Goal: Task Accomplishment & Management: Use online tool/utility

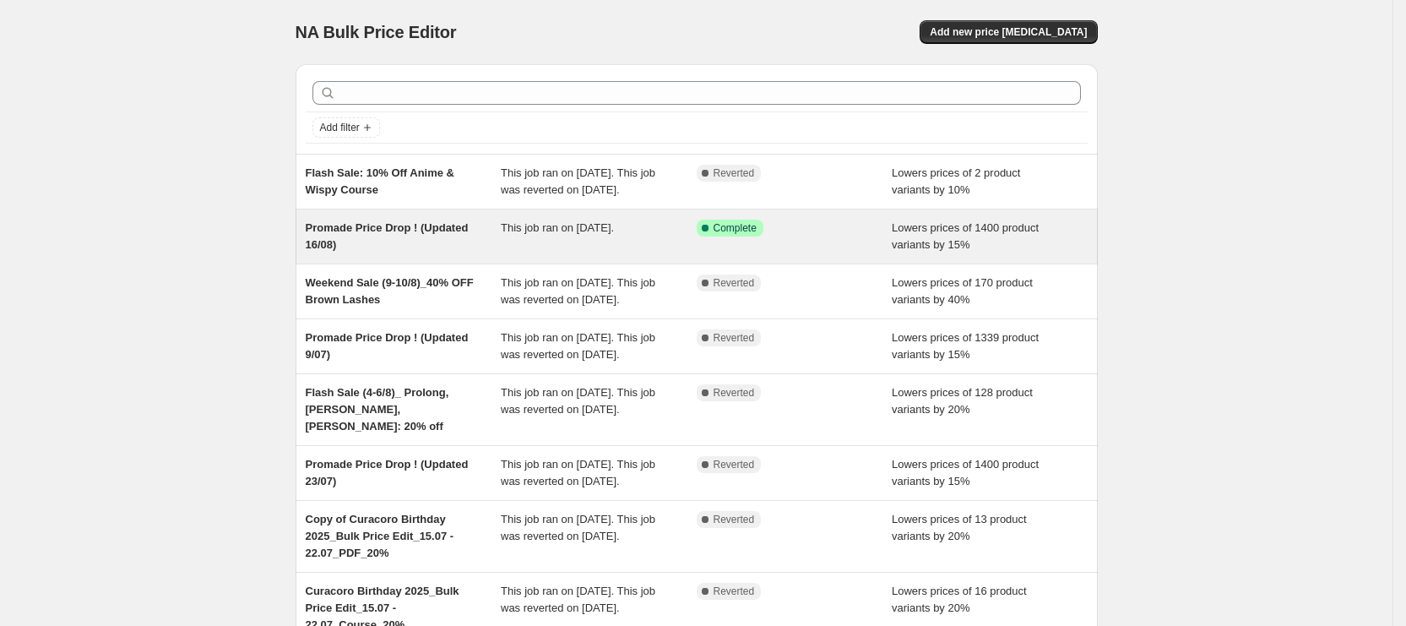
click at [529, 264] on div "Promade Price Drop ! (Updated 16/08) This job ran on [DATE]. Success Complete C…" at bounding box center [697, 236] width 802 height 54
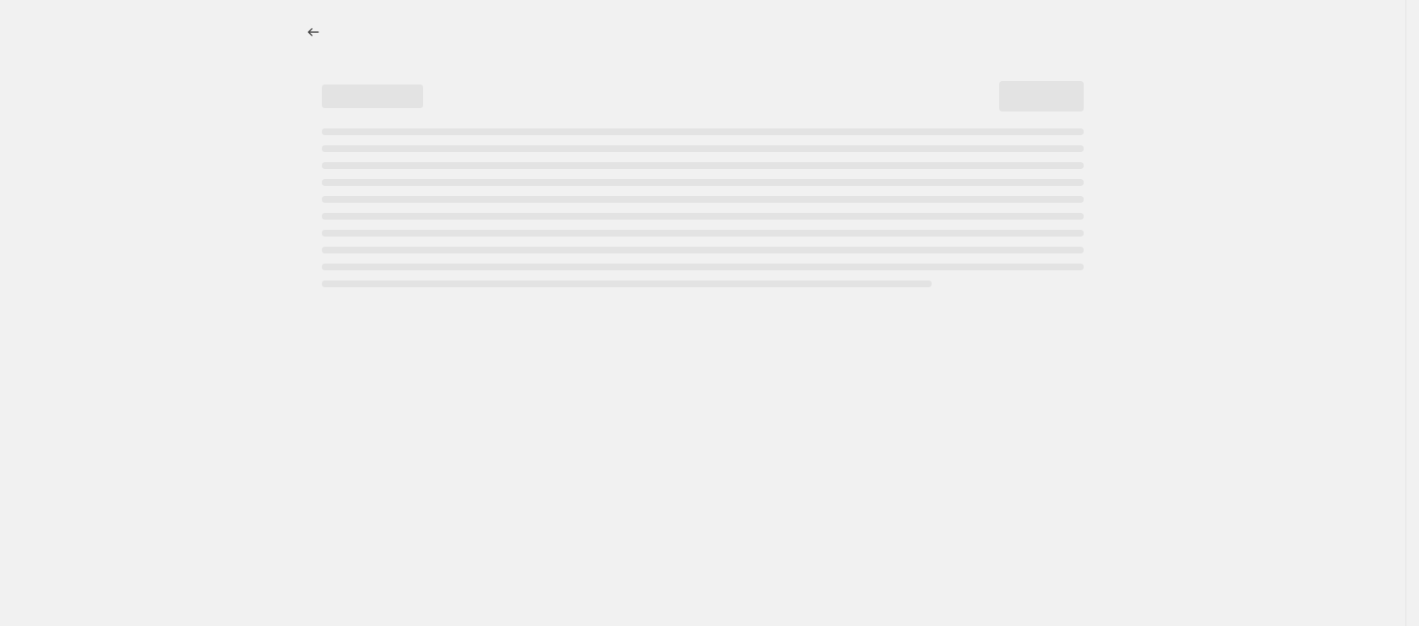
select select "percentage"
select select "collection"
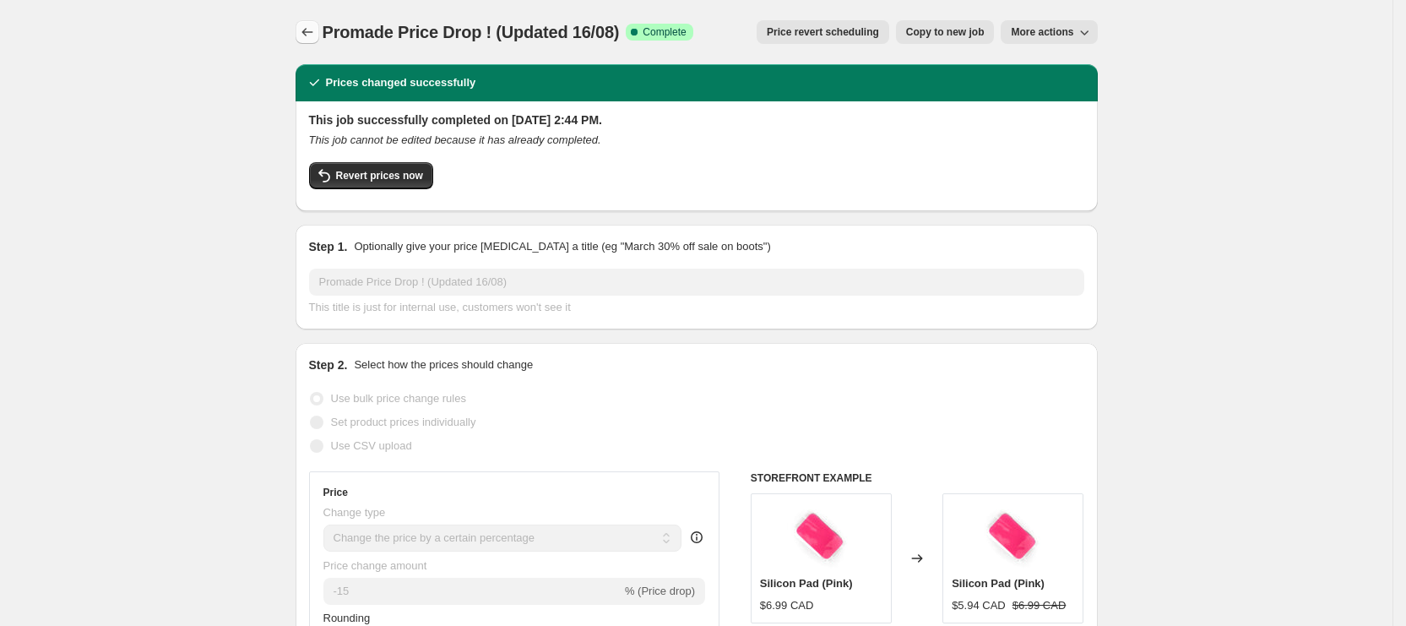
click at [309, 34] on icon "Price change jobs" at bounding box center [307, 32] width 17 height 17
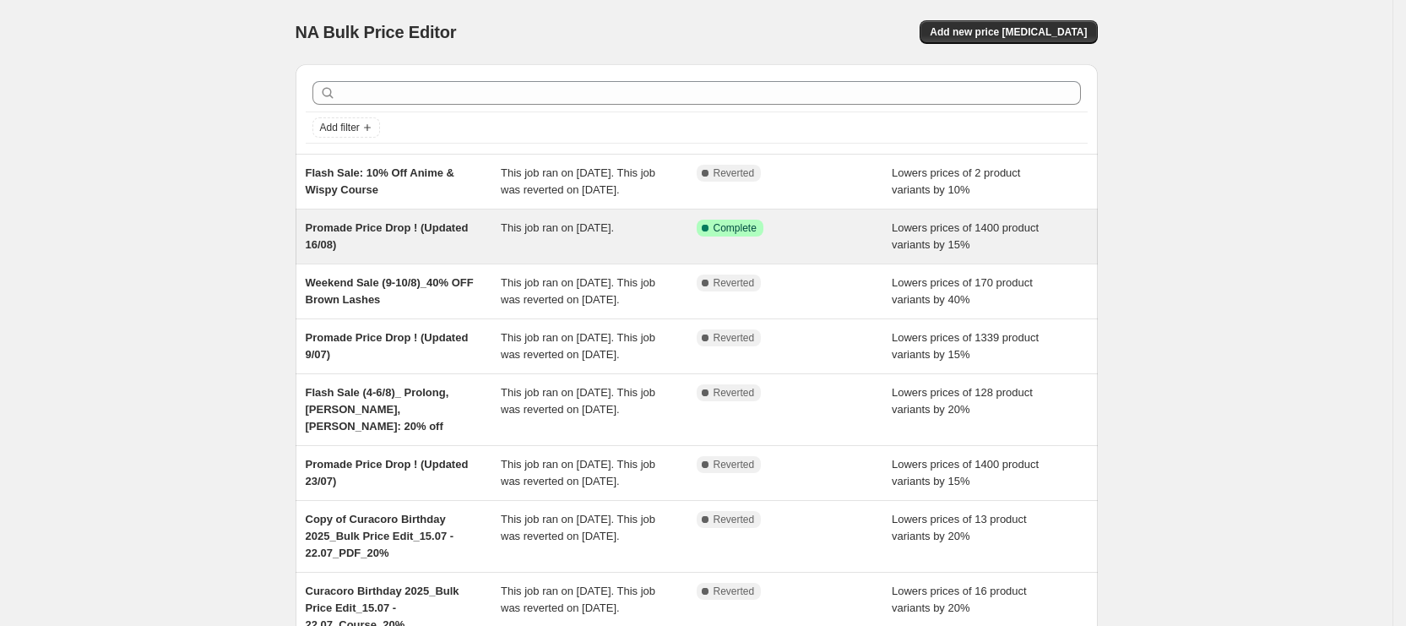
click at [494, 253] on div "Promade Price Drop ! (Updated 16/08)" at bounding box center [404, 237] width 196 height 34
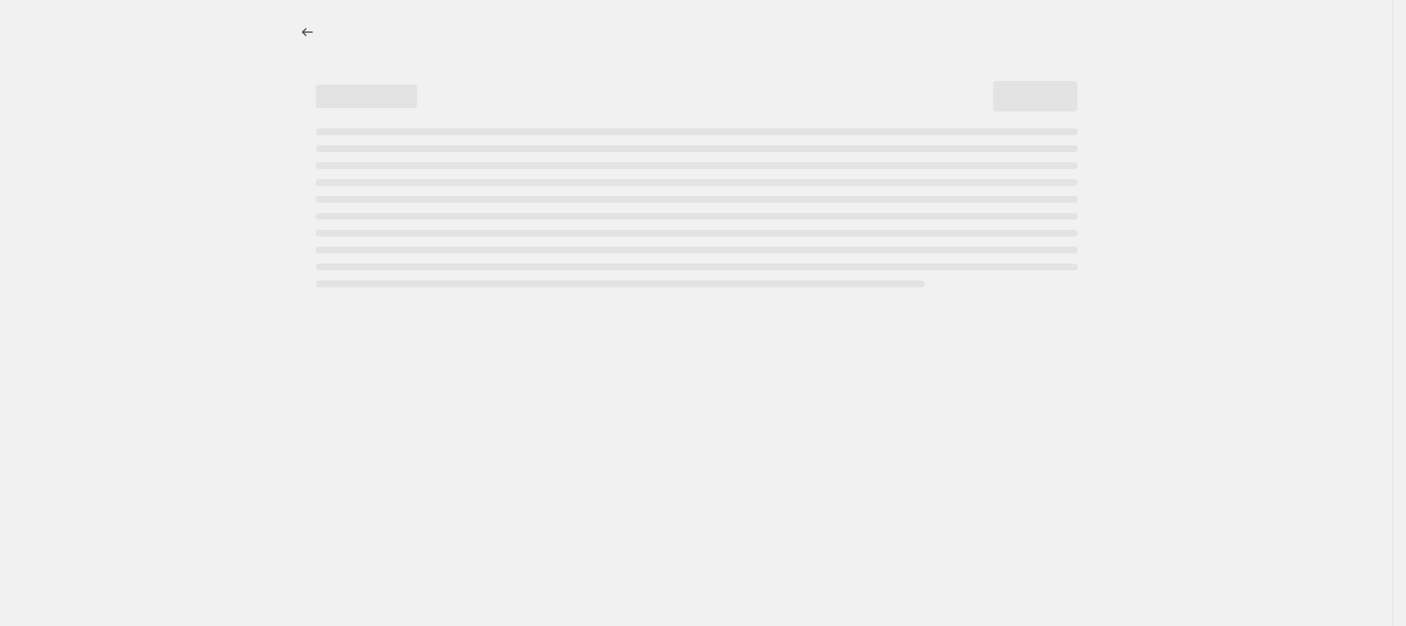
select select "percentage"
select select "collection"
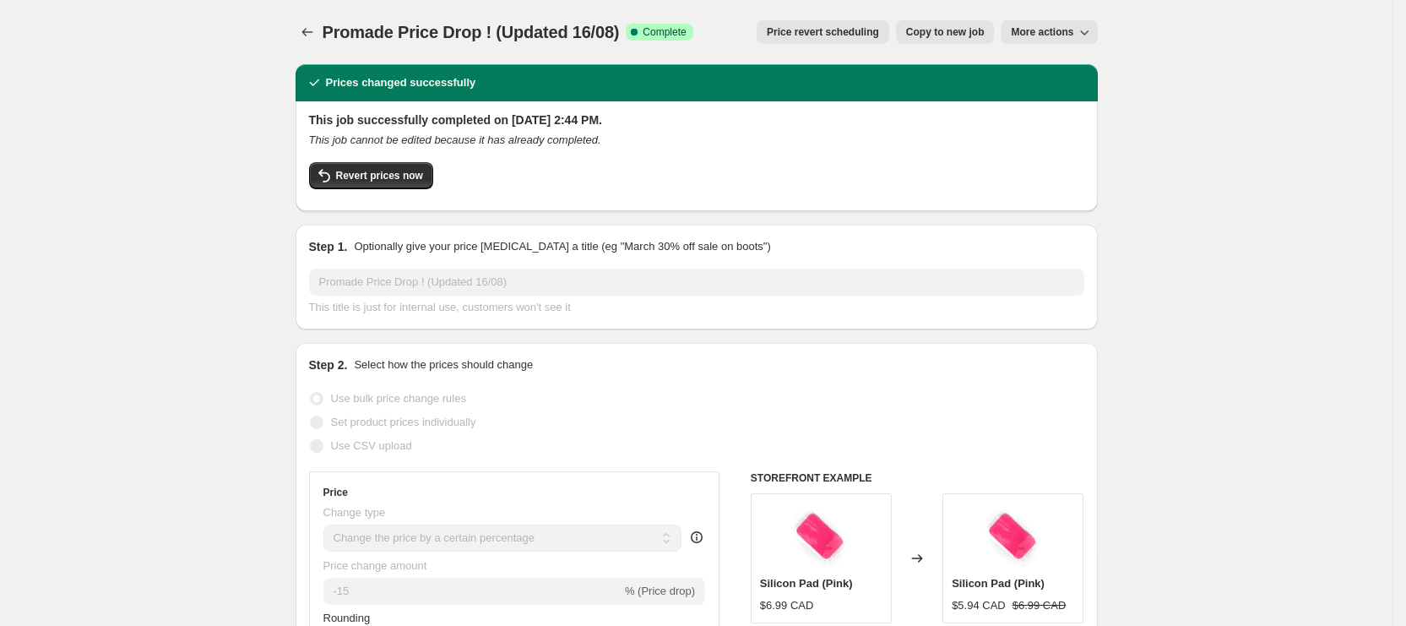
click at [836, 28] on span "Price revert scheduling" at bounding box center [823, 32] width 112 height 14
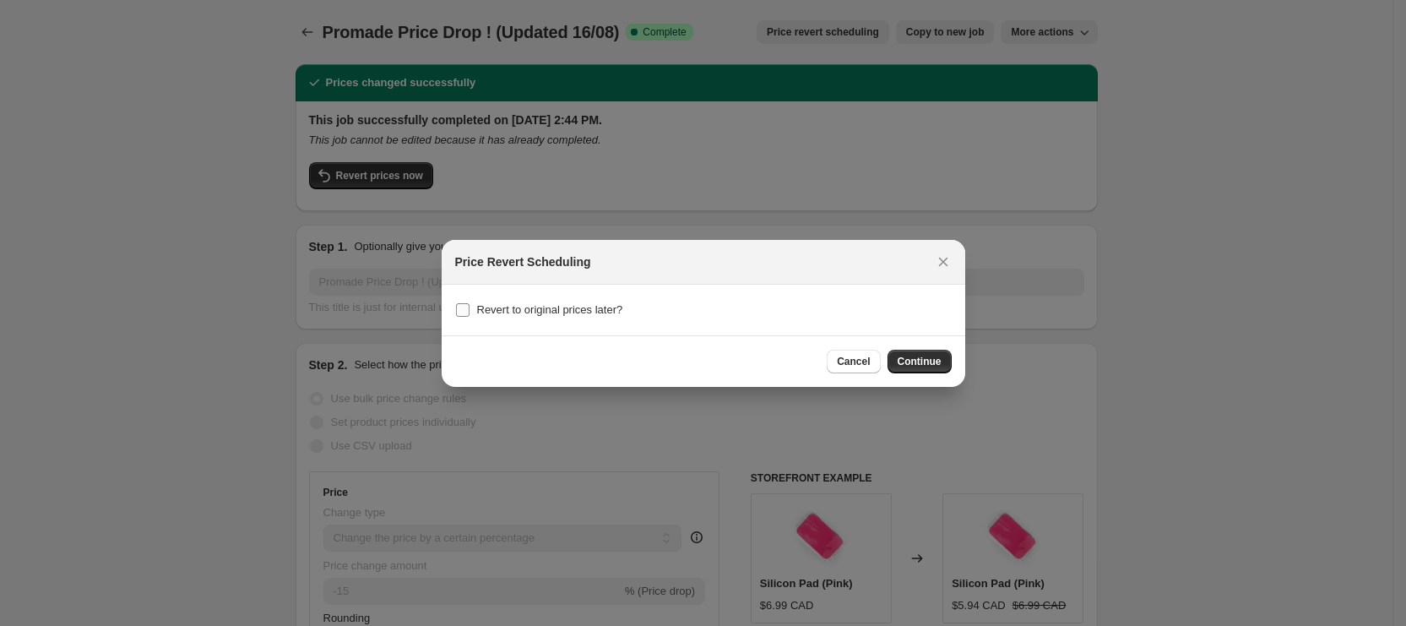
click at [557, 311] on span "Revert to original prices later?" at bounding box center [550, 309] width 146 height 13
click at [470, 311] on input "Revert to original prices later?" at bounding box center [463, 310] width 14 height 14
checkbox input "true"
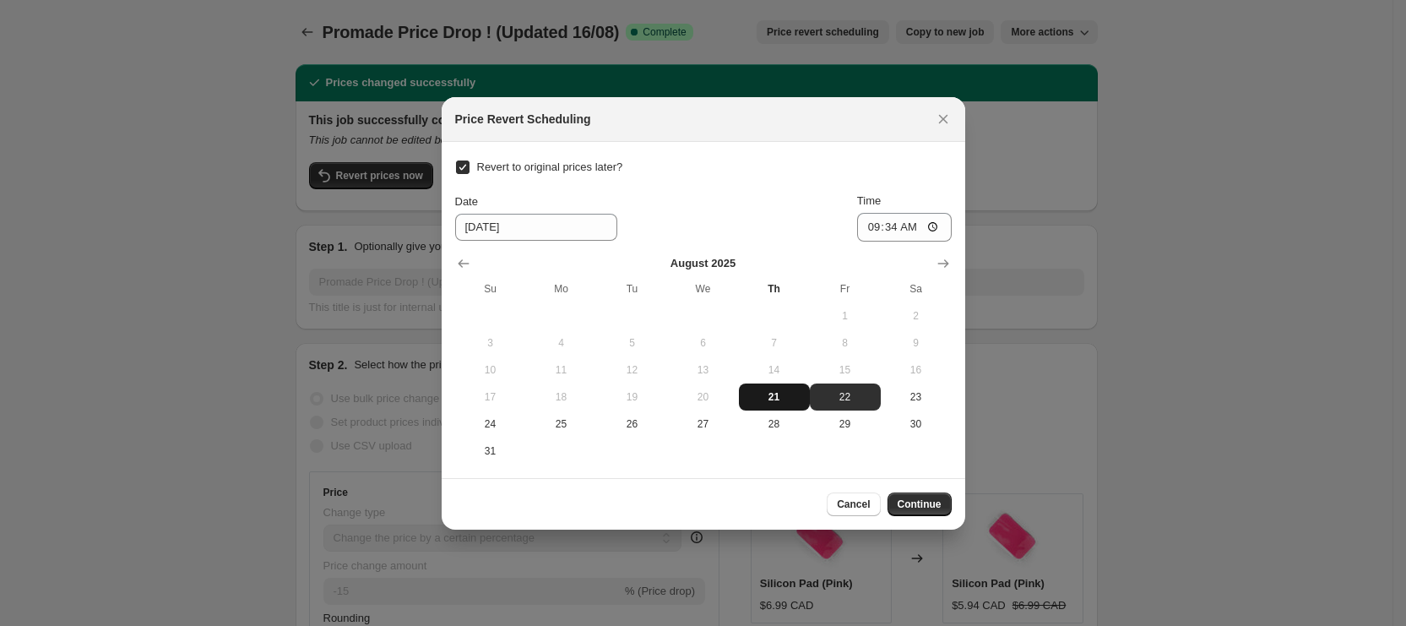
click at [790, 396] on span "21" at bounding box center [774, 397] width 57 height 14
type input "[DATE]"
click at [873, 226] on input "09:34" at bounding box center [904, 227] width 95 height 29
click at [876, 232] on input "10:30" at bounding box center [904, 227] width 95 height 29
click at [889, 231] on input "10:30" at bounding box center [904, 227] width 95 height 29
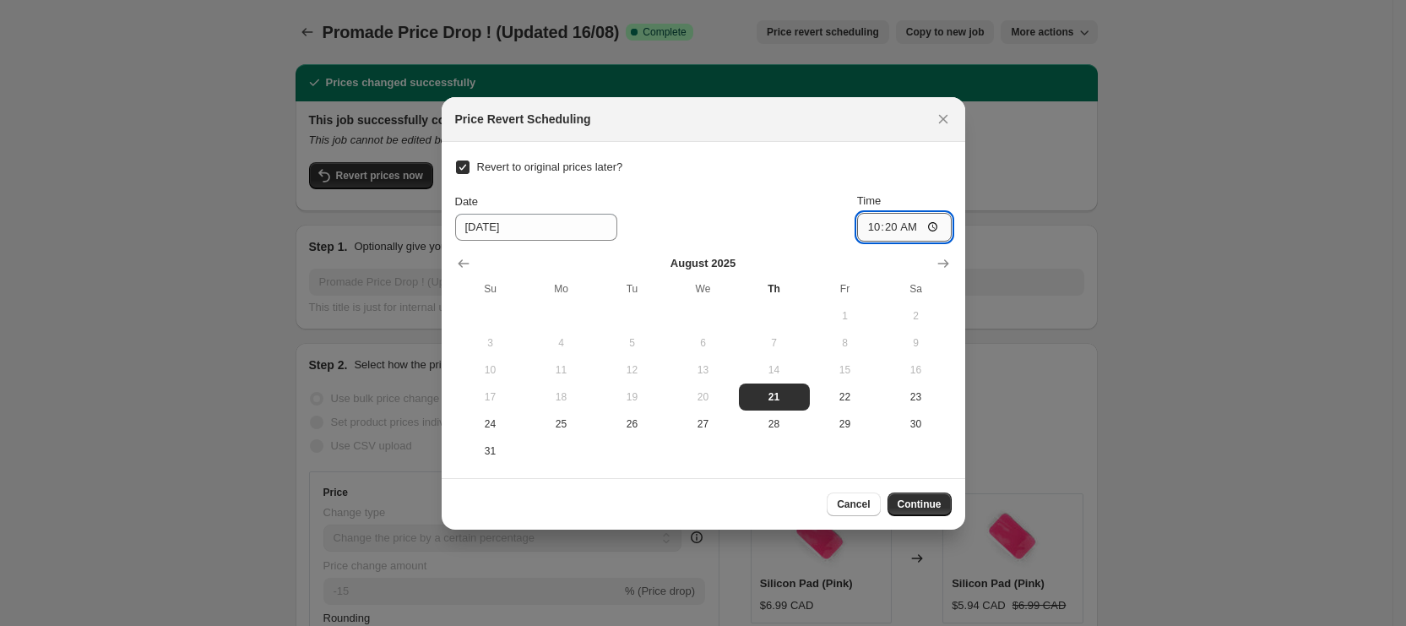
click at [888, 231] on input "10:20" at bounding box center [904, 227] width 95 height 29
type input "10:30"
click at [808, 213] on div "Date [DATE] Time 10:30" at bounding box center [703, 217] width 497 height 49
click at [911, 502] on span "Continue" at bounding box center [920, 504] width 44 height 14
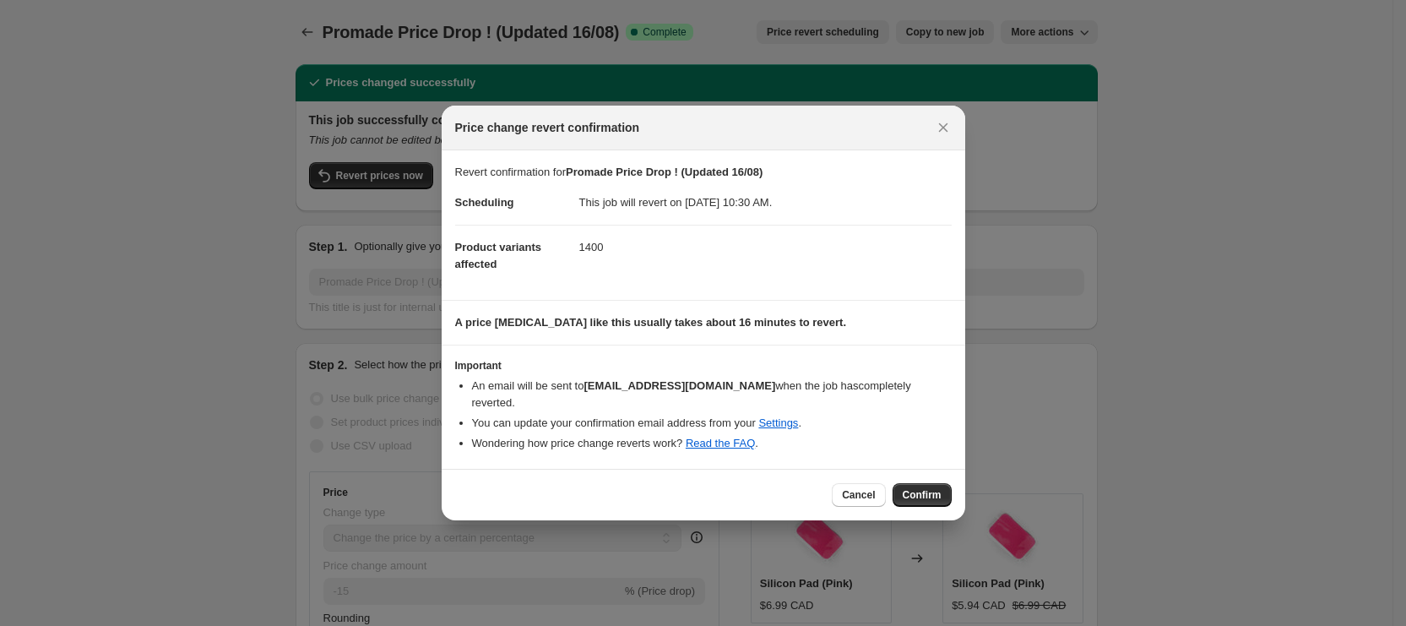
click at [953, 484] on div "Cancel Confirm" at bounding box center [704, 495] width 524 height 52
click at [932, 488] on span "Confirm" at bounding box center [922, 495] width 39 height 14
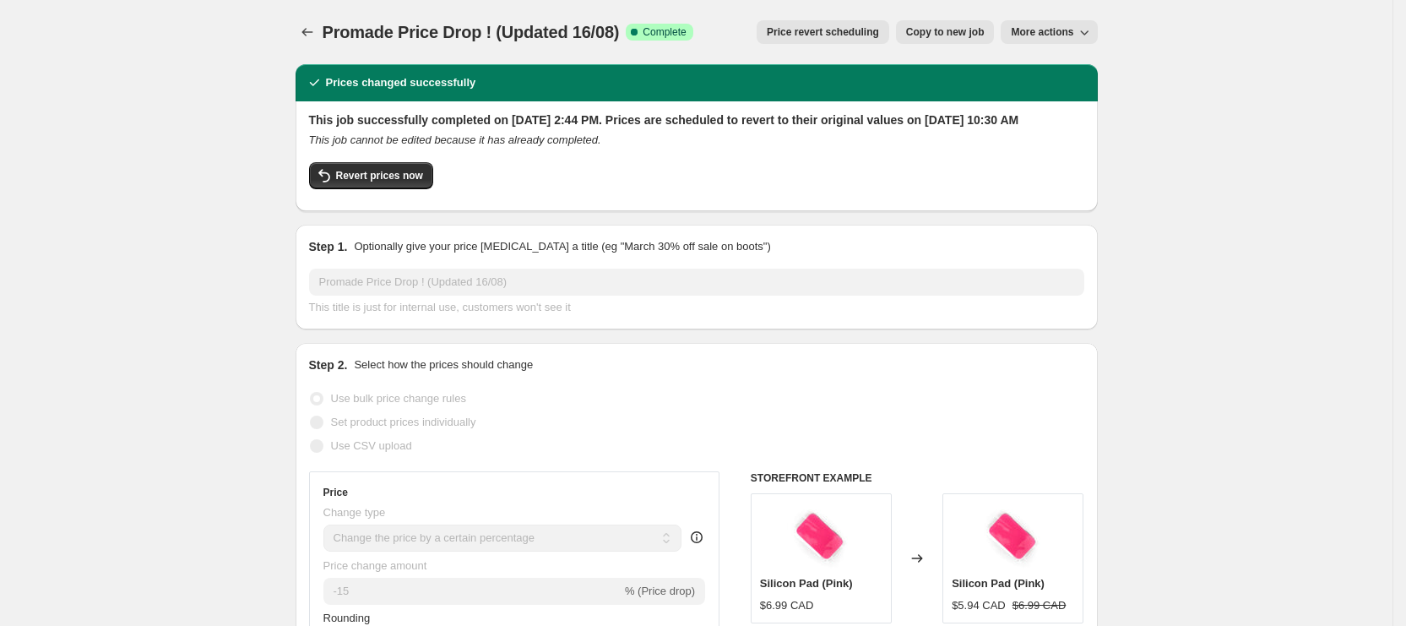
click at [327, 18] on div "Promade Price Drop ! (Updated 16/08). This page is ready Promade Price Drop ! (…" at bounding box center [697, 32] width 802 height 64
click at [312, 39] on icon "Price change jobs" at bounding box center [307, 32] width 17 height 17
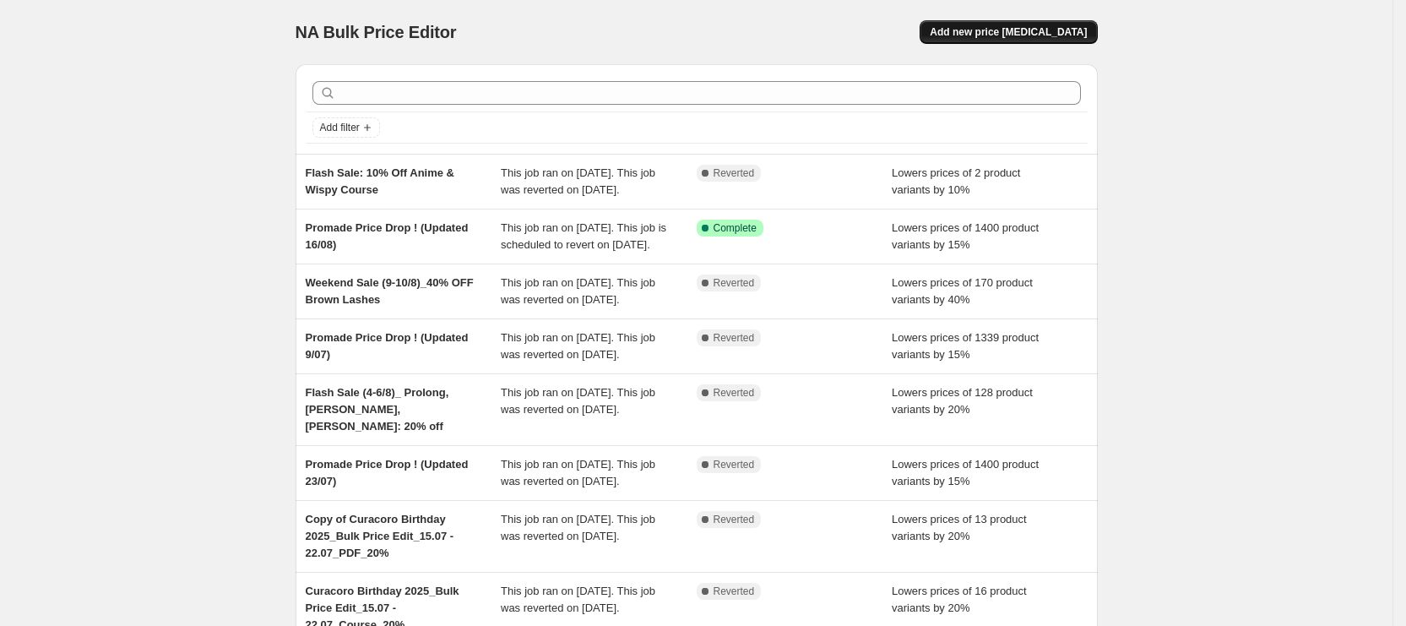
click at [1044, 20] on button "Add new price [MEDICAL_DATA]" at bounding box center [1008, 32] width 177 height 24
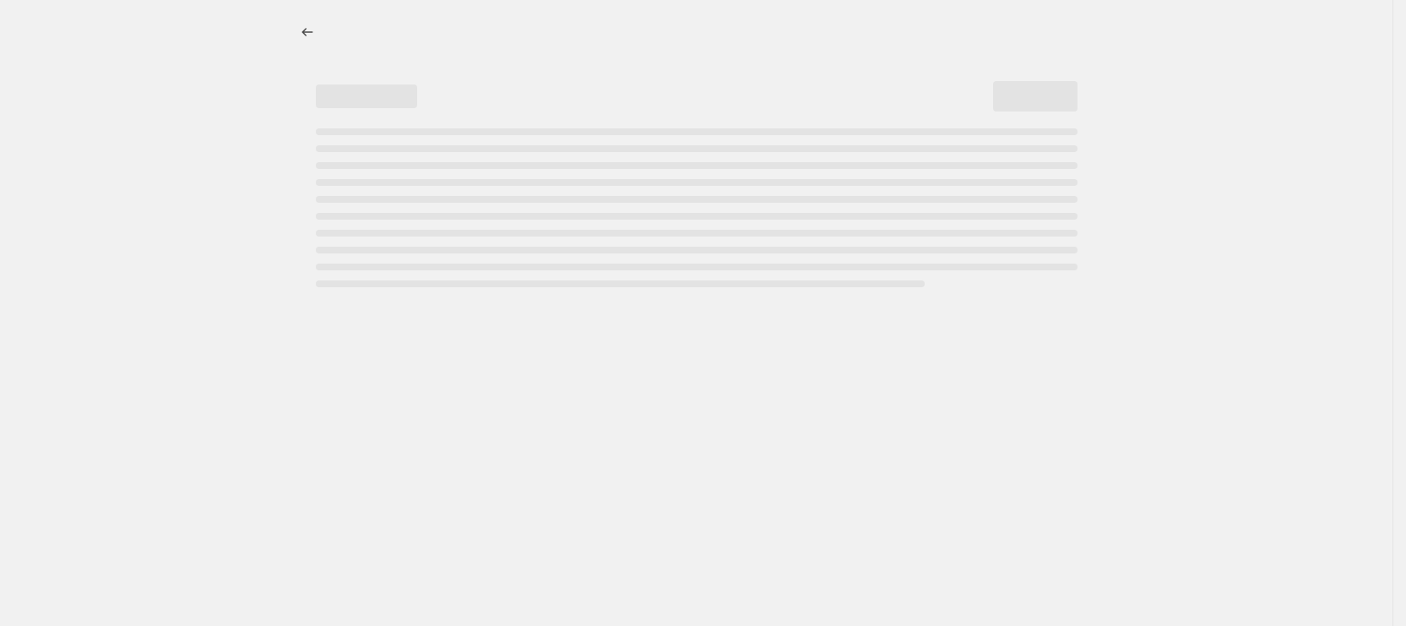
select select "percentage"
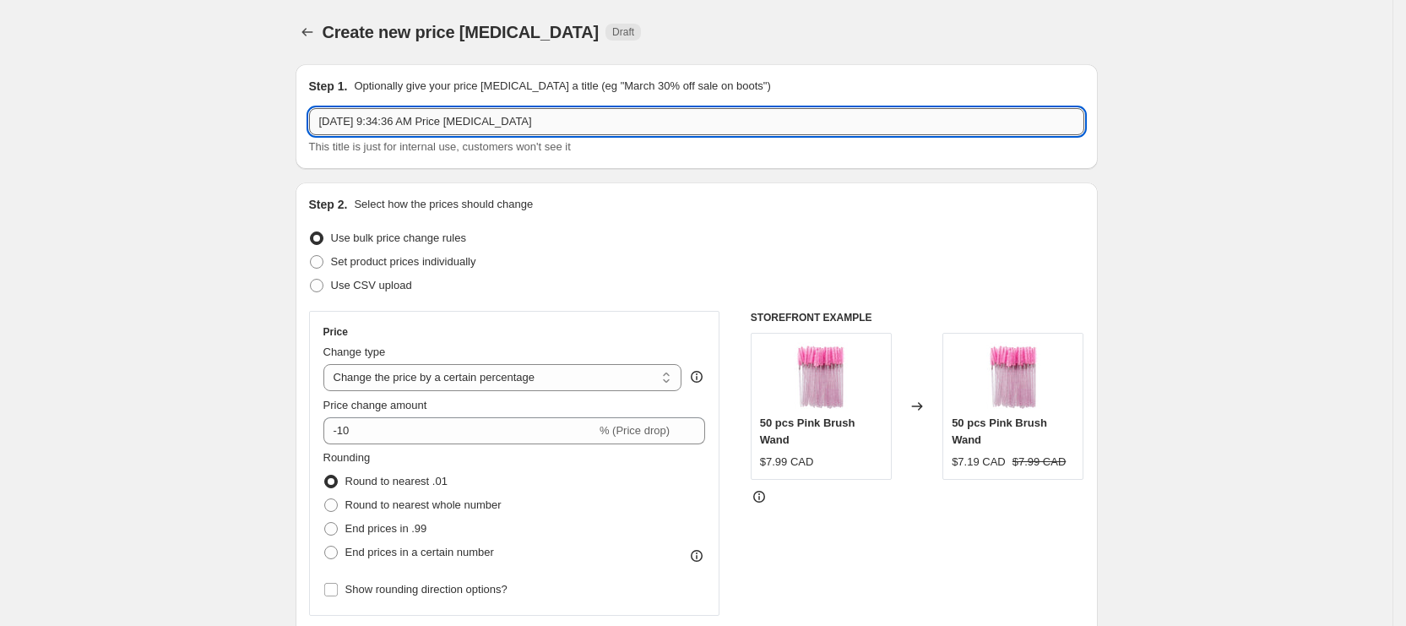
click at [481, 111] on input "[DATE] 9:34:36 AM Price [MEDICAL_DATA]" at bounding box center [696, 121] width 775 height 27
paste input "Lash Like Royalty"
paste input "$10/ tray"
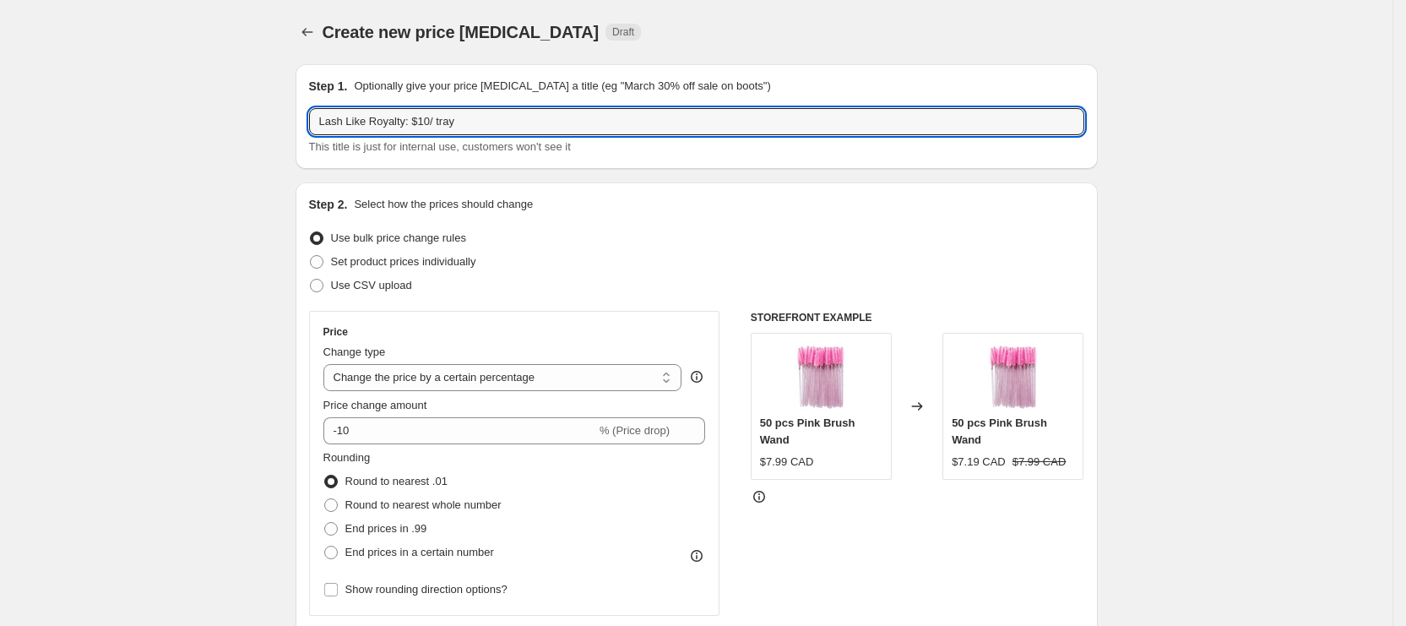
paste input "Supermink"
type input "Lash Like Royalty: $10/ tray Supermink"
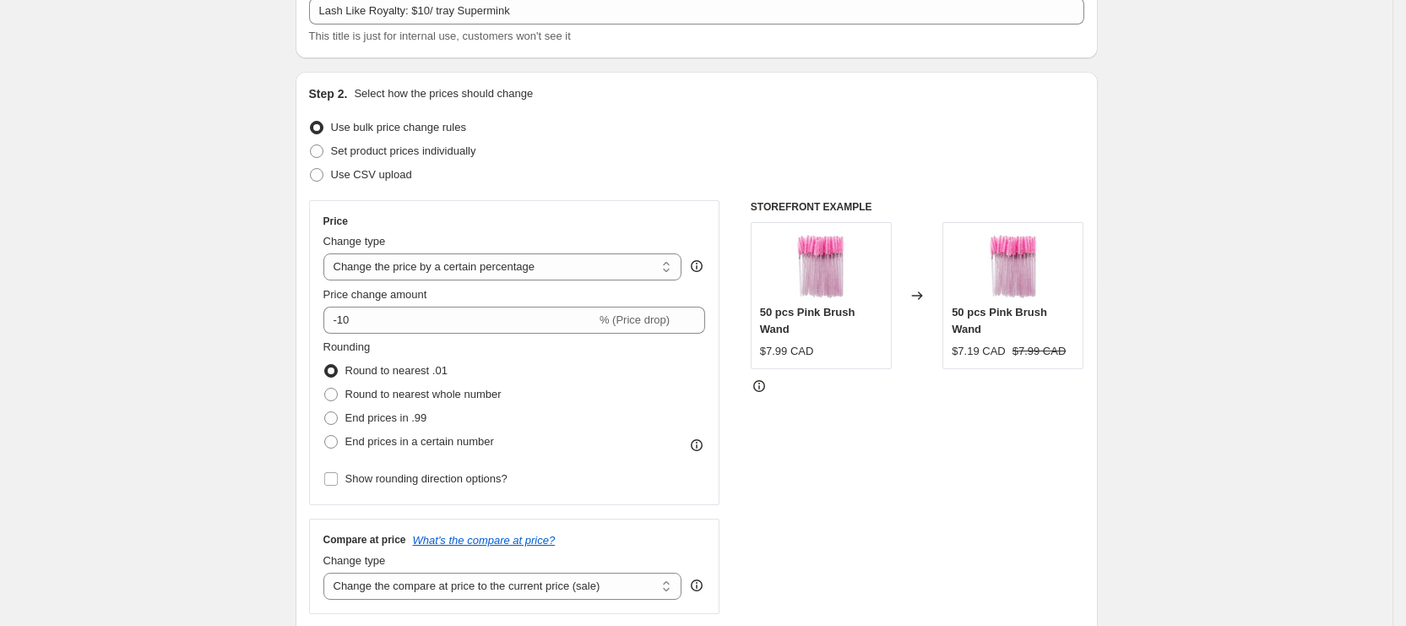
scroll to position [127, 0]
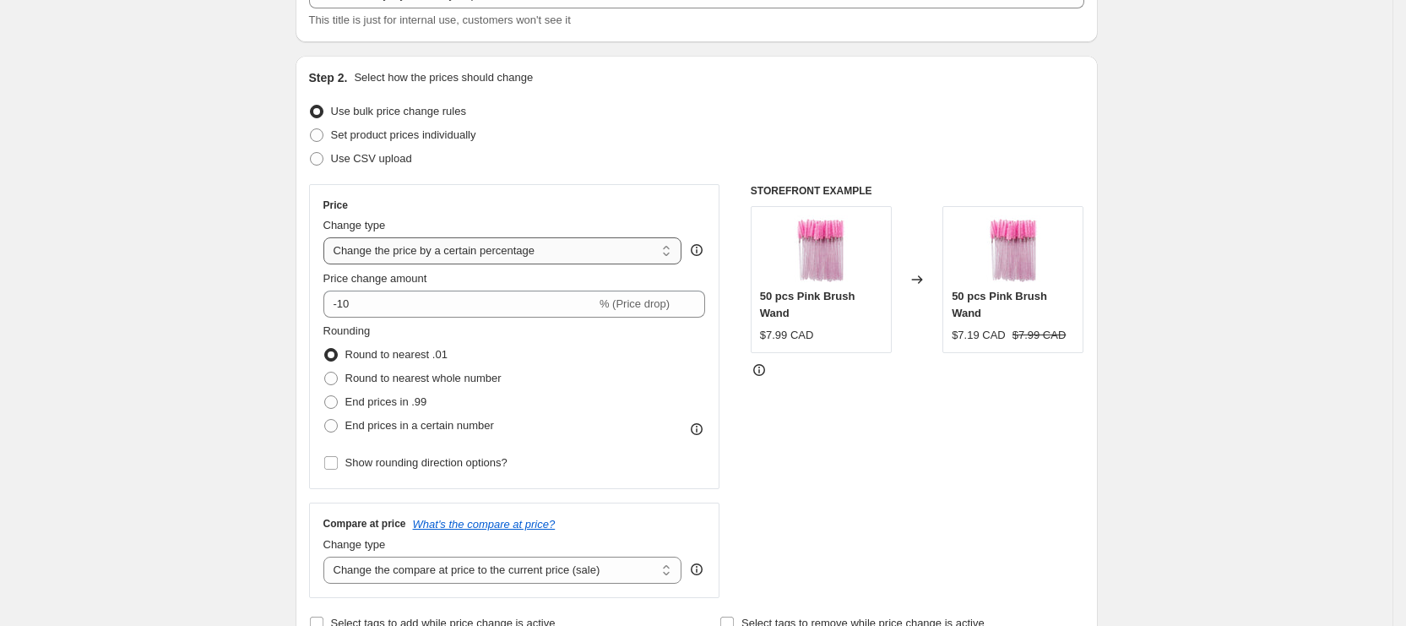
click at [413, 253] on select "Change the price to a certain amount Change the price by a certain amount Chang…" at bounding box center [502, 250] width 359 height 27
select select "to"
click at [329, 237] on select "Change the price to a certain amount Change the price by a certain amount Chang…" at bounding box center [502, 250] width 359 height 27
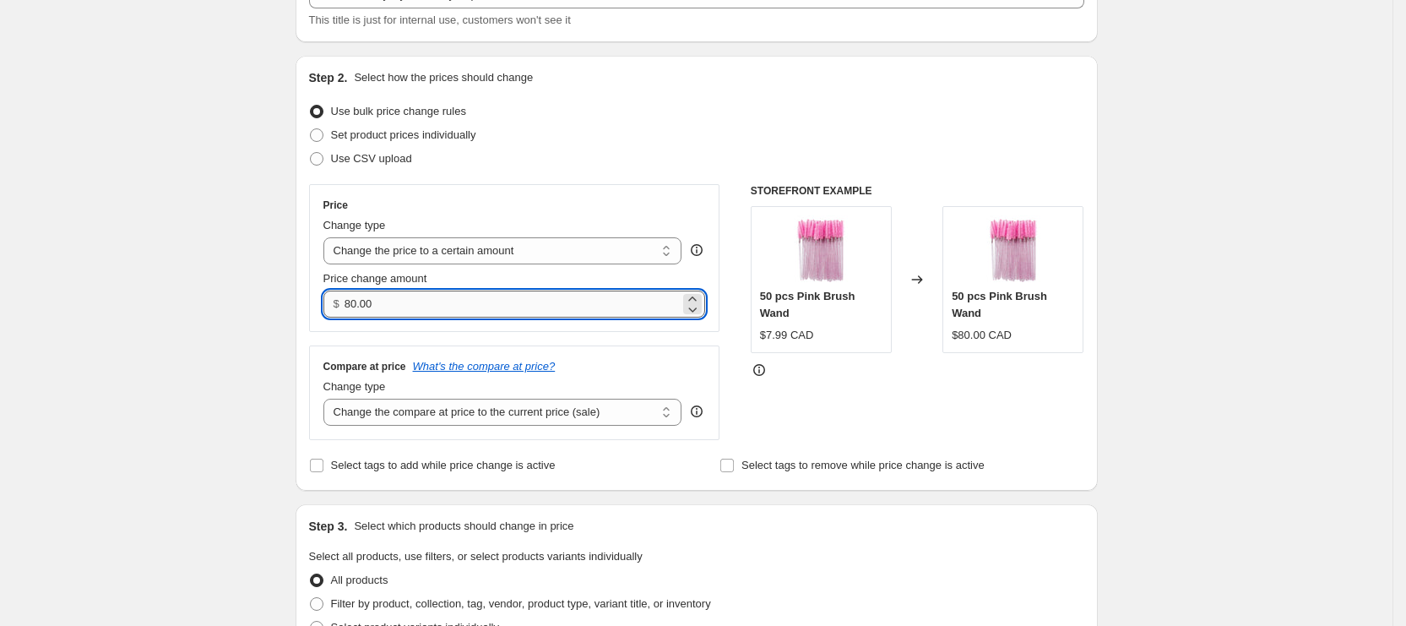
click at [421, 308] on input "80.00" at bounding box center [512, 304] width 335 height 27
click at [361, 295] on input "80.00" at bounding box center [512, 304] width 335 height 27
type input "10.00"
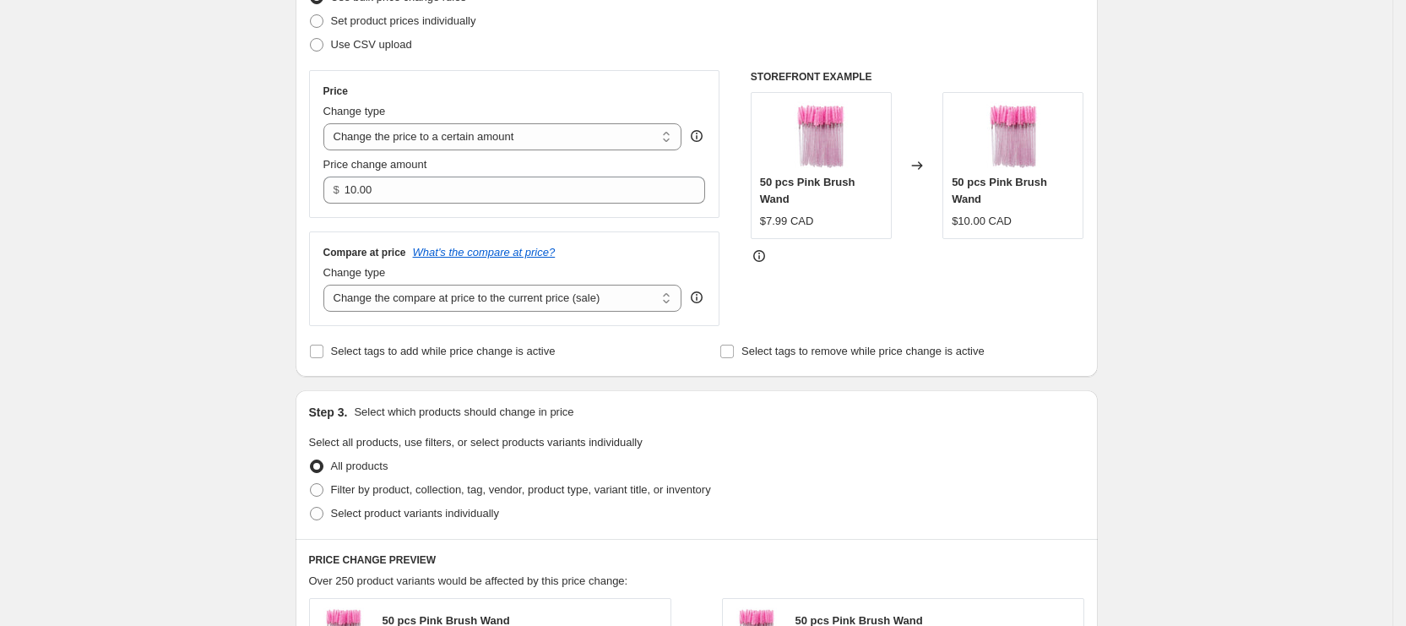
scroll to position [380, 0]
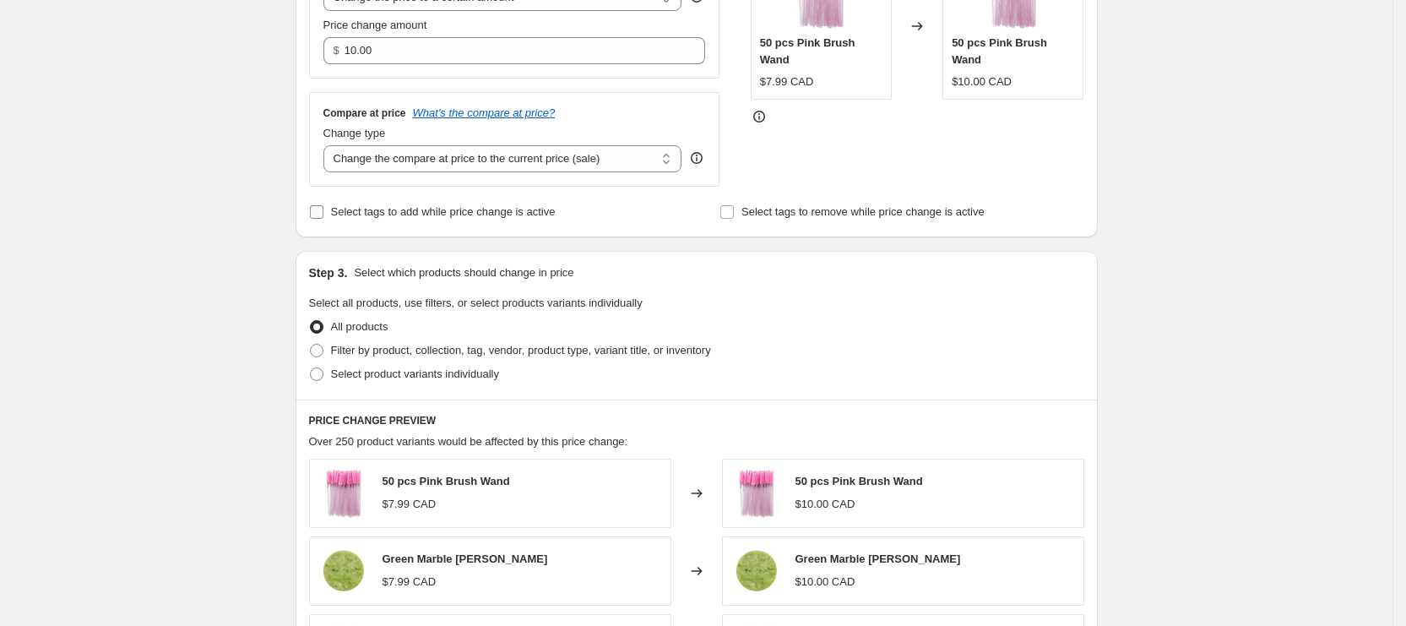
click at [431, 212] on span "Select tags to add while price change is active" at bounding box center [443, 211] width 225 height 13
click at [323, 212] on input "Select tags to add while price change is active" at bounding box center [317, 212] width 14 height 14
checkbox input "true"
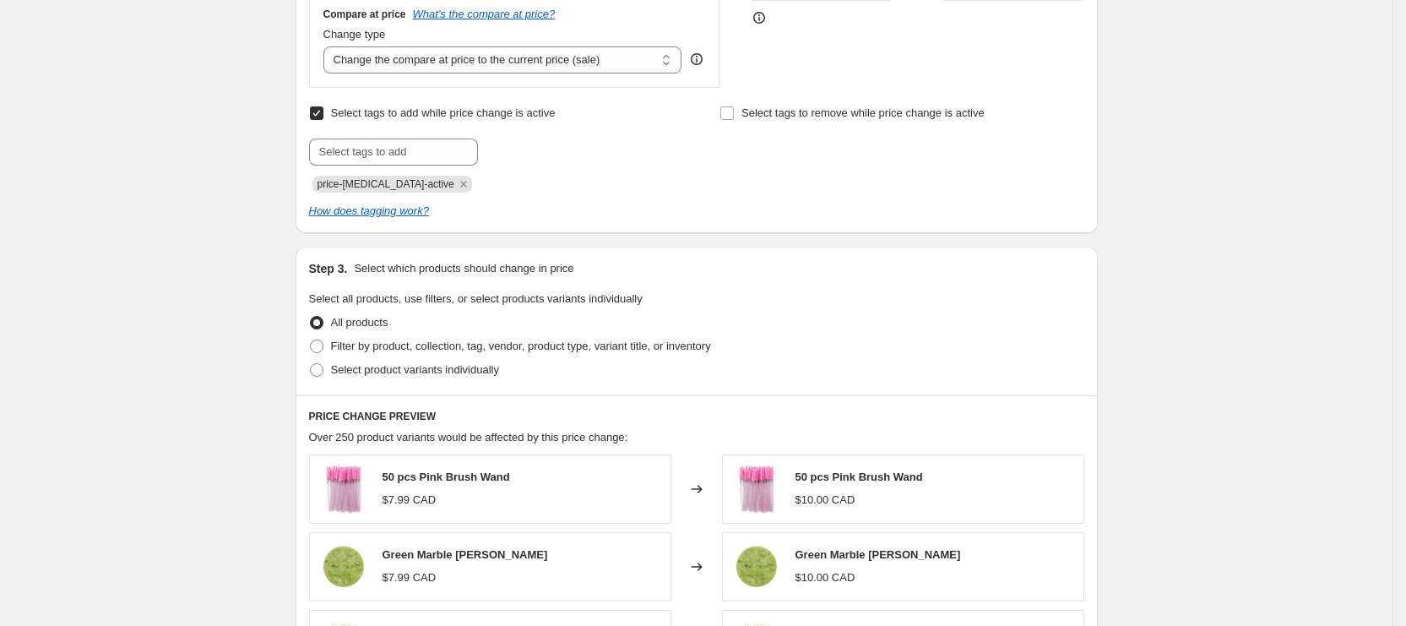
scroll to position [507, 0]
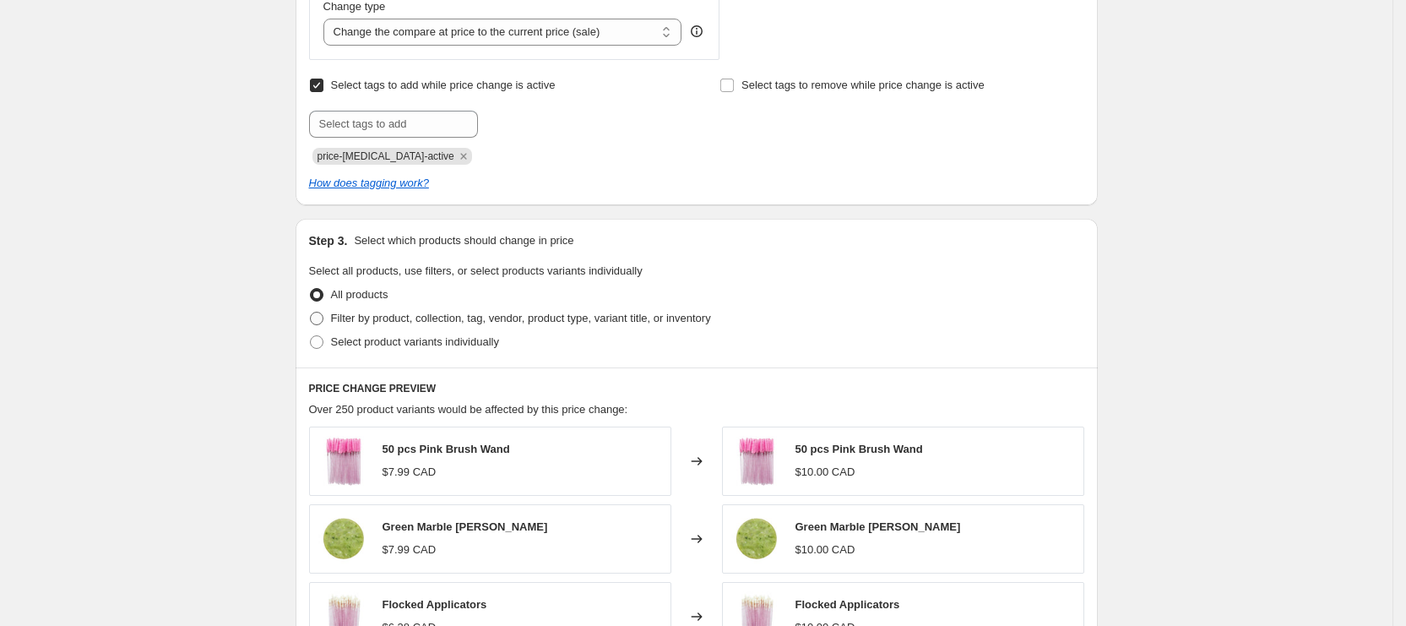
click at [405, 322] on span "Filter by product, collection, tag, vendor, product type, variant title, or inv…" at bounding box center [521, 318] width 380 height 13
click at [311, 313] on input "Filter by product, collection, tag, vendor, product type, variant title, or inv…" at bounding box center [310, 312] width 1 height 1
radio input "true"
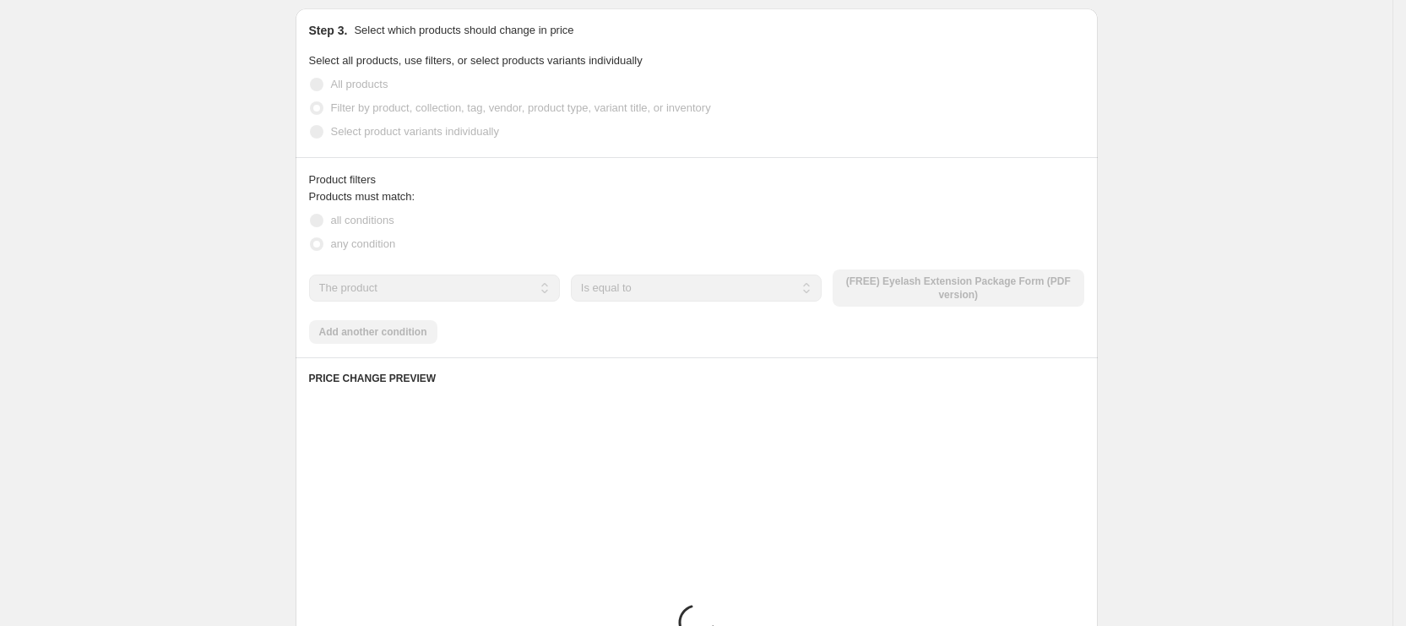
scroll to position [760, 0]
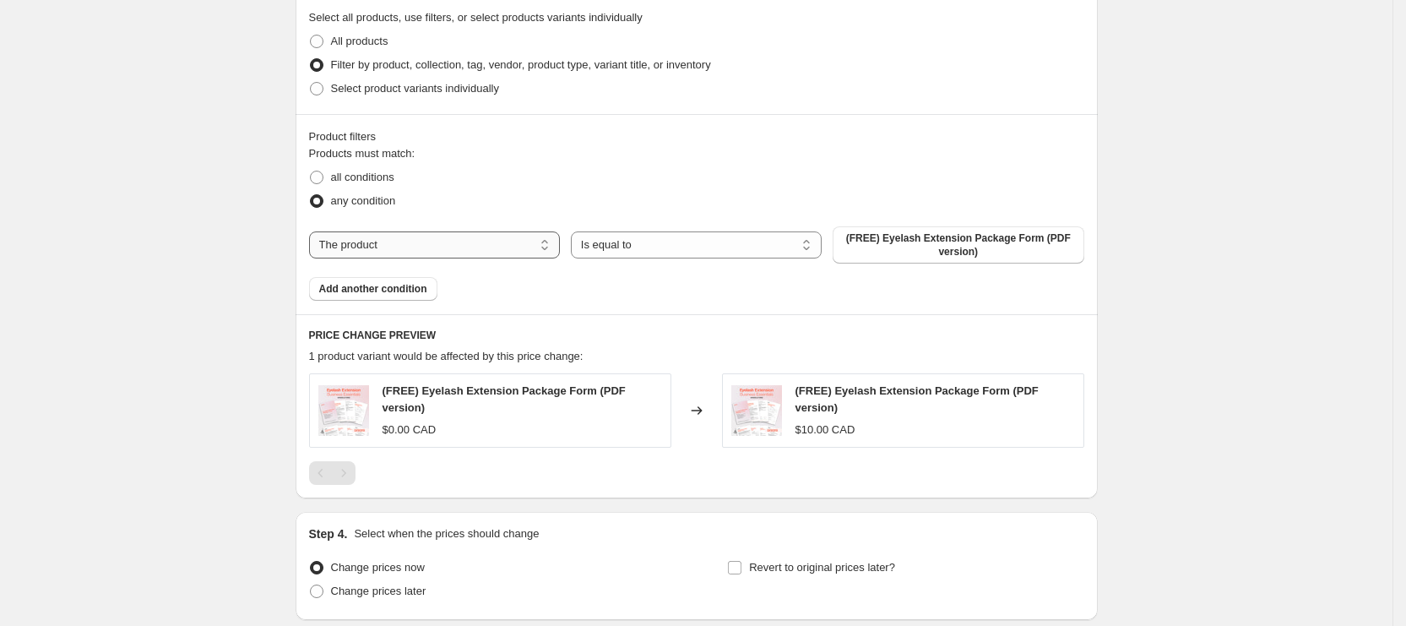
click at [469, 245] on select "The product The product's collection The product's tag The product's vendor The…" at bounding box center [434, 244] width 251 height 27
select select "collection"
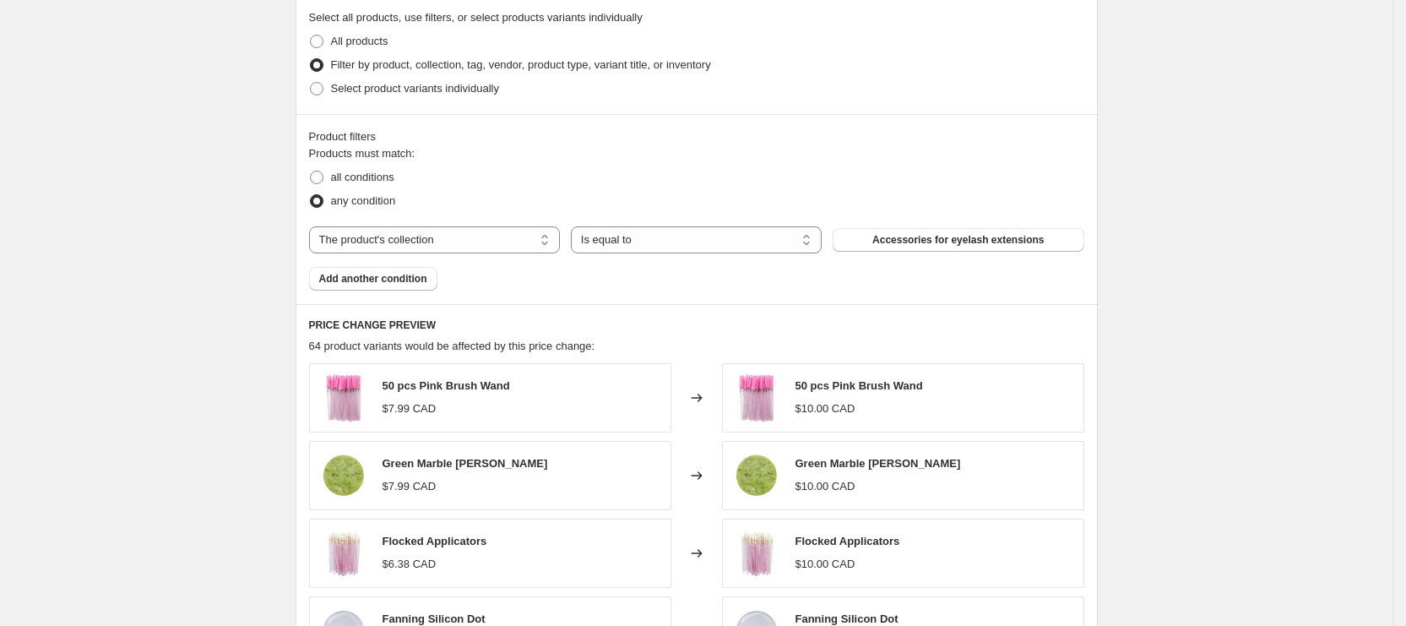
click at [947, 253] on div "Products must match: all conditions any condition The product The product's col…" at bounding box center [696, 217] width 775 height 145
click at [938, 240] on span "Accessories for eyelash extensions" at bounding box center [958, 240] width 171 height 14
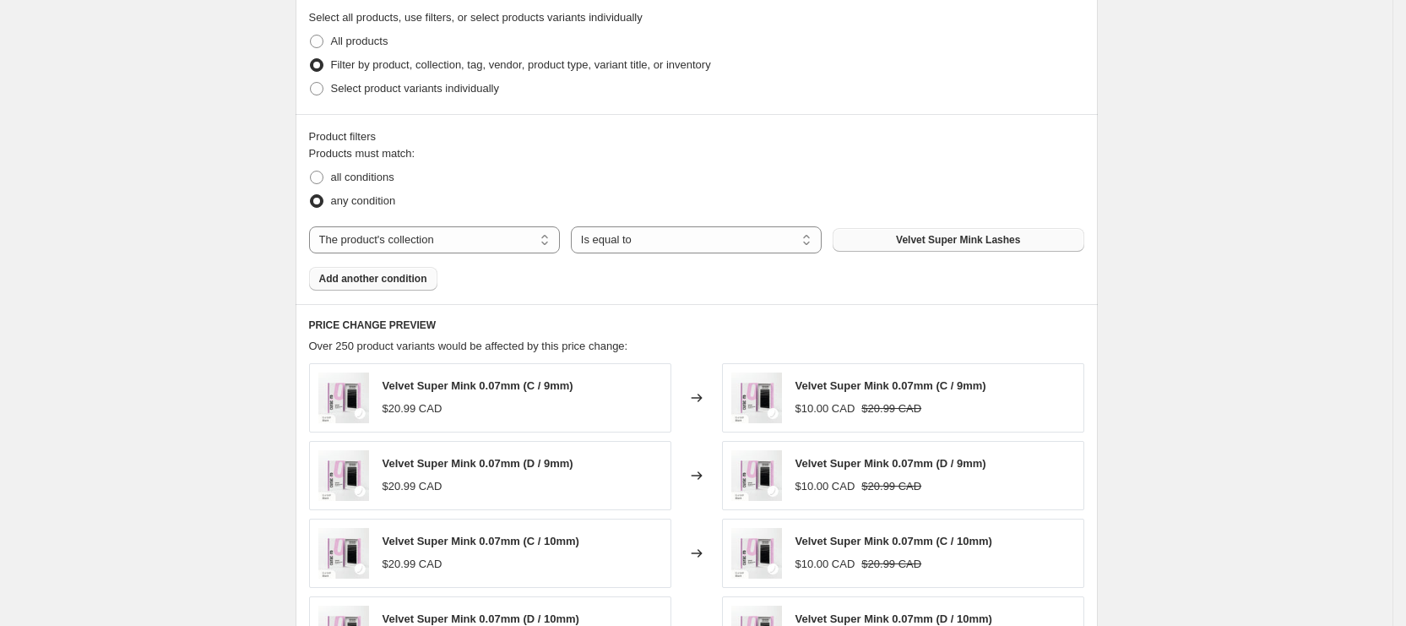
click at [405, 278] on span "Add another condition" at bounding box center [373, 279] width 108 height 14
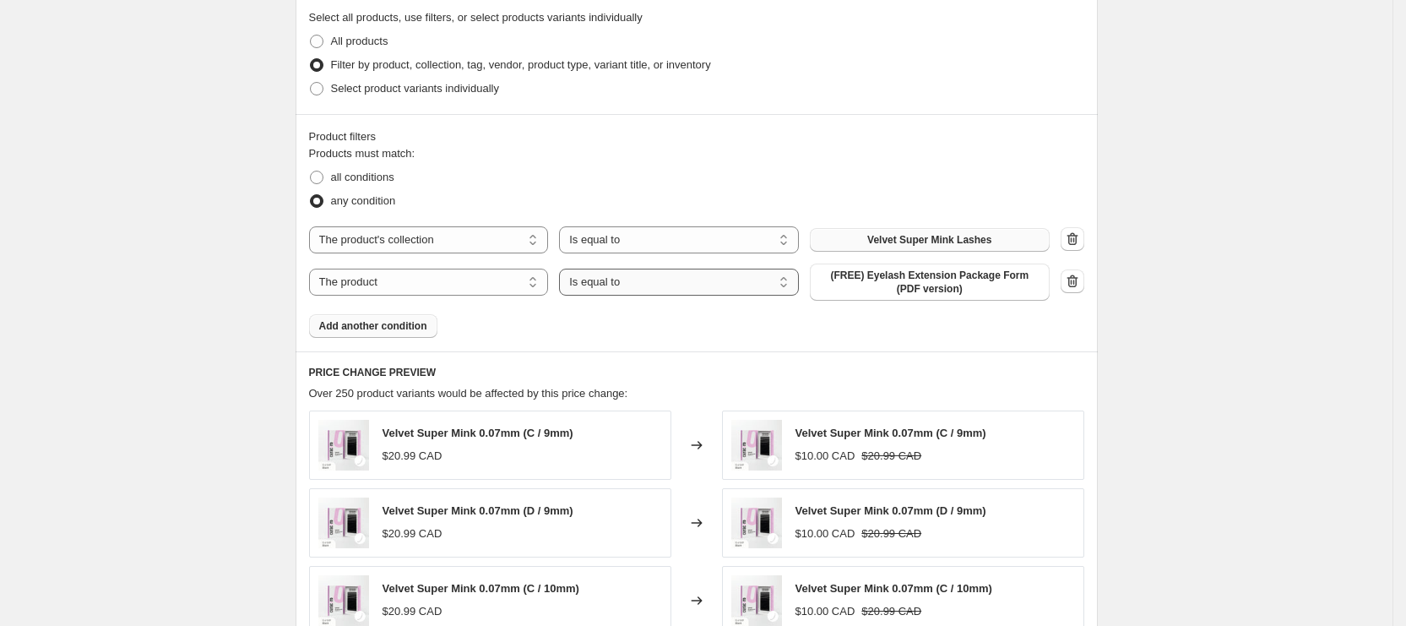
click at [588, 288] on select "Is equal to Is not equal to" at bounding box center [679, 282] width 240 height 27
select select "not_equal"
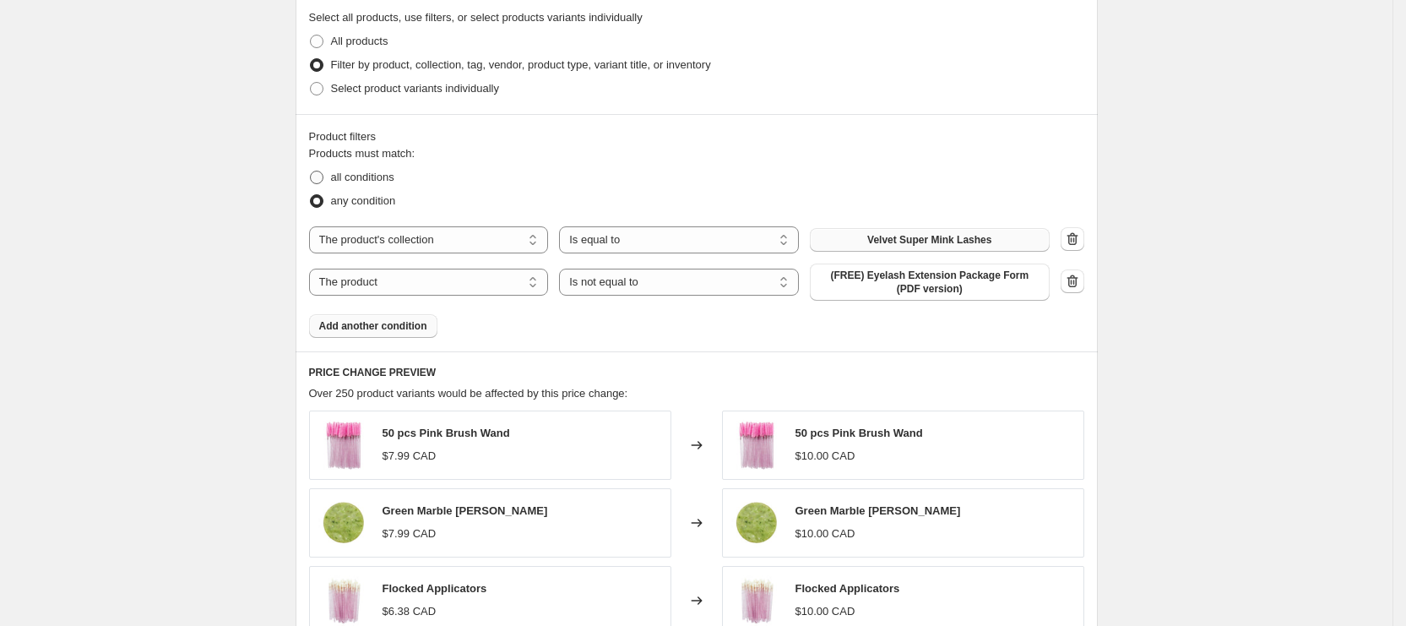
click at [362, 167] on label "all conditions" at bounding box center [351, 178] width 85 height 24
click at [311, 171] on input "all conditions" at bounding box center [310, 171] width 1 height 1
radio input "true"
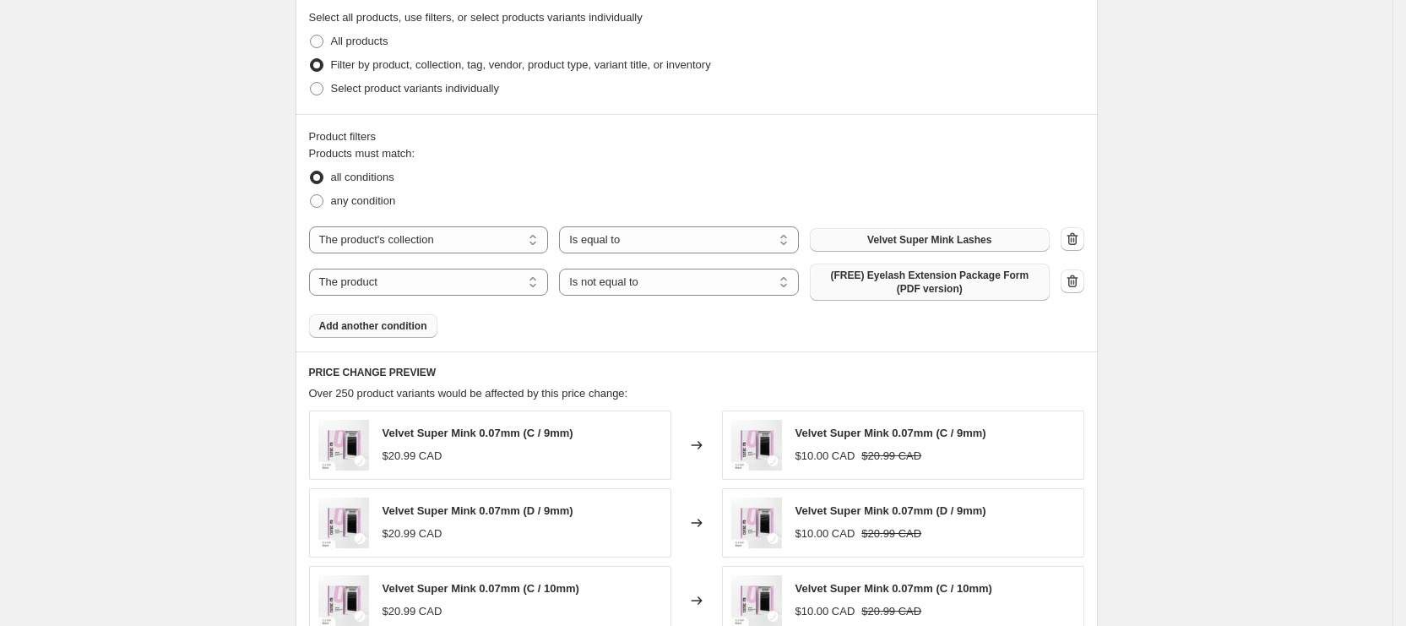
click at [866, 273] on span "(FREE) Eyelash Extension Package Form (PDF version)" at bounding box center [930, 282] width 220 height 27
click at [357, 333] on button "Add another condition" at bounding box center [373, 326] width 128 height 24
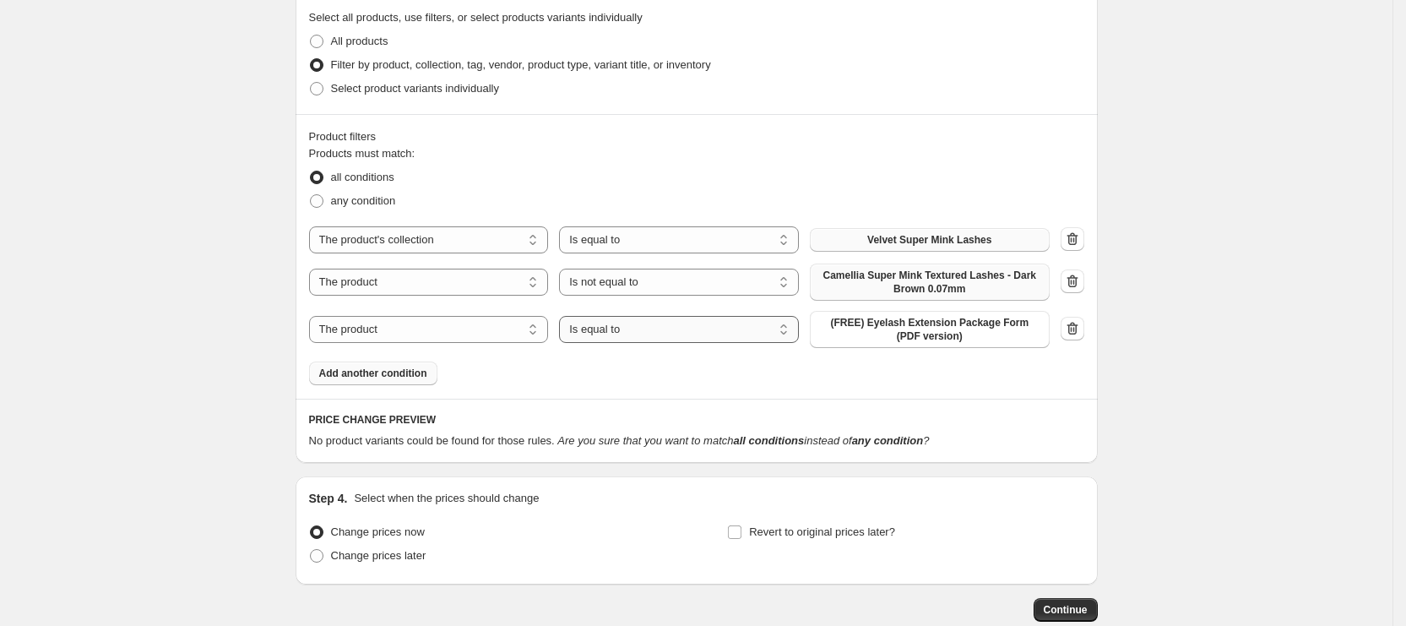
click at [616, 323] on select "Is equal to Is not equal to" at bounding box center [679, 329] width 240 height 27
select select "not_equal"
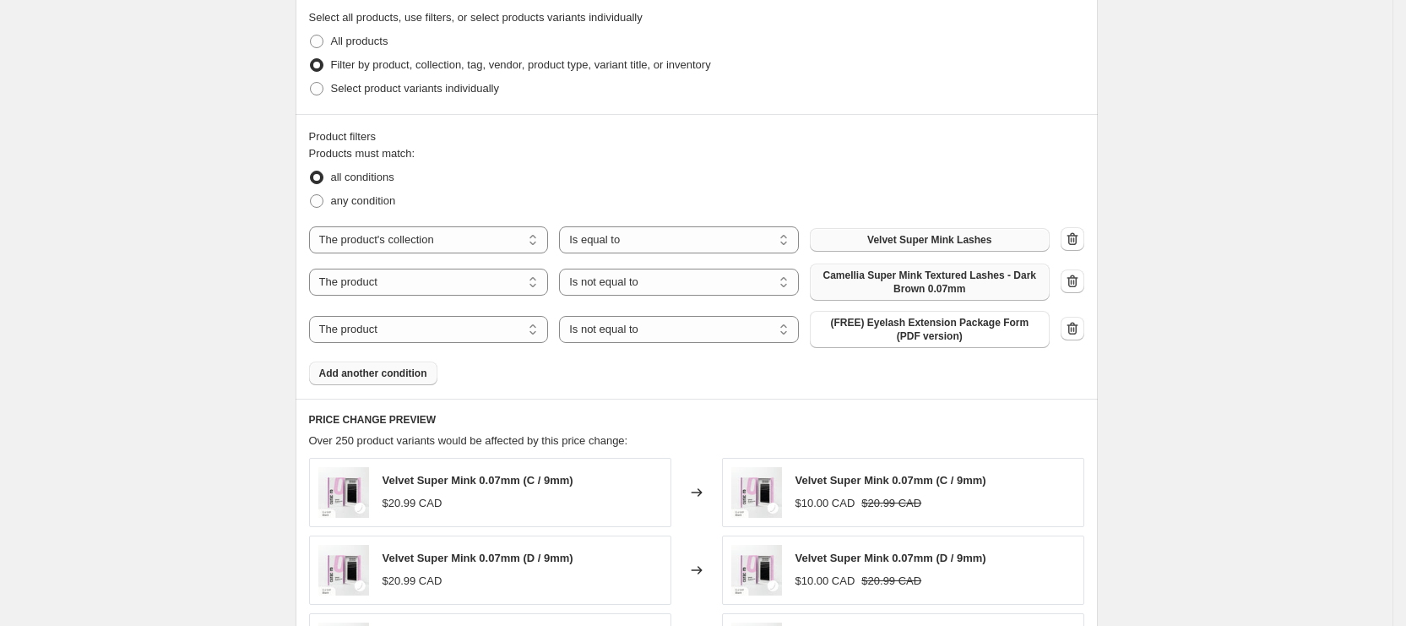
click at [863, 329] on span "(FREE) Eyelash Extension Package Form (PDF version)" at bounding box center [930, 329] width 220 height 27
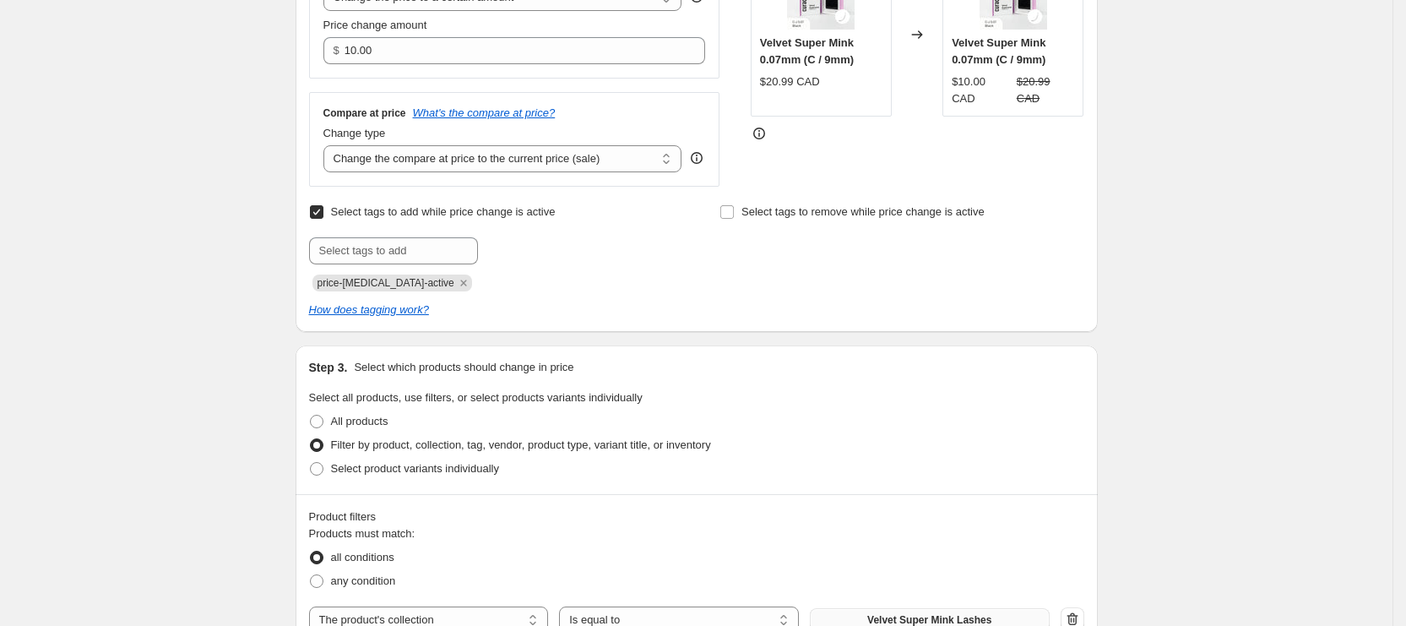
scroll to position [1267, 0]
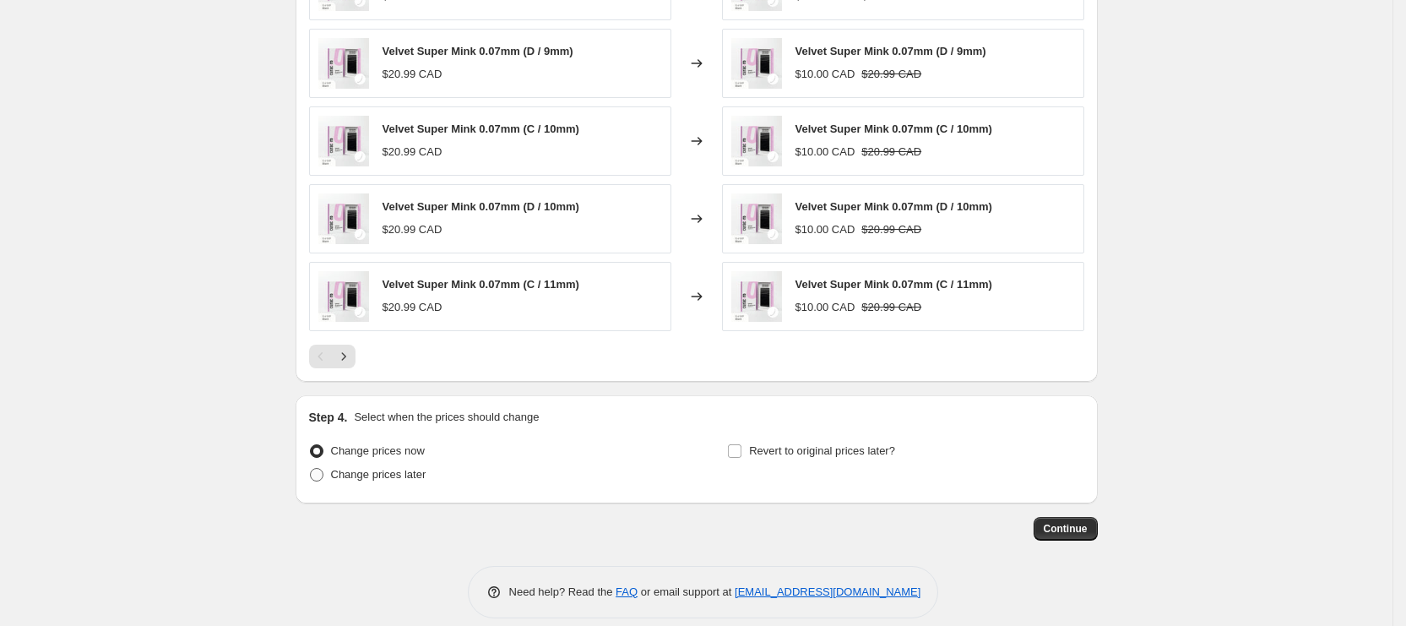
click at [358, 466] on span "Change prices later" at bounding box center [378, 474] width 95 height 17
click at [311, 468] on input "Change prices later" at bounding box center [310, 468] width 1 height 1
radio input "true"
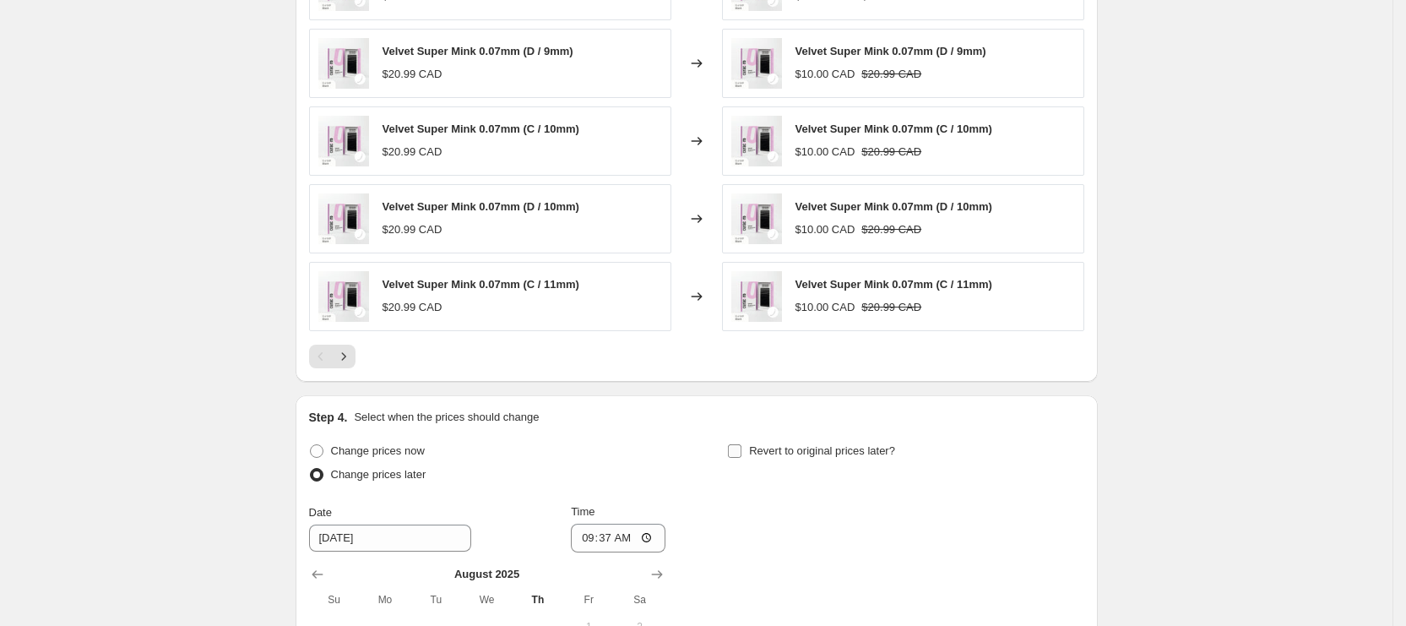
click at [735, 444] on input "Revert to original prices later?" at bounding box center [735, 451] width 14 height 14
checkbox input "true"
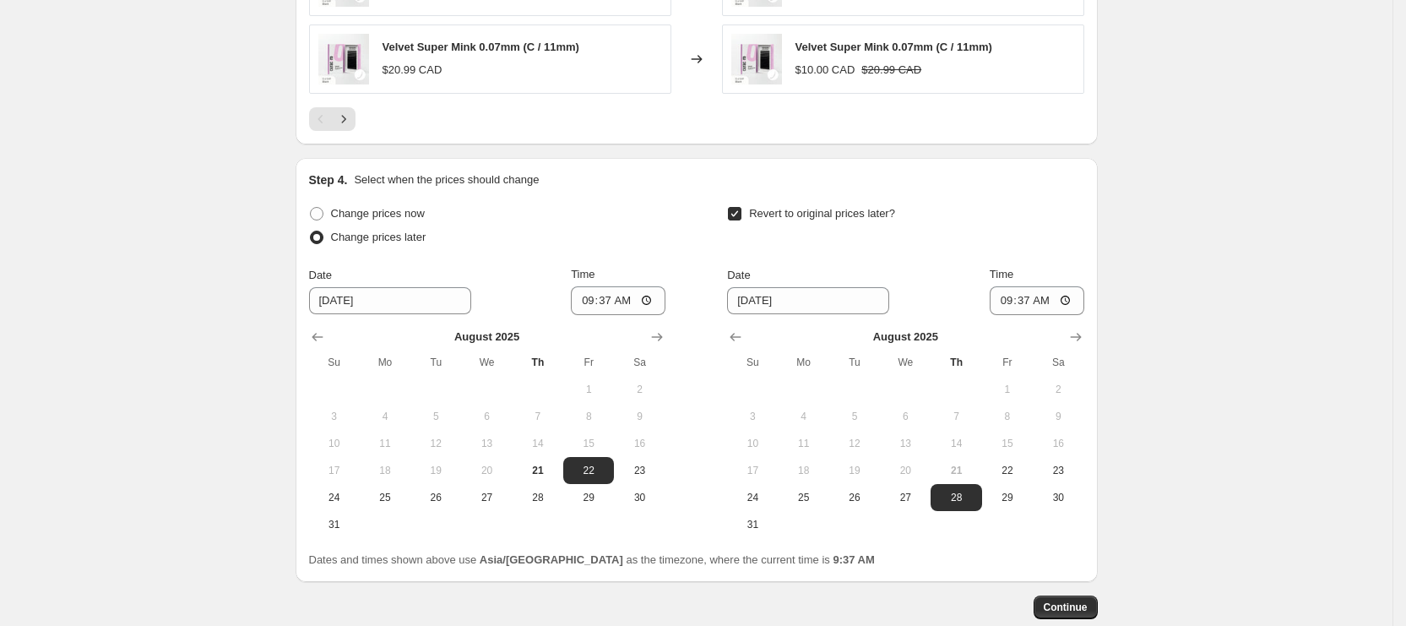
scroll to position [1520, 0]
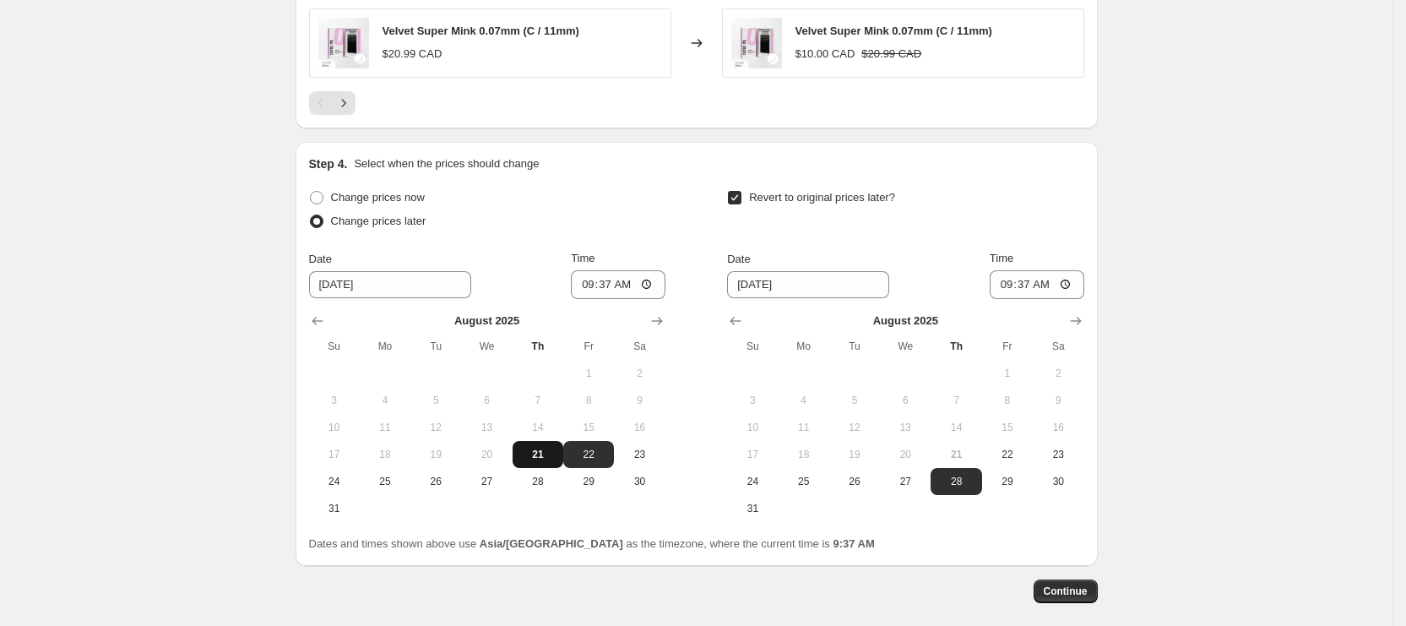
click at [550, 453] on span "21" at bounding box center [537, 455] width 37 height 14
type input "[DATE]"
click at [590, 281] on input "09:37" at bounding box center [618, 284] width 95 height 29
type input "10:45"
click at [844, 483] on span "26" at bounding box center [854, 482] width 37 height 14
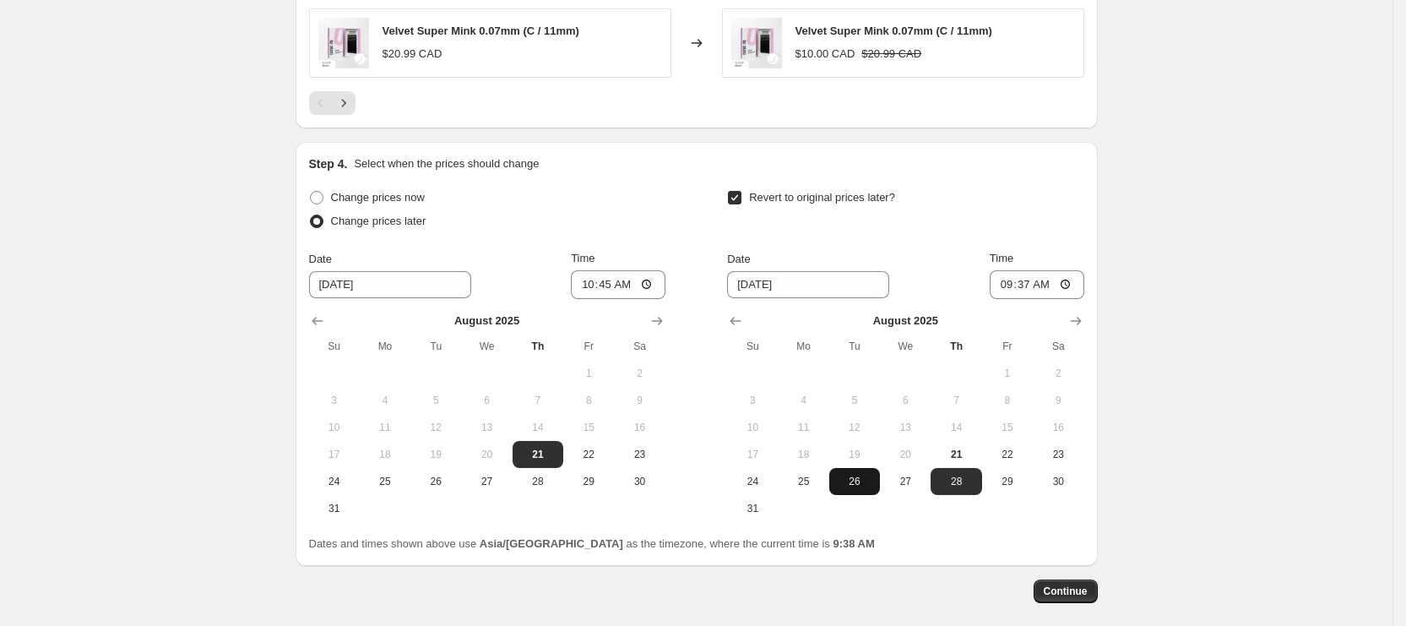
type input "[DATE]"
click at [1008, 285] on input "09:37" at bounding box center [1037, 284] width 95 height 29
click at [1032, 285] on input "02:00" at bounding box center [1037, 284] width 95 height 29
click at [1040, 278] on input "02:00" at bounding box center [1037, 284] width 95 height 29
type input "14:00"
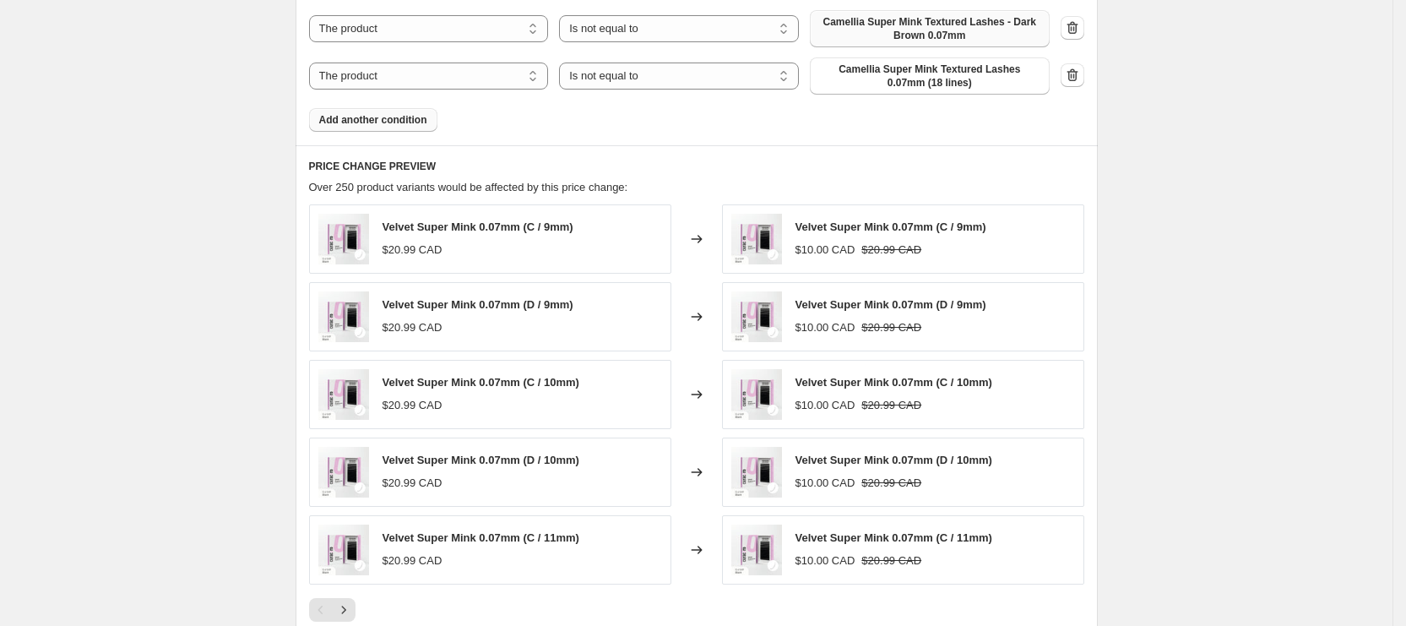
scroll to position [1596, 0]
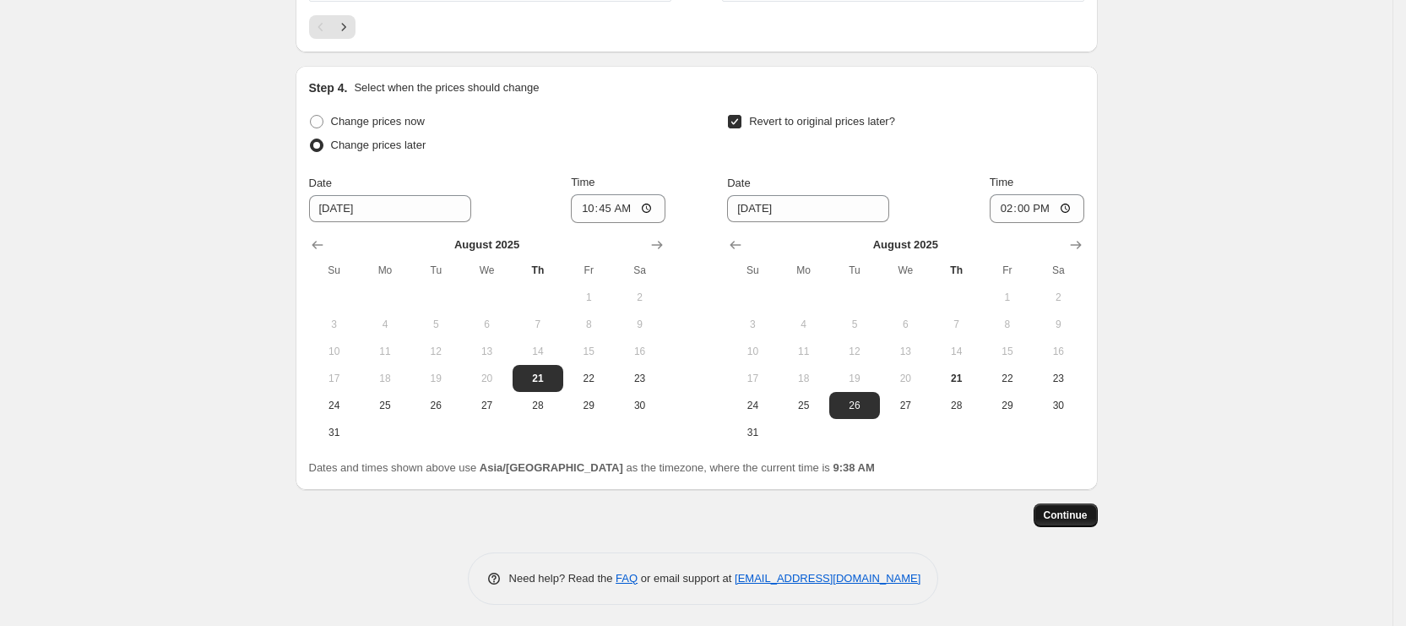
click at [1095, 514] on button "Continue" at bounding box center [1066, 515] width 64 height 24
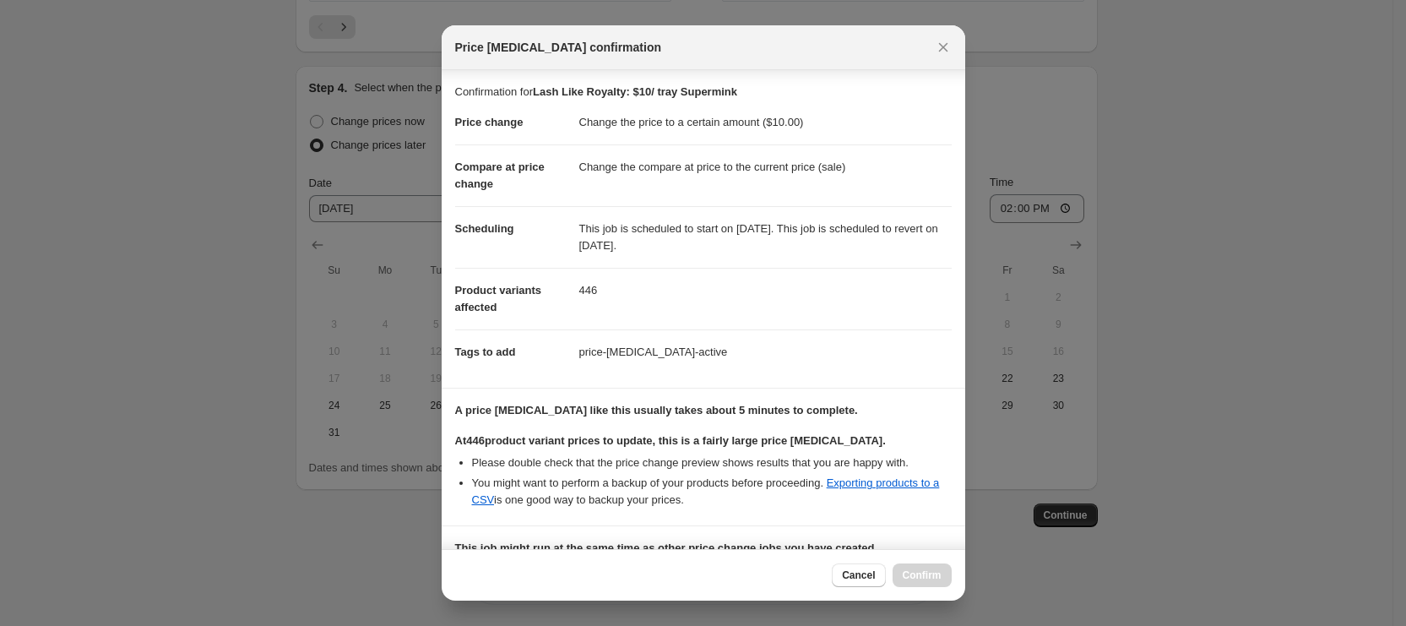
scroll to position [217, 0]
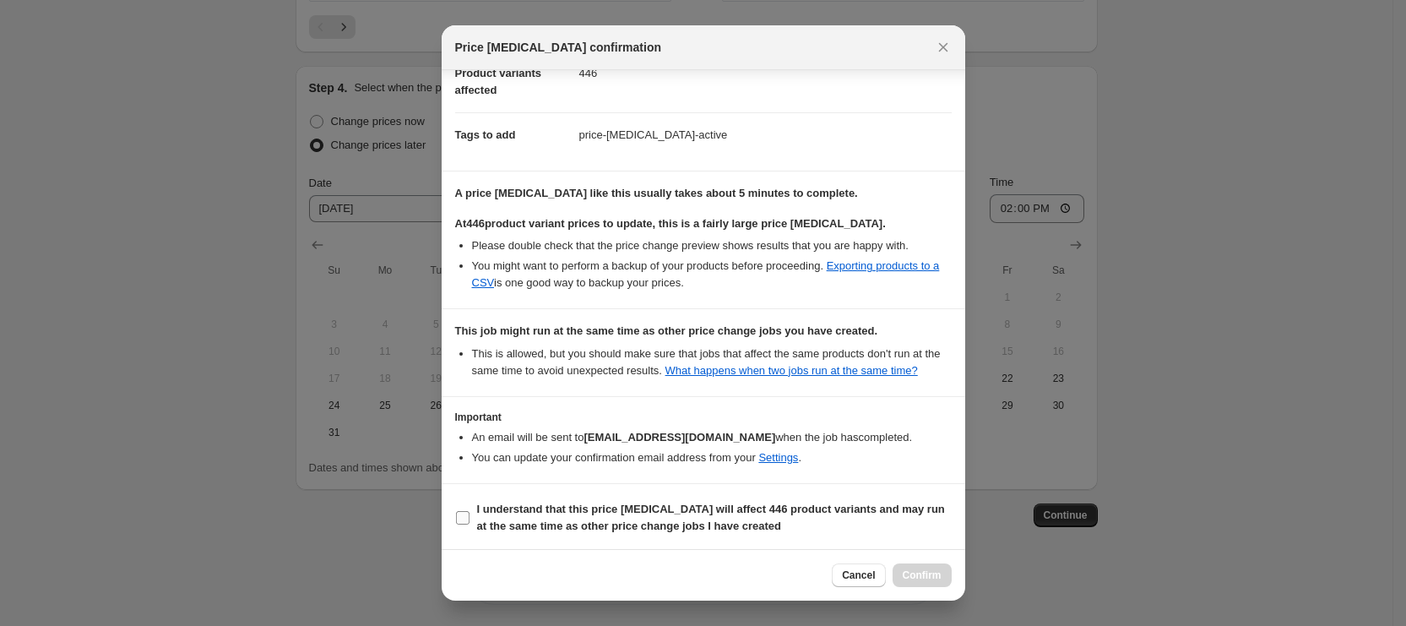
click at [564, 526] on b "I understand that this price [MEDICAL_DATA] will affect 446 product variants an…" at bounding box center [711, 518] width 468 height 30
click at [470, 525] on input "I understand that this price [MEDICAL_DATA] will affect 446 product variants an…" at bounding box center [463, 518] width 14 height 14
checkbox input "true"
click at [935, 578] on span "Confirm" at bounding box center [922, 575] width 39 height 14
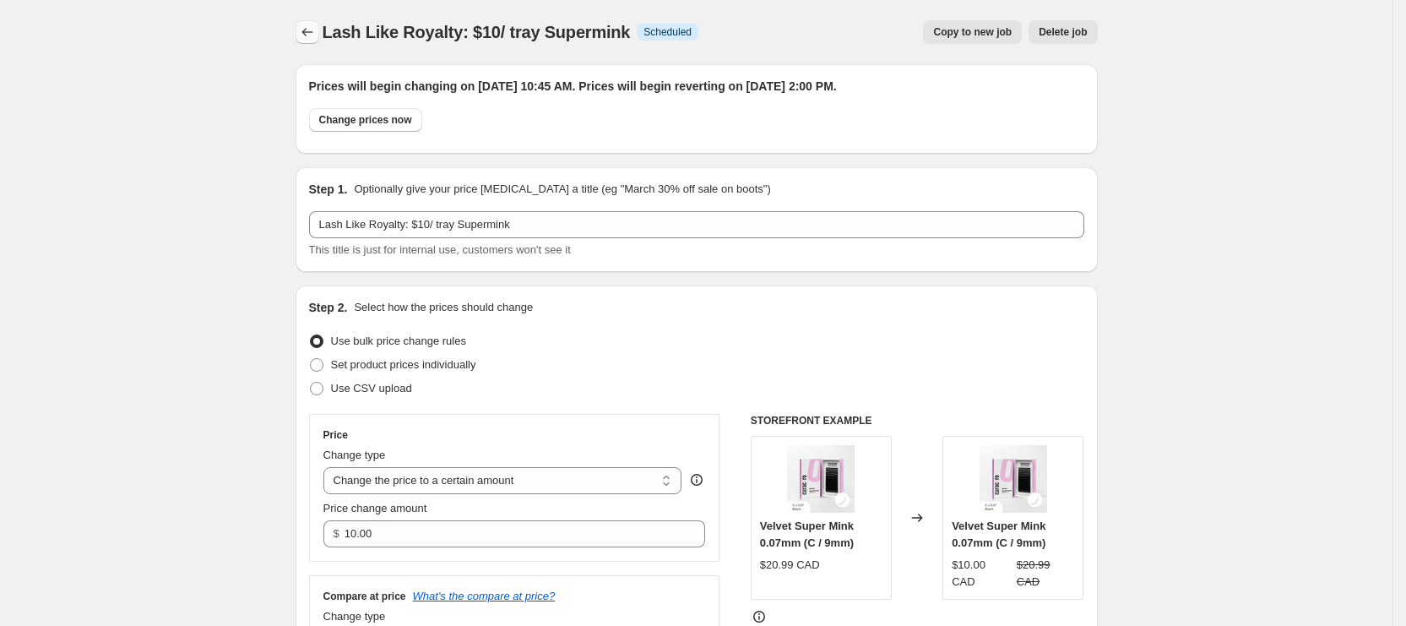
click at [307, 37] on icon "Price change jobs" at bounding box center [307, 32] width 17 height 17
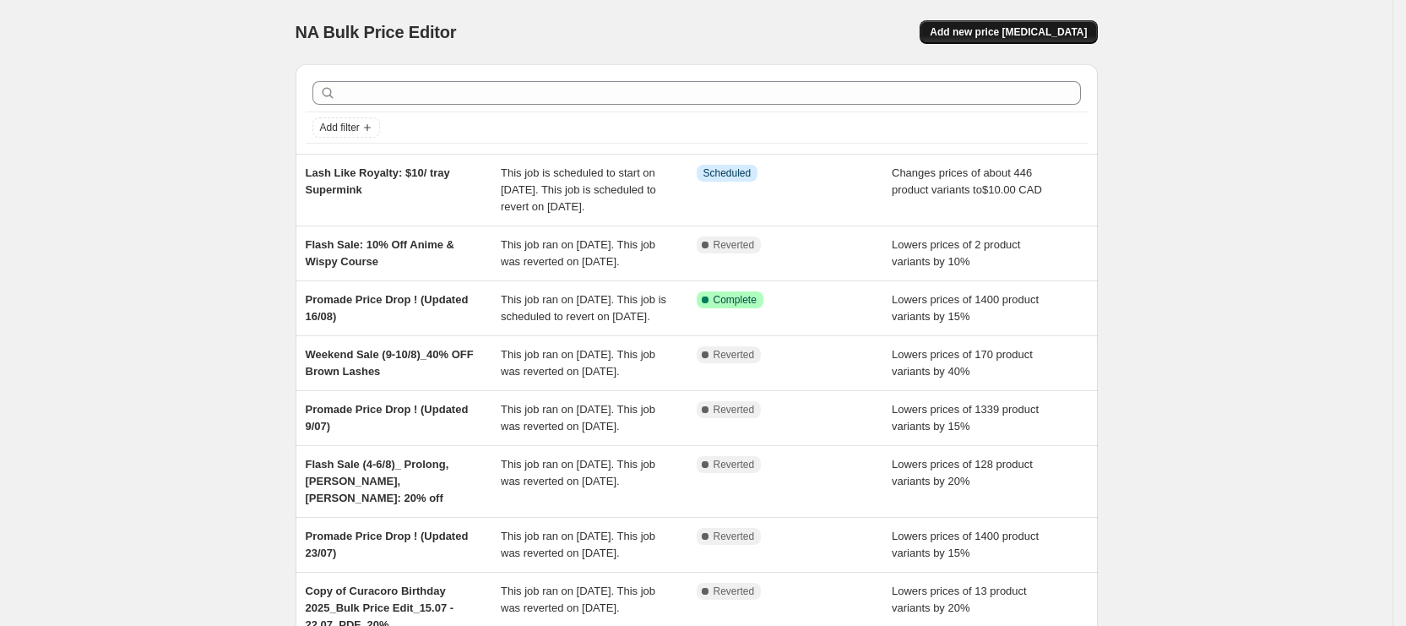
click at [990, 35] on span "Add new price [MEDICAL_DATA]" at bounding box center [1008, 32] width 157 height 14
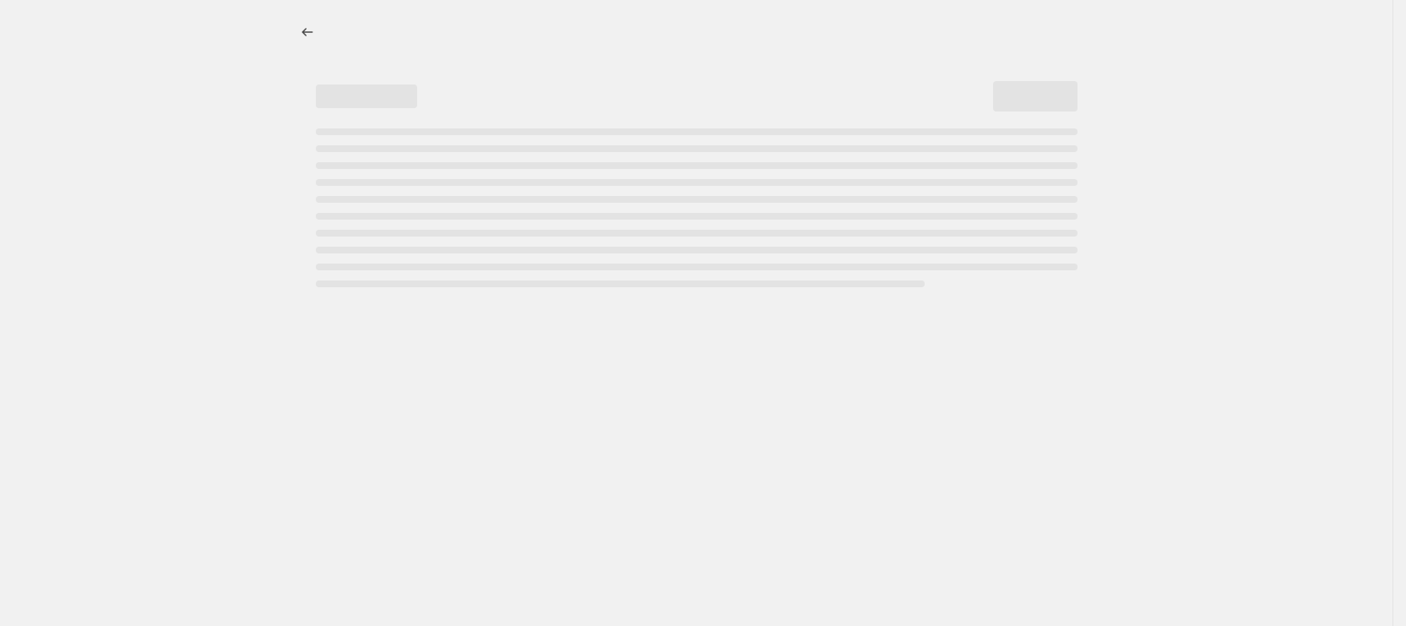
select select "percentage"
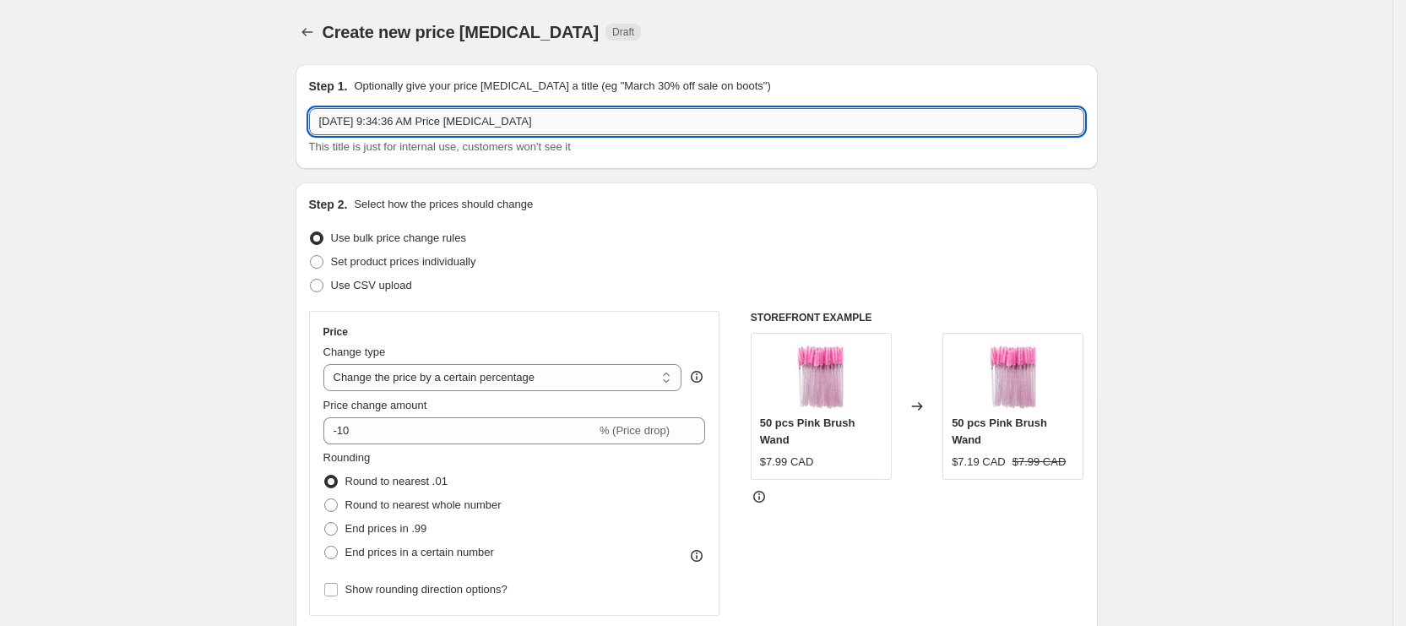
click at [512, 128] on input "[DATE] 9:34:36 AM Price [MEDICAL_DATA]" at bounding box center [696, 121] width 775 height 27
paste input "Lash Like Royalty"
paste input "$15/ tray"
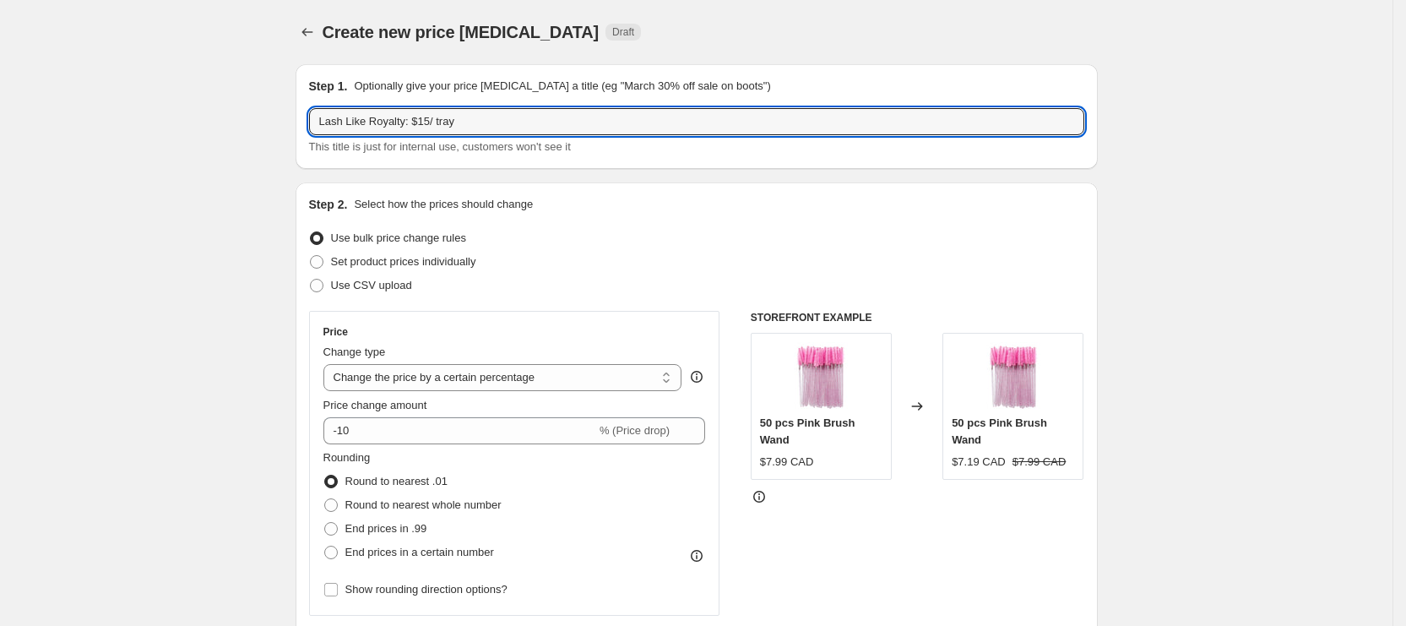
paste input "YY, W, Fairy, Clover, flat"
type input "Lash Like Royalty: $15/ tray YY, W, Fairy, Clover, flat"
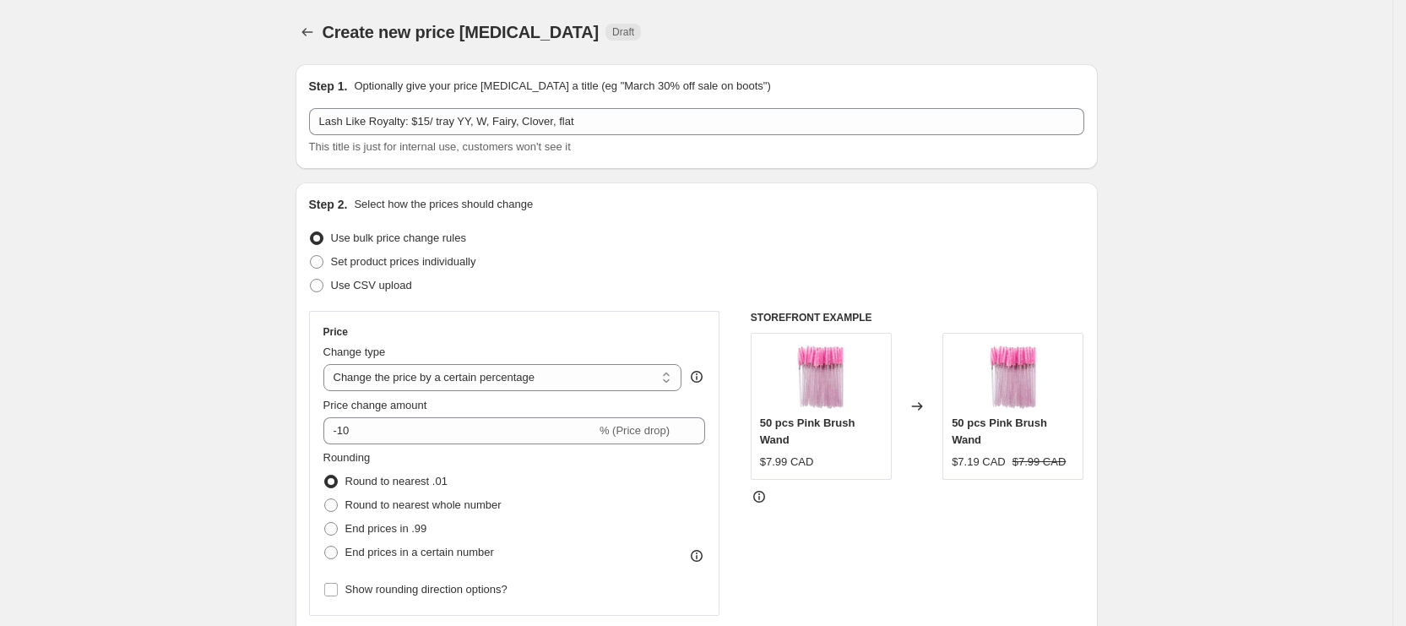
click at [390, 378] on select "Change the price to a certain amount Change the price by a certain amount Chang…" at bounding box center [502, 377] width 359 height 27
select select "to"
click at [329, 364] on select "Change the price to a certain amount Change the price by a certain amount Chang…" at bounding box center [502, 377] width 359 height 27
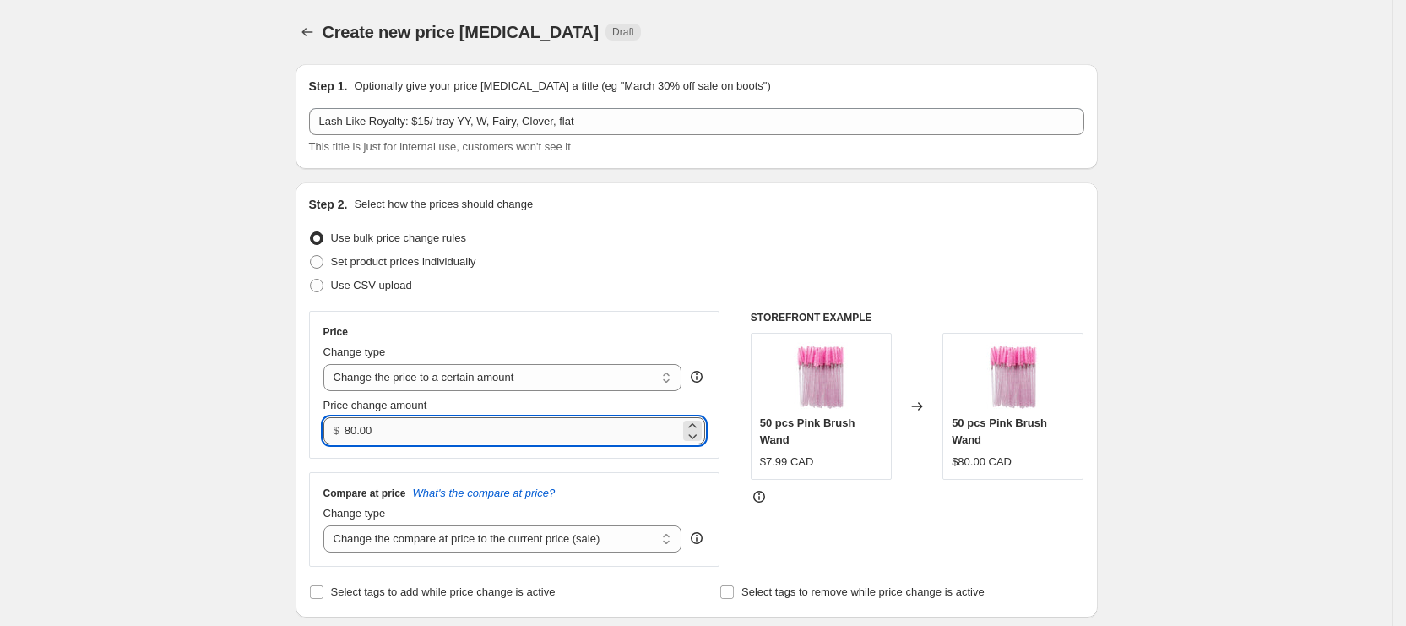
click at [423, 427] on input "80.00" at bounding box center [512, 430] width 335 height 27
click at [357, 432] on input "80.00" at bounding box center [512, 430] width 335 height 27
type input "10.00"
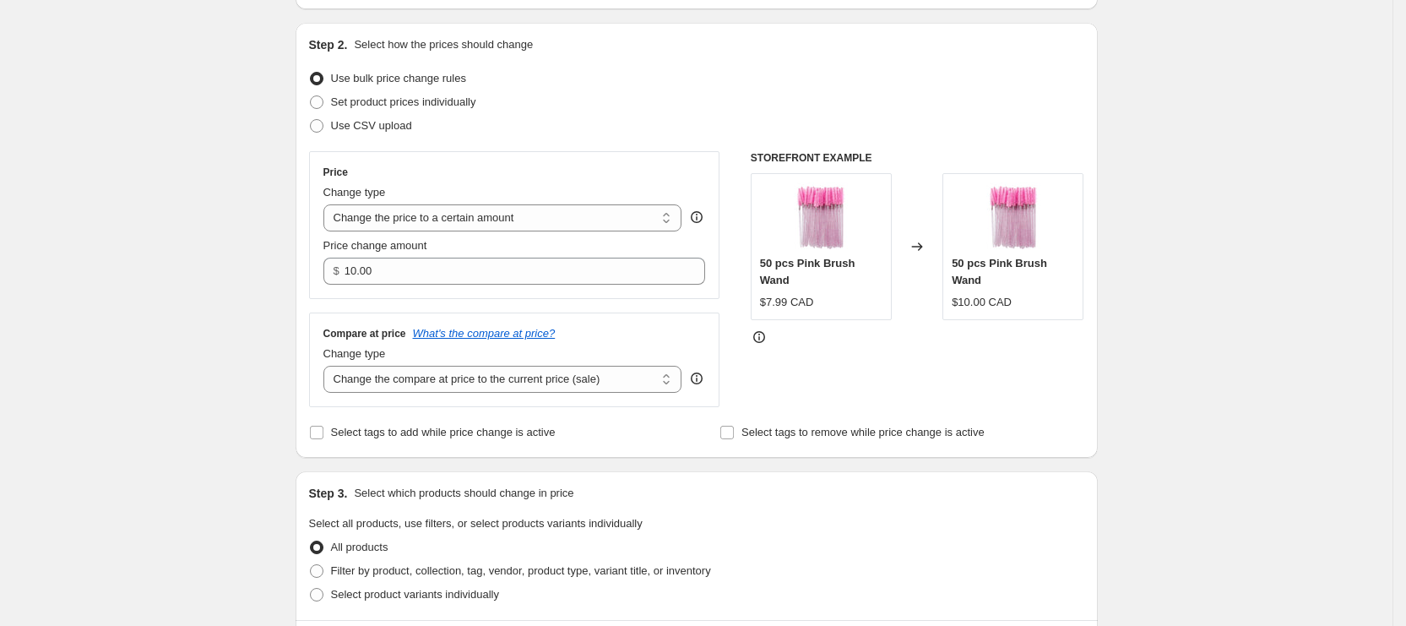
scroll to position [253, 0]
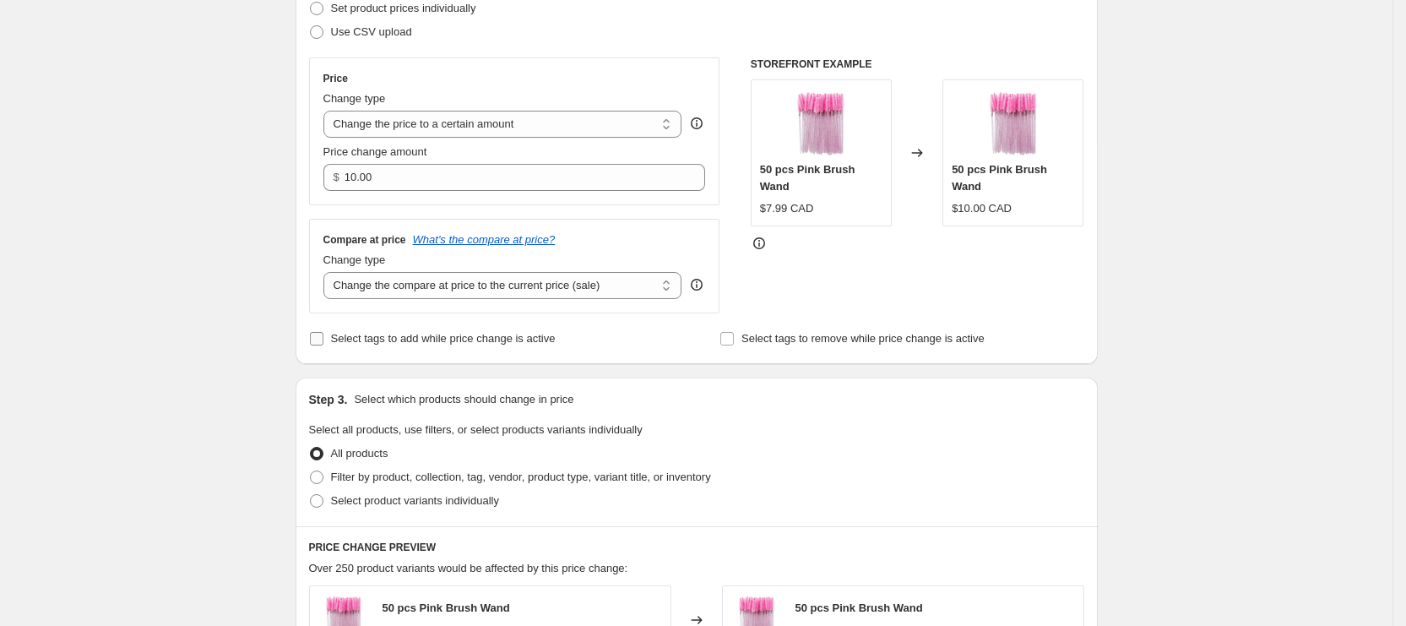
click at [394, 340] on span "Select tags to add while price change is active" at bounding box center [443, 338] width 225 height 13
click at [323, 340] on input "Select tags to add while price change is active" at bounding box center [317, 339] width 14 height 14
checkbox input "true"
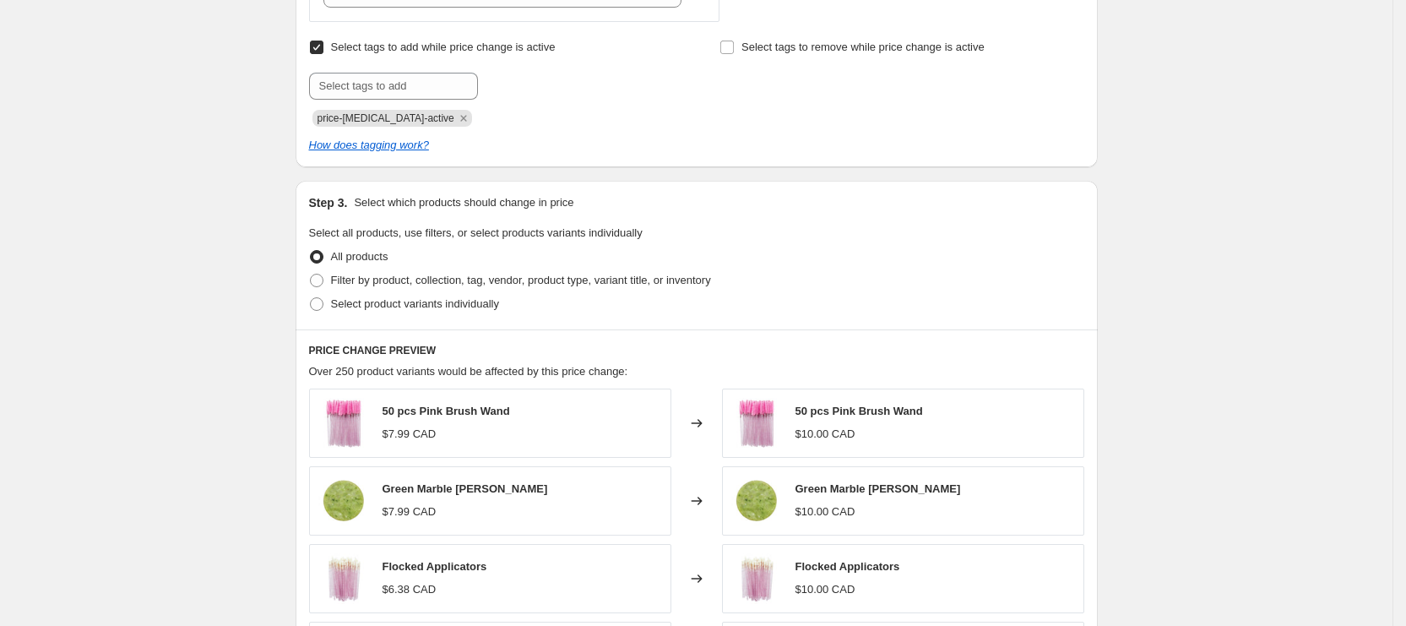
scroll to position [633, 0]
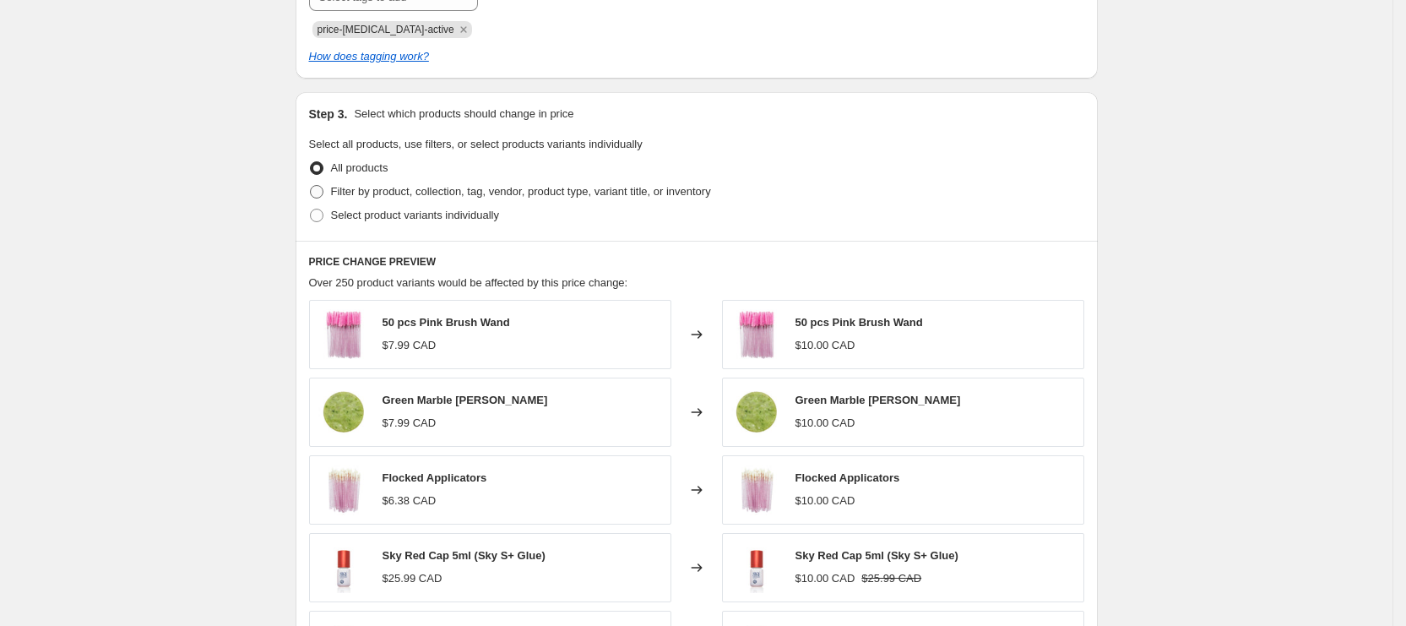
click at [399, 182] on label "Filter by product, collection, tag, vendor, product type, variant title, or inv…" at bounding box center [510, 192] width 402 height 24
click at [311, 185] on input "Filter by product, collection, tag, vendor, product type, variant title, or inv…" at bounding box center [310, 185] width 1 height 1
radio input "true"
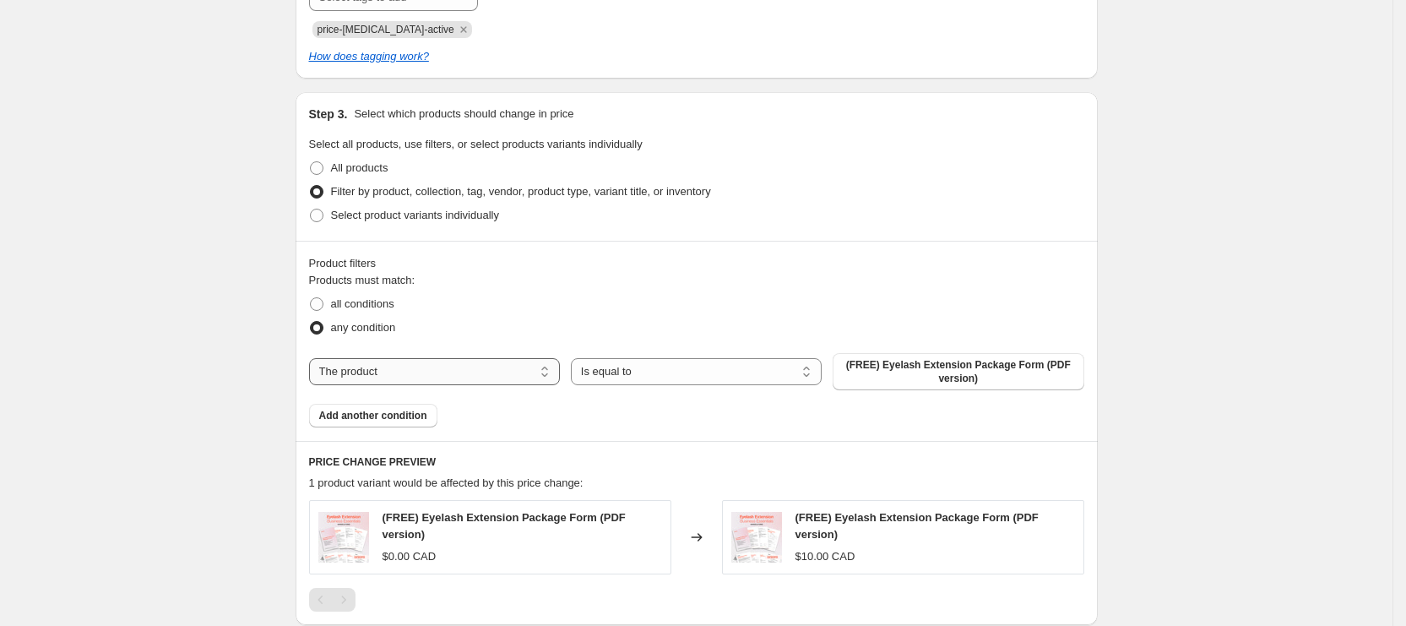
click at [437, 382] on select "The product The product's collection The product's tag The product's vendor The…" at bounding box center [434, 371] width 251 height 27
select select "product_type"
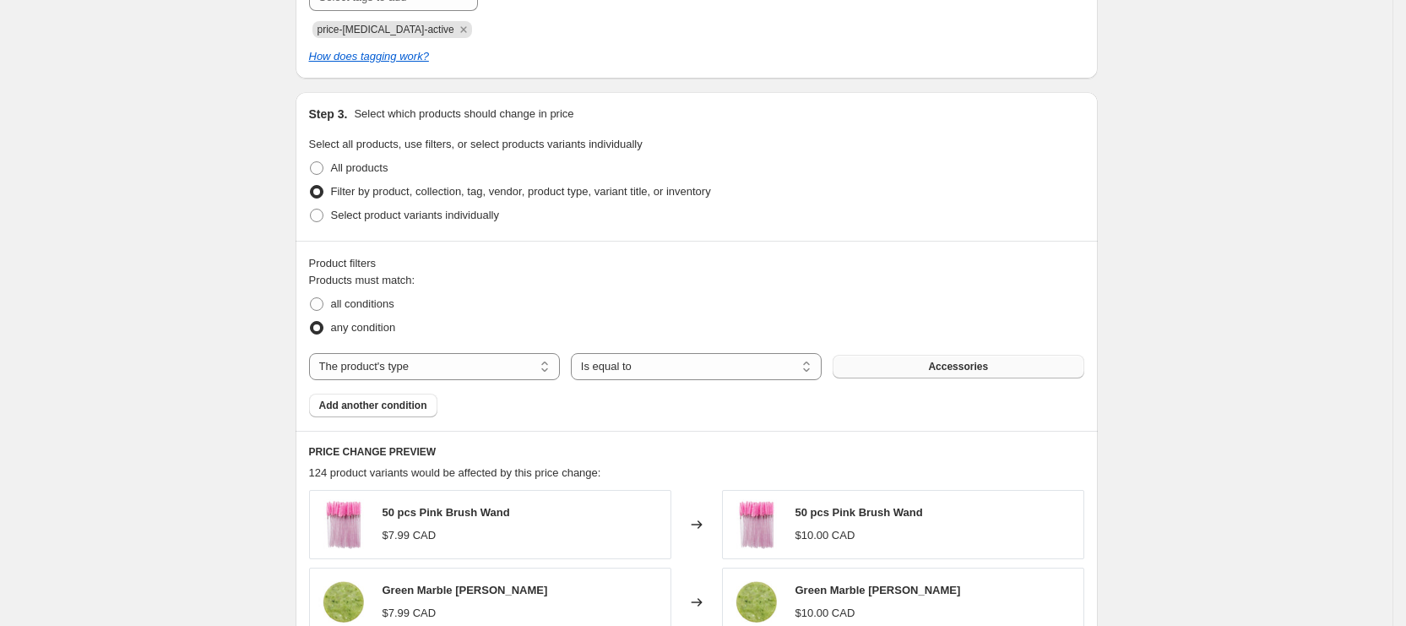
click at [902, 375] on button "Accessories" at bounding box center [958, 367] width 251 height 24
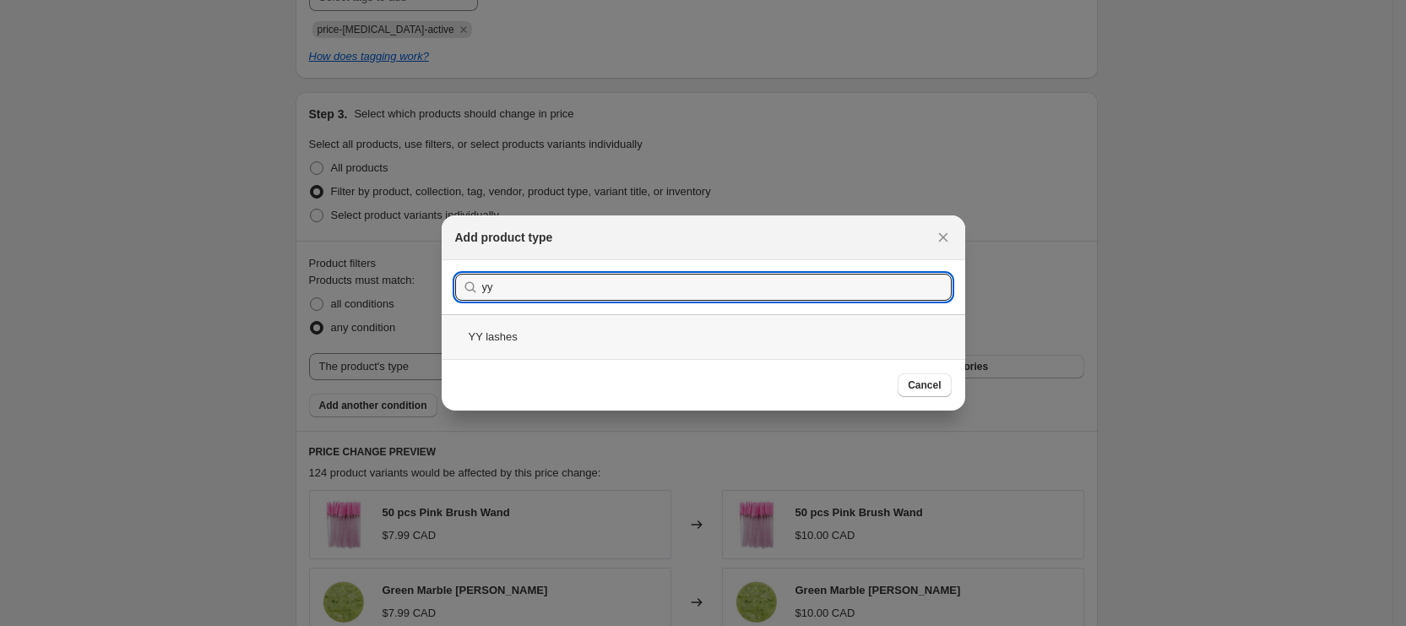
type input "yy"
click at [604, 344] on div "YY lashes" at bounding box center [704, 336] width 524 height 45
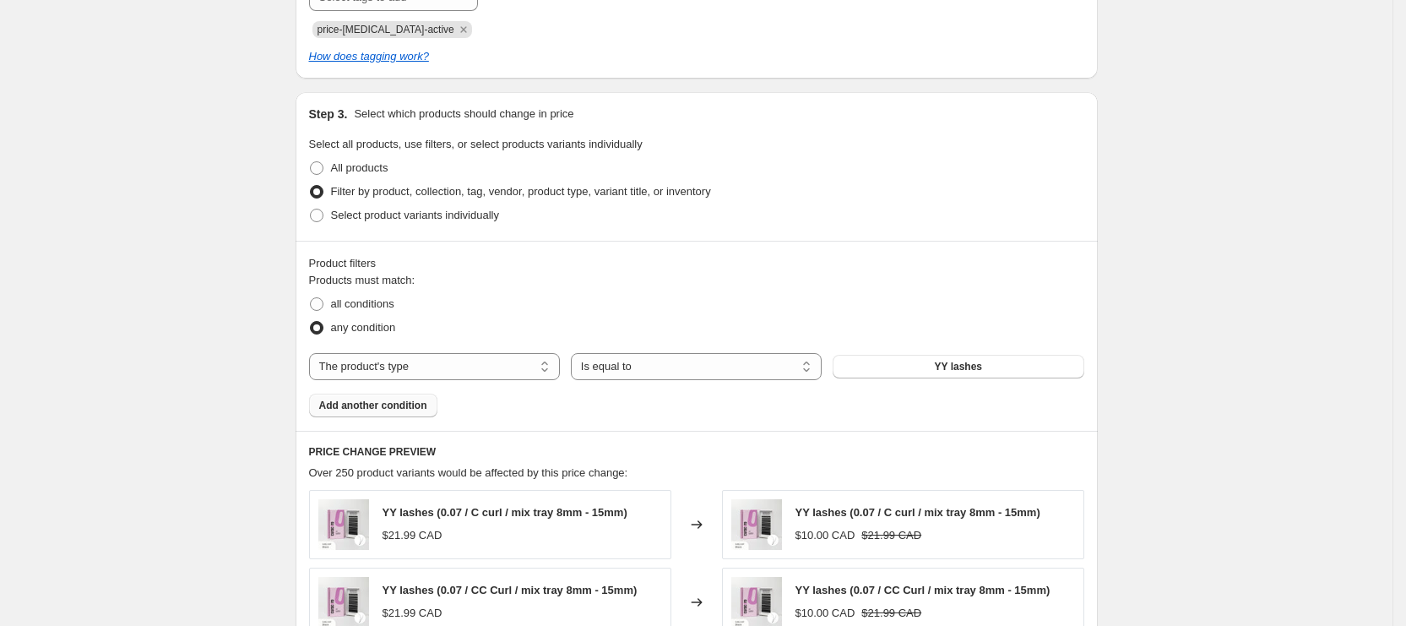
click at [400, 400] on span "Add another condition" at bounding box center [373, 406] width 108 height 14
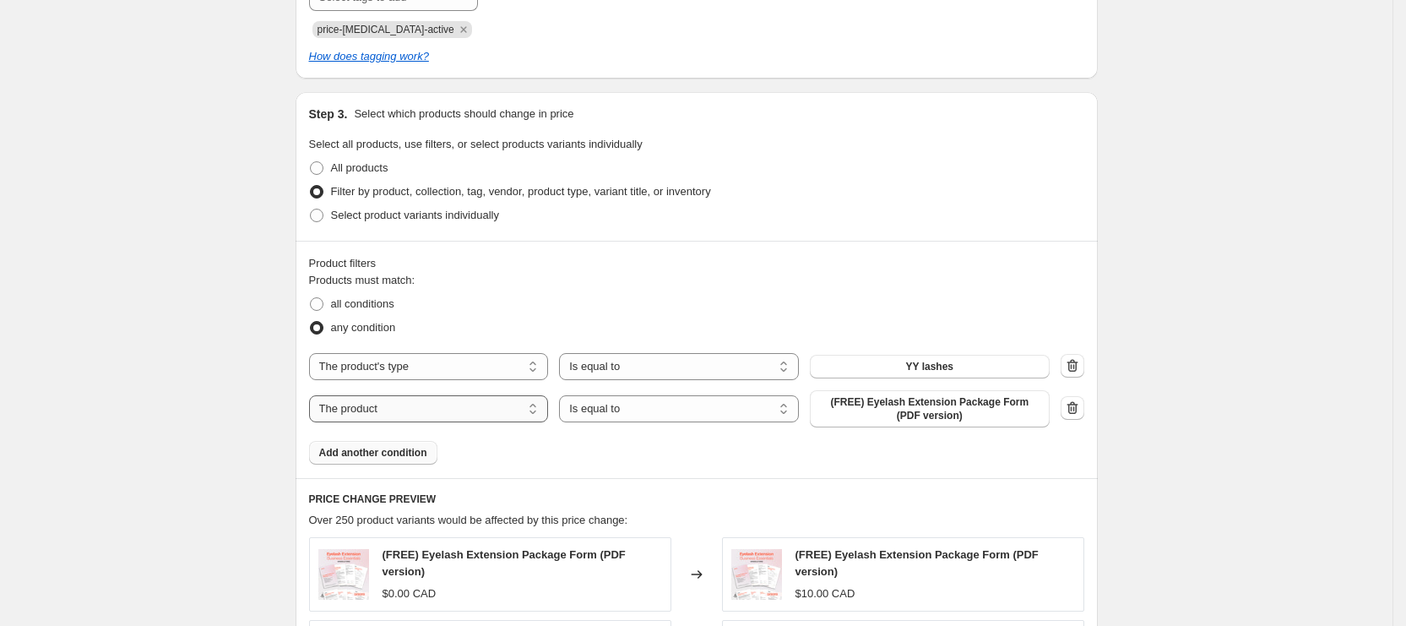
click at [448, 401] on select "The product The product's collection The product's tag The product's vendor The…" at bounding box center [429, 408] width 240 height 27
select select "product_type"
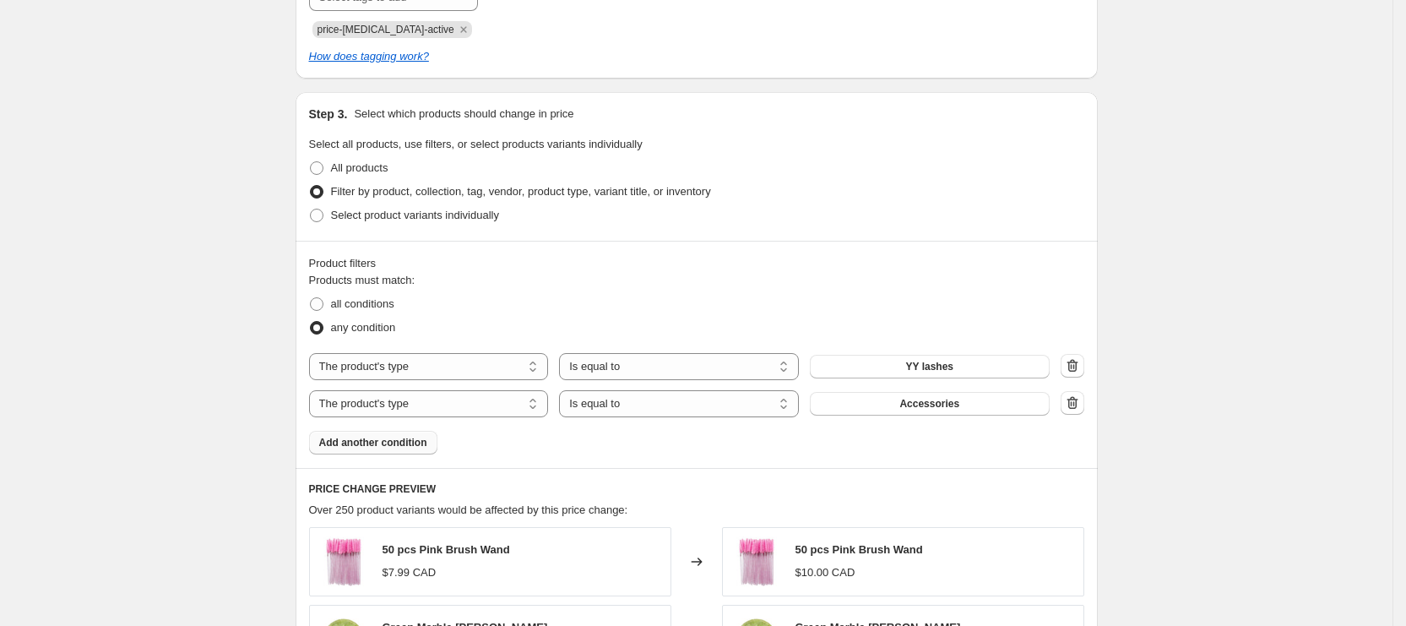
click at [944, 410] on button "Accessories" at bounding box center [930, 404] width 240 height 24
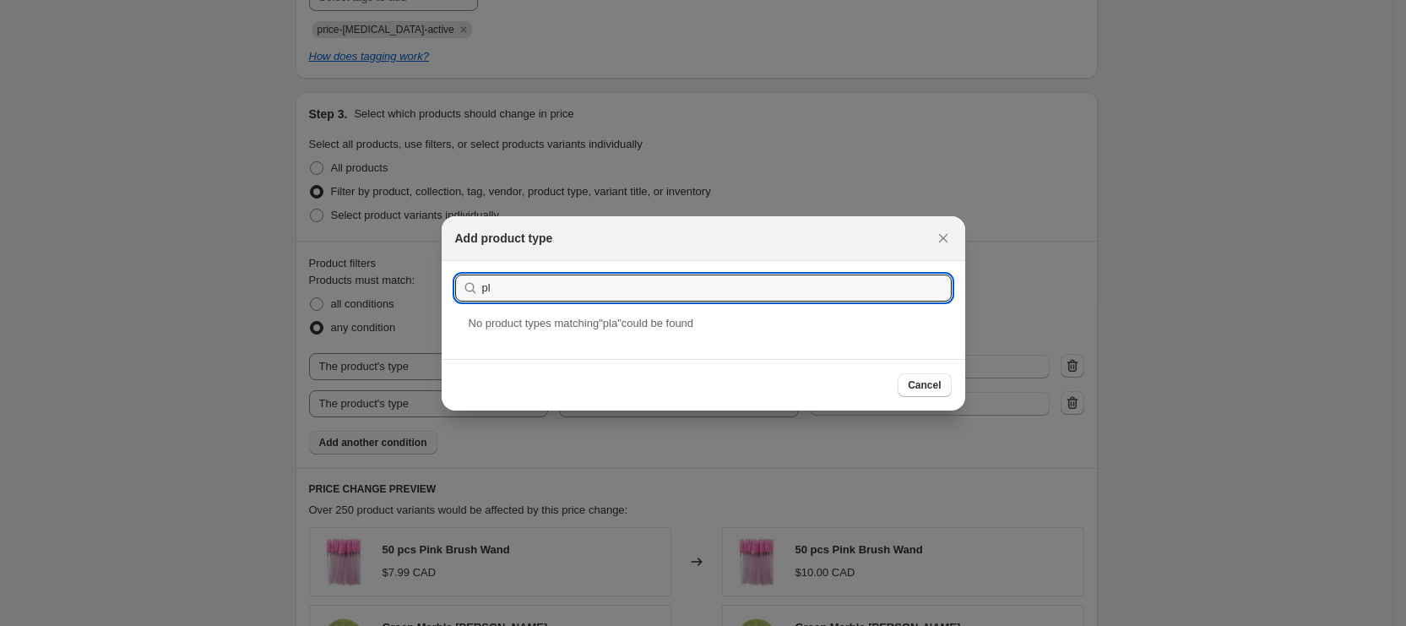
type input "p"
type input "fla"
click at [605, 329] on div "Flat lashes" at bounding box center [704, 336] width 524 height 45
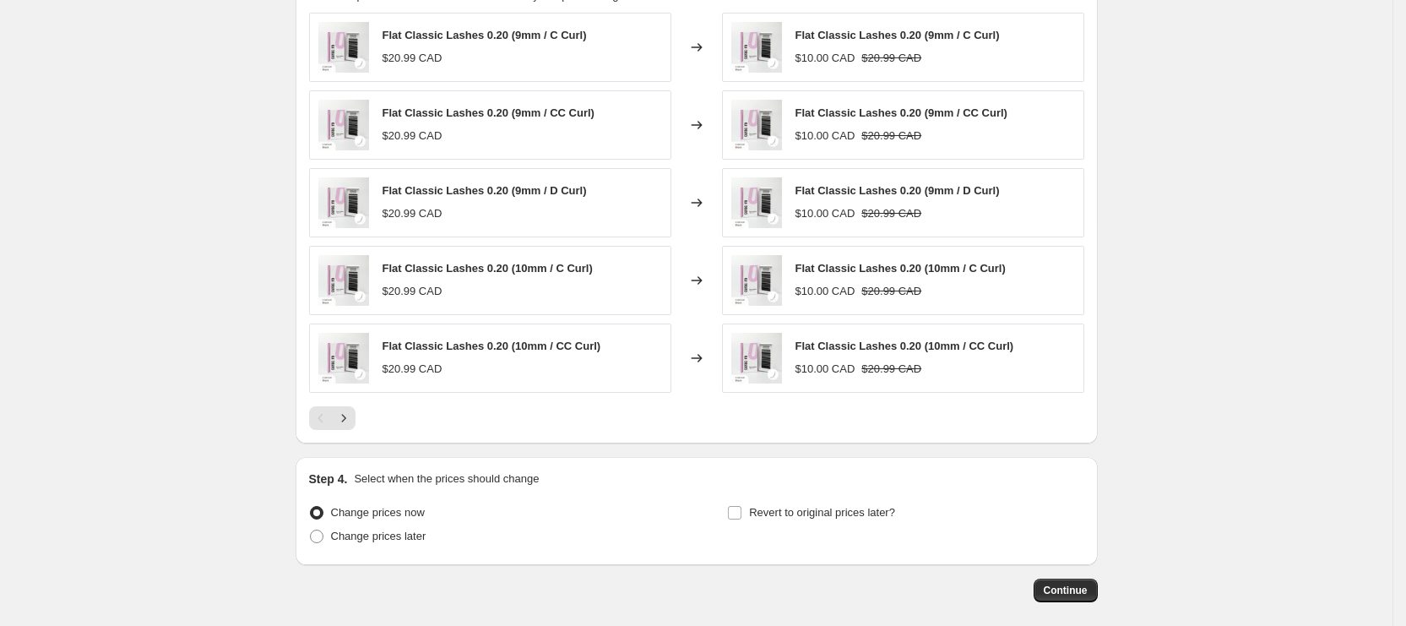
scroll to position [1224, 0]
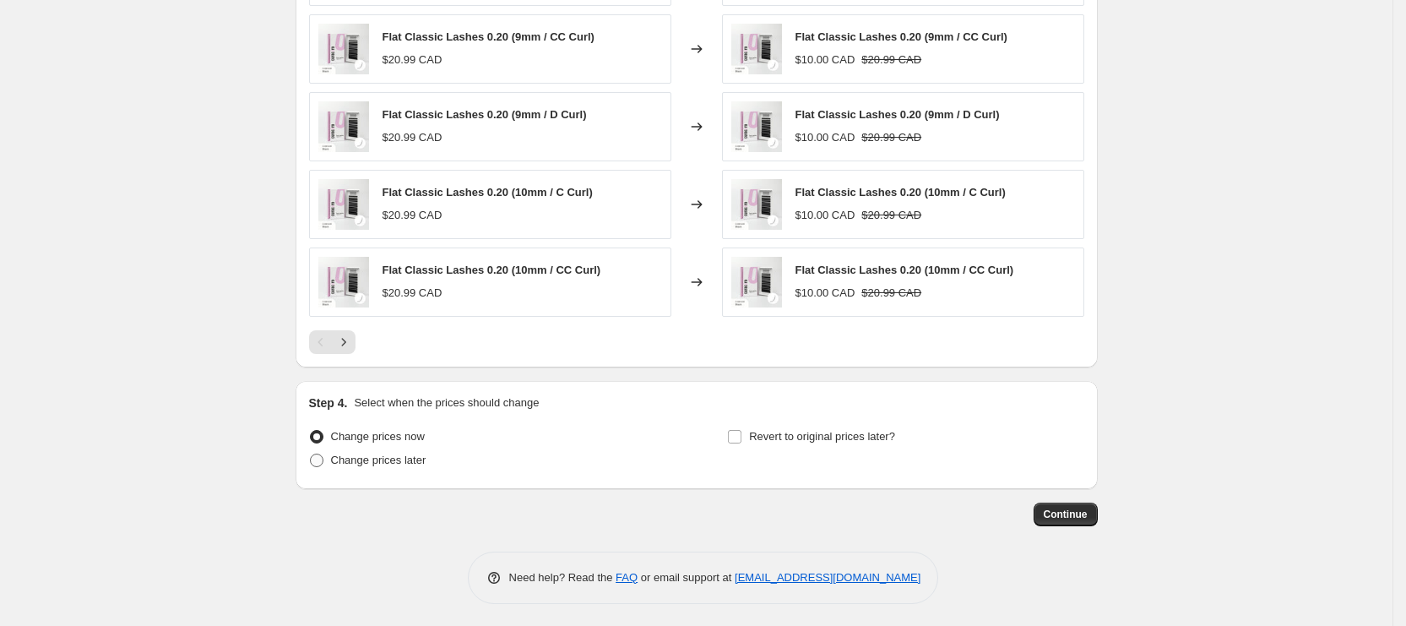
click at [393, 455] on span "Change prices later" at bounding box center [378, 460] width 95 height 13
click at [311, 454] on input "Change prices later" at bounding box center [310, 454] width 1 height 1
radio input "true"
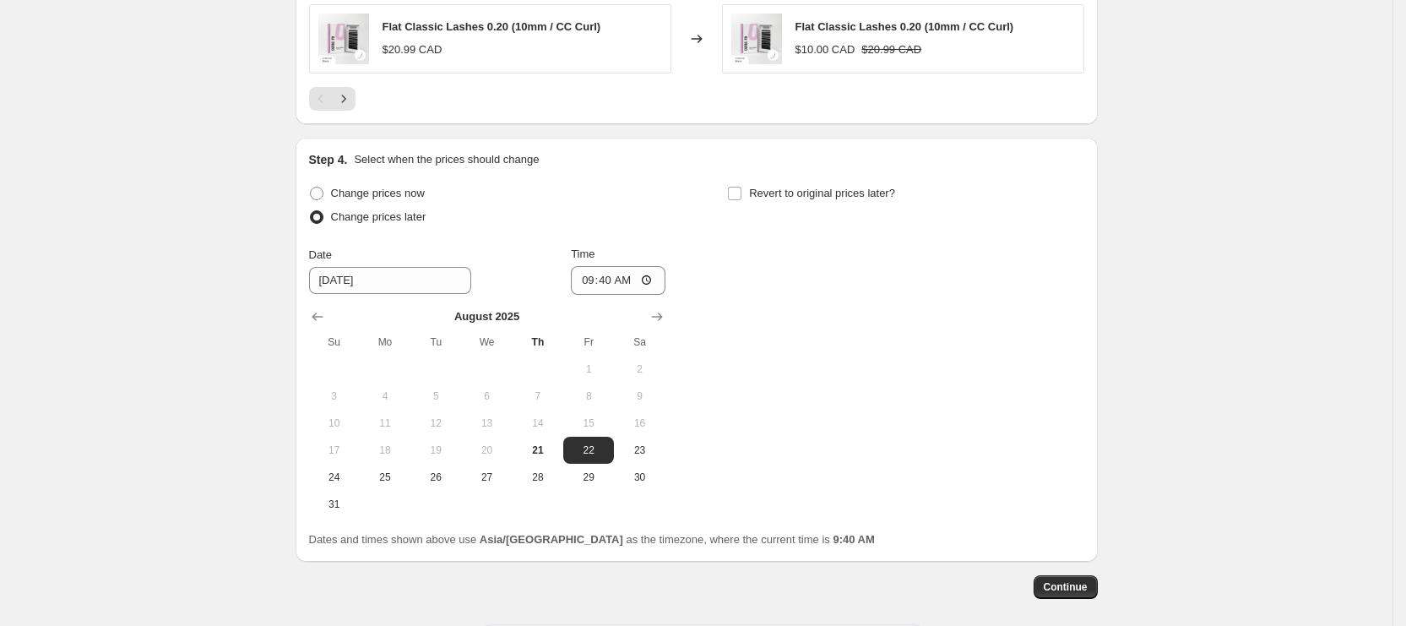
scroll to position [1477, 0]
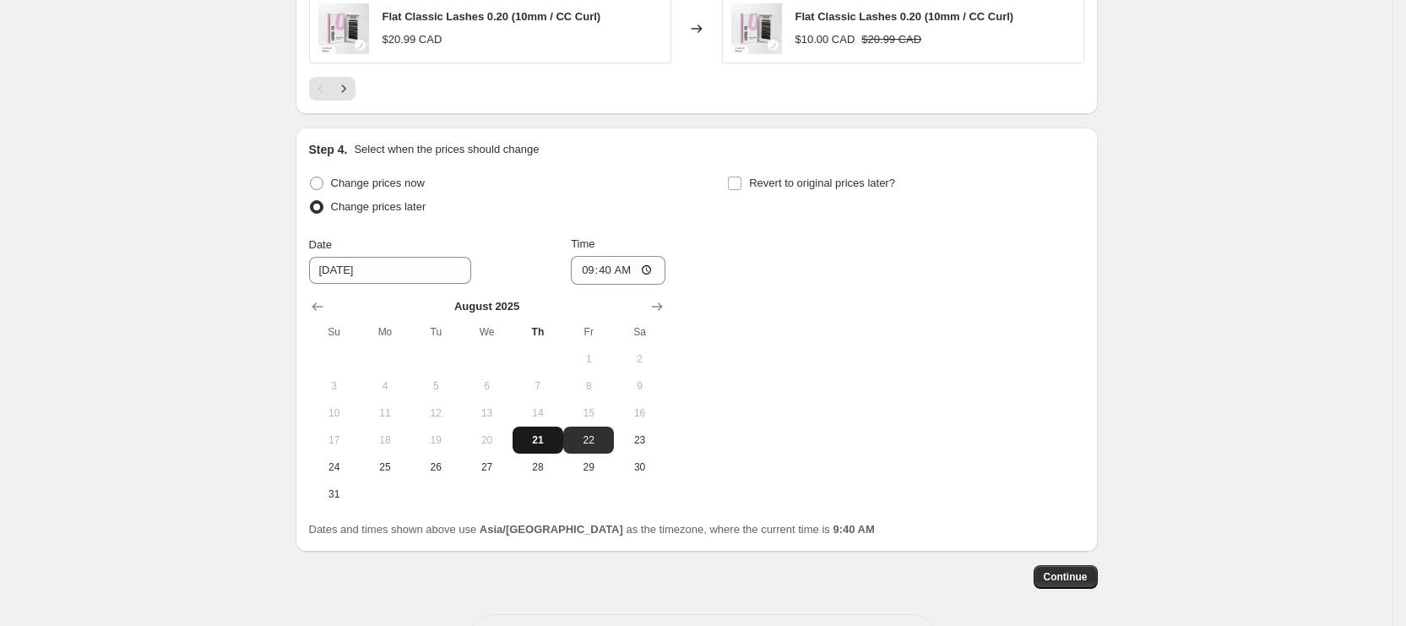
click at [546, 433] on span "21" at bounding box center [537, 440] width 37 height 14
type input "[DATE]"
click at [584, 273] on input "09:40" at bounding box center [618, 270] width 95 height 29
type input "10:45"
click at [770, 177] on span "Revert to original prices later?" at bounding box center [822, 183] width 146 height 13
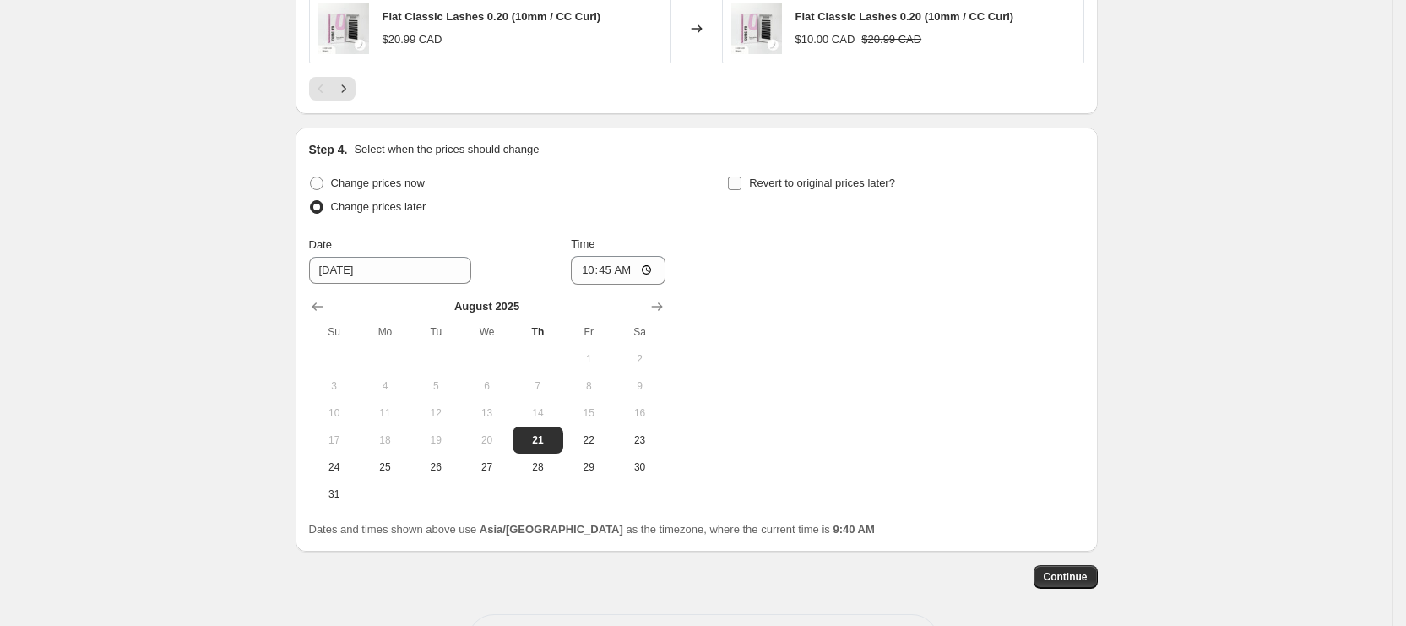
click at [742, 177] on input "Revert to original prices later?" at bounding box center [735, 184] width 14 height 14
checkbox input "true"
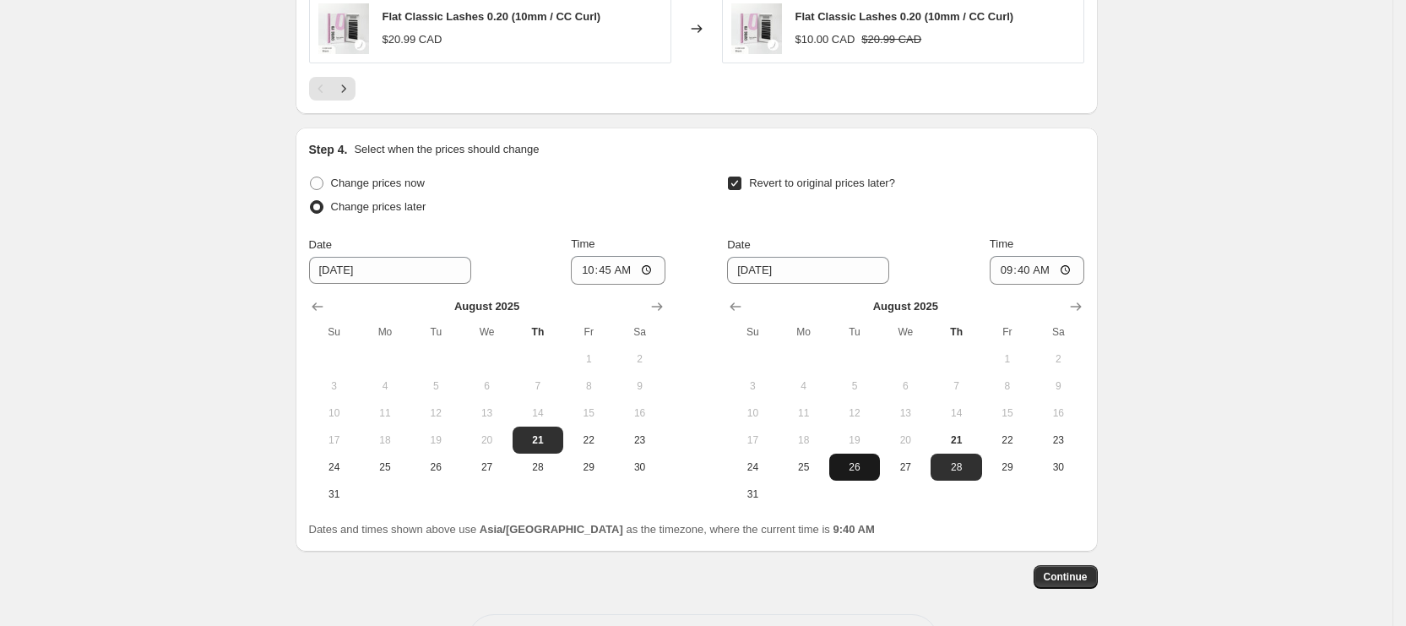
click at [854, 465] on span "26" at bounding box center [854, 467] width 37 height 14
type input "[DATE]"
click at [1014, 275] on input "09:40" at bounding box center [1037, 270] width 95 height 29
click at [1037, 263] on input "02:40" at bounding box center [1037, 270] width 95 height 29
click at [1048, 270] on input "02:00" at bounding box center [1037, 270] width 95 height 29
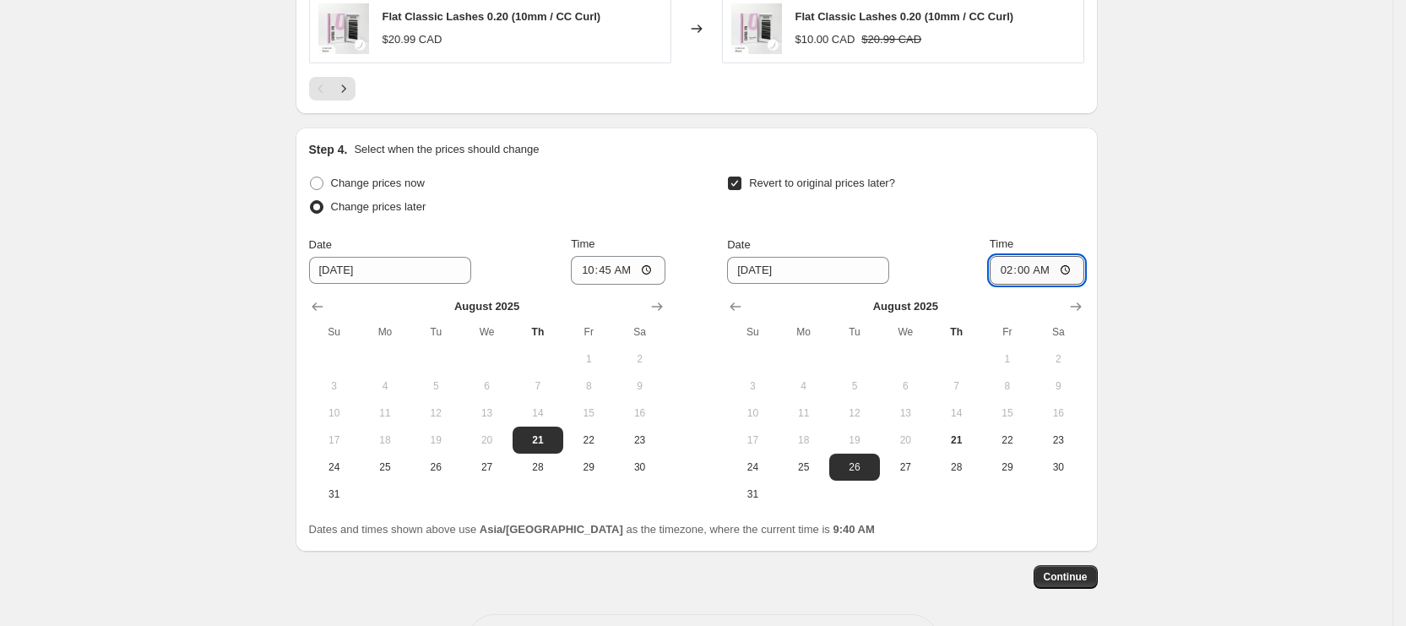
type input "14:00"
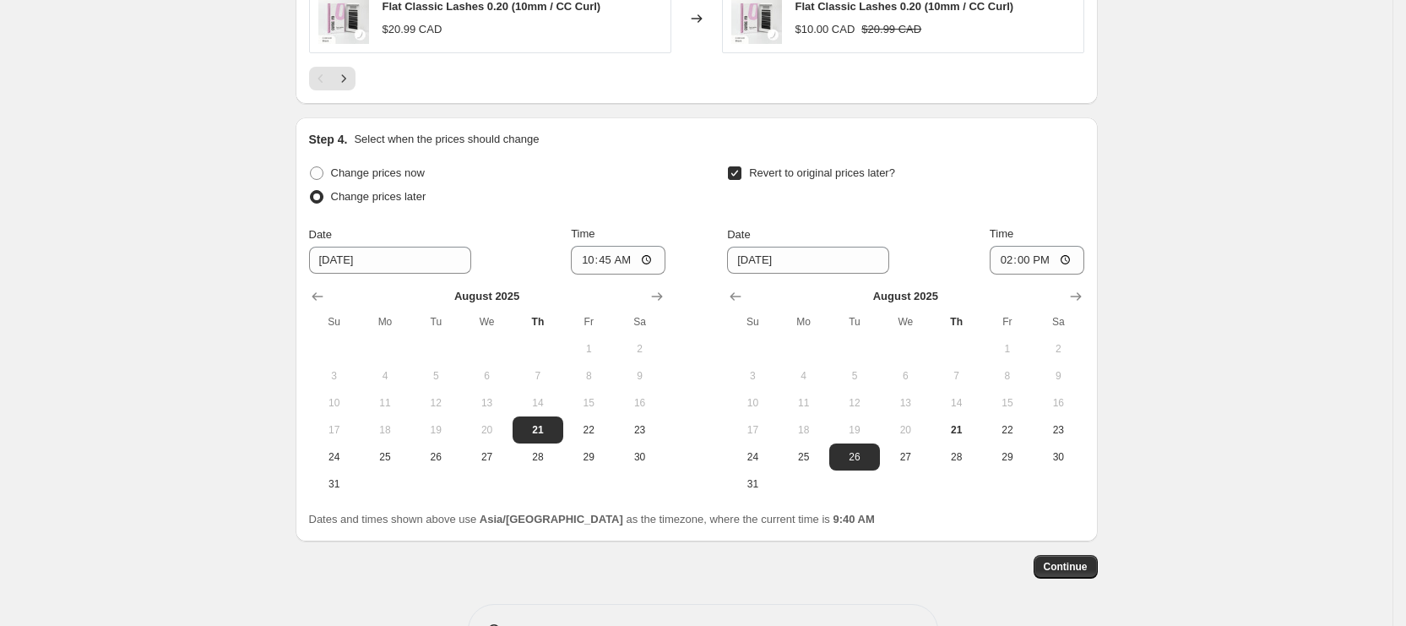
scroll to position [1540, 0]
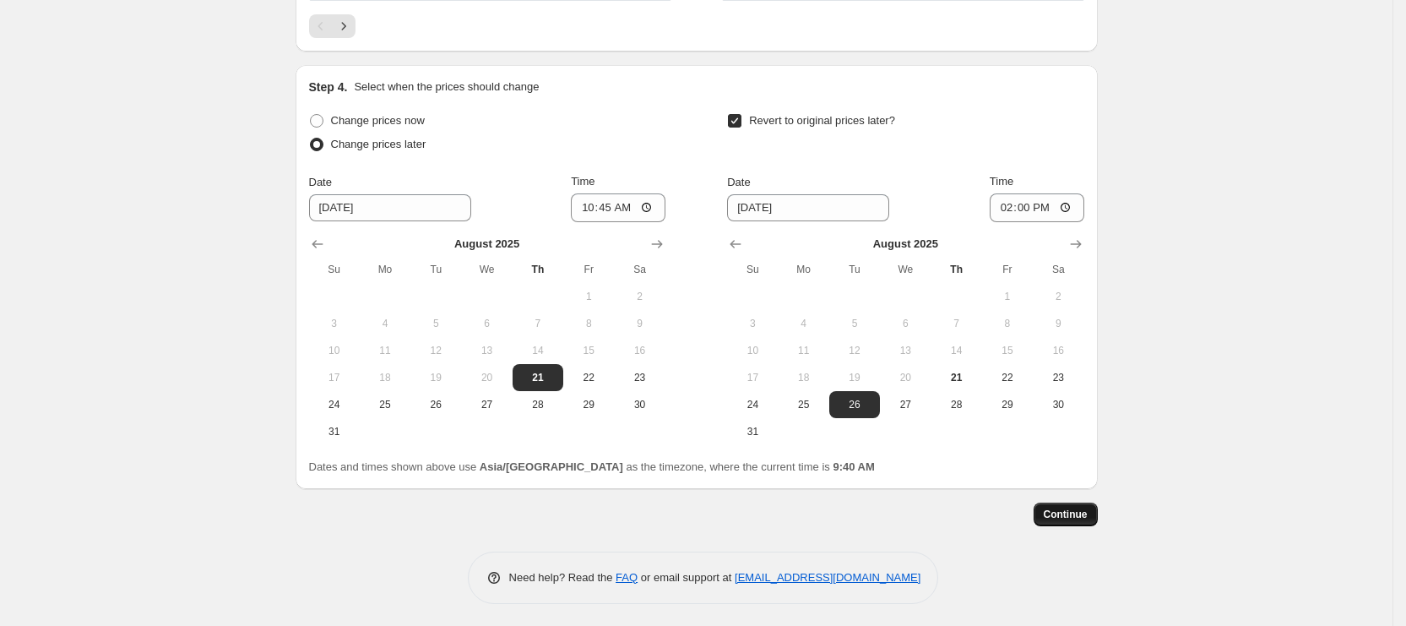
click at [1085, 508] on span "Continue" at bounding box center [1066, 515] width 44 height 14
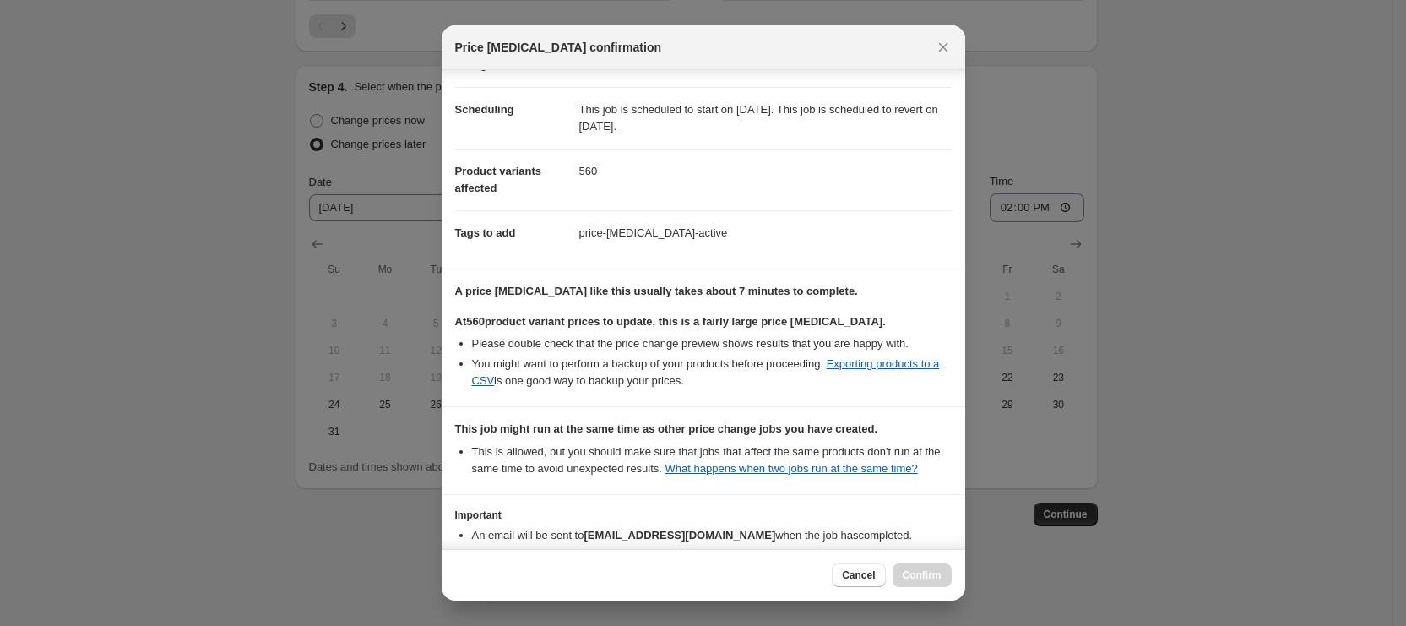
scroll to position [217, 0]
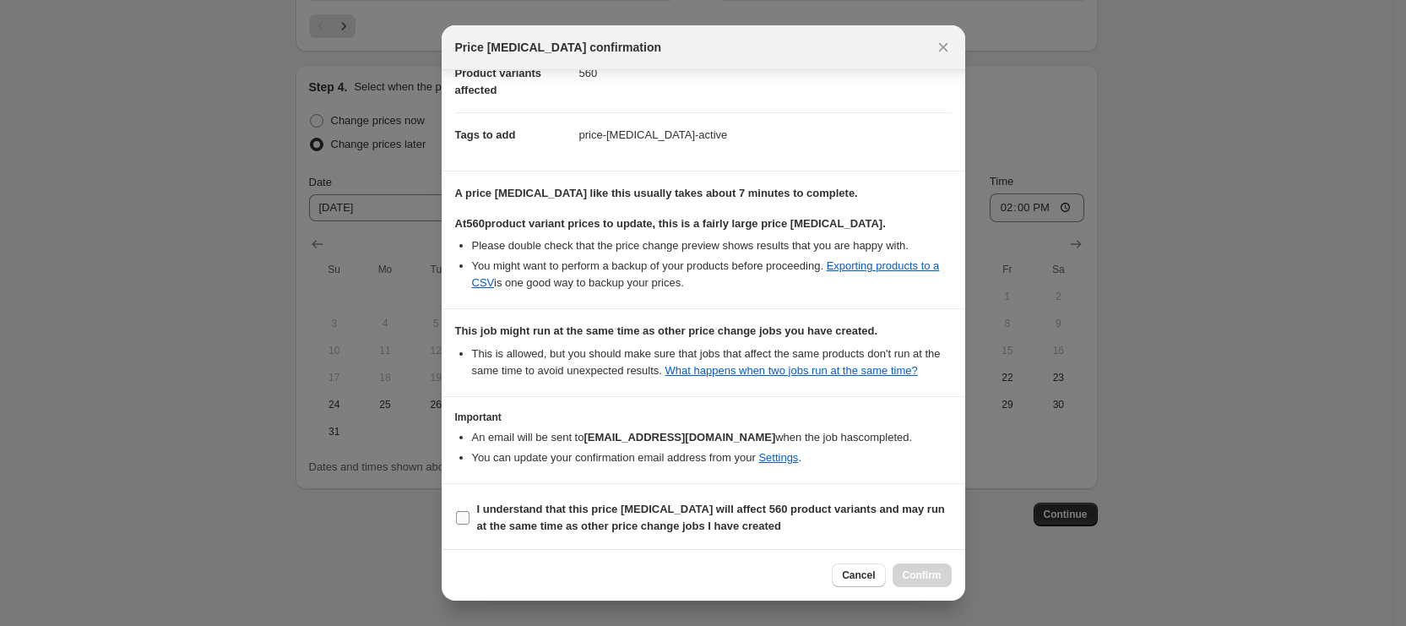
click at [535, 521] on b "I understand that this price [MEDICAL_DATA] will affect 560 product variants an…" at bounding box center [711, 518] width 468 height 30
click at [470, 521] on input "I understand that this price [MEDICAL_DATA] will affect 560 product variants an…" at bounding box center [463, 518] width 14 height 14
checkbox input "true"
click at [917, 582] on button "Confirm" at bounding box center [922, 575] width 59 height 24
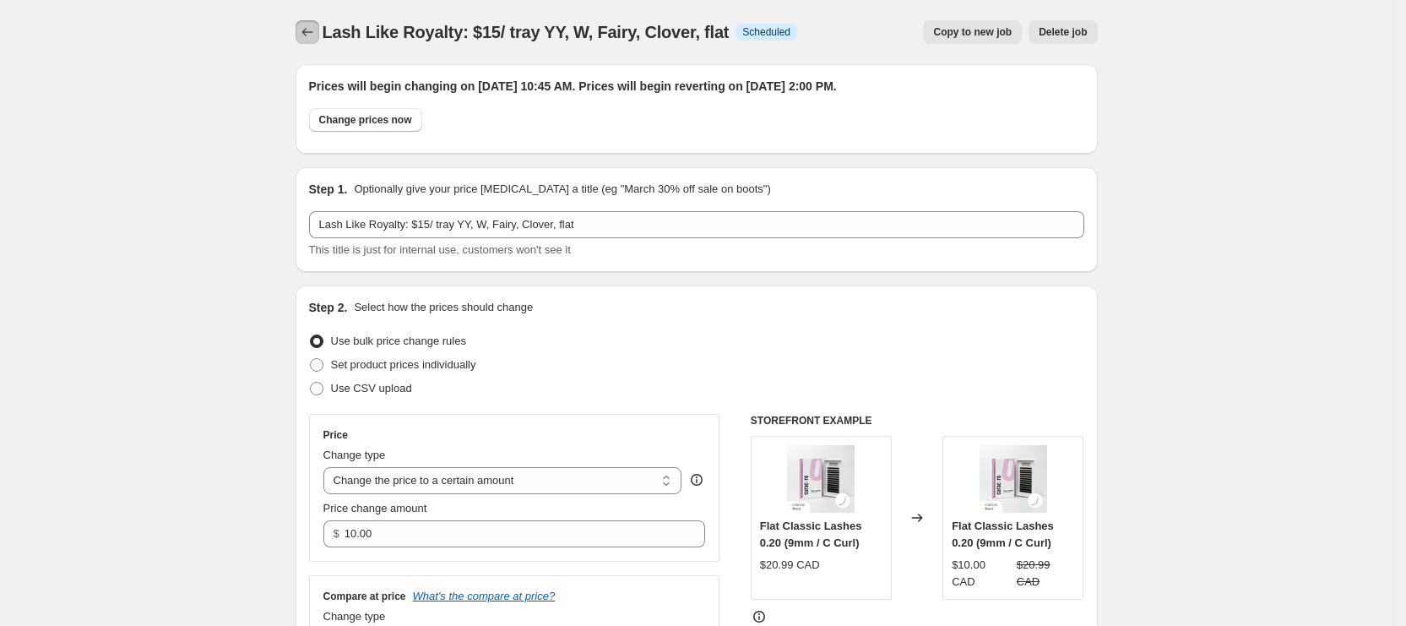
click at [316, 32] on icon "Price change jobs" at bounding box center [307, 32] width 17 height 17
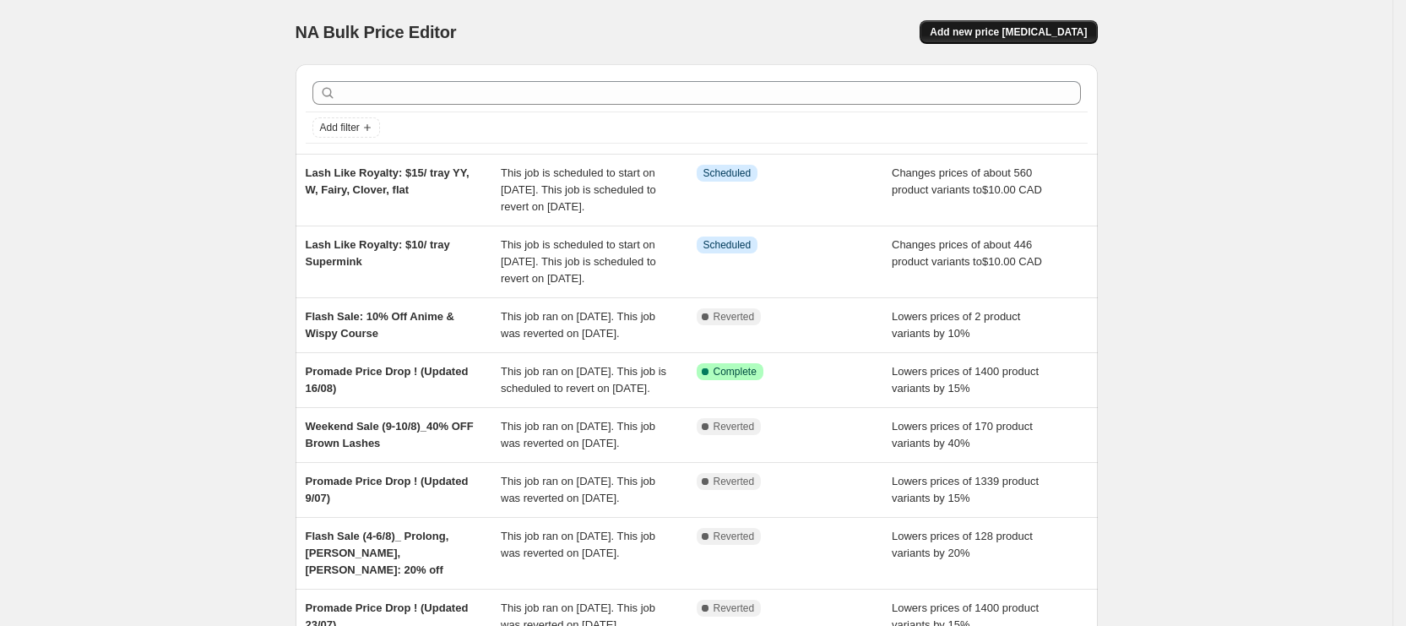
click at [1000, 31] on span "Add new price [MEDICAL_DATA]" at bounding box center [1008, 32] width 157 height 14
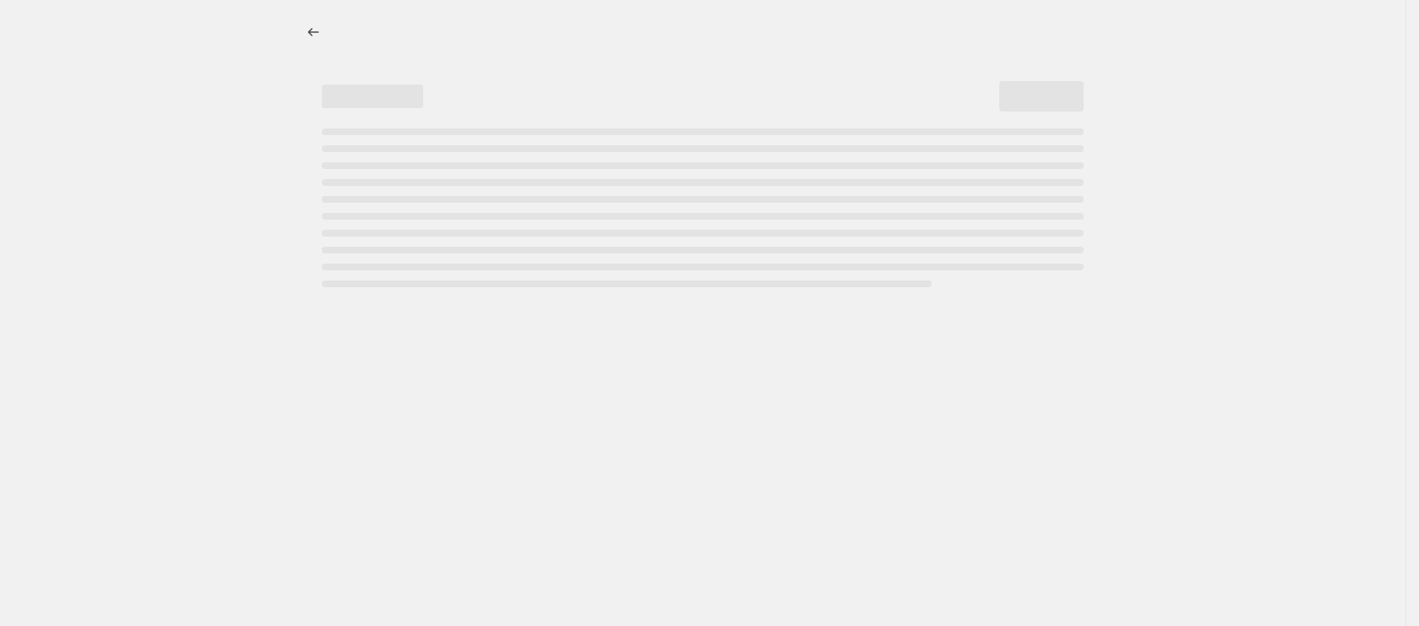
select select "percentage"
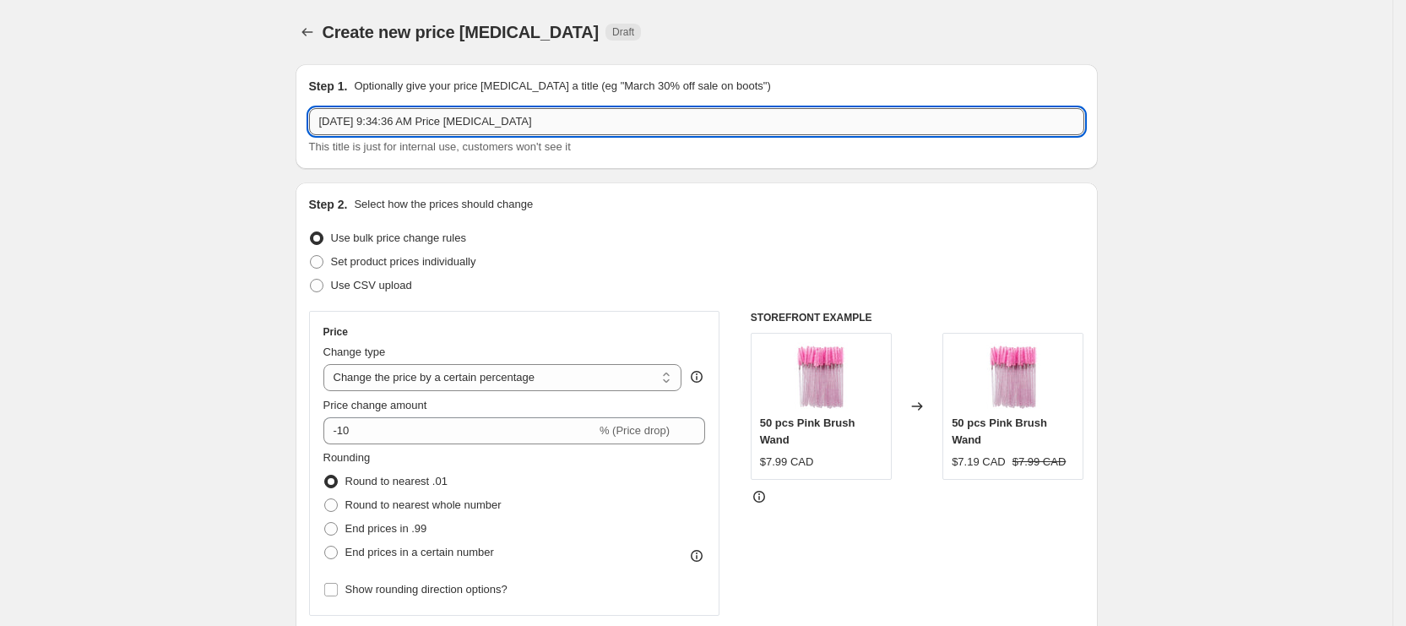
click at [567, 113] on input "[DATE] 9:34:36 AM Price [MEDICAL_DATA]" at bounding box center [696, 121] width 775 height 27
paste input "Lash Like Royalty"
paste input "17.99$ all"
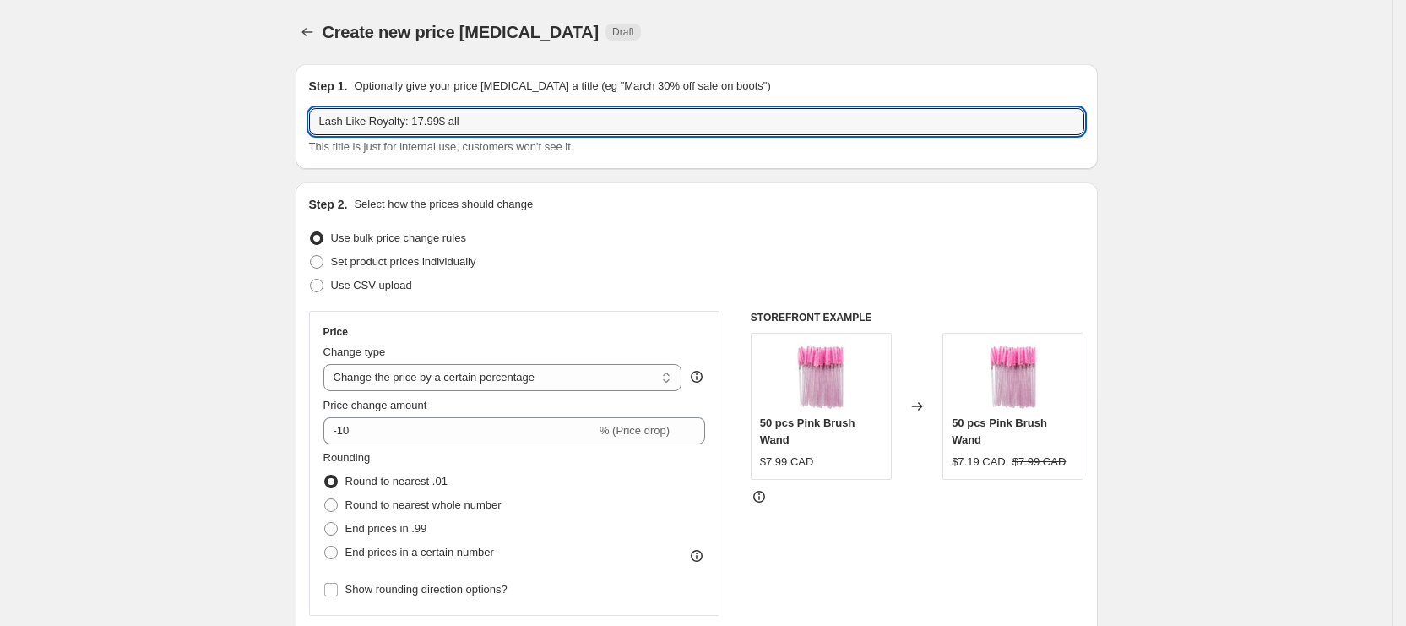
paste input "Tweezer"
type input "Lash Like Royalty: 17.99$ all Tweezer"
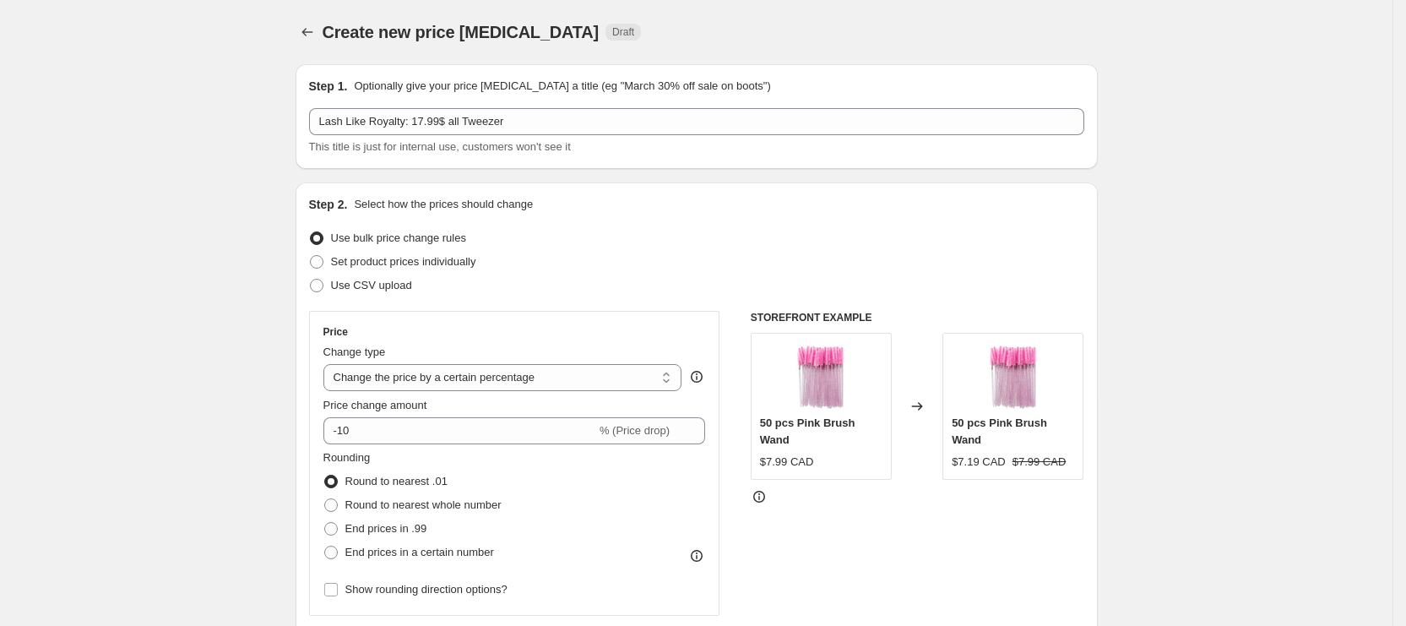
click at [390, 369] on select "Change the price to a certain amount Change the price by a certain amount Chang…" at bounding box center [502, 377] width 359 height 27
select select "to"
click at [329, 364] on select "Change the price to a certain amount Change the price by a certain amount Chang…" at bounding box center [502, 377] width 359 height 27
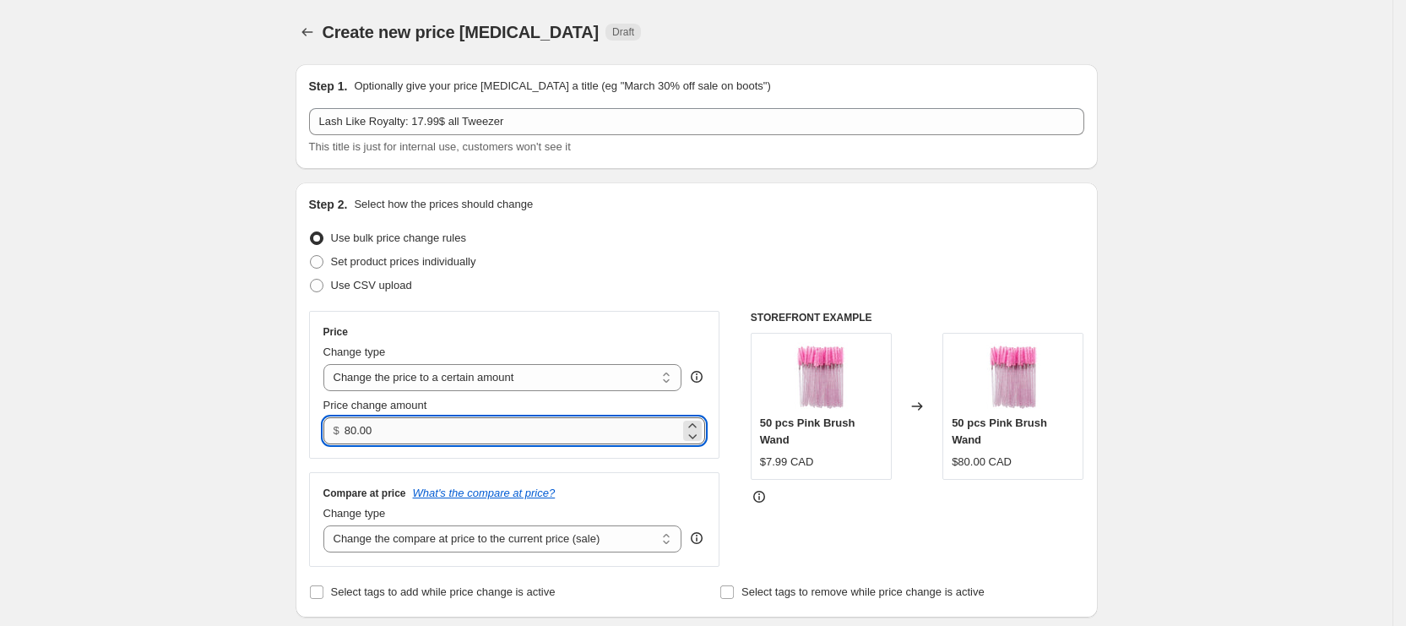
click at [367, 428] on input "80.00" at bounding box center [512, 430] width 335 height 27
type input "17.99"
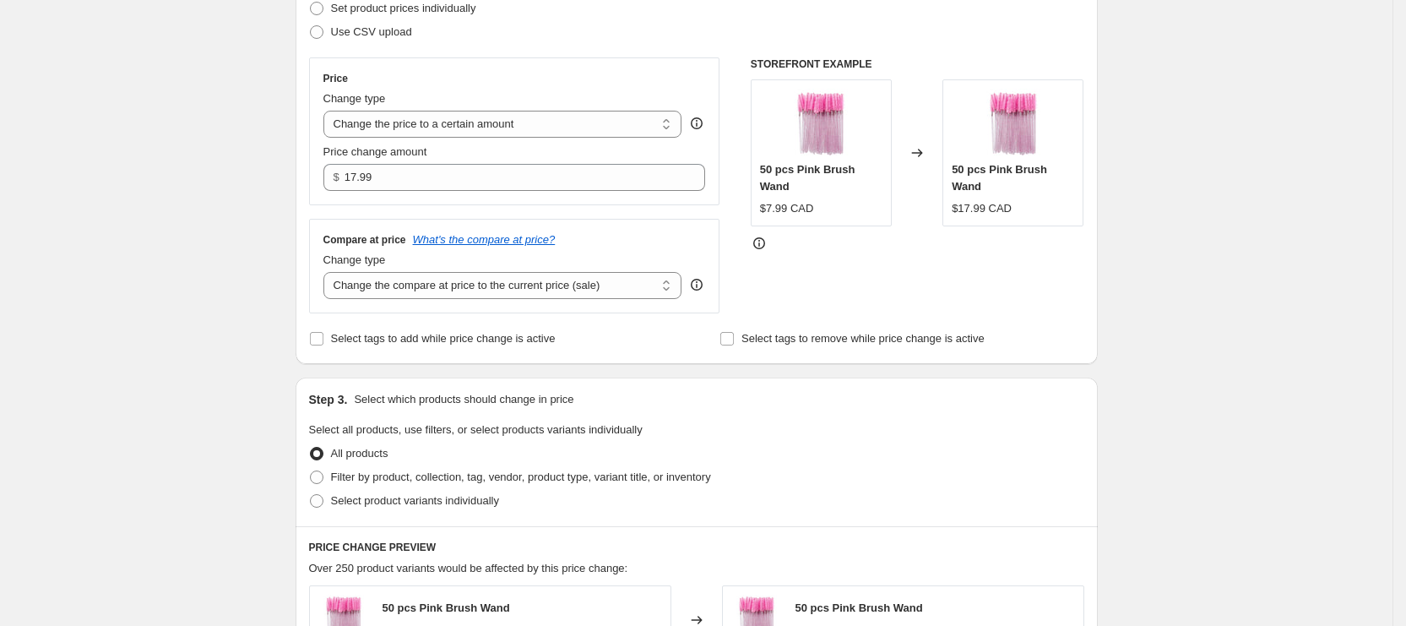
scroll to position [380, 0]
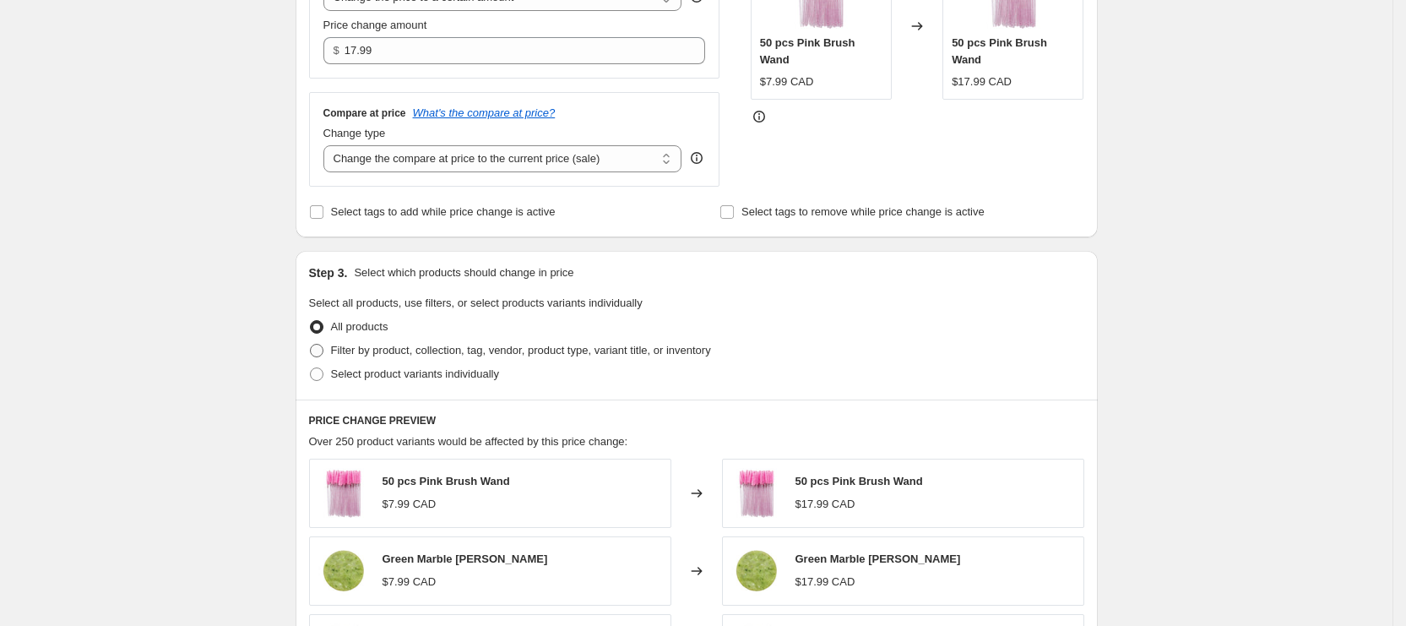
click at [411, 351] on span "Filter by product, collection, tag, vendor, product type, variant title, or inv…" at bounding box center [521, 350] width 380 height 13
click at [311, 345] on input "Filter by product, collection, tag, vendor, product type, variant title, or inv…" at bounding box center [310, 344] width 1 height 1
radio input "true"
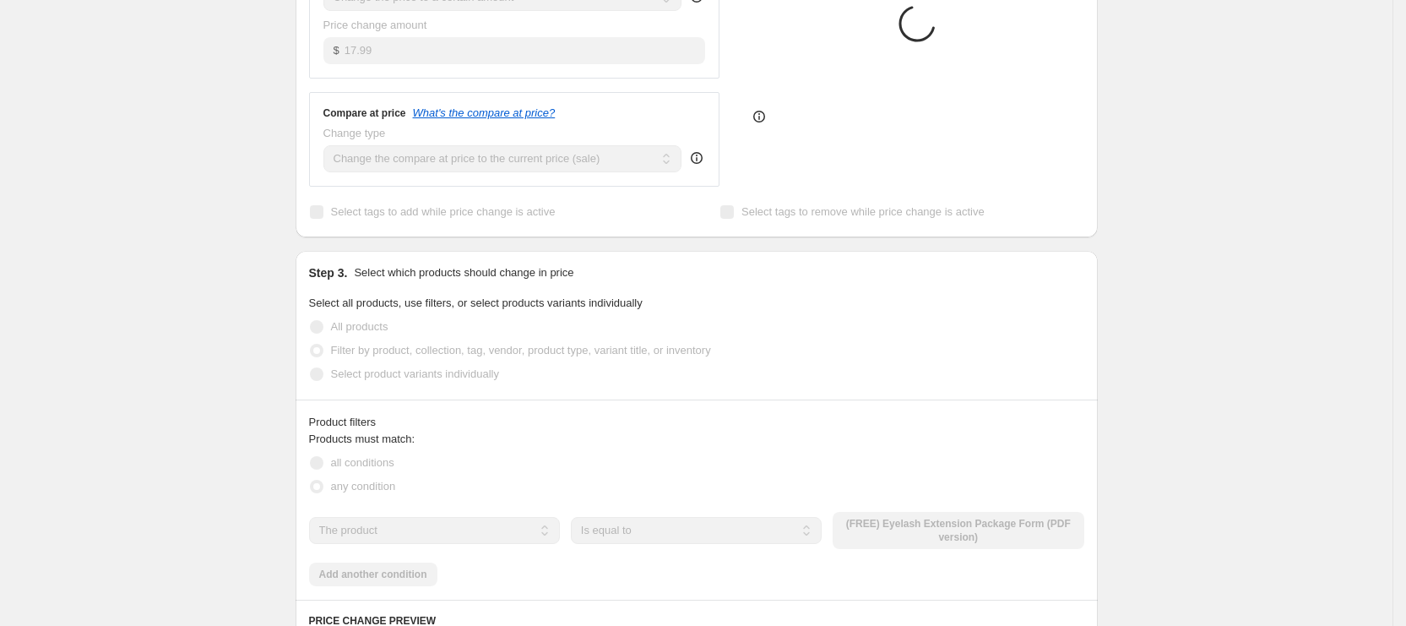
scroll to position [633, 0]
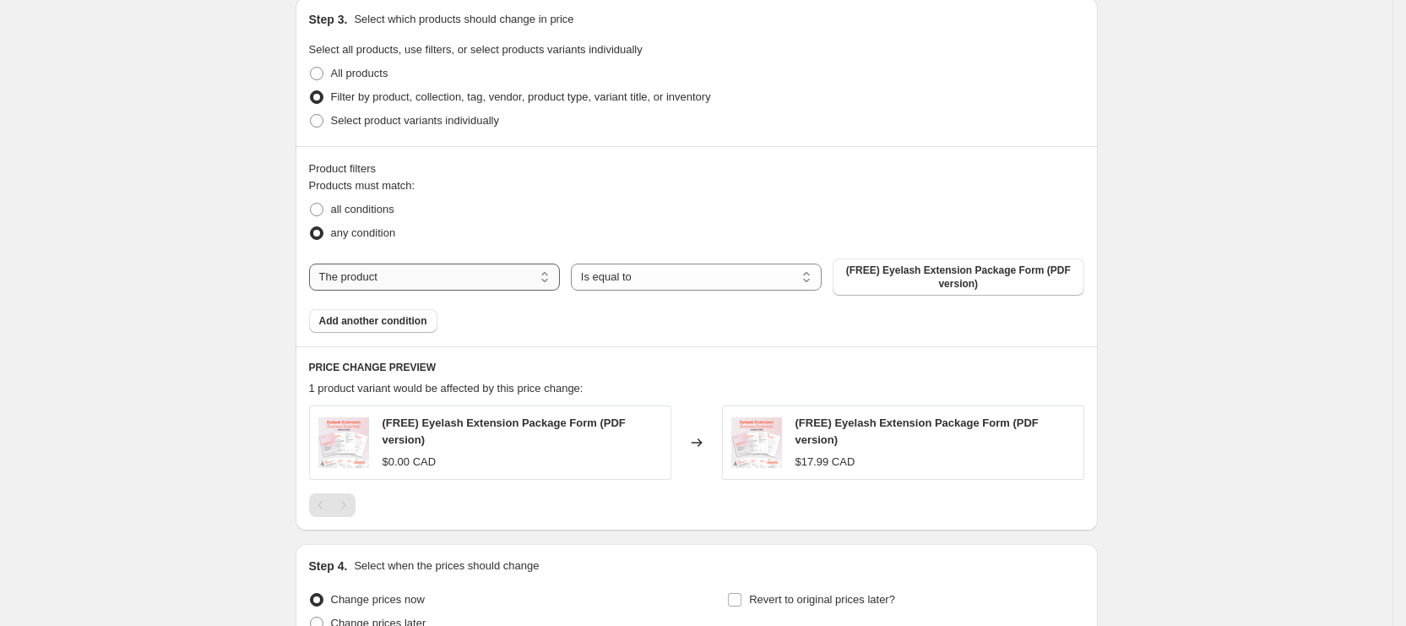
click at [419, 287] on select "The product The product's collection The product's tag The product's vendor The…" at bounding box center [434, 277] width 251 height 27
select select "product_type"
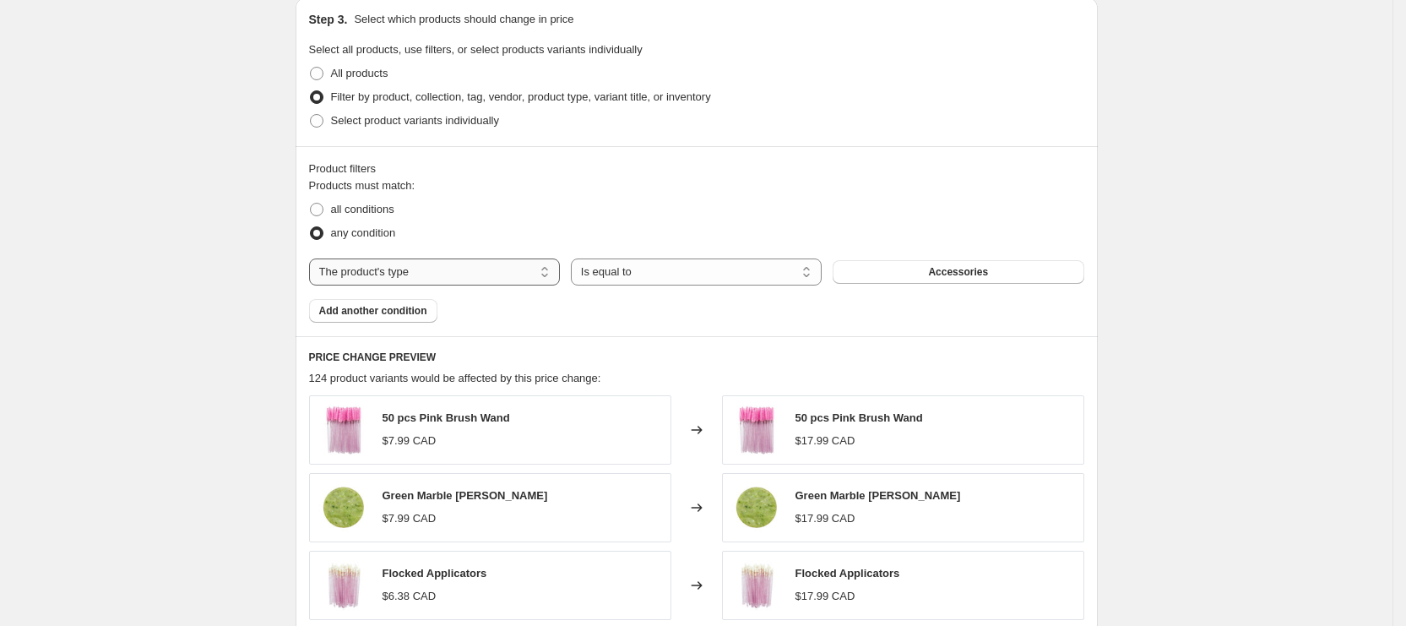
click at [416, 270] on select "The product The product's collection The product's tag The product's vendor The…" at bounding box center [434, 271] width 251 height 27
click at [911, 272] on button "Accessories" at bounding box center [958, 272] width 251 height 24
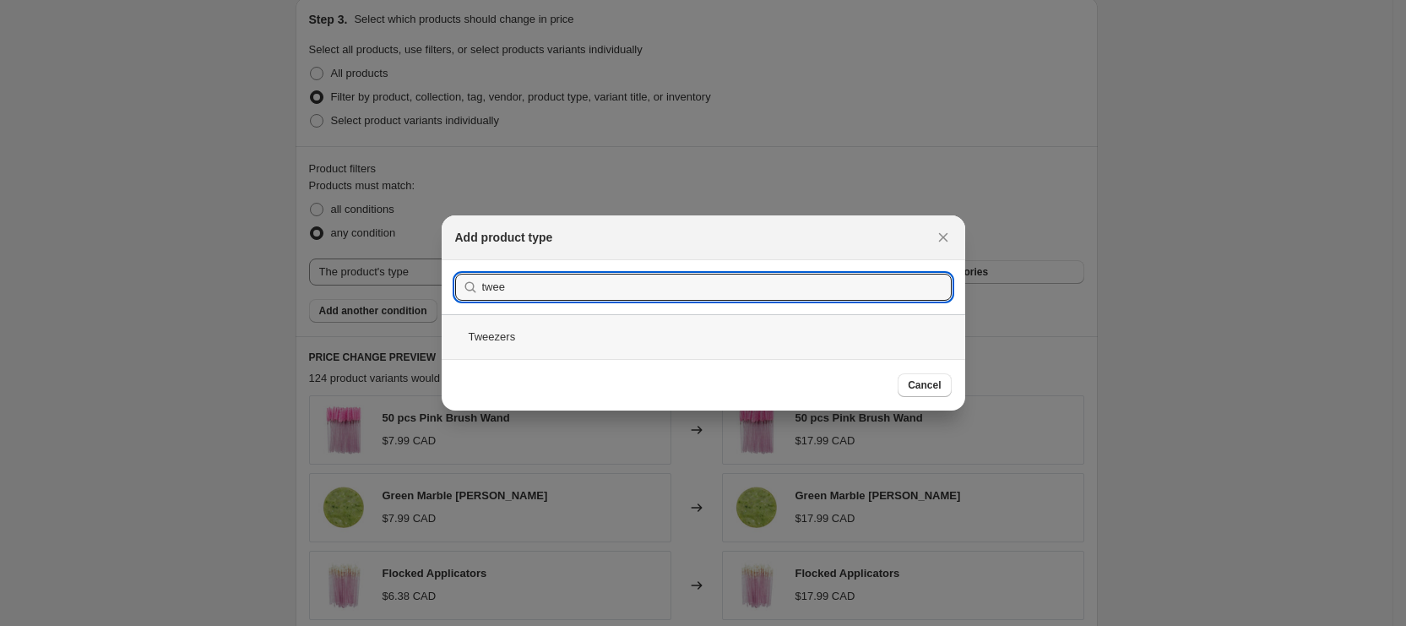
type input "twee"
click at [666, 334] on div "Tweezers" at bounding box center [704, 336] width 524 height 45
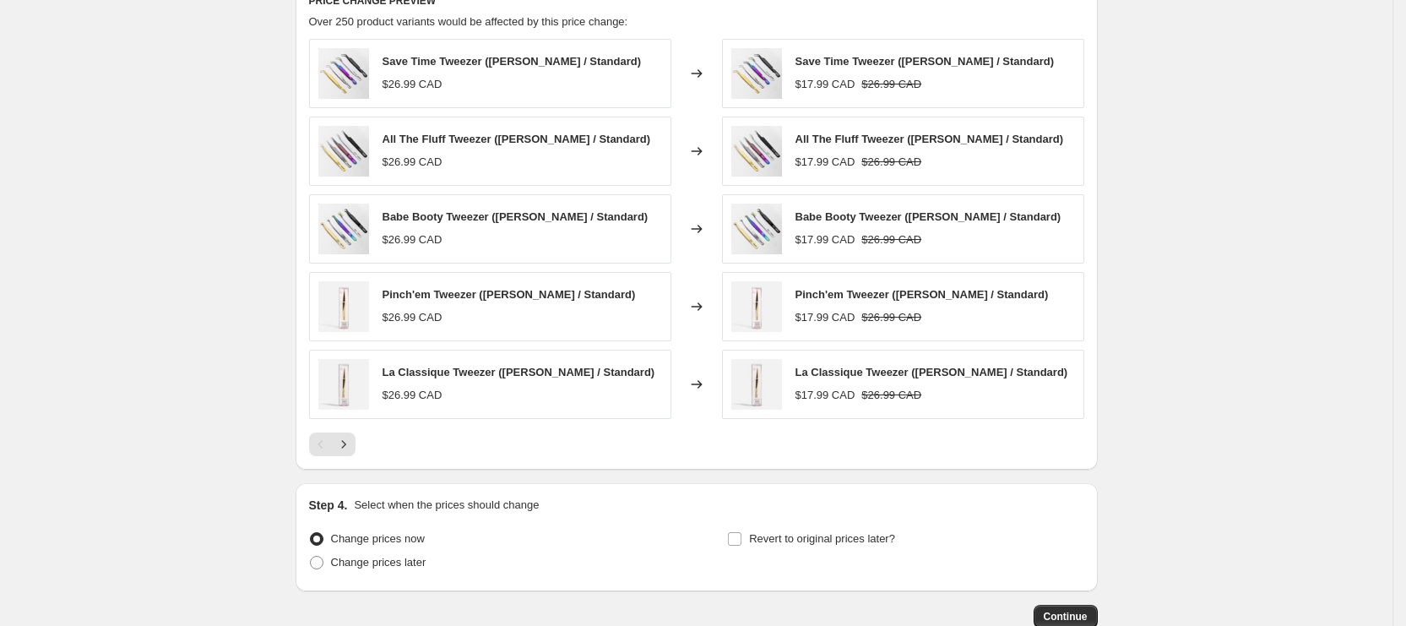
scroll to position [1014, 0]
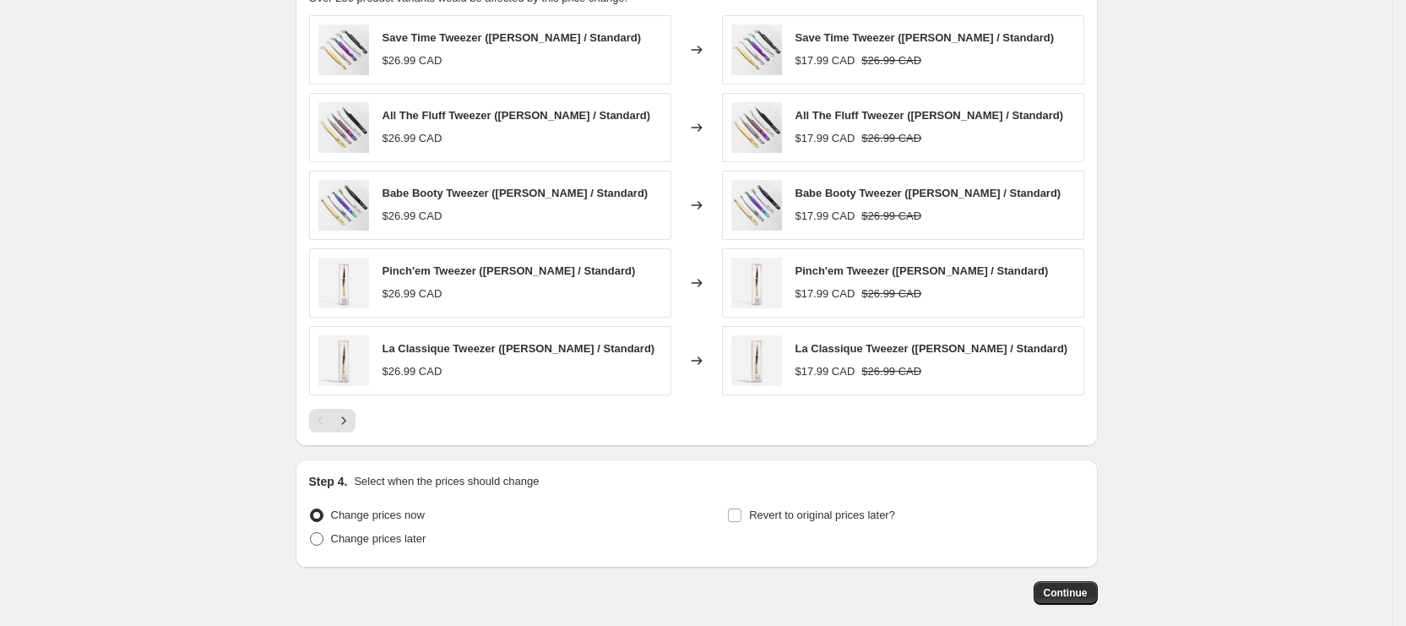
click at [342, 532] on span "Change prices later" at bounding box center [378, 538] width 95 height 13
click at [311, 532] on input "Change prices later" at bounding box center [310, 532] width 1 height 1
radio input "true"
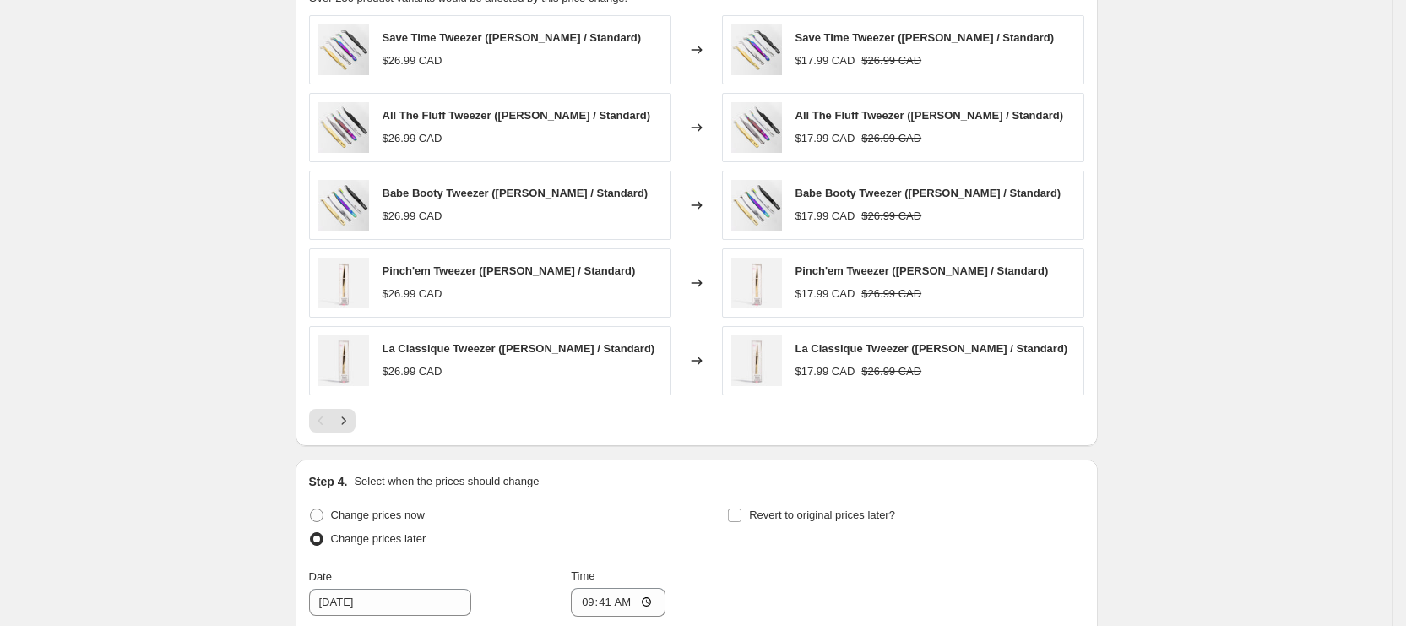
click at [769, 525] on div "Revert to original prices later?" at bounding box center [905, 528] width 356 height 51
click at [749, 511] on label "Revert to original prices later?" at bounding box center [811, 515] width 168 height 24
click at [742, 511] on input "Revert to original prices later?" at bounding box center [735, 515] width 14 height 14
checkbox input "true"
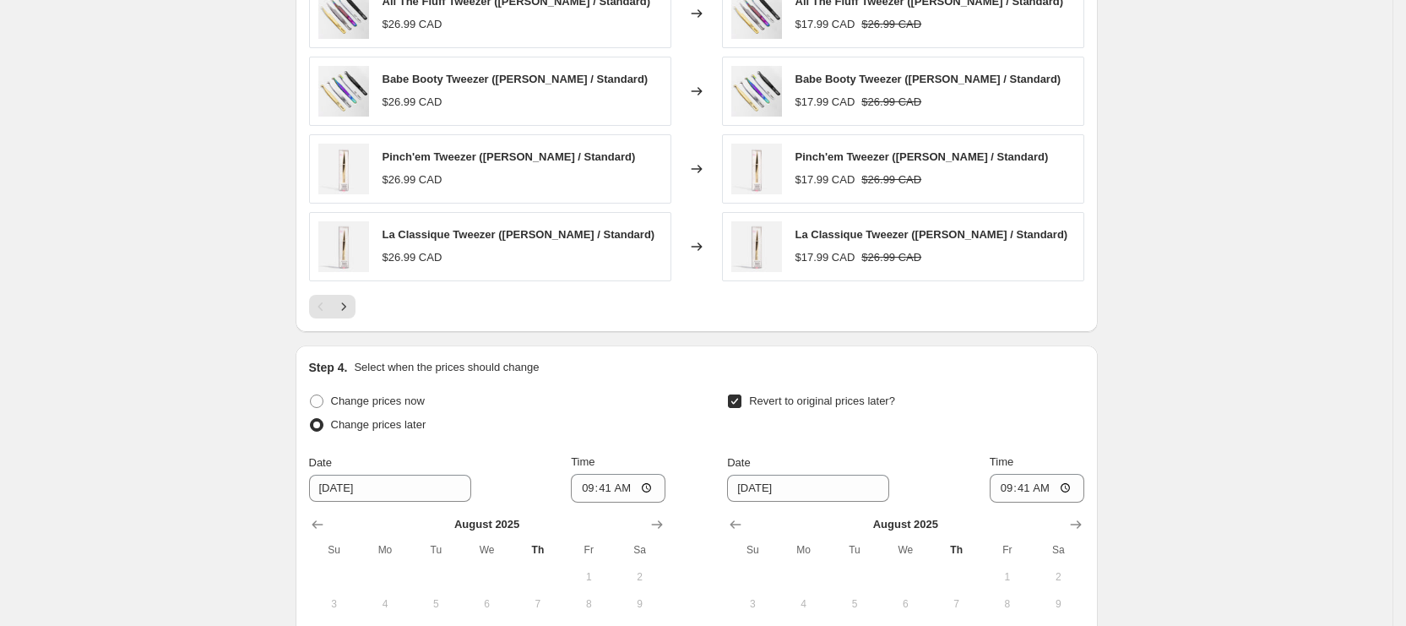
scroll to position [1267, 0]
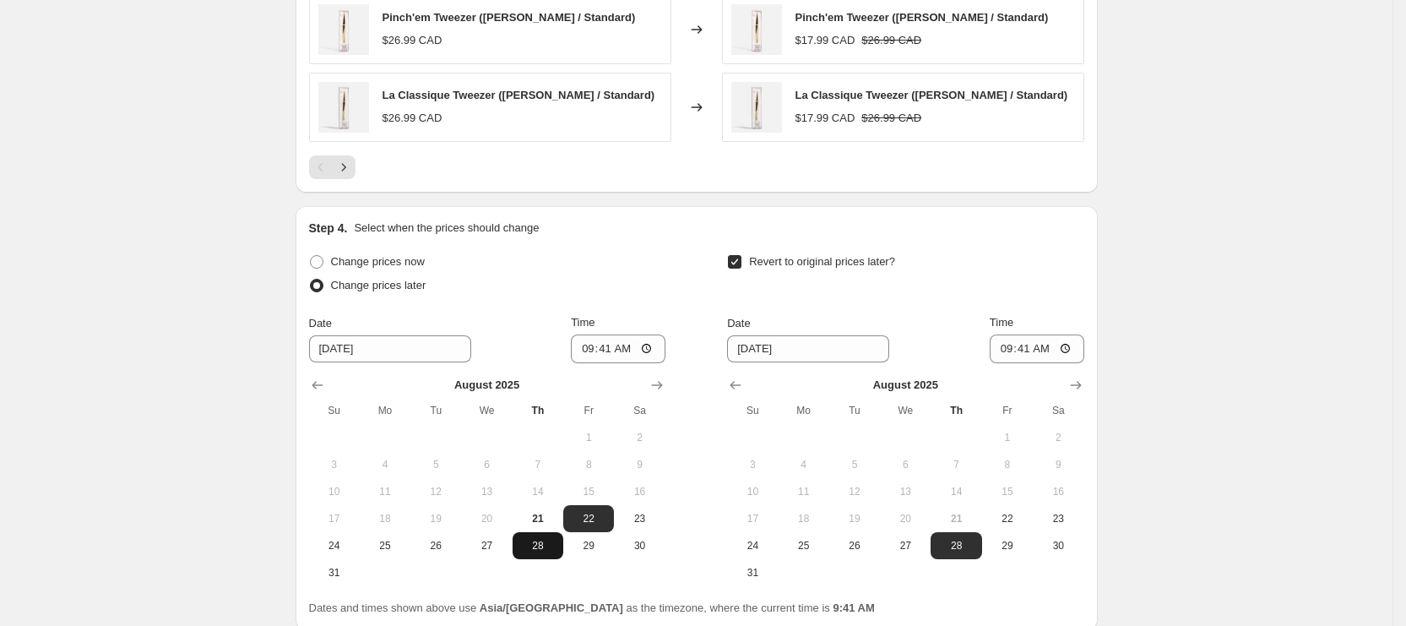
click at [538, 532] on button "28" at bounding box center [538, 545] width 51 height 27
click at [541, 513] on span "21" at bounding box center [537, 519] width 37 height 14
type input "[DATE]"
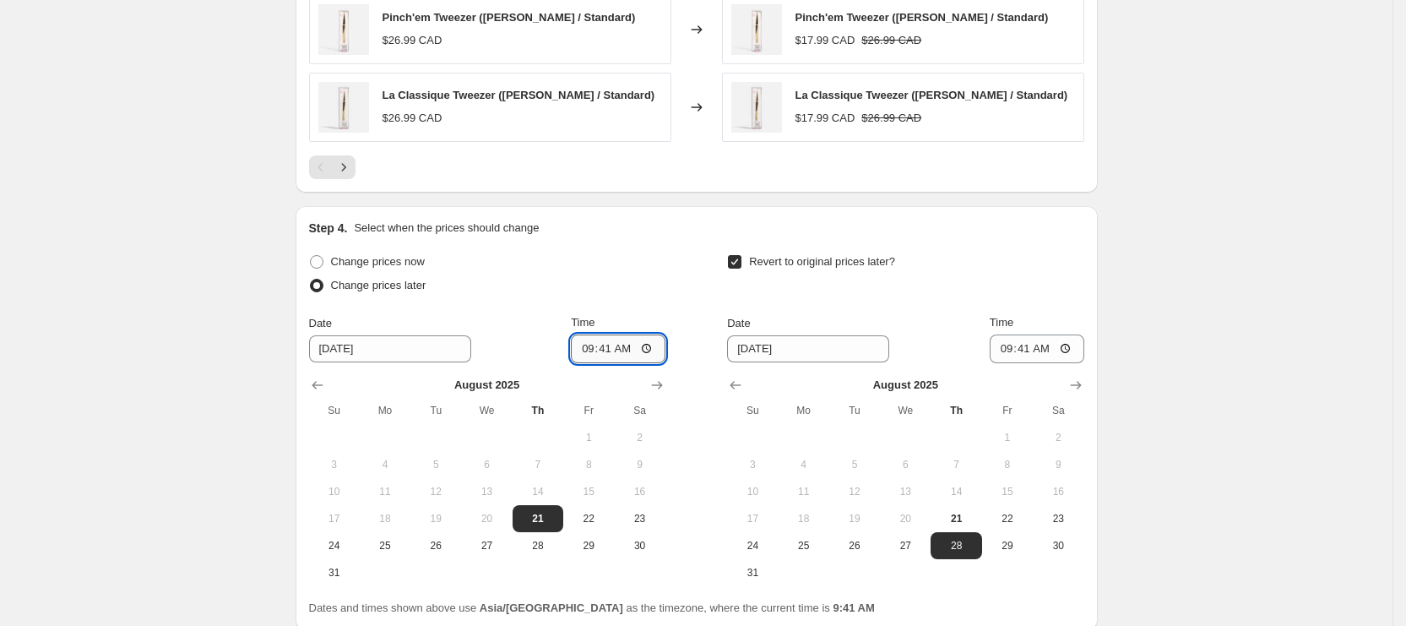
click at [590, 343] on input "09:41" at bounding box center [618, 348] width 95 height 29
type input "10:45"
click at [856, 546] on span "26" at bounding box center [854, 546] width 37 height 14
type input "[DATE]"
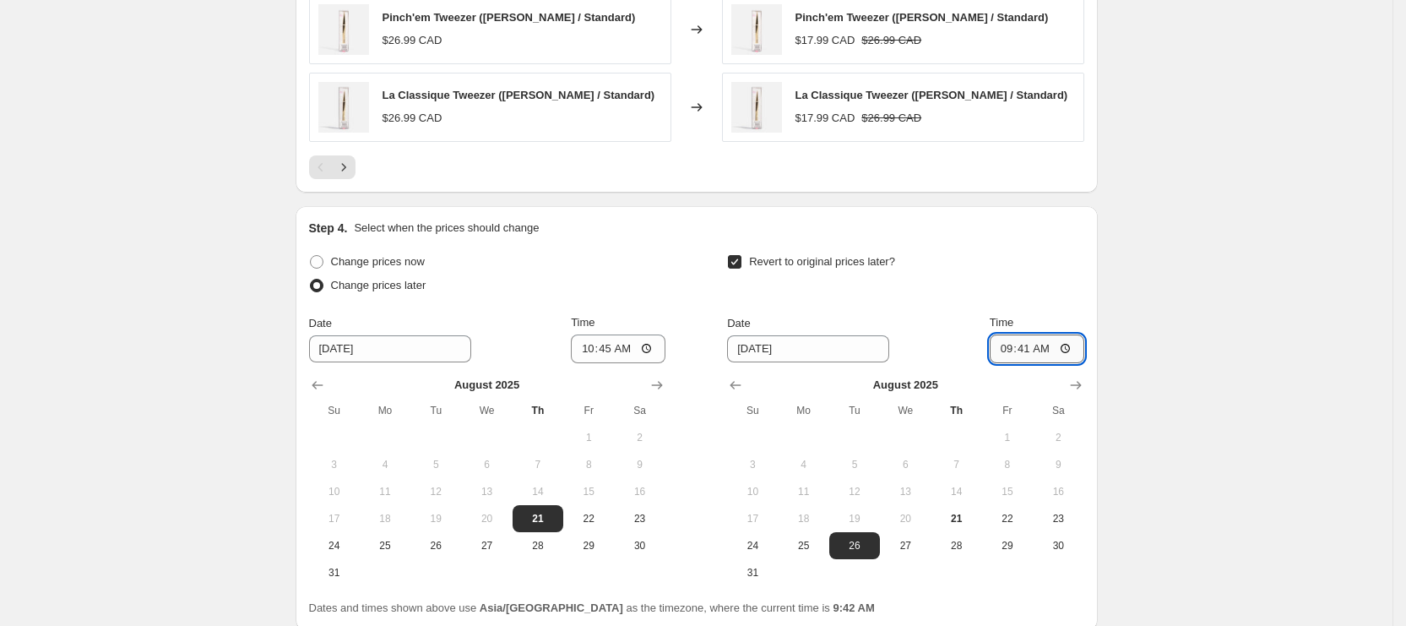
click at [1017, 344] on input "09:41" at bounding box center [1037, 348] width 95 height 29
click at [1049, 347] on input "02:00" at bounding box center [1037, 348] width 95 height 29
type input "14:00"
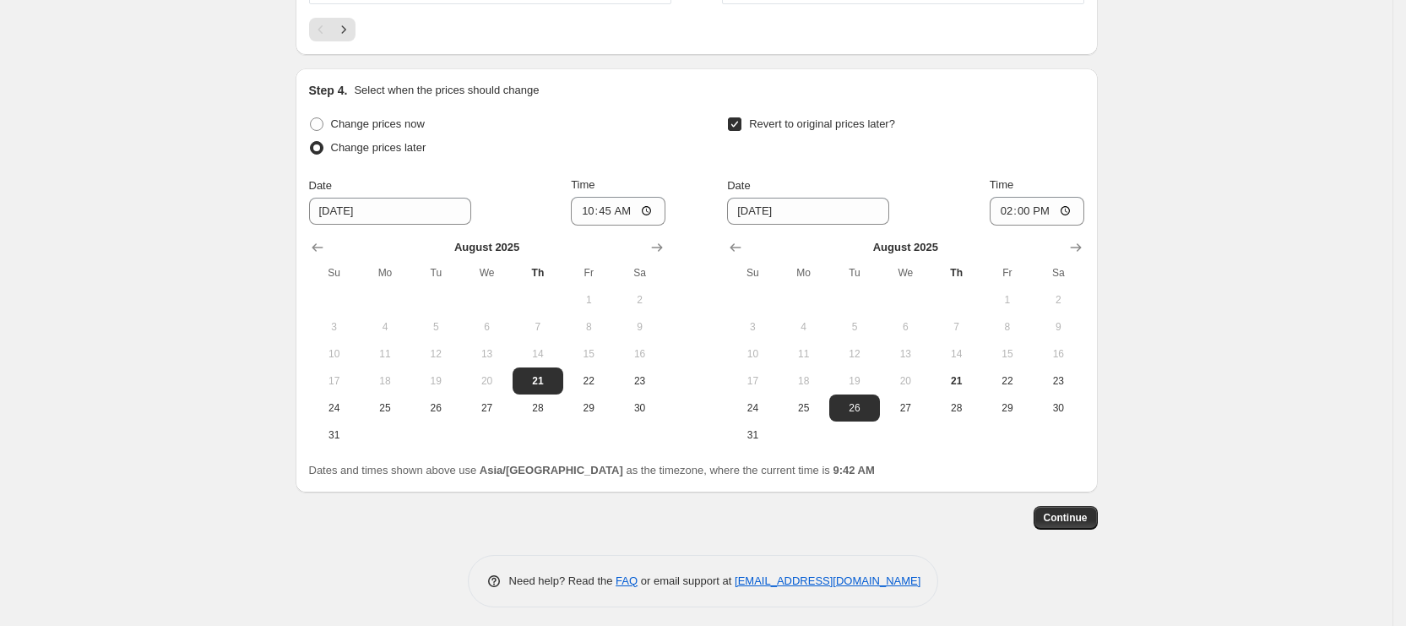
scroll to position [1408, 0]
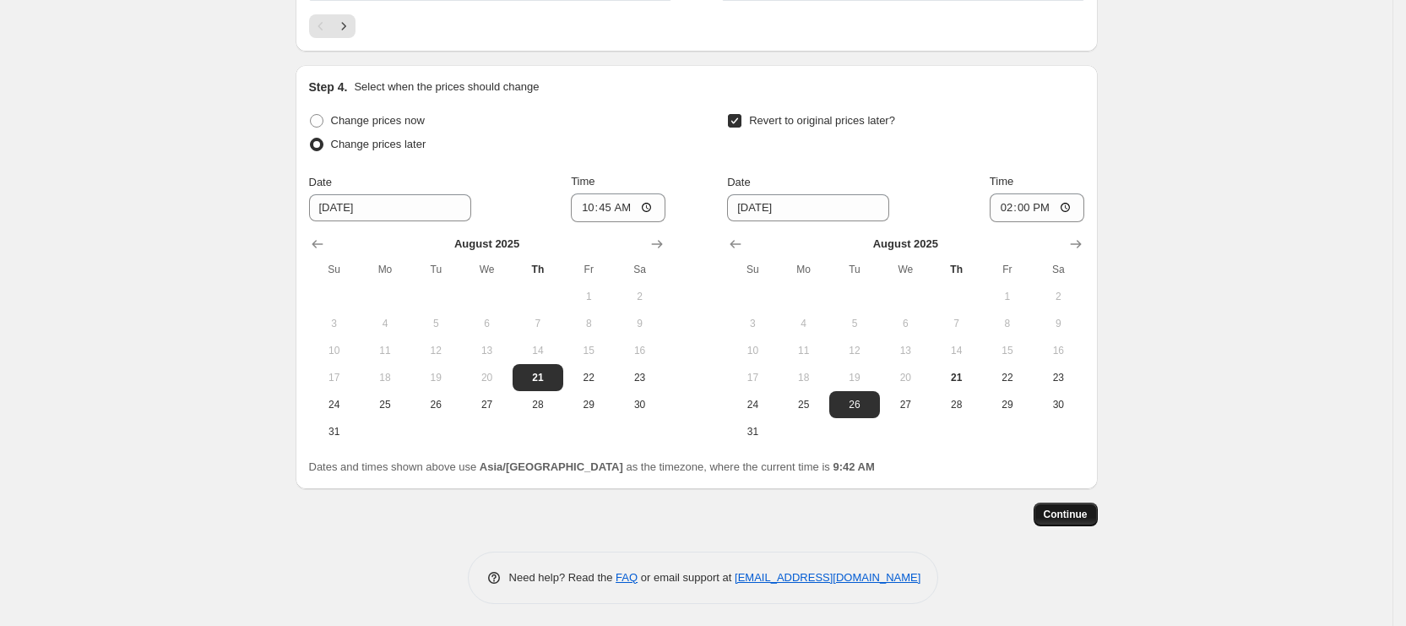
click at [1060, 514] on span "Continue" at bounding box center [1066, 515] width 44 height 14
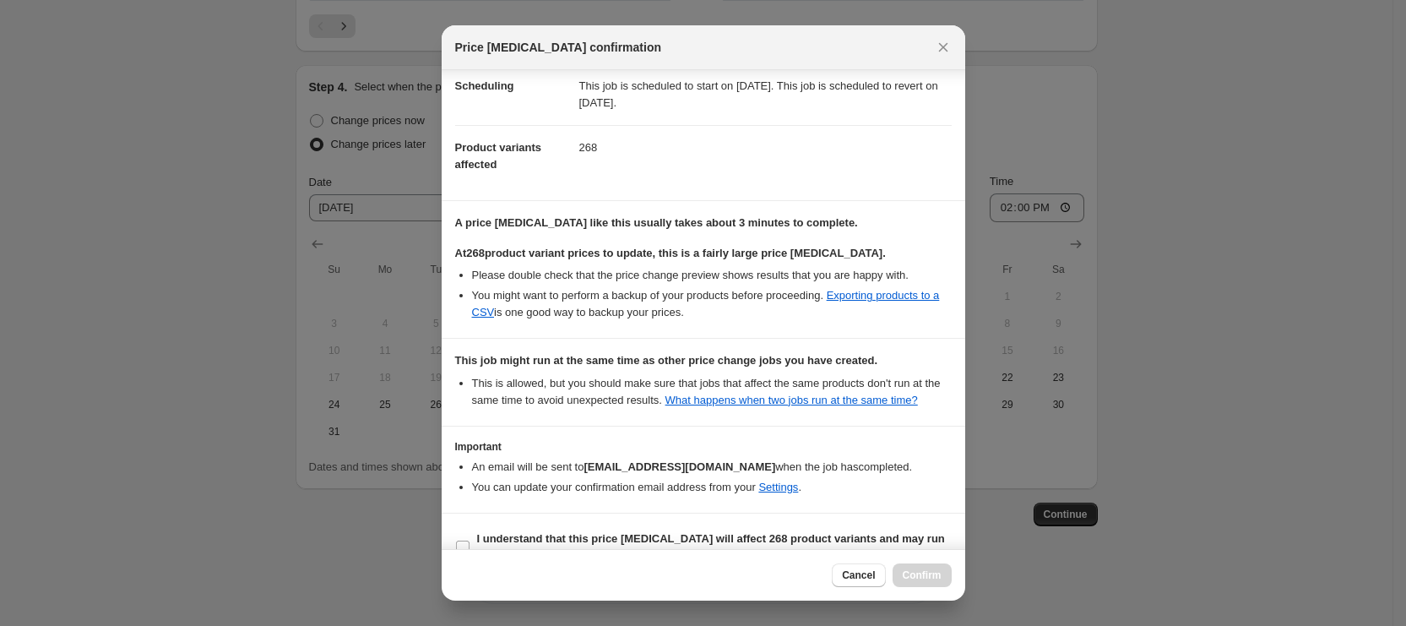
scroll to position [172, 0]
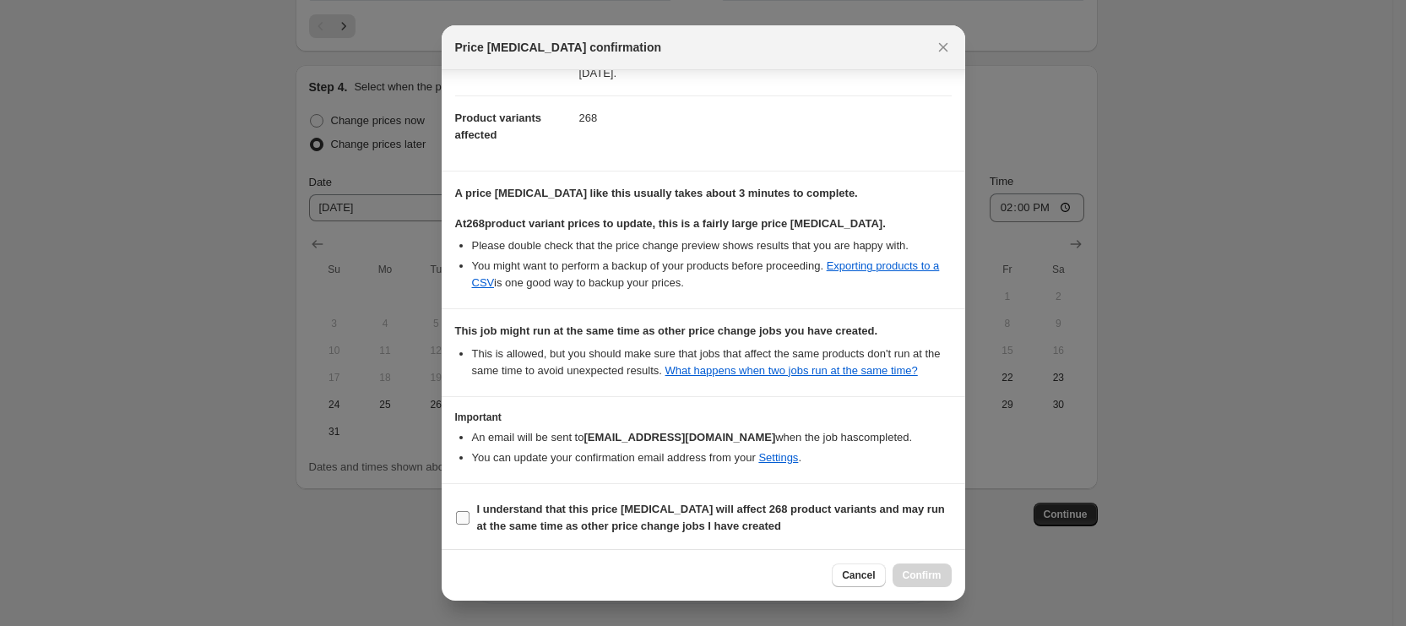
click at [626, 520] on b "I understand that this price [MEDICAL_DATA] will affect 268 product variants an…" at bounding box center [711, 518] width 468 height 30
click at [470, 520] on input "I understand that this price [MEDICAL_DATA] will affect 268 product variants an…" at bounding box center [463, 518] width 14 height 14
checkbox input "true"
click at [932, 574] on span "Confirm" at bounding box center [922, 575] width 39 height 14
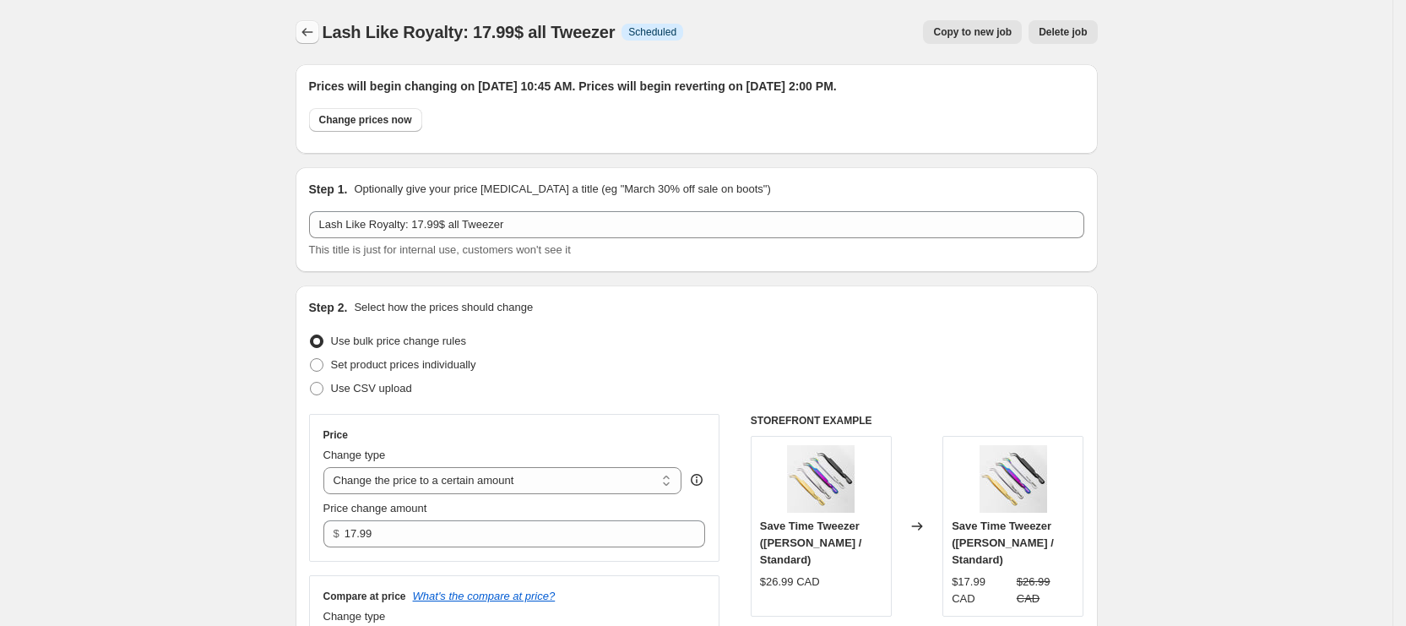
click at [316, 30] on icon "Price change jobs" at bounding box center [307, 32] width 17 height 17
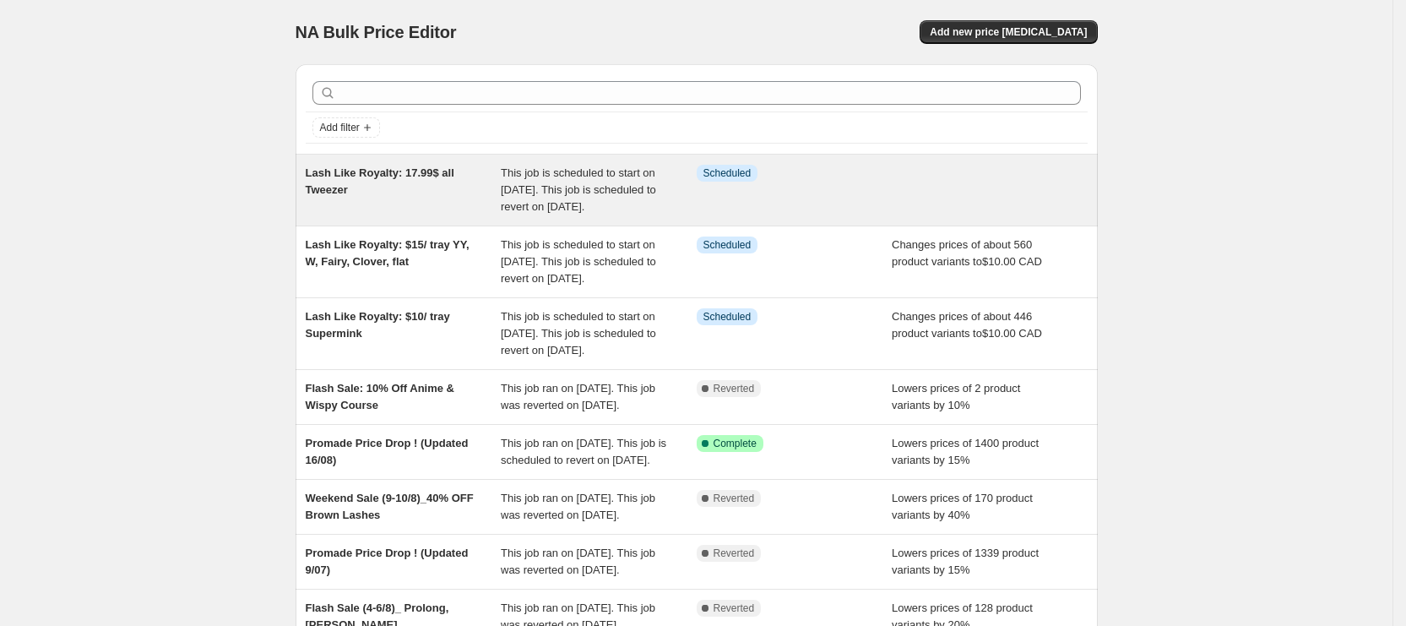
click at [424, 215] on div "Lash Like Royalty: 17.99$ all Tweezer" at bounding box center [404, 190] width 196 height 51
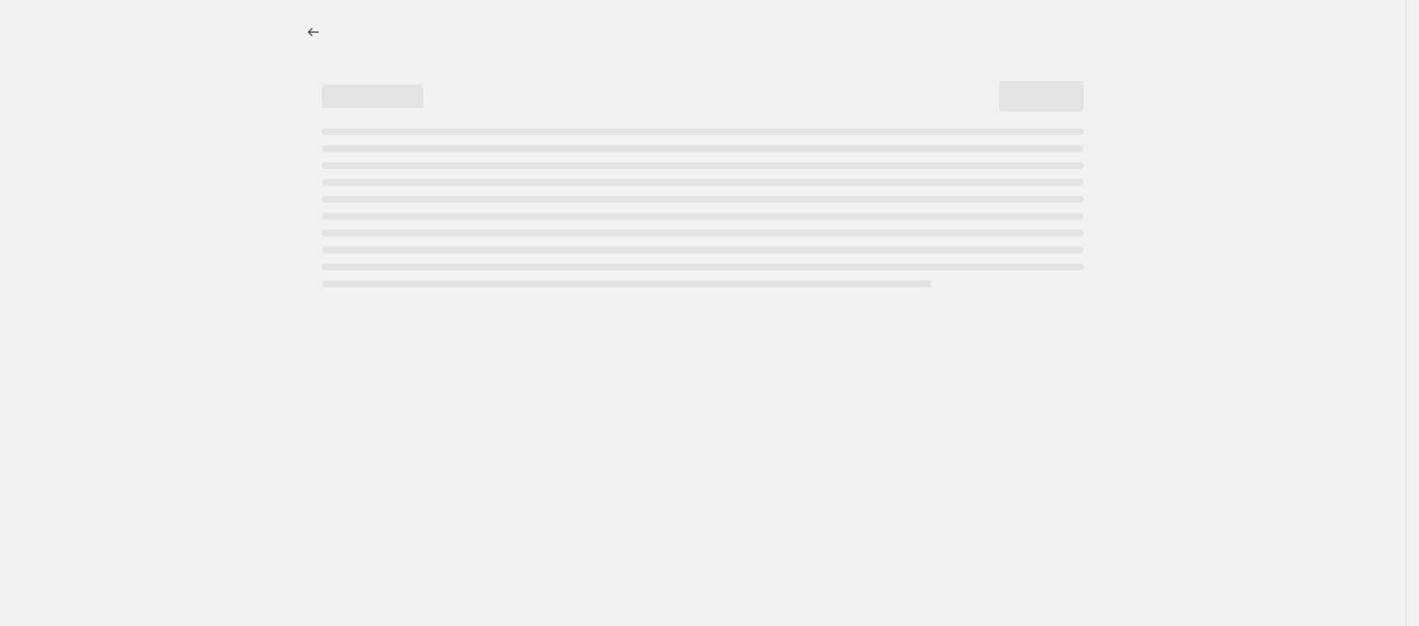
select select "product_type"
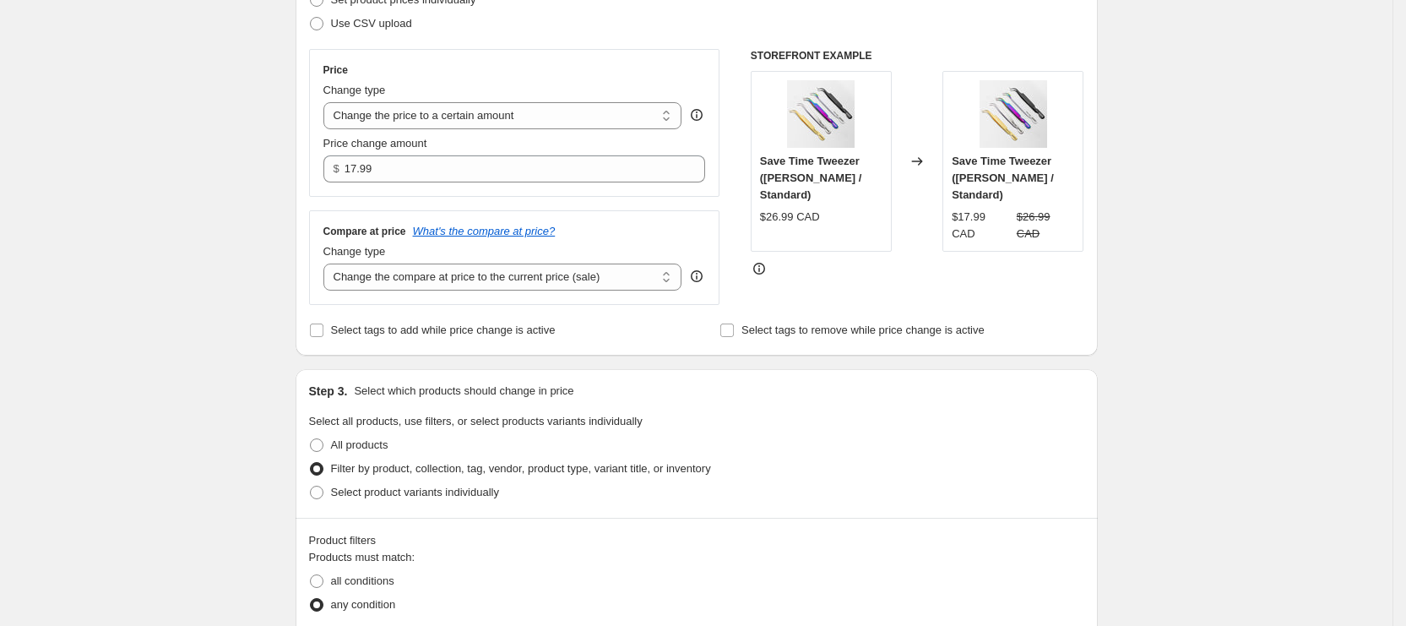
scroll to position [380, 0]
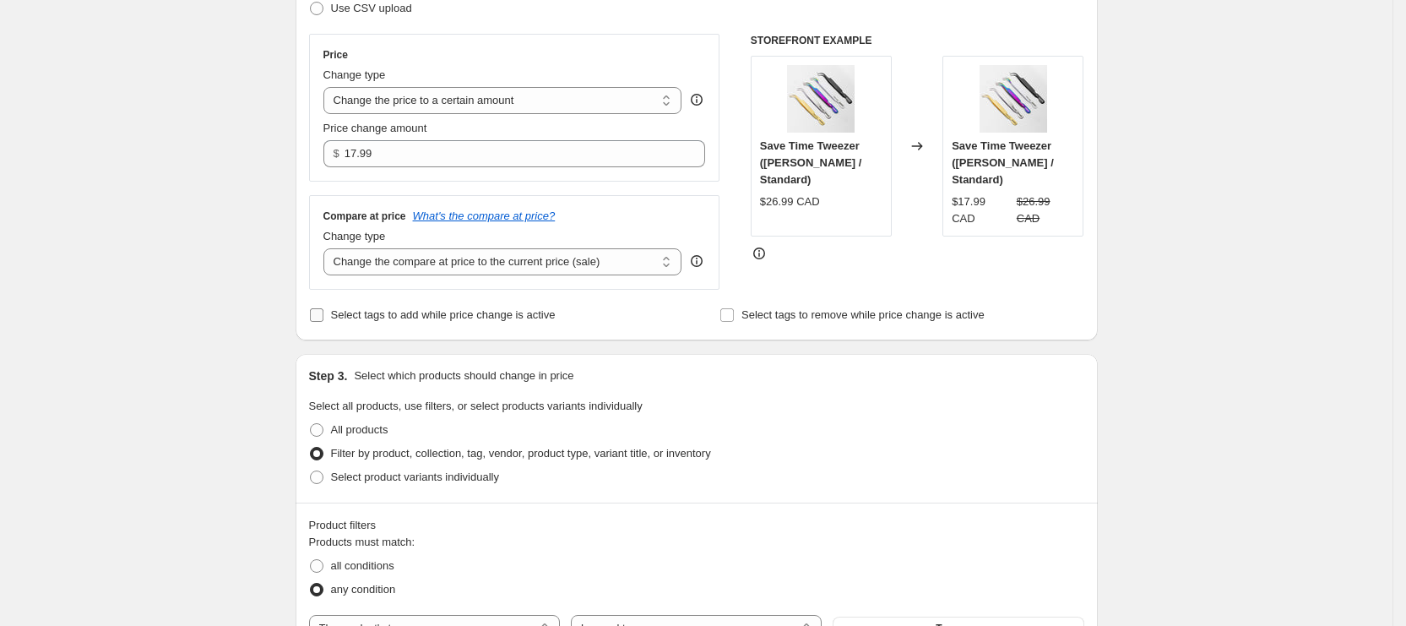
click at [448, 321] on span "Select tags to add while price change is active" at bounding box center [443, 314] width 225 height 13
click at [323, 321] on input "Select tags to add while price change is active" at bounding box center [317, 315] width 14 height 14
checkbox input "true"
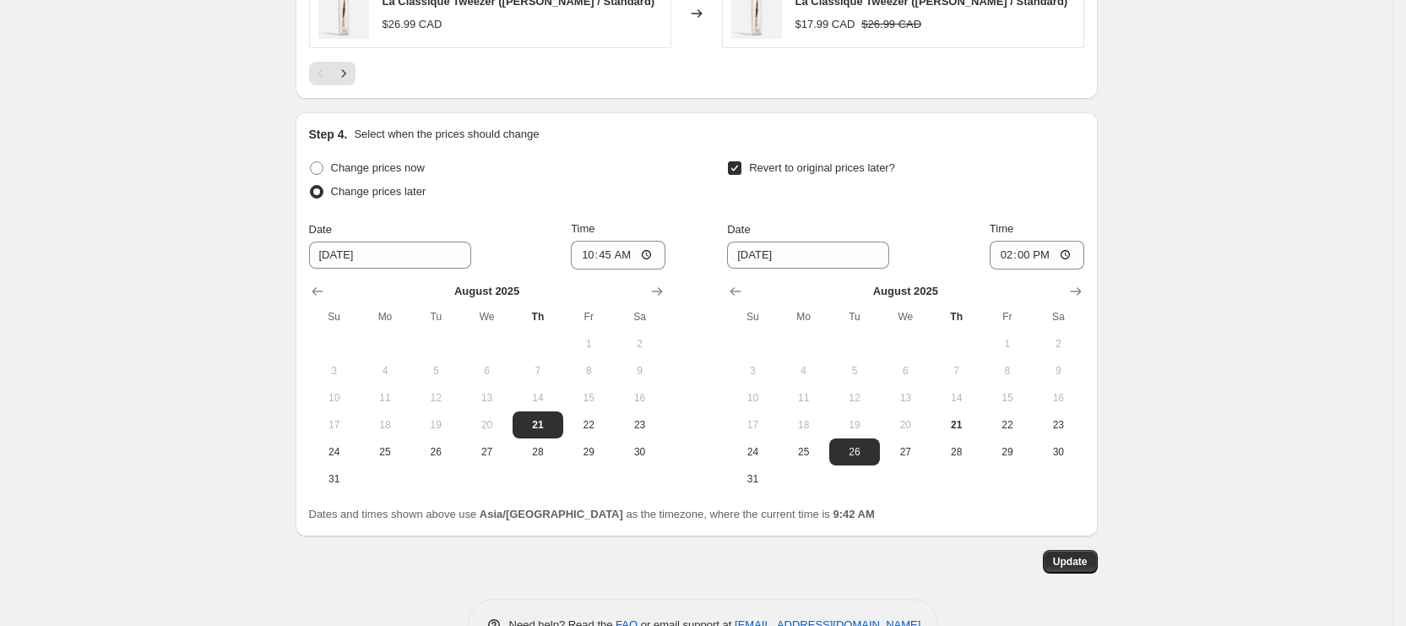
scroll to position [1606, 0]
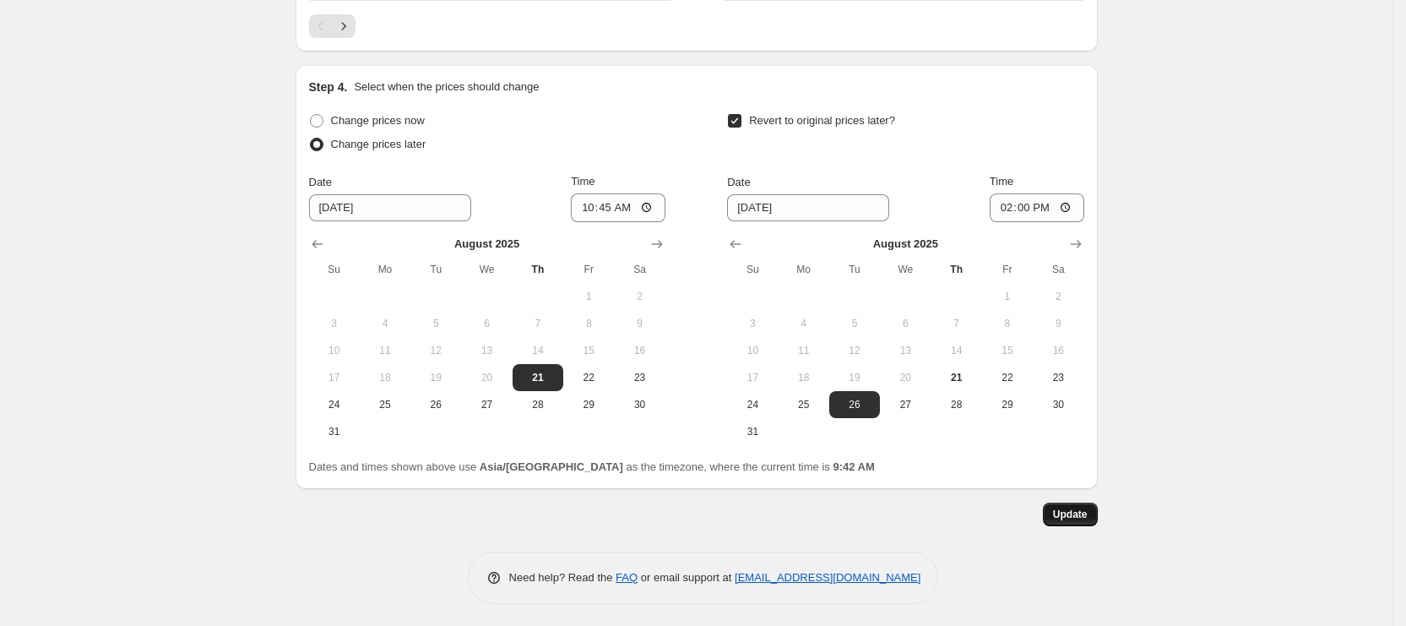
click at [1068, 508] on span "Update" at bounding box center [1070, 515] width 35 height 14
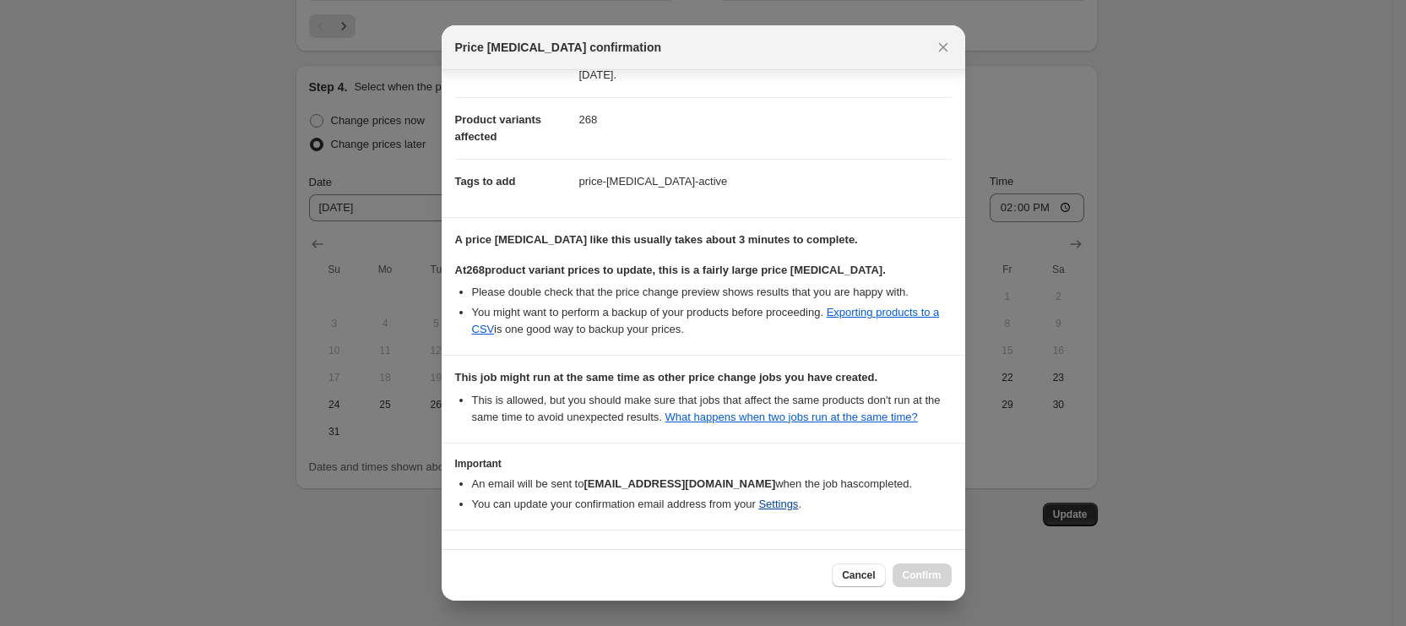
scroll to position [217, 0]
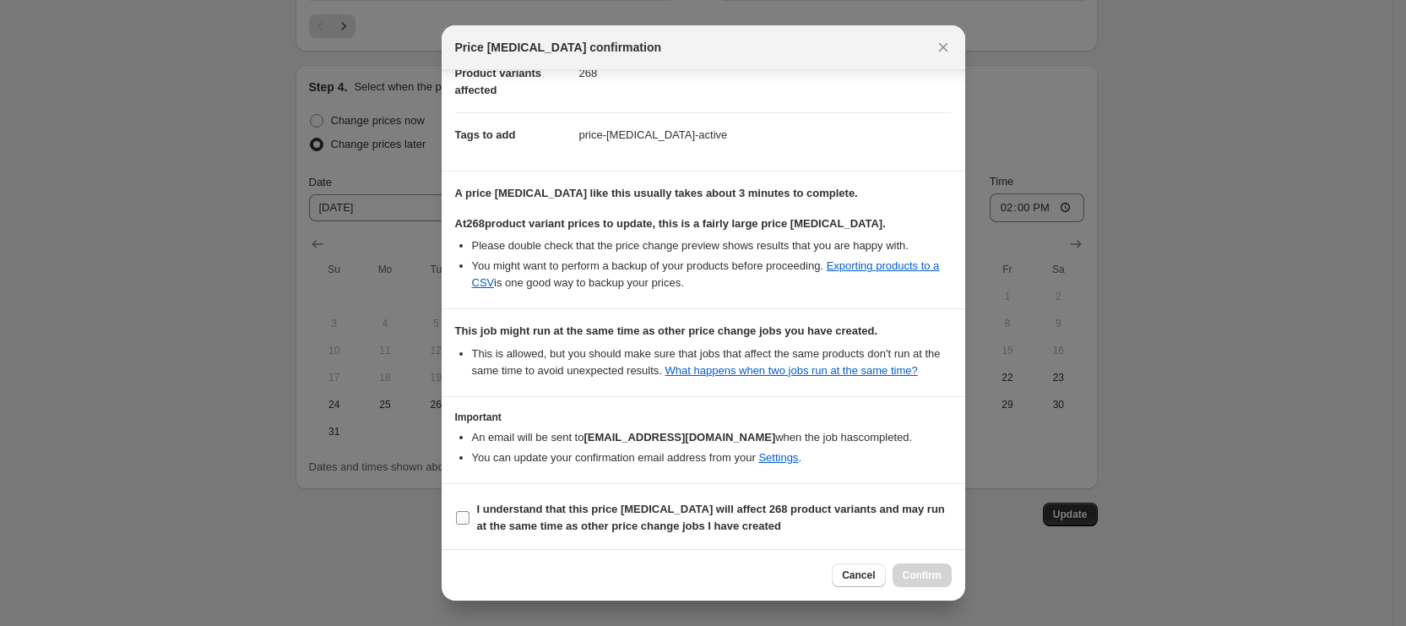
click at [731, 529] on b "I understand that this price [MEDICAL_DATA] will affect 268 product variants an…" at bounding box center [711, 518] width 468 height 30
click at [470, 525] on input "I understand that this price [MEDICAL_DATA] will affect 268 product variants an…" at bounding box center [463, 518] width 14 height 14
checkbox input "true"
click at [916, 574] on span "Confirm" at bounding box center [922, 575] width 39 height 14
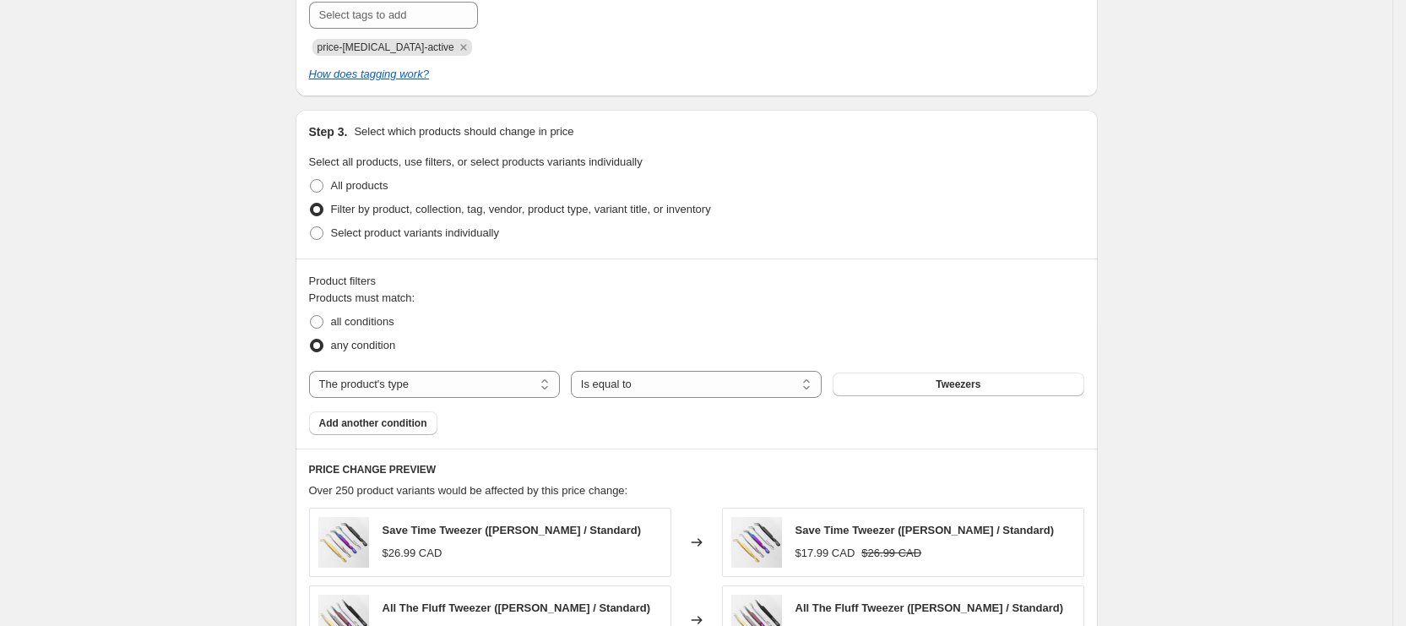
scroll to position [0, 0]
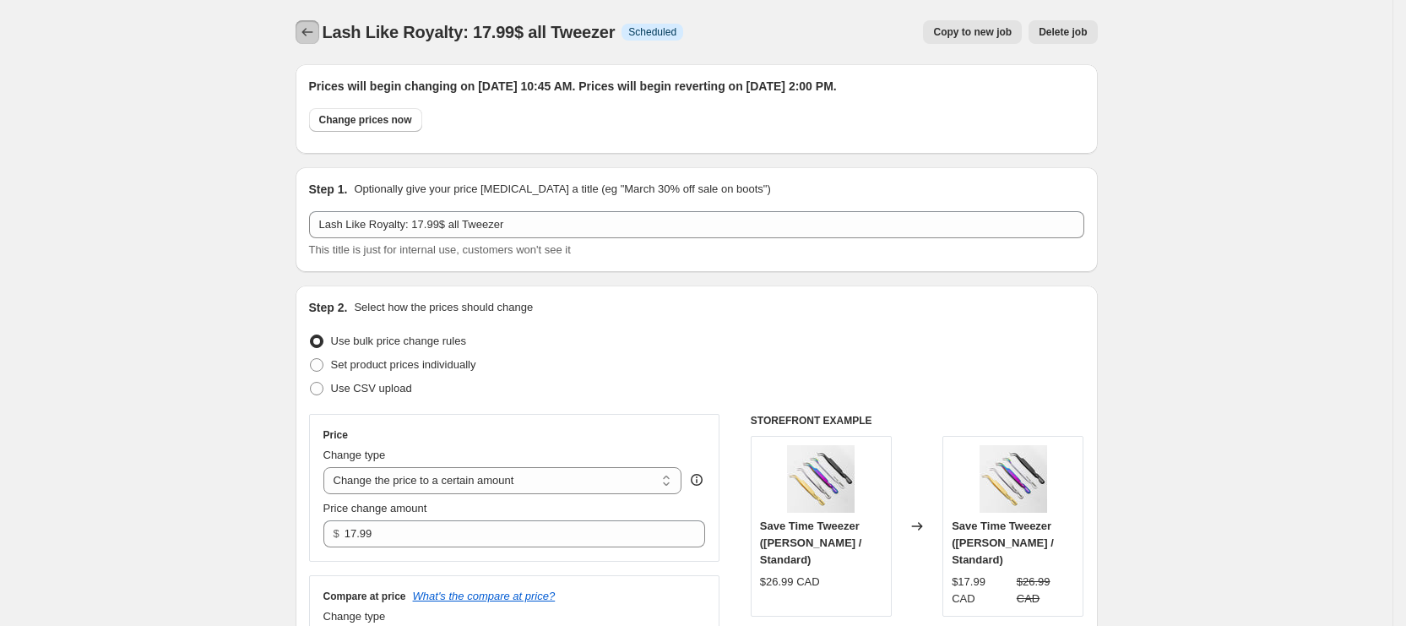
click at [309, 31] on icon "Price change jobs" at bounding box center [307, 32] width 17 height 17
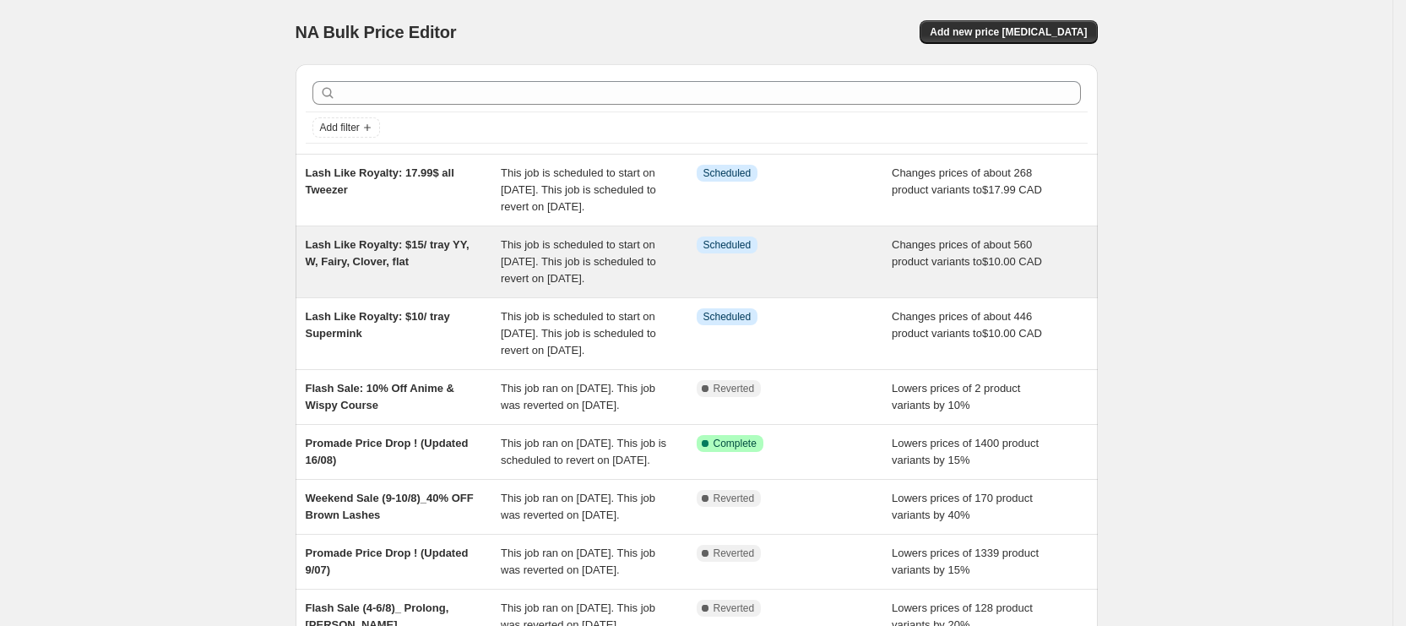
click at [921, 287] on div "Changes prices of about 560 product variants to $10.00 CAD" at bounding box center [990, 261] width 196 height 51
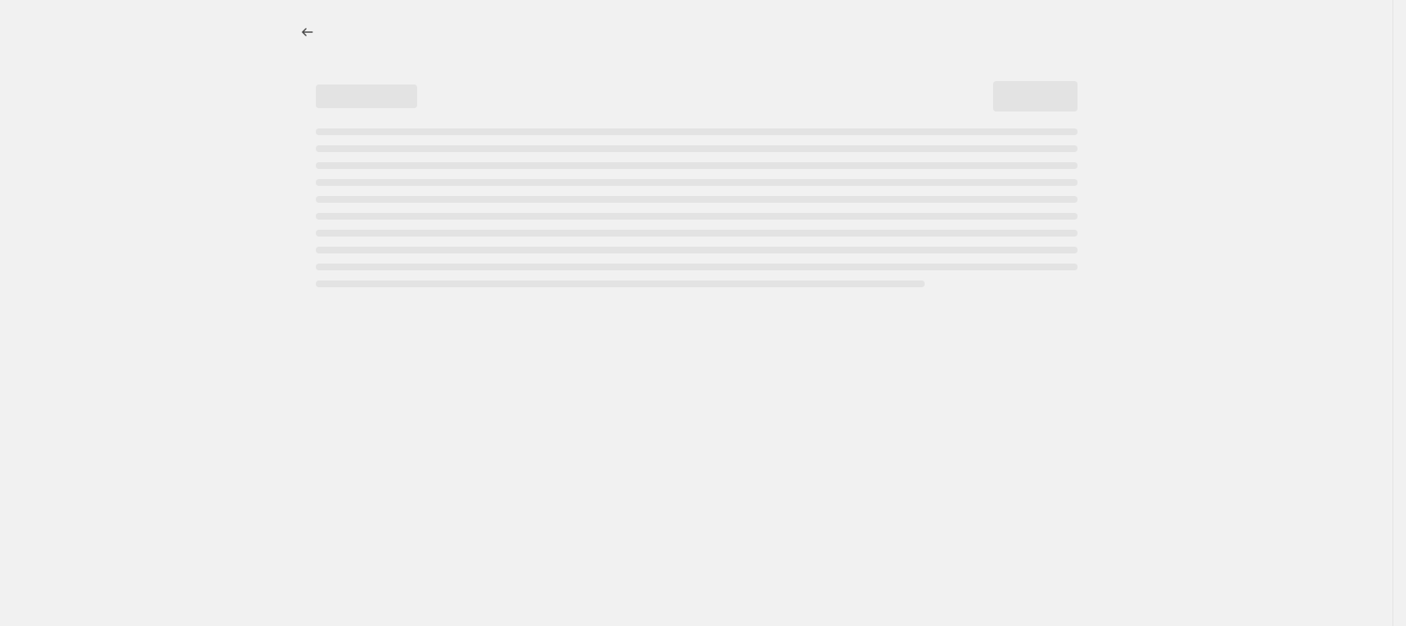
select select "product_type"
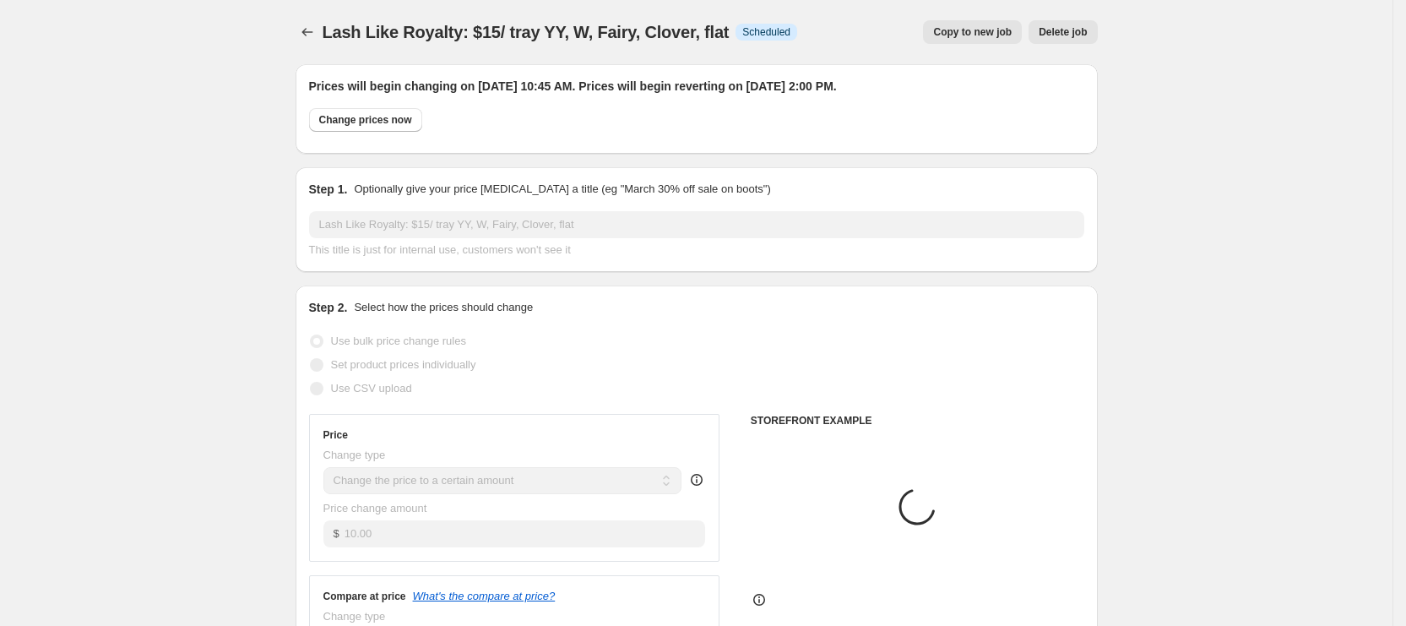
scroll to position [127, 0]
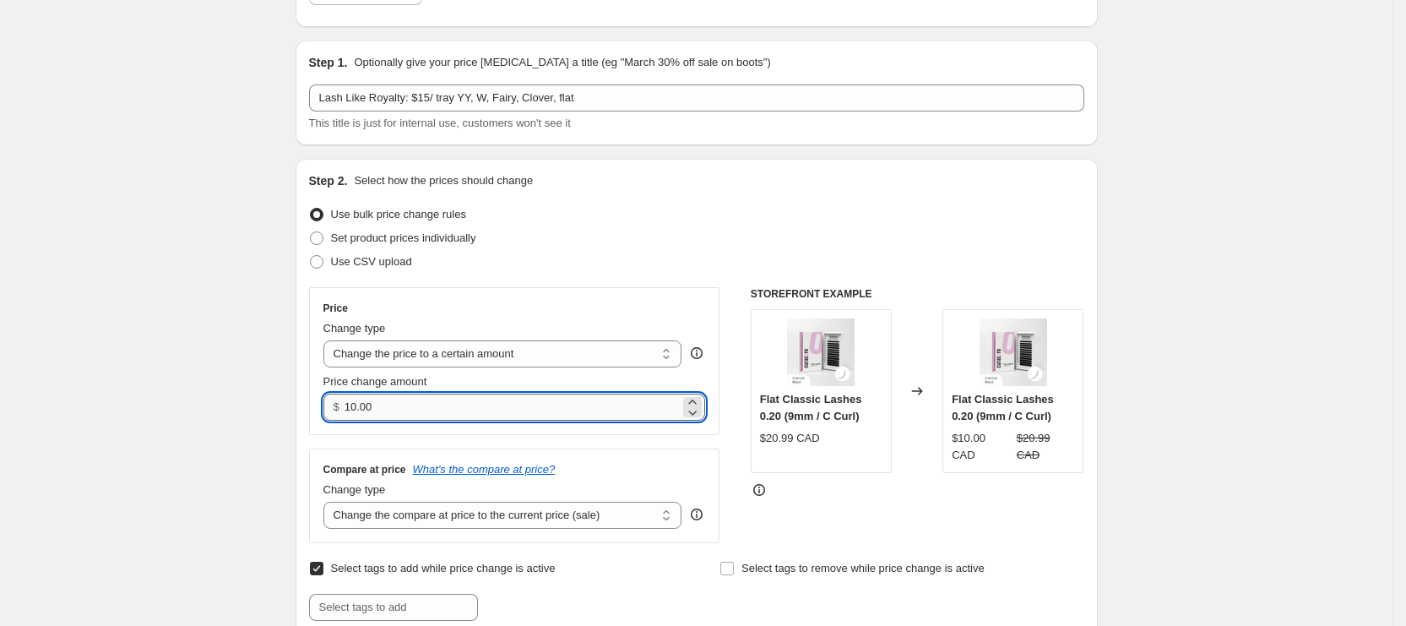
click at [367, 405] on input "10.00" at bounding box center [512, 407] width 335 height 27
click at [388, 405] on input "1500" at bounding box center [512, 407] width 335 height 27
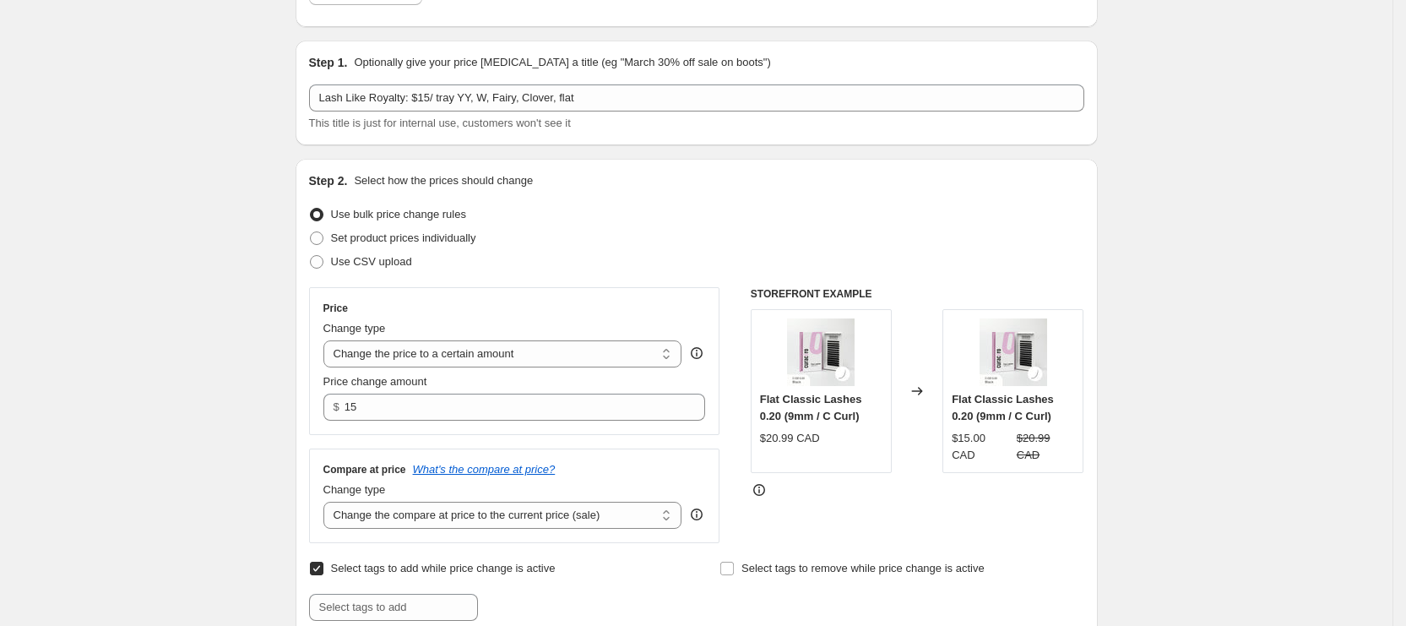
type input "15.00"
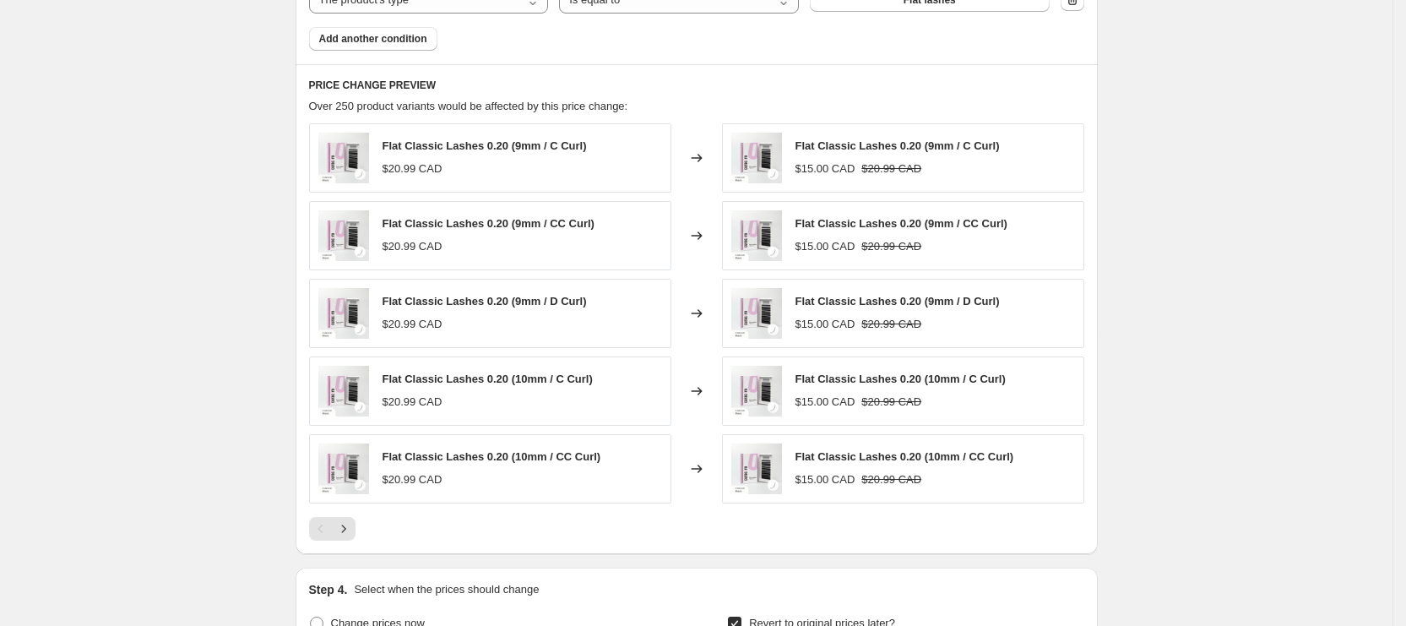
scroll to position [1642, 0]
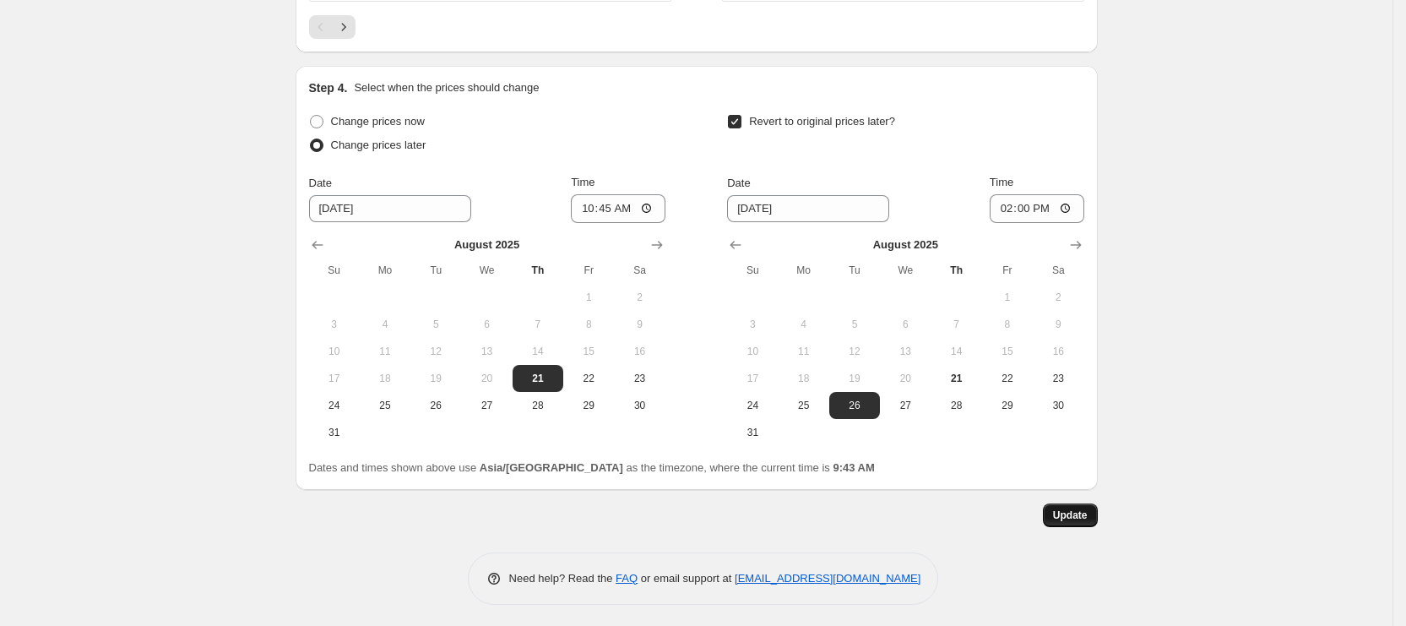
click at [1085, 514] on span "Update" at bounding box center [1070, 515] width 35 height 14
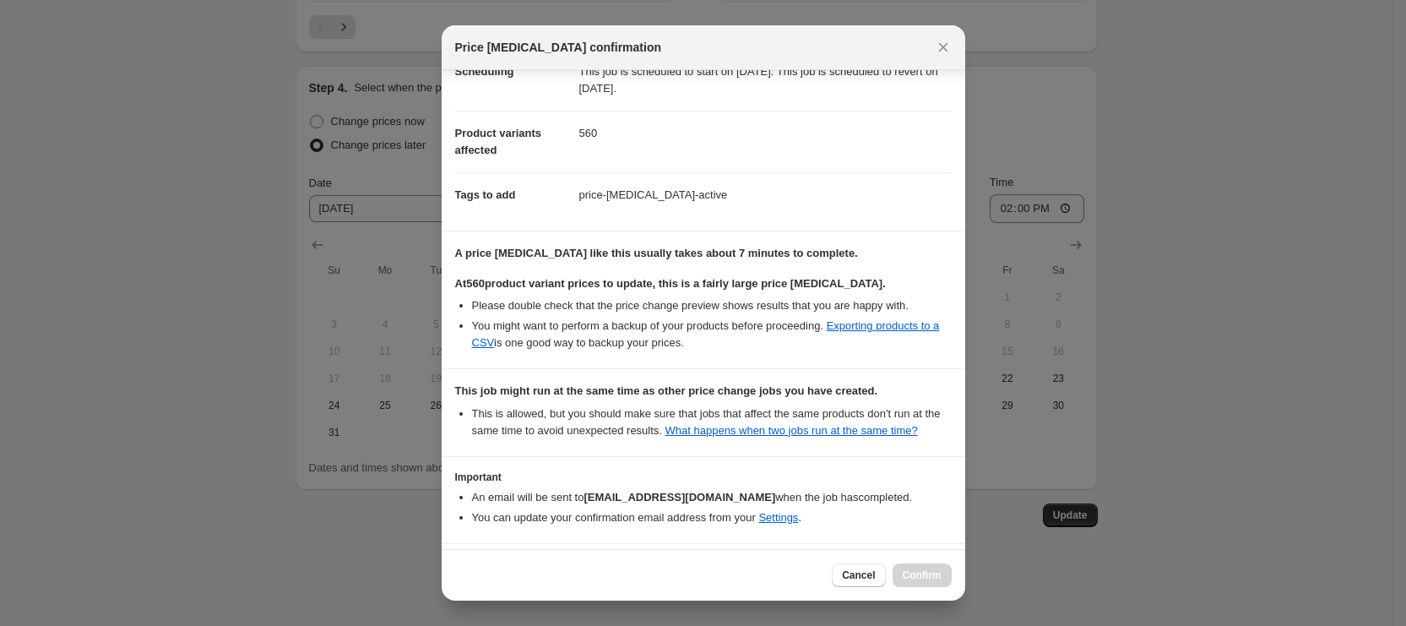
scroll to position [217, 0]
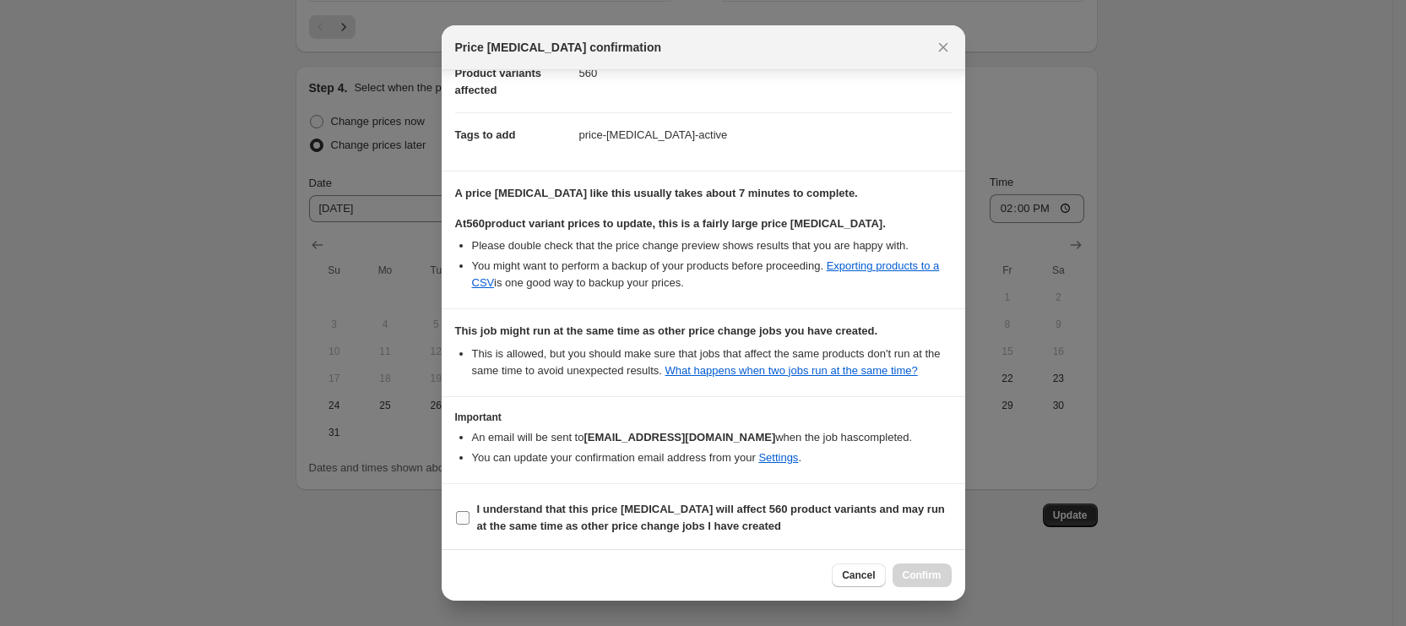
click at [570, 503] on b "I understand that this price [MEDICAL_DATA] will affect 560 product variants an…" at bounding box center [711, 518] width 468 height 30
click at [470, 511] on input "I understand that this price [MEDICAL_DATA] will affect 560 product variants an…" at bounding box center [463, 518] width 14 height 14
checkbox input "true"
click at [926, 561] on div "Cancel Confirm" at bounding box center [704, 575] width 524 height 52
click at [926, 580] on span "Confirm" at bounding box center [922, 575] width 39 height 14
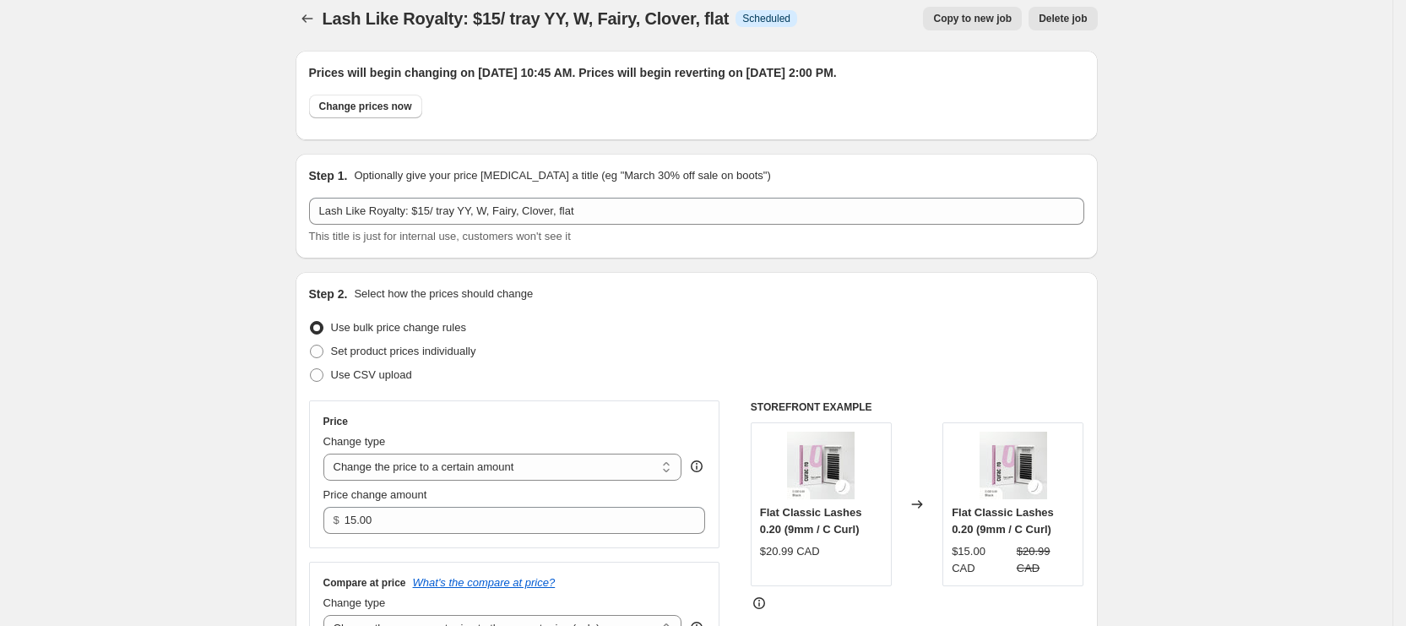
scroll to position [0, 0]
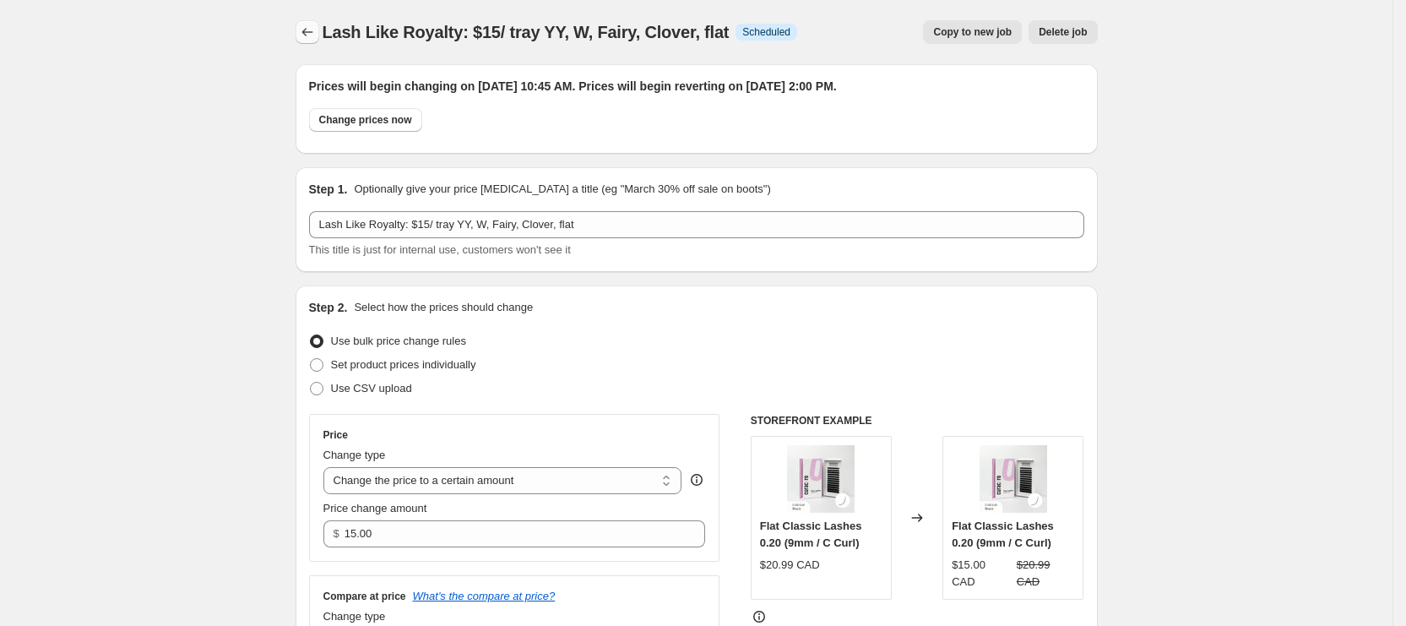
click at [314, 32] on icon "Price change jobs" at bounding box center [307, 32] width 17 height 17
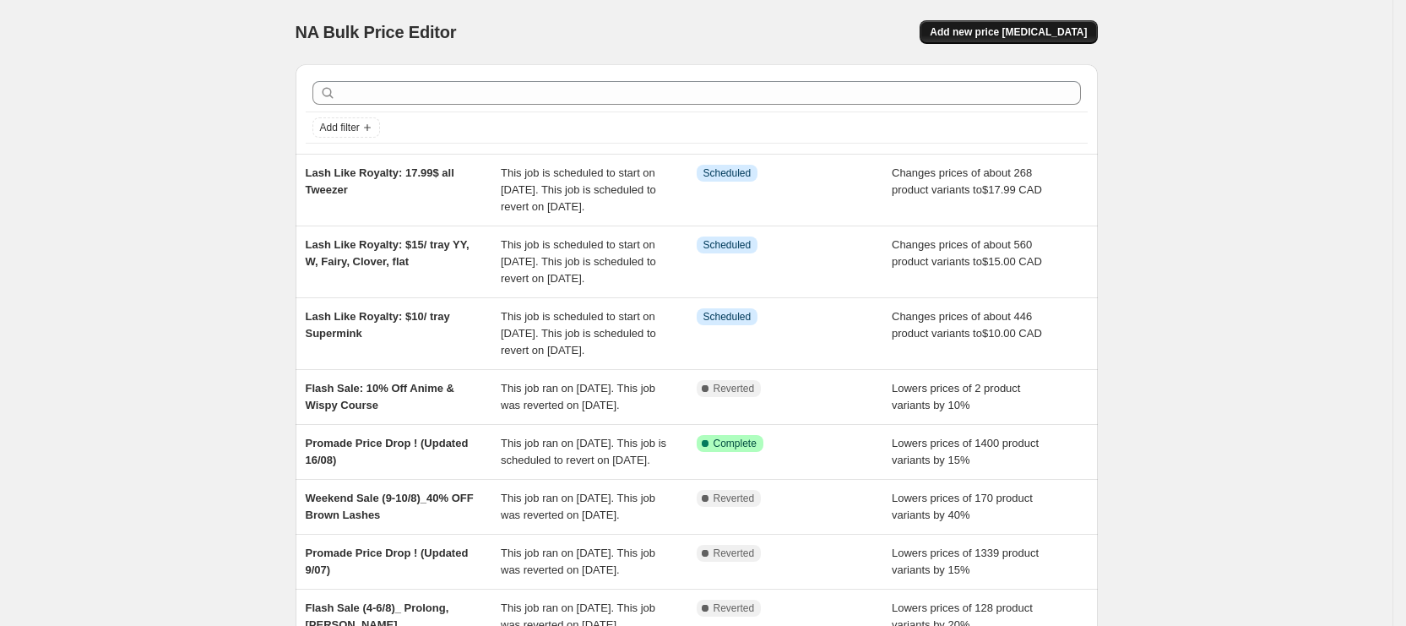
click at [991, 20] on button "Add new price [MEDICAL_DATA]" at bounding box center [1008, 32] width 177 height 24
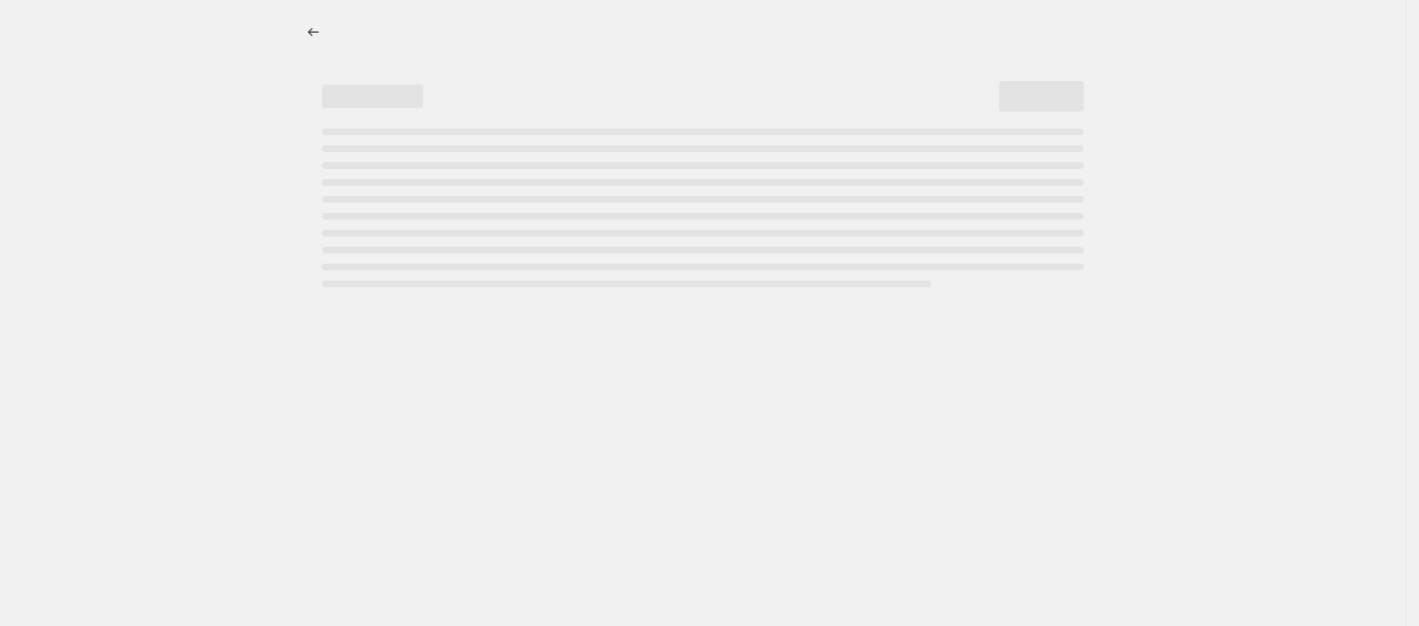
select select "percentage"
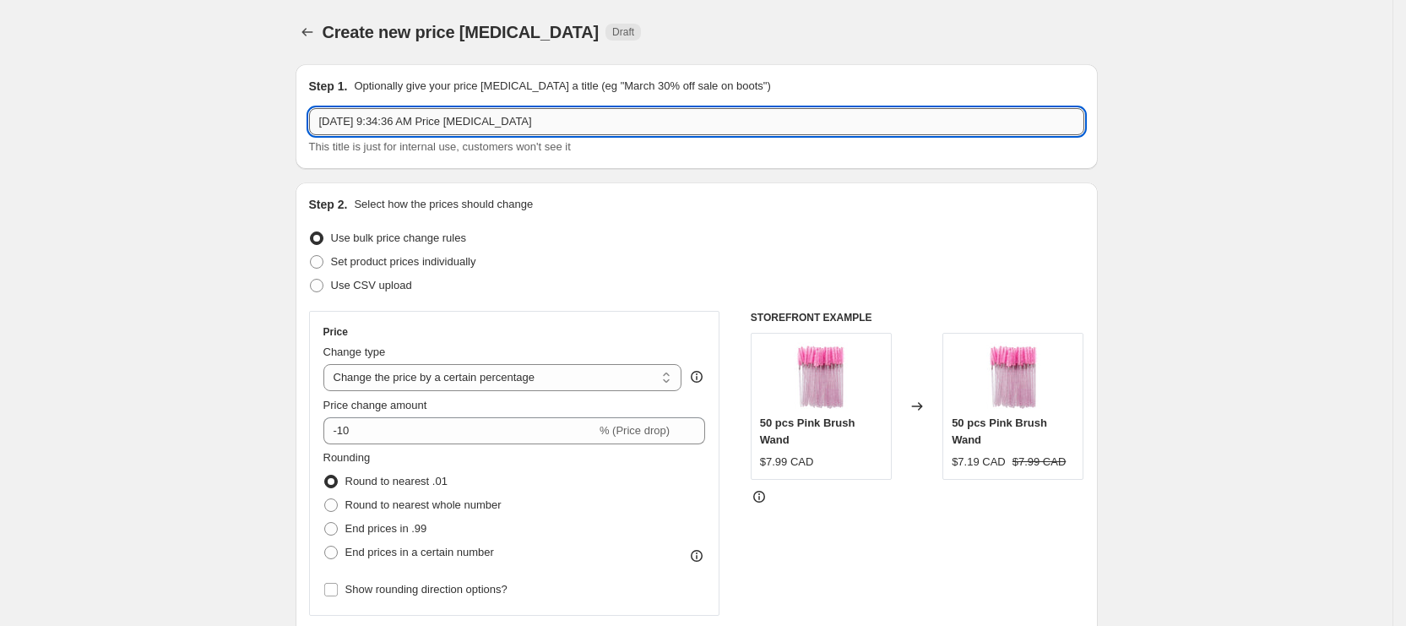
click at [444, 108] on input "[DATE] 9:34:36 AM Price [MEDICAL_DATA]" at bounding box center [696, 121] width 775 height 27
paste input "Lash Like Royalty"
paste input "CRCR signature glue 25% off"
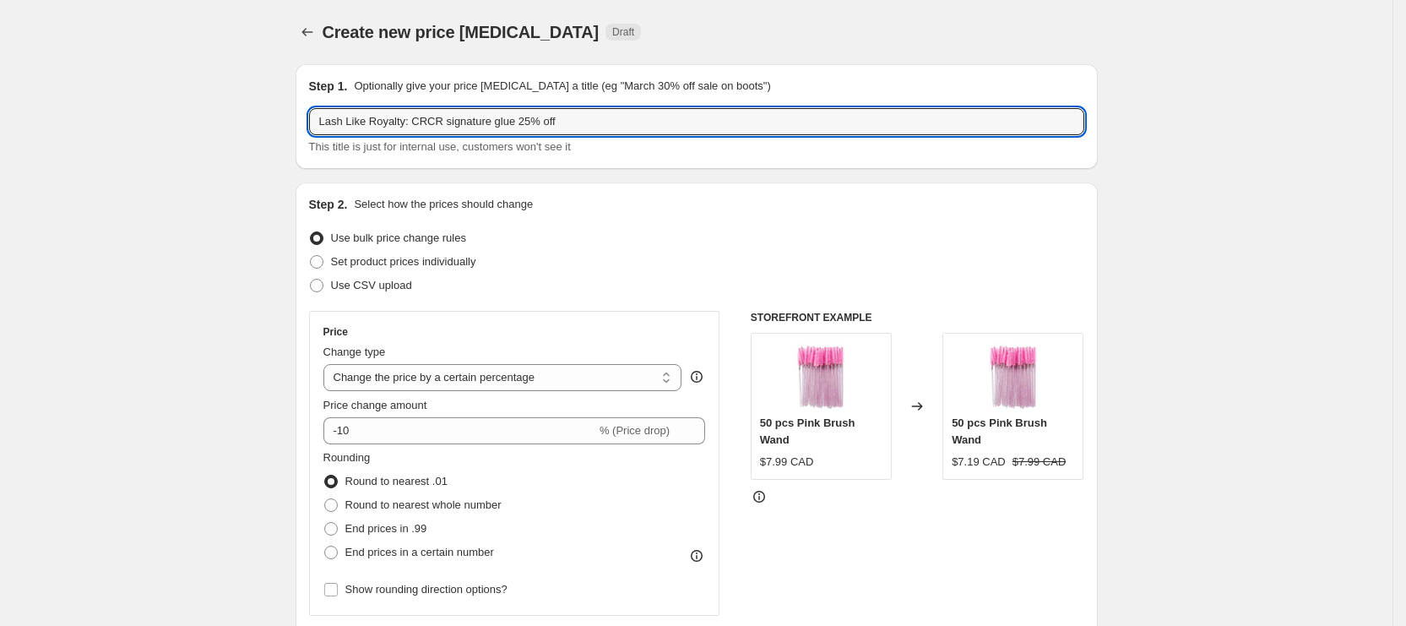
type input "Lash Like Royalty: CRCR signature glue 25% off"
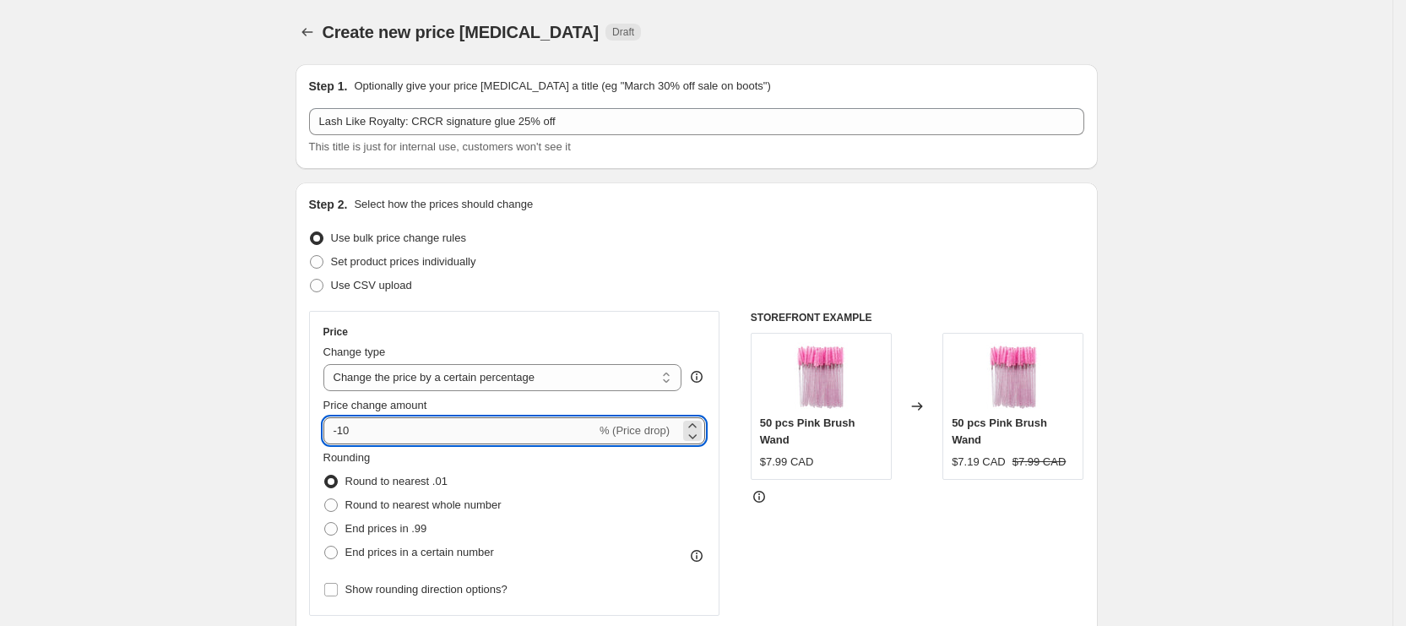
drag, startPoint x: 359, startPoint y: 433, endPoint x: 345, endPoint y: 433, distance: 14.4
click at [345, 433] on input "-10" at bounding box center [459, 430] width 273 height 27
type input "-25"
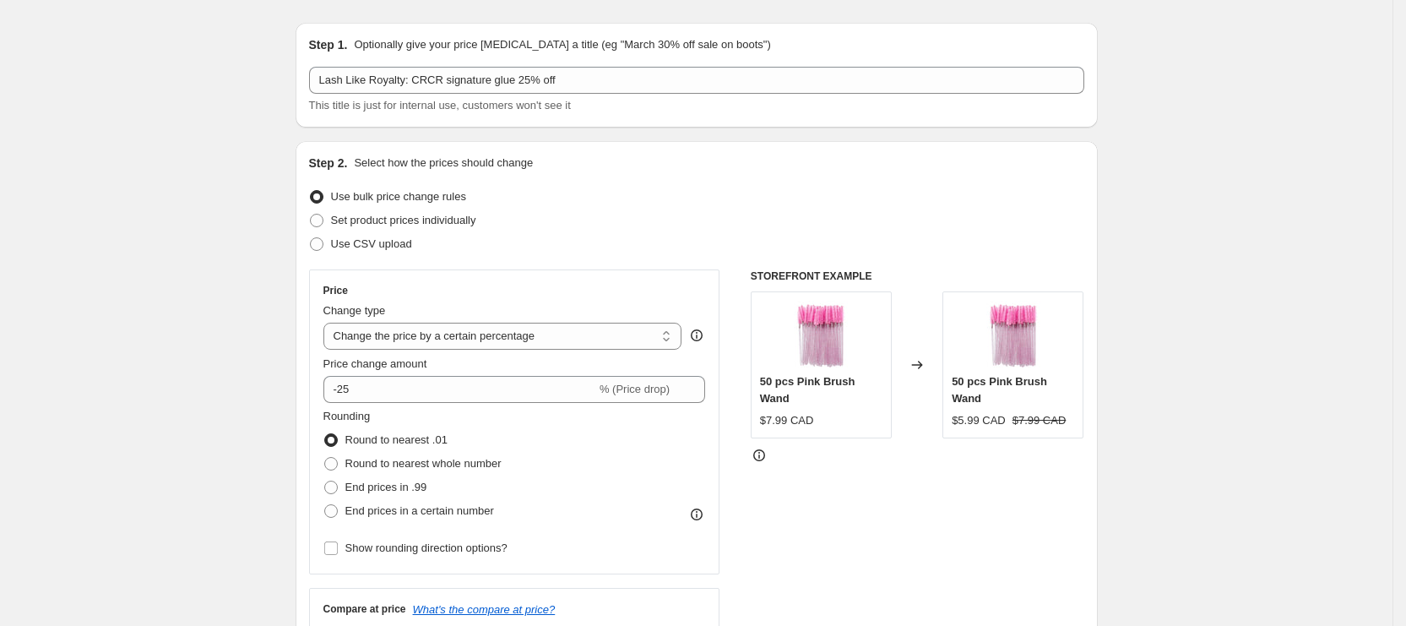
scroll to position [253, 0]
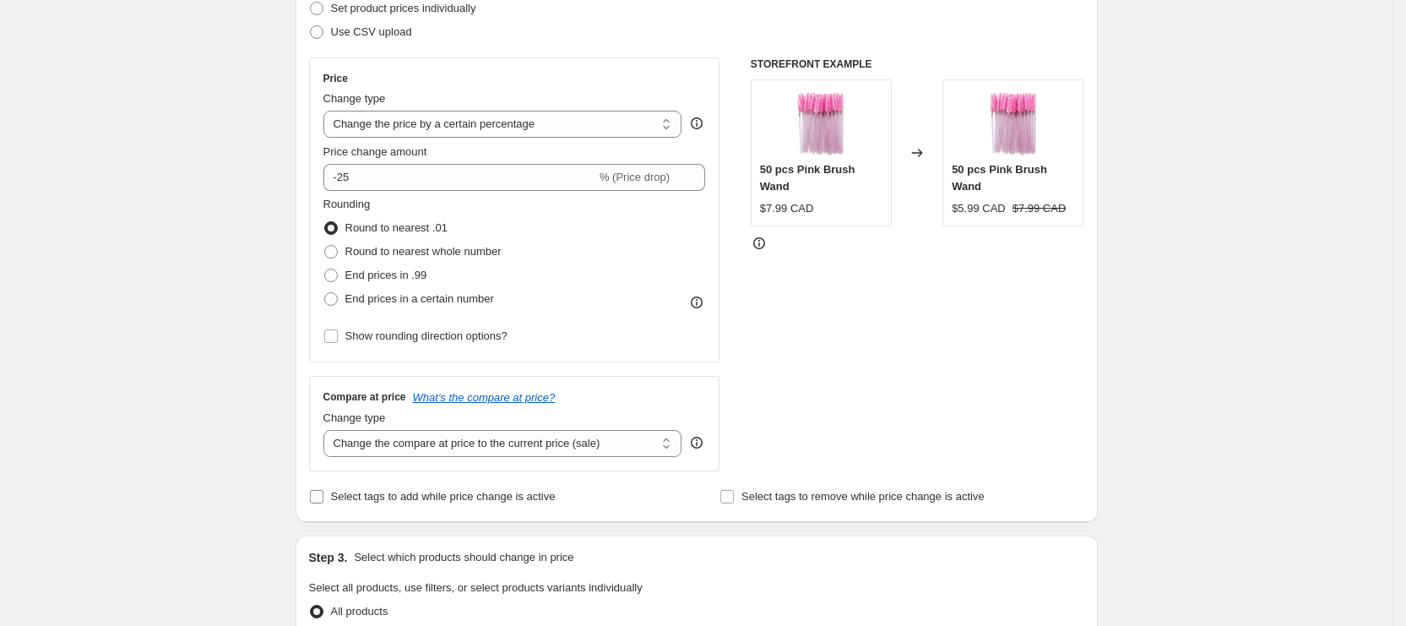
click at [355, 501] on span "Select tags to add while price change is active" at bounding box center [443, 496] width 225 height 13
click at [323, 501] on input "Select tags to add while price change is active" at bounding box center [317, 497] width 14 height 14
checkbox input "true"
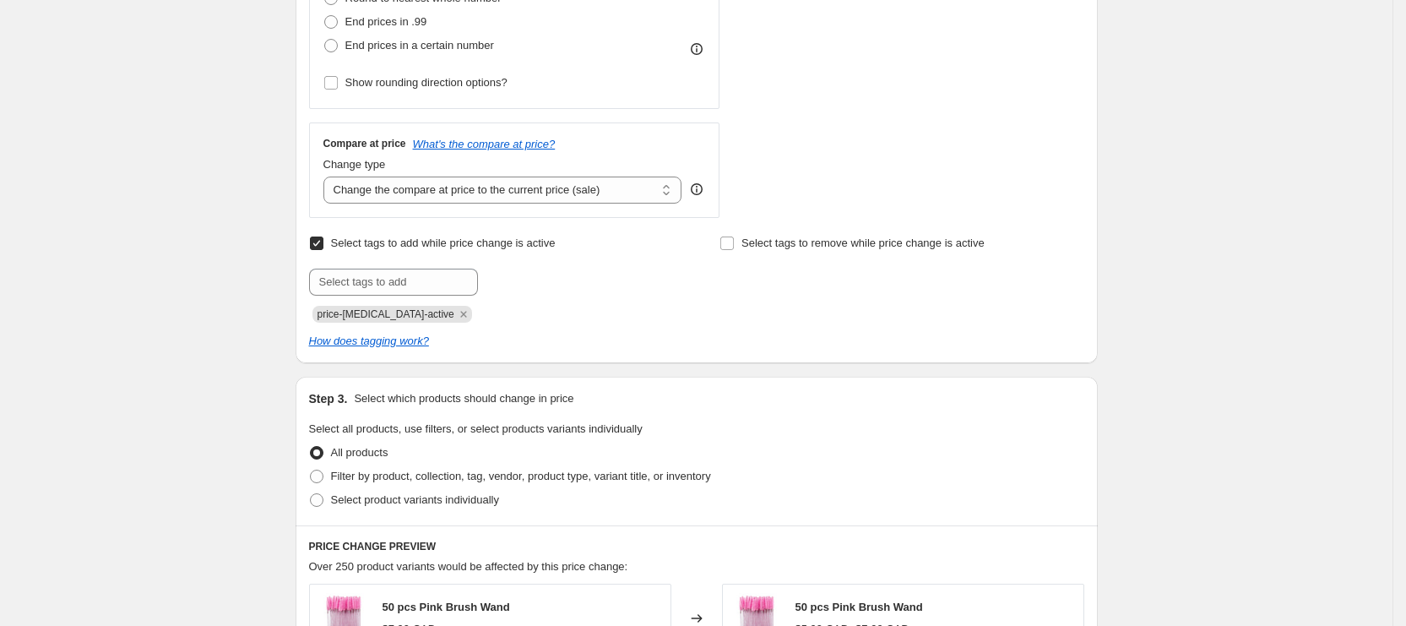
scroll to position [633, 0]
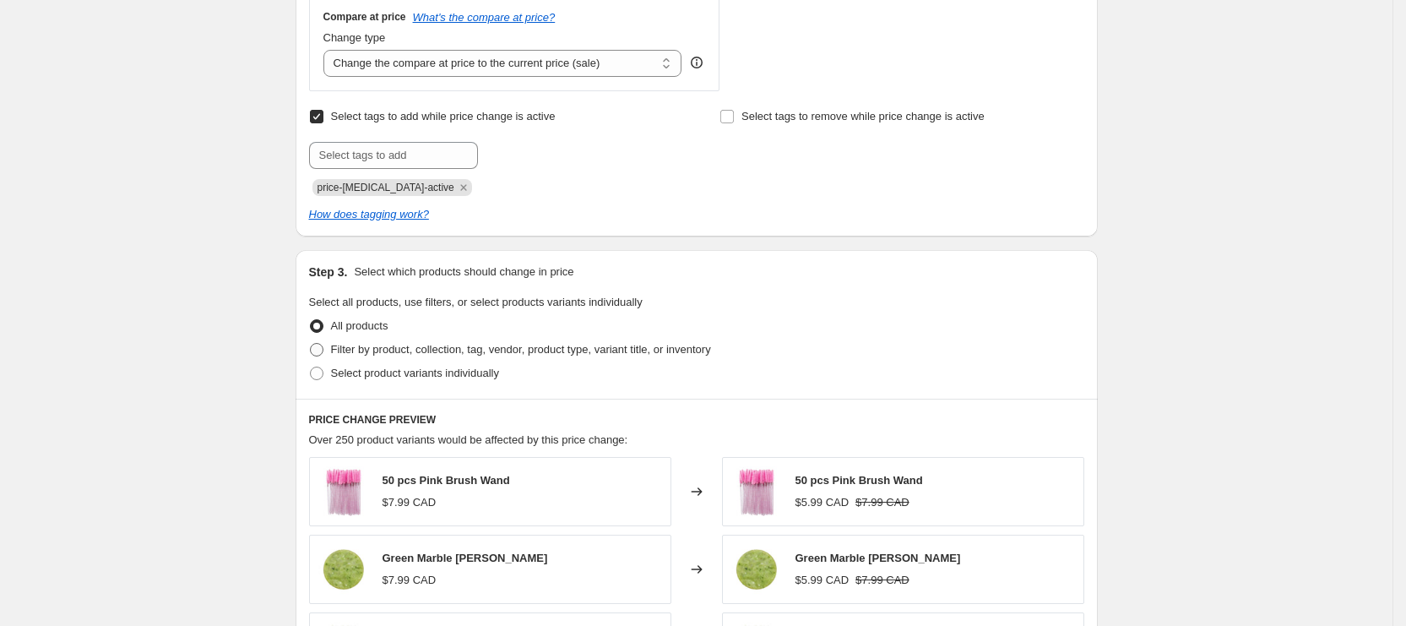
click at [384, 343] on span "Filter by product, collection, tag, vendor, product type, variant title, or inv…" at bounding box center [521, 349] width 380 height 13
click at [311, 343] on input "Filter by product, collection, tag, vendor, product type, variant title, or inv…" at bounding box center [310, 343] width 1 height 1
radio input "true"
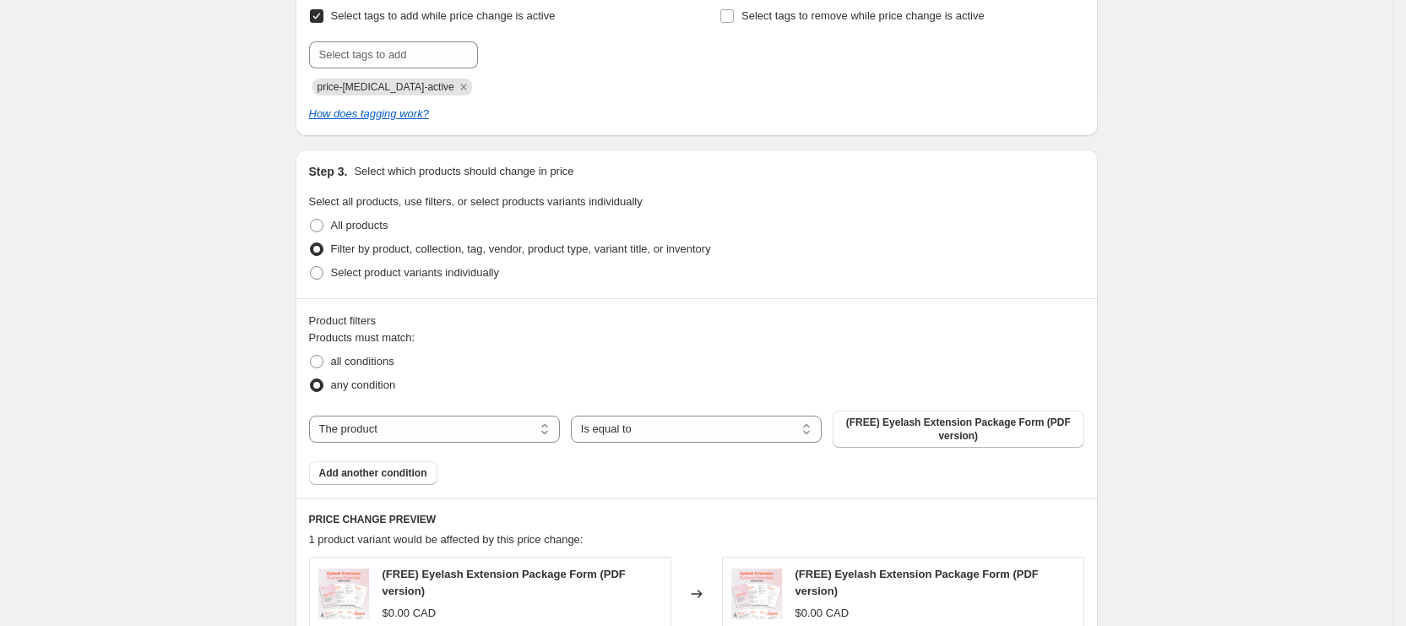
scroll to position [760, 0]
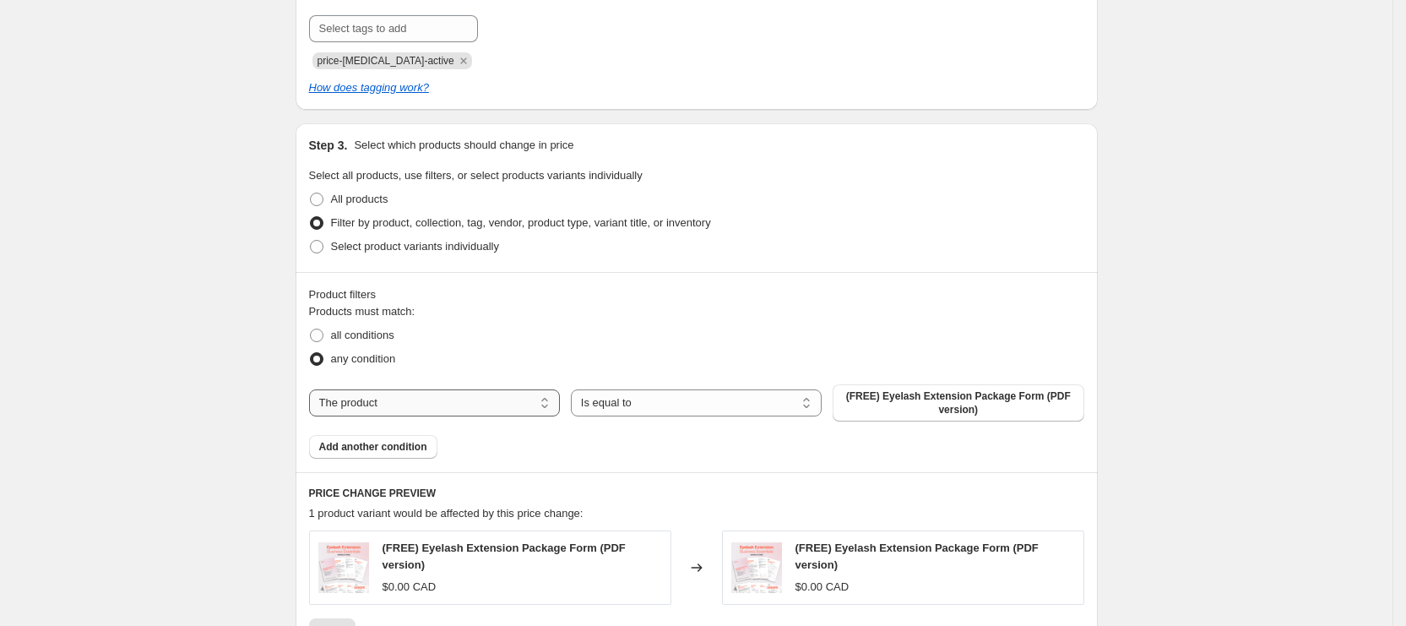
click at [501, 400] on select "The product The product's collection The product's tag The product's vendor The…" at bounding box center [434, 402] width 251 height 27
select select "collection"
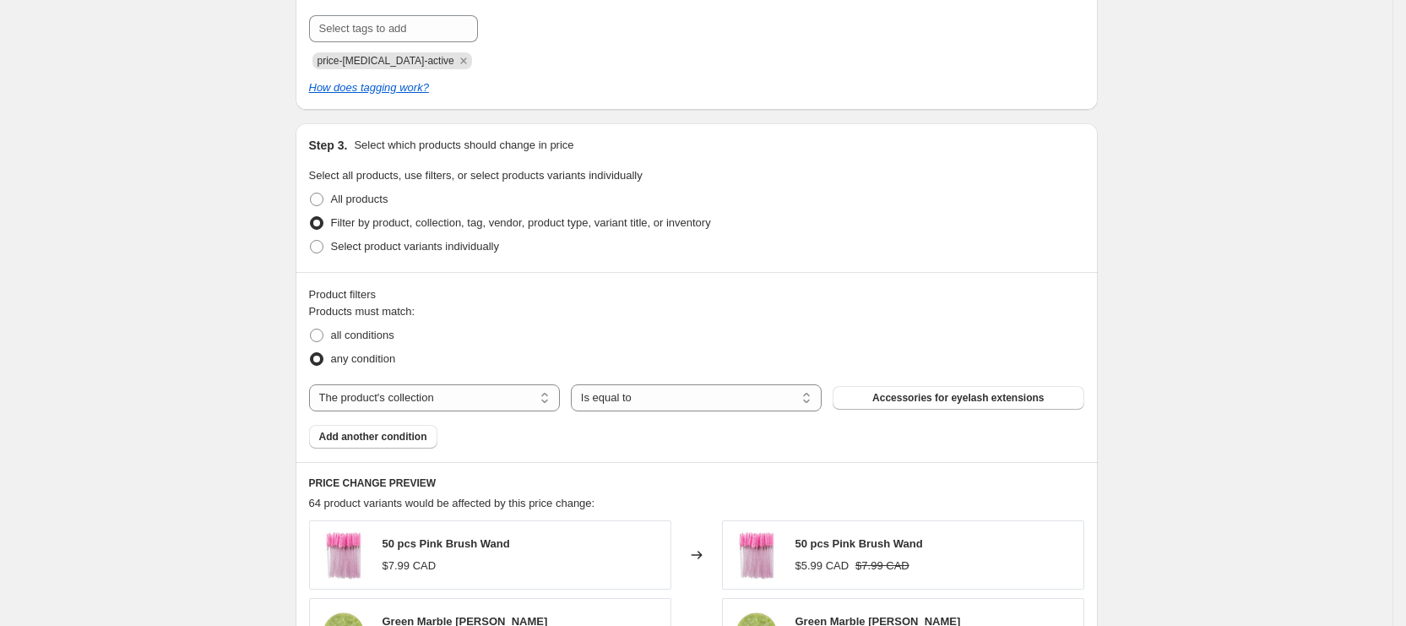
click at [922, 391] on span "Accessories for eyelash extensions" at bounding box center [958, 398] width 171 height 14
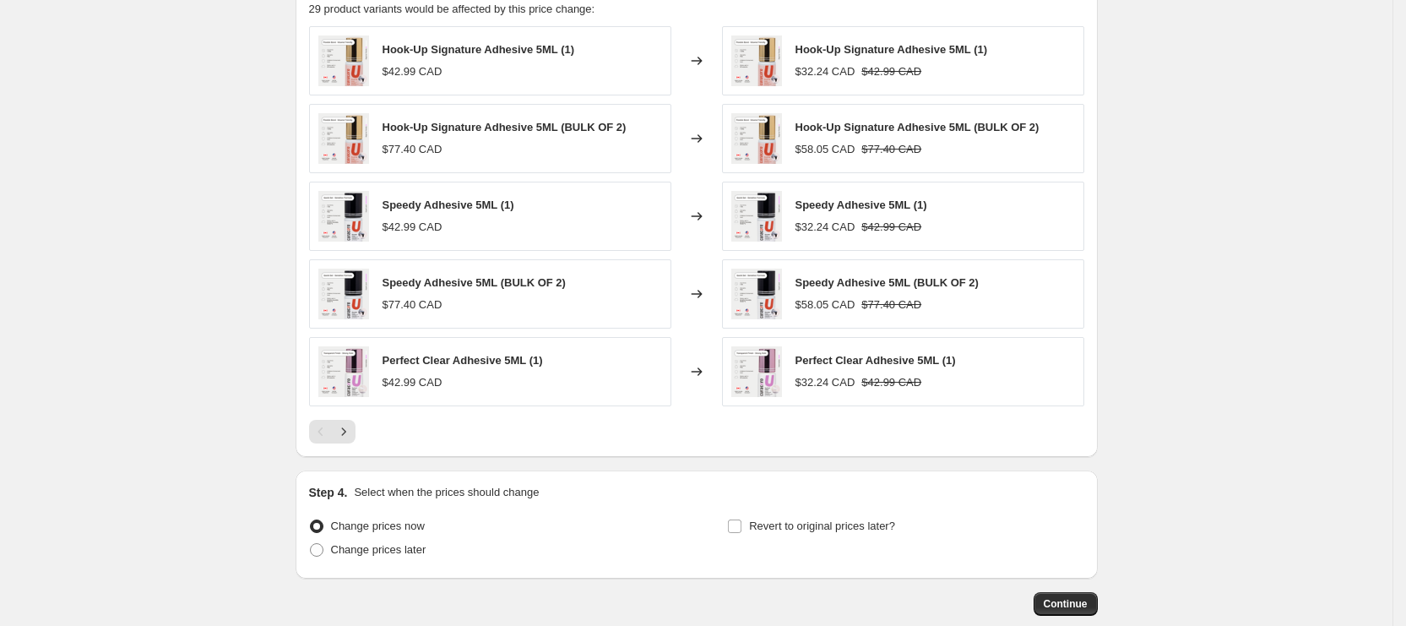
scroll to position [1344, 0]
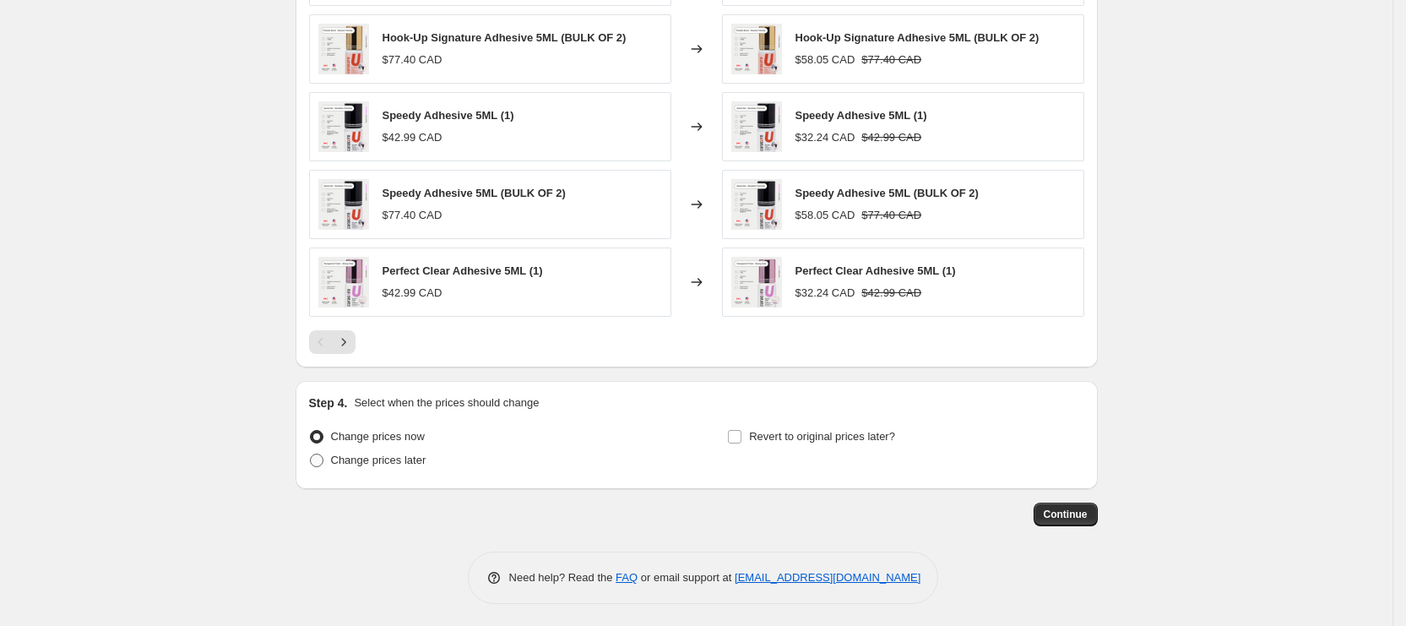
click at [410, 454] on span "Change prices later" at bounding box center [378, 460] width 95 height 13
click at [311, 454] on input "Change prices later" at bounding box center [310, 454] width 1 height 1
radio input "true"
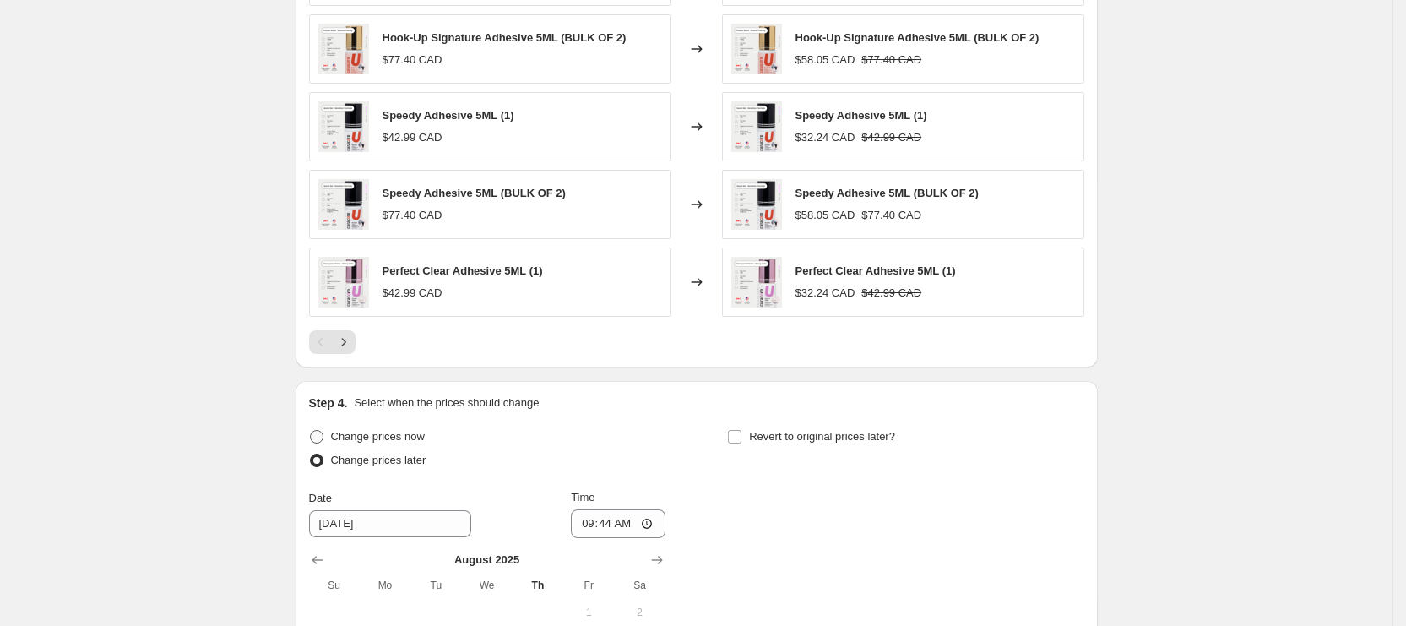
scroll to position [1597, 0]
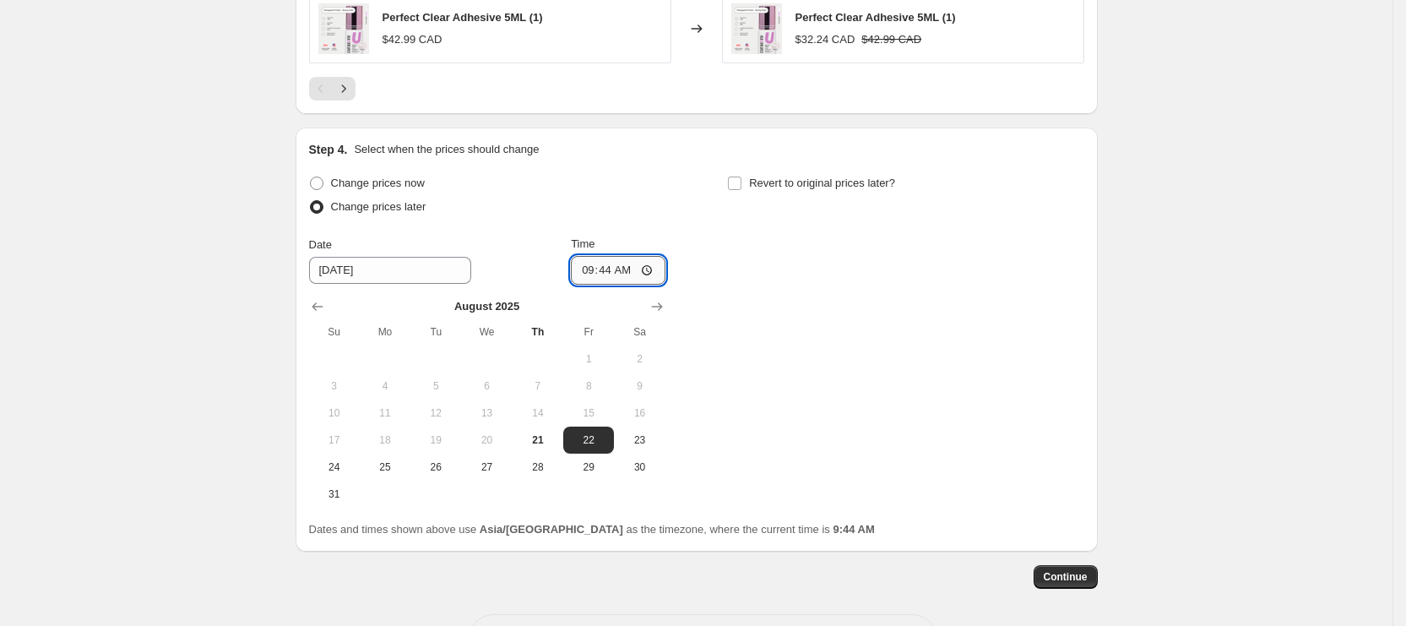
click at [585, 264] on input "09:44" at bounding box center [618, 270] width 95 height 29
click at [546, 445] on button "21" at bounding box center [538, 440] width 51 height 27
type input "[DATE]"
click at [595, 264] on input "09:44" at bounding box center [618, 270] width 95 height 29
type input "10:45"
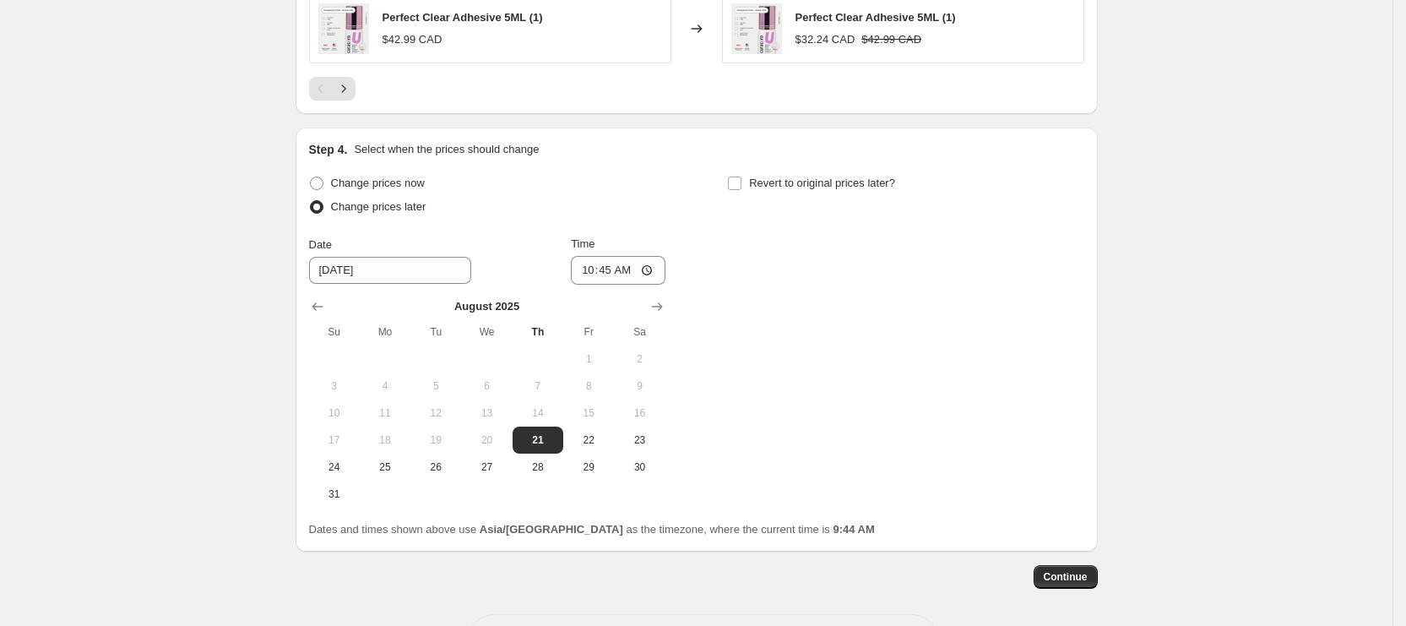
click at [862, 298] on div "Change prices now Change prices later Date [DATE] Time 10:45 [DATE] Su Mo Tu We…" at bounding box center [696, 339] width 775 height 336
click at [815, 184] on span "Revert to original prices later?" at bounding box center [822, 183] width 146 height 13
click at [742, 184] on input "Revert to original prices later?" at bounding box center [735, 184] width 14 height 14
checkbox input "true"
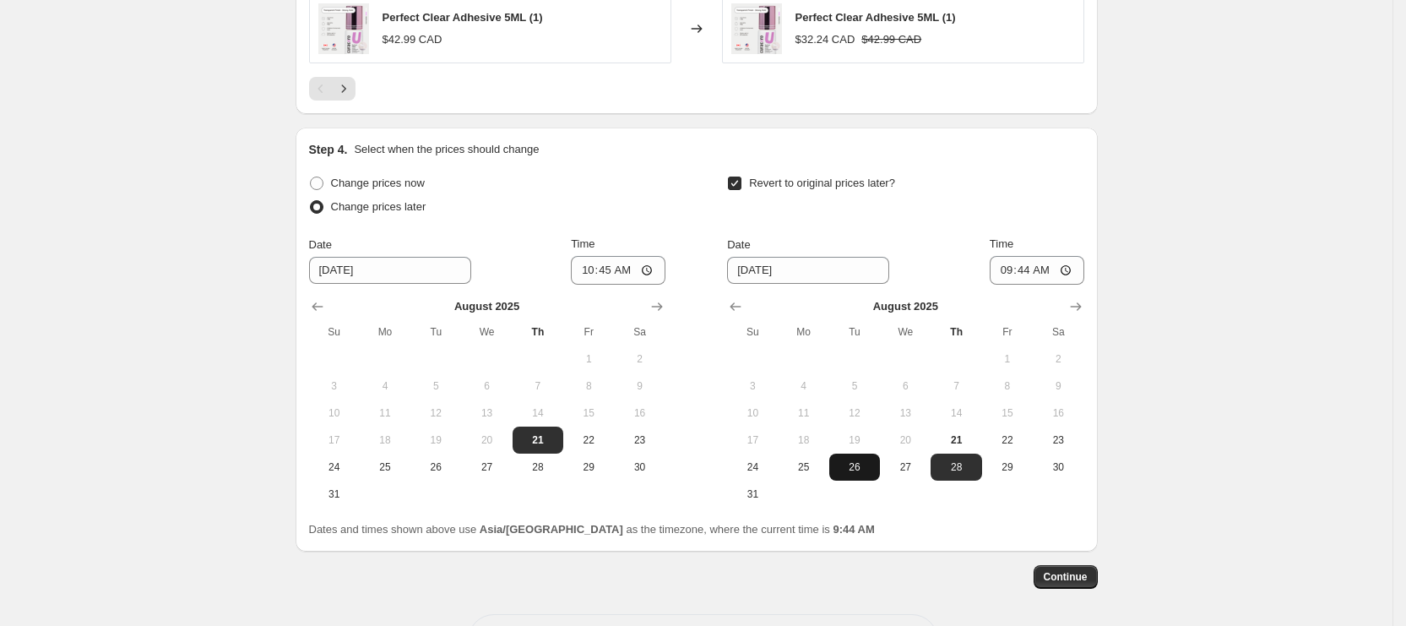
click at [859, 460] on span "26" at bounding box center [854, 467] width 37 height 14
type input "[DATE]"
click at [1012, 272] on input "09:44" at bounding box center [1037, 270] width 95 height 29
click at [1052, 269] on input "02:00" at bounding box center [1037, 270] width 95 height 29
type input "14:00"
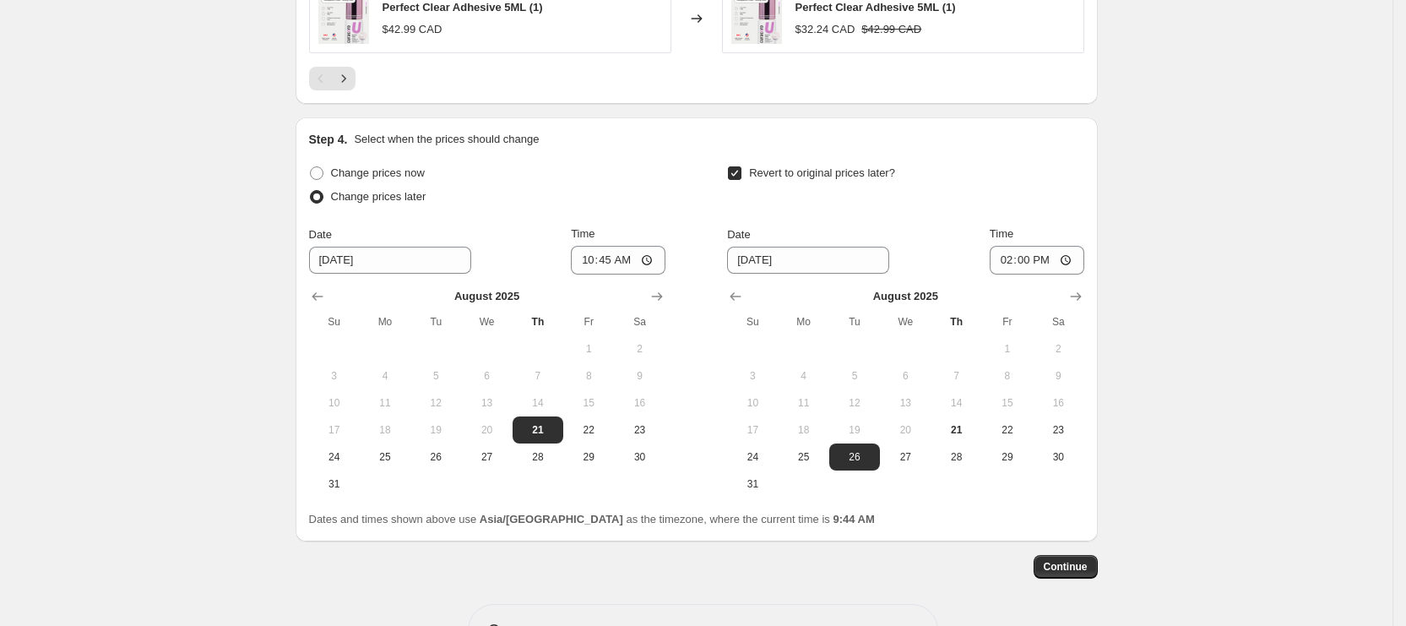
scroll to position [1660, 0]
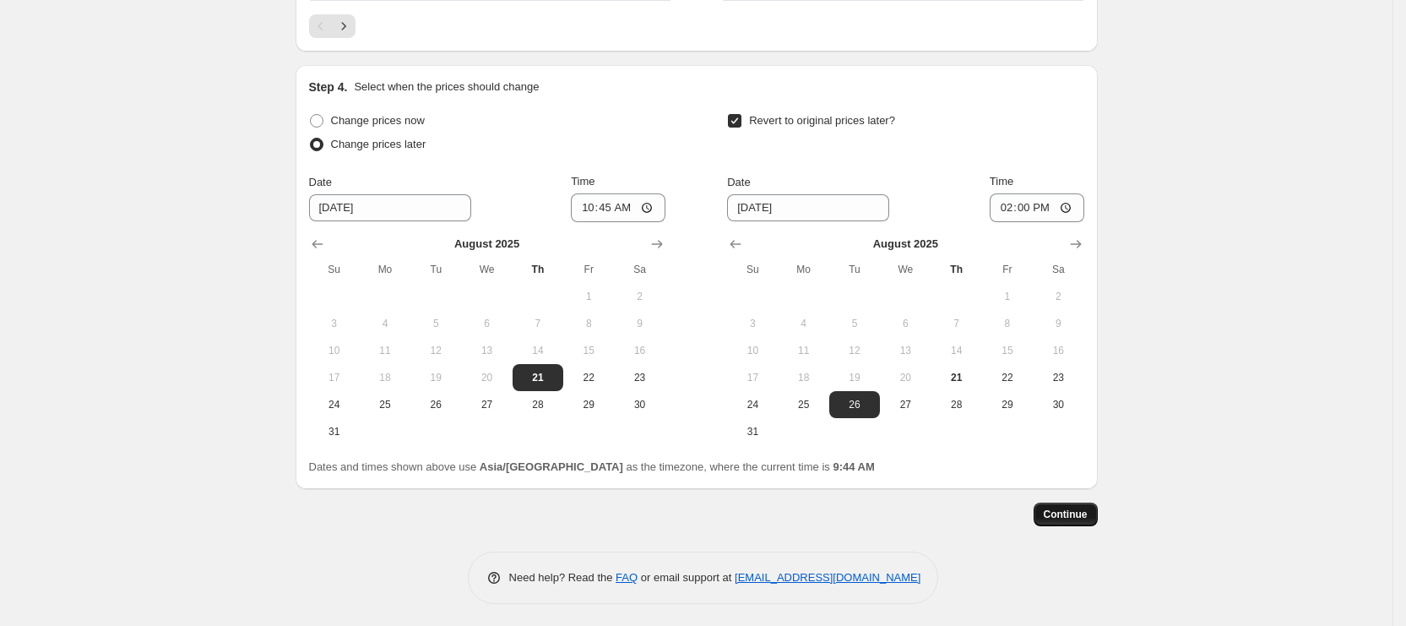
click at [1068, 514] on span "Continue" at bounding box center [1066, 515] width 44 height 14
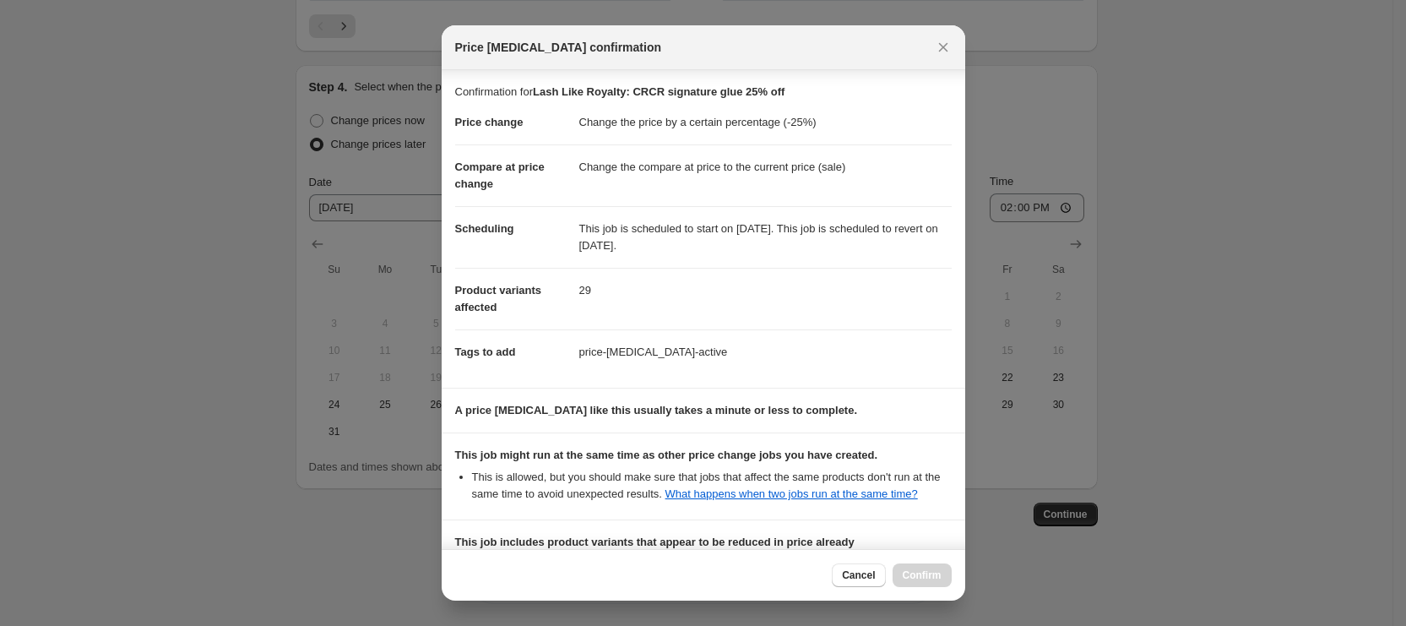
scroll to position [228, 0]
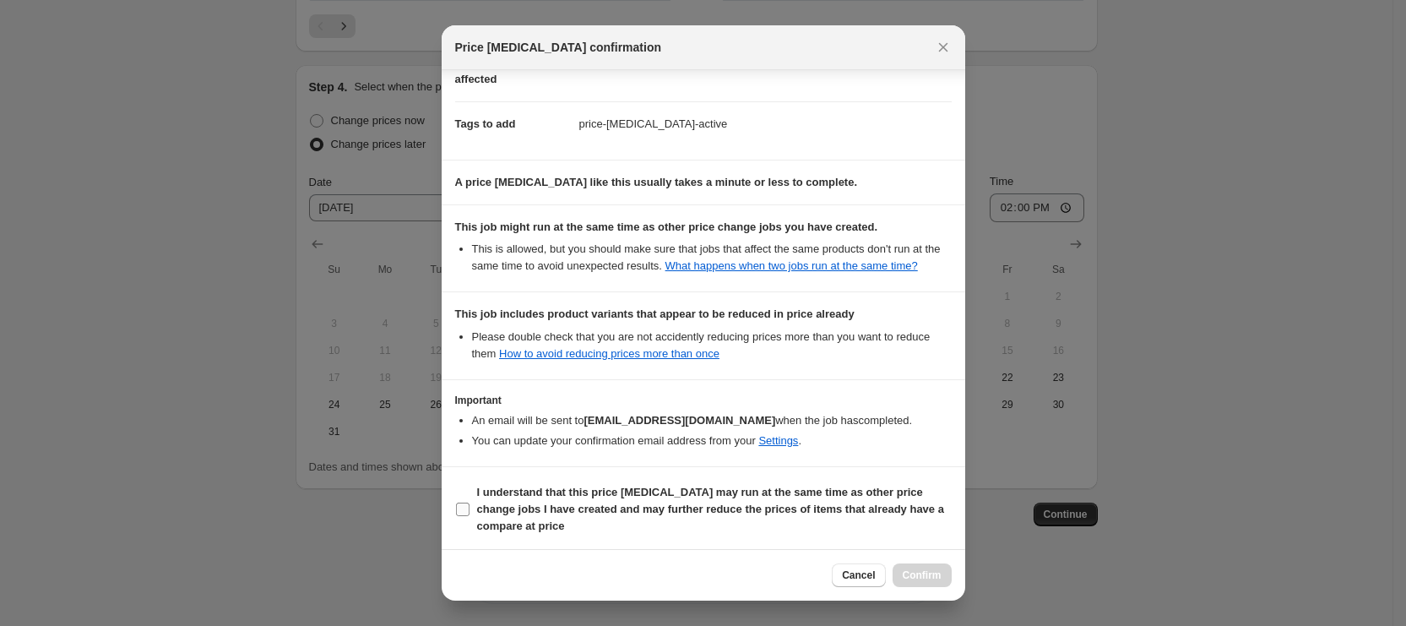
click at [693, 525] on span "I understand that this price [MEDICAL_DATA] may run at the same time as other p…" at bounding box center [714, 509] width 475 height 51
click at [470, 516] on input "I understand that this price [MEDICAL_DATA] may run at the same time as other p…" at bounding box center [463, 510] width 14 height 14
checkbox input "true"
click at [916, 573] on span "Confirm" at bounding box center [922, 575] width 39 height 14
type input "Lash Like Royalty: CRCR signature glue 25% off"
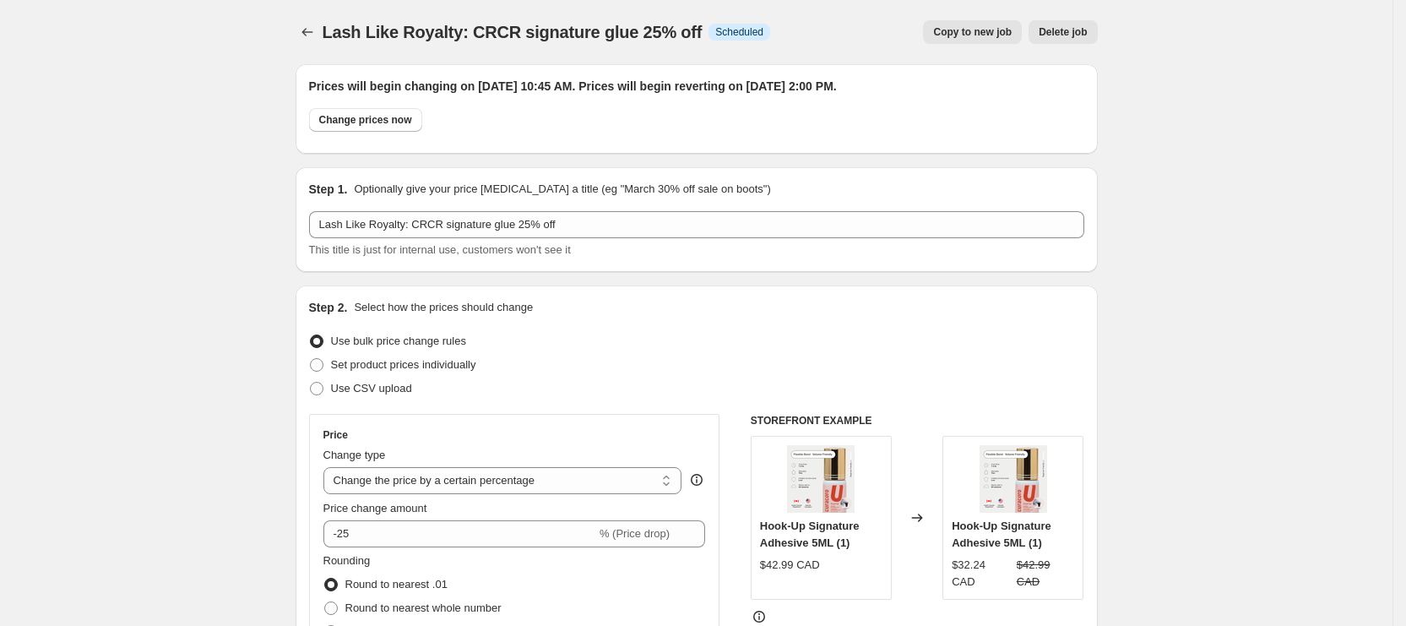
click at [314, 44] on div "Lash Like Royalty: CRCR signature glue 25% off. This page is ready Lash Like Ro…" at bounding box center [697, 32] width 802 height 64
click at [311, 30] on icon "Price change jobs" at bounding box center [307, 32] width 17 height 17
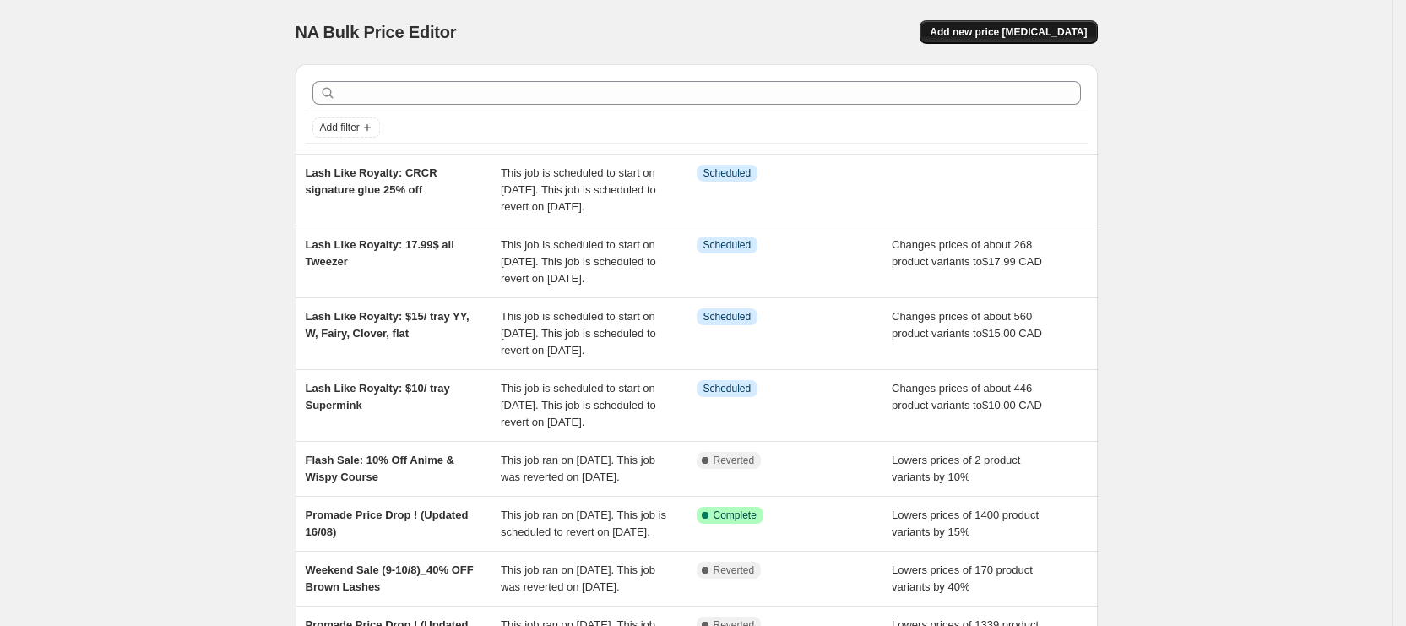
click at [967, 25] on button "Add new price [MEDICAL_DATA]" at bounding box center [1008, 32] width 177 height 24
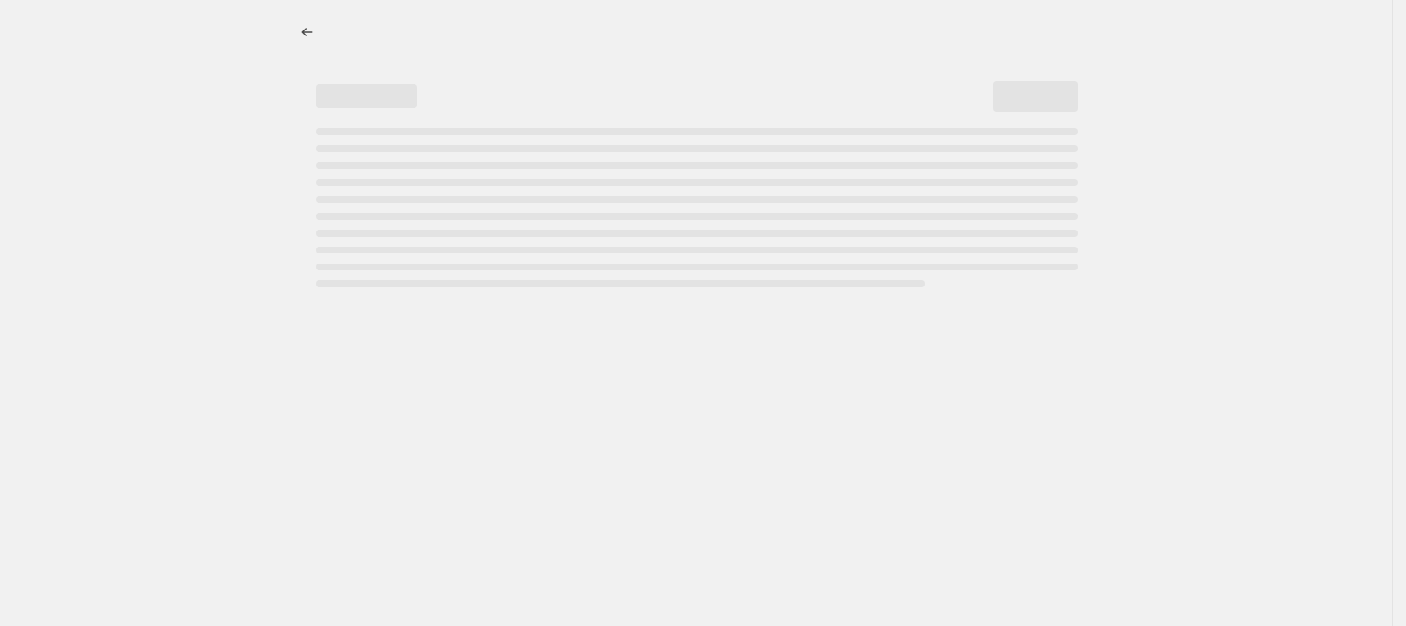
select select "percentage"
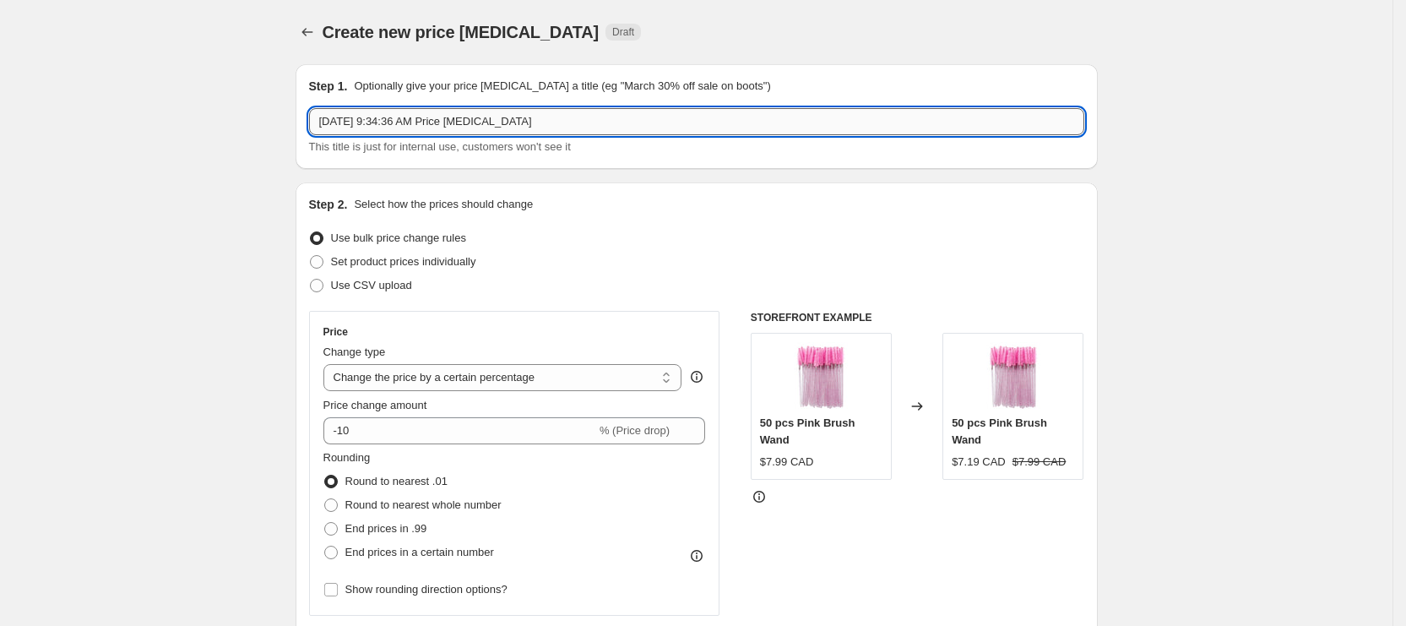
click at [664, 108] on input "[DATE] 9:34:36 AM Price [MEDICAL_DATA]" at bounding box center [696, 121] width 775 height 27
paste input "Lash Like Royalty"
paste input "promade 15% off"
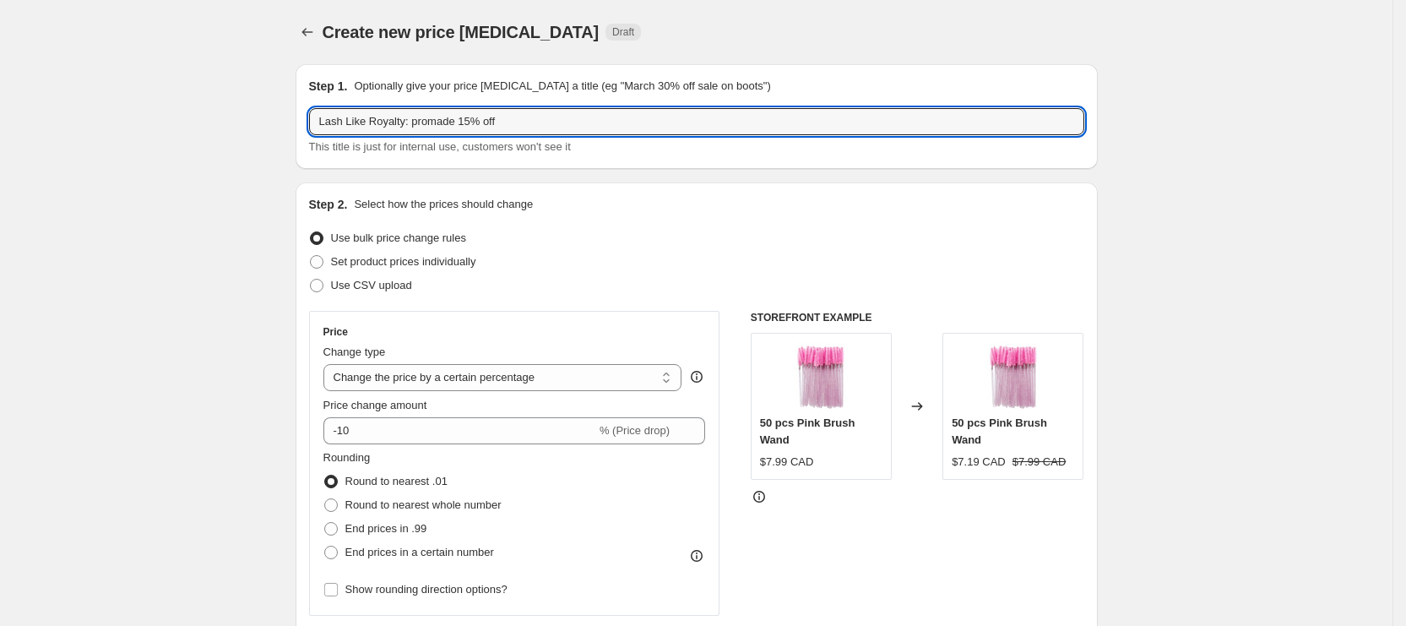
type input "Lash Like Royalty: promade 15% off"
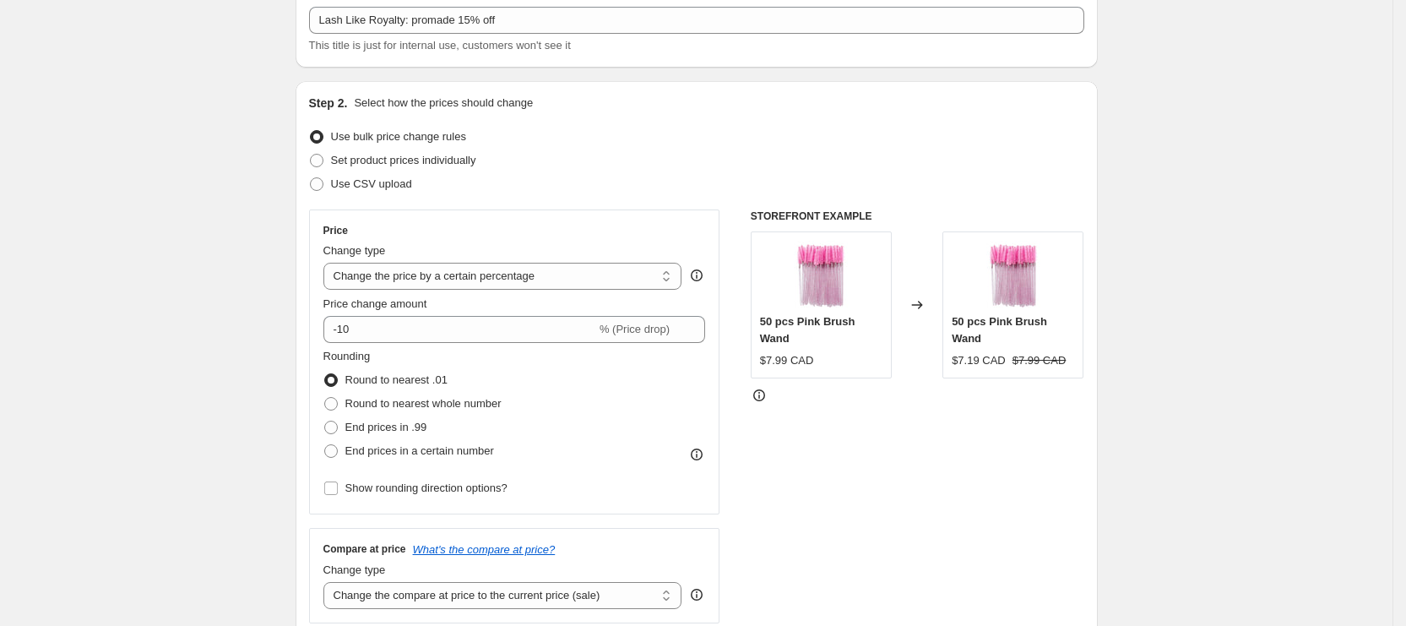
scroll to position [127, 0]
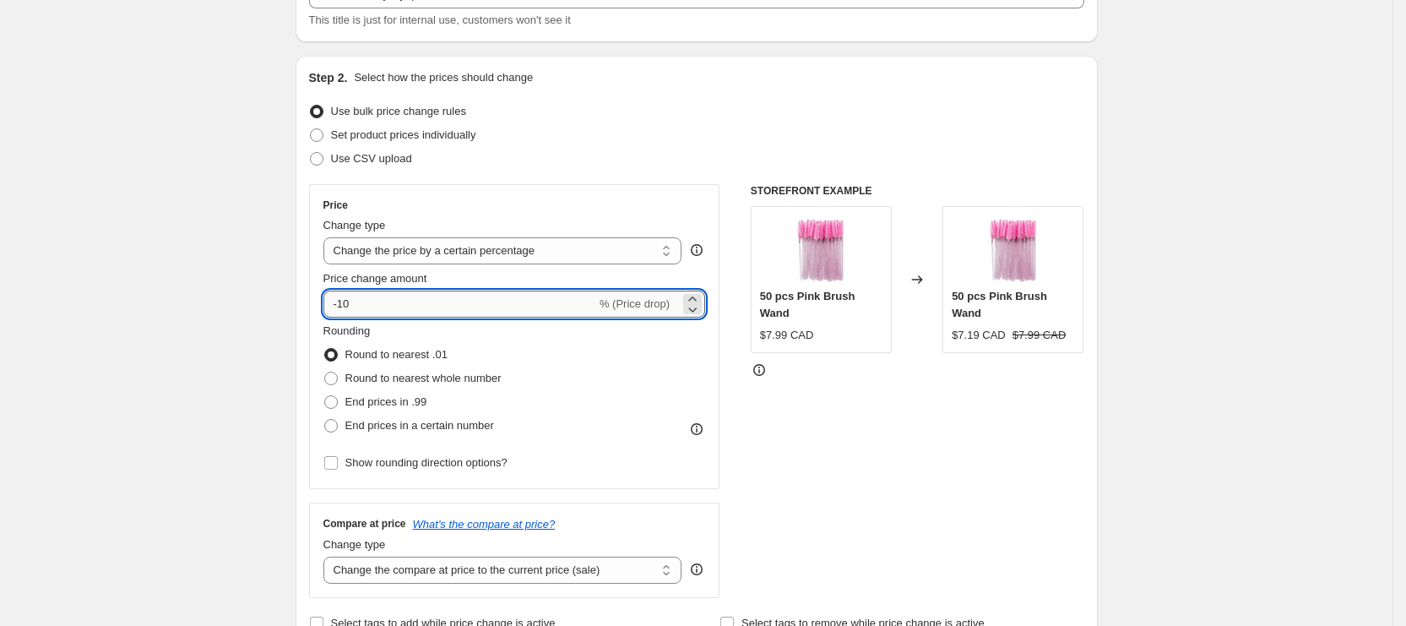
click at [367, 296] on input "-10" at bounding box center [459, 304] width 273 height 27
type input "-15"
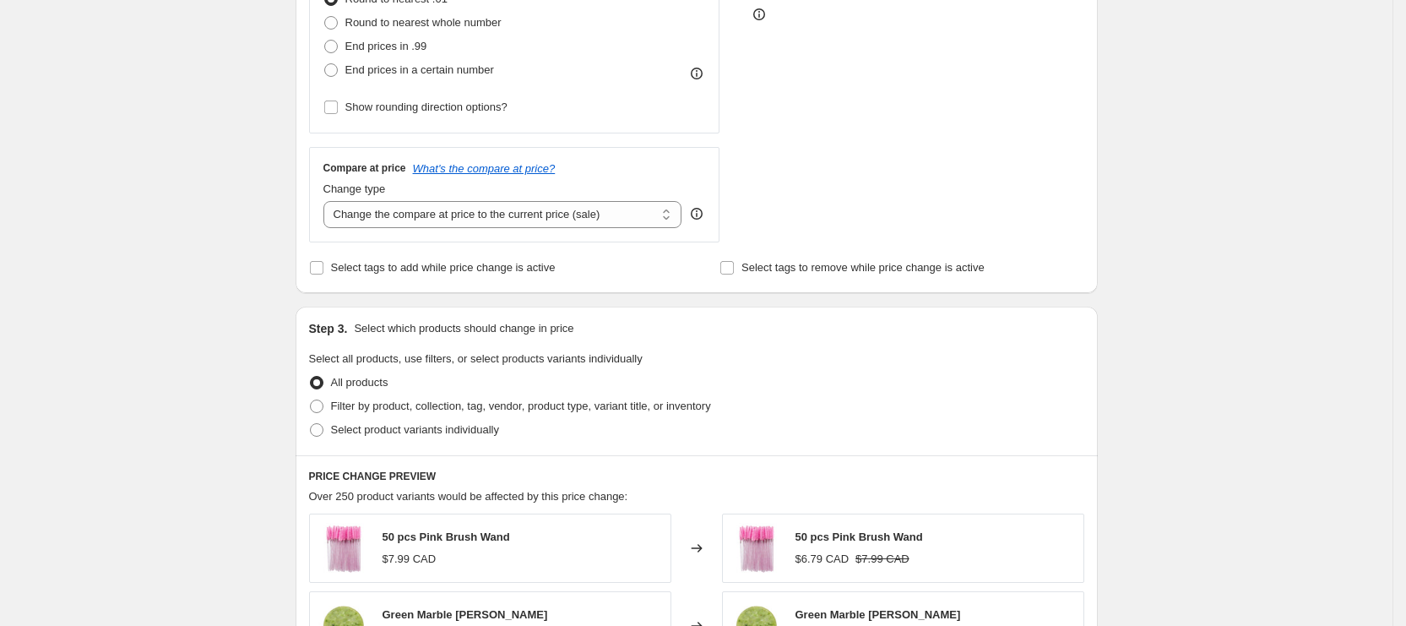
scroll to position [507, 0]
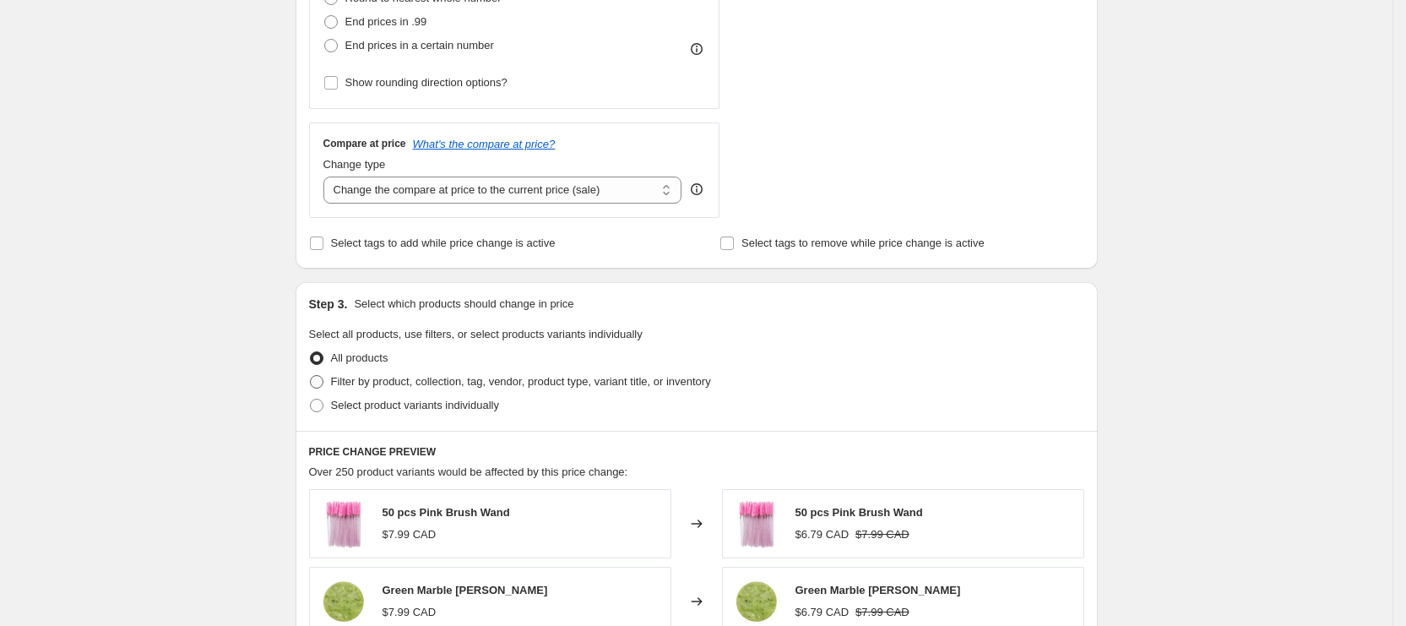
click at [390, 389] on label "Filter by product, collection, tag, vendor, product type, variant title, or inv…" at bounding box center [510, 382] width 402 height 24
click at [311, 376] on input "Filter by product, collection, tag, vendor, product type, variant title, or inv…" at bounding box center [310, 375] width 1 height 1
radio input "true"
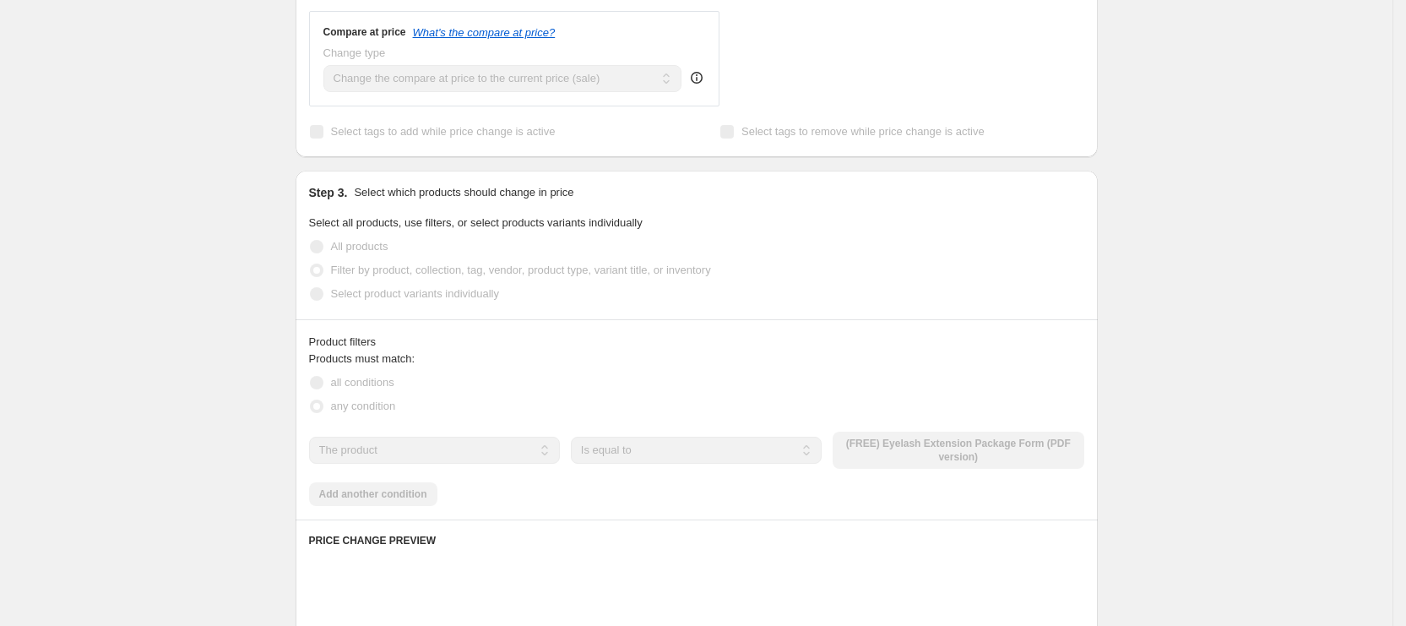
scroll to position [633, 0]
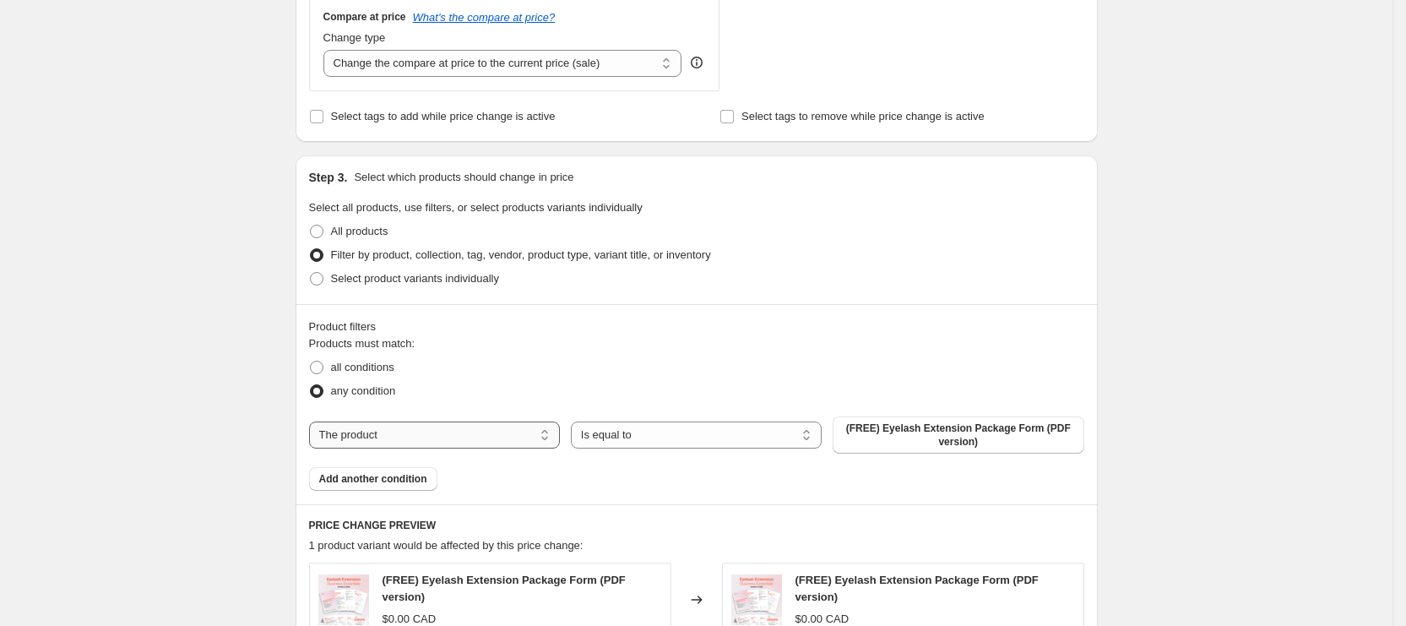
click at [436, 432] on select "The product The product's collection The product's tag The product's vendor The…" at bounding box center [434, 434] width 251 height 27
select select "collection"
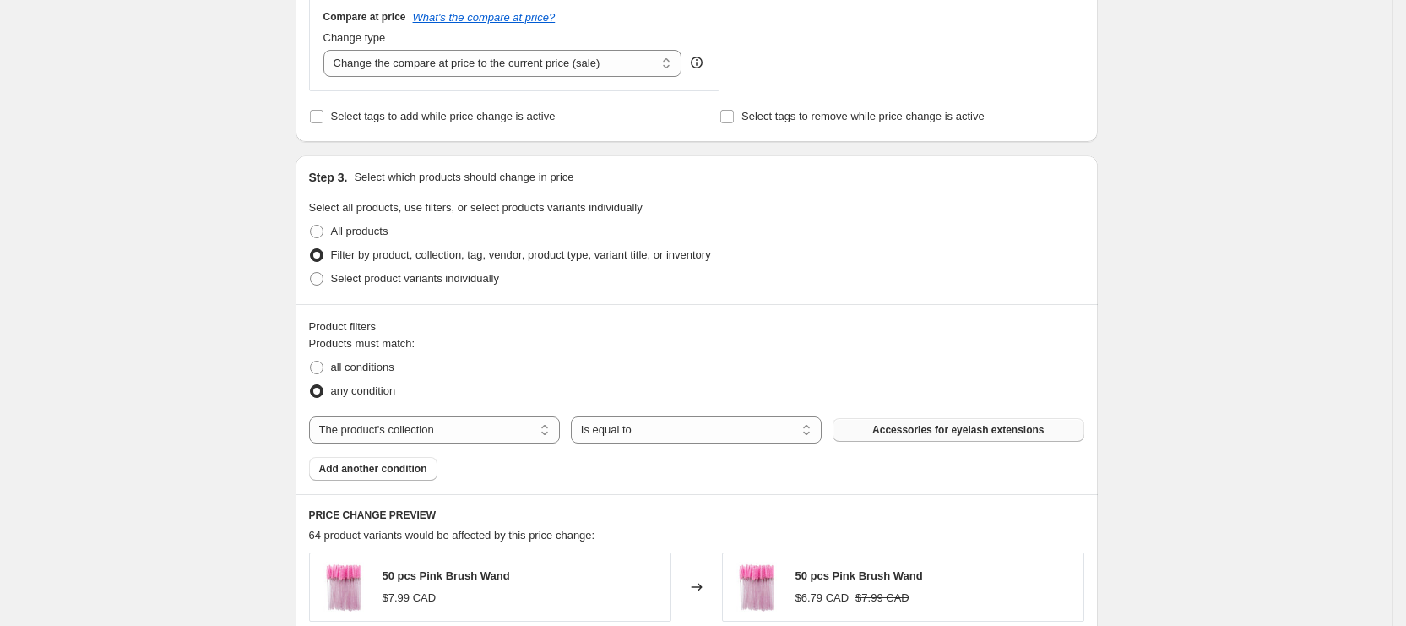
click at [919, 429] on span "Accessories for eyelash extensions" at bounding box center [958, 430] width 171 height 14
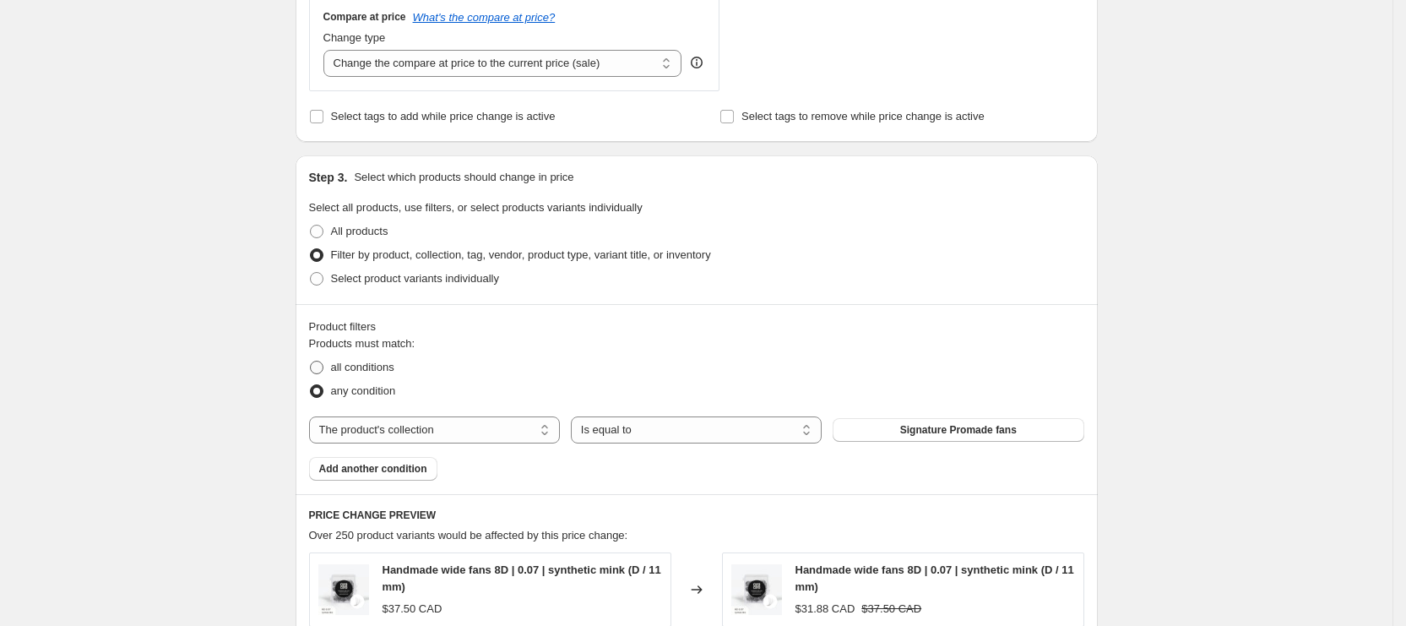
click at [341, 378] on label "all conditions" at bounding box center [351, 368] width 85 height 24
click at [311, 362] on input "all conditions" at bounding box center [310, 361] width 1 height 1
radio input "true"
click at [398, 473] on span "Add another condition" at bounding box center [373, 469] width 108 height 14
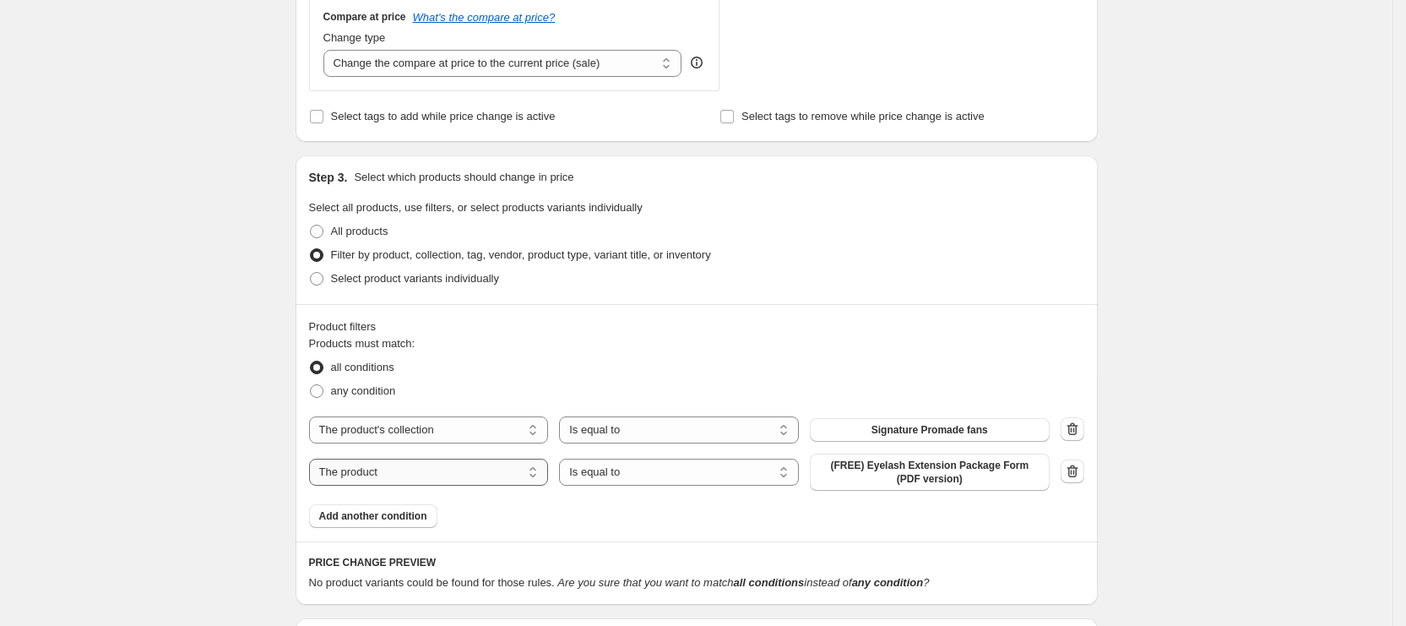
click at [417, 482] on select "The product The product's collection The product's tag The product's vendor The…" at bounding box center [429, 472] width 240 height 27
select select "product_type"
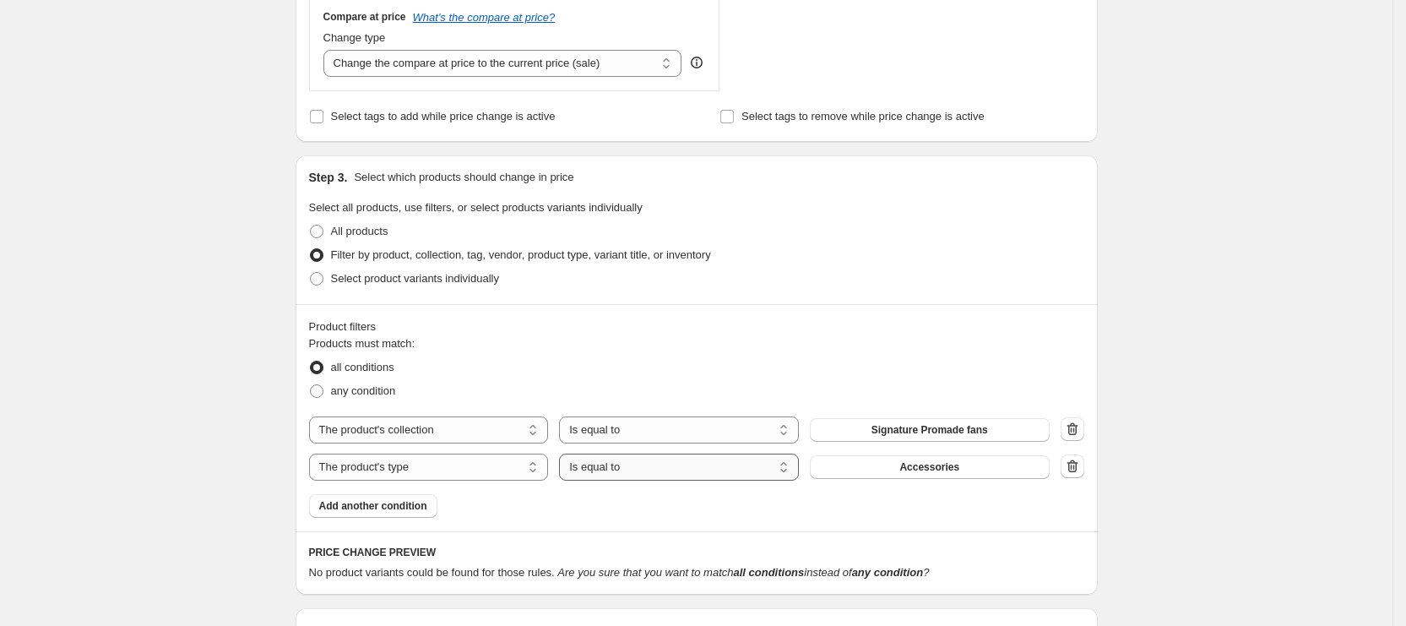
click at [670, 476] on select "Is equal to Is not equal to" at bounding box center [679, 467] width 240 height 27
select select "not_equal"
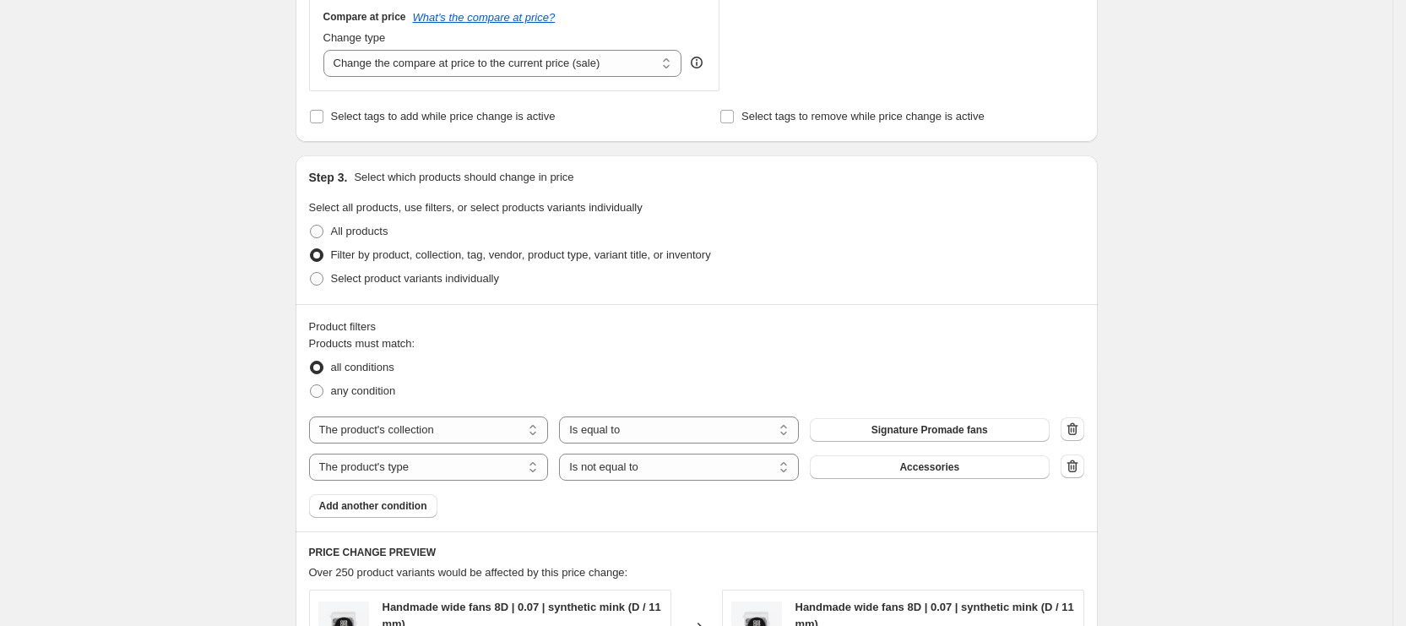
click at [872, 460] on button "Accessories" at bounding box center [930, 467] width 240 height 24
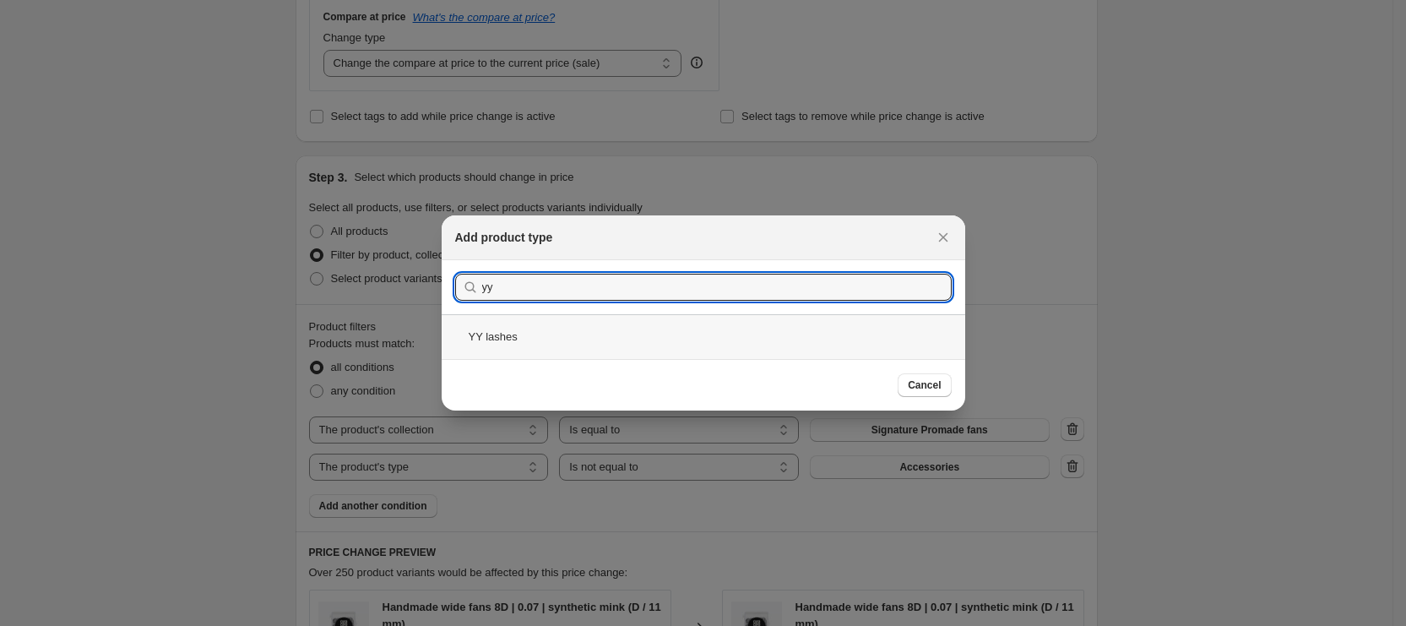
type input "yy"
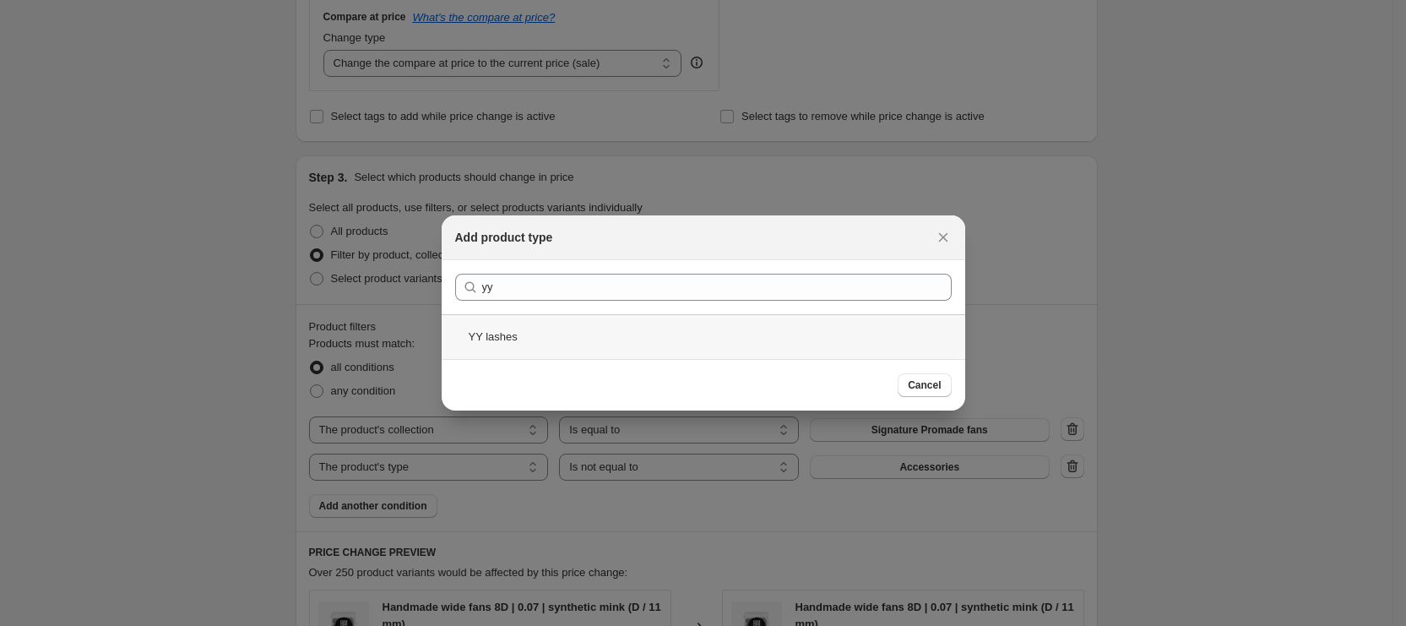
click at [621, 315] on div "YY lashes" at bounding box center [704, 336] width 524 height 45
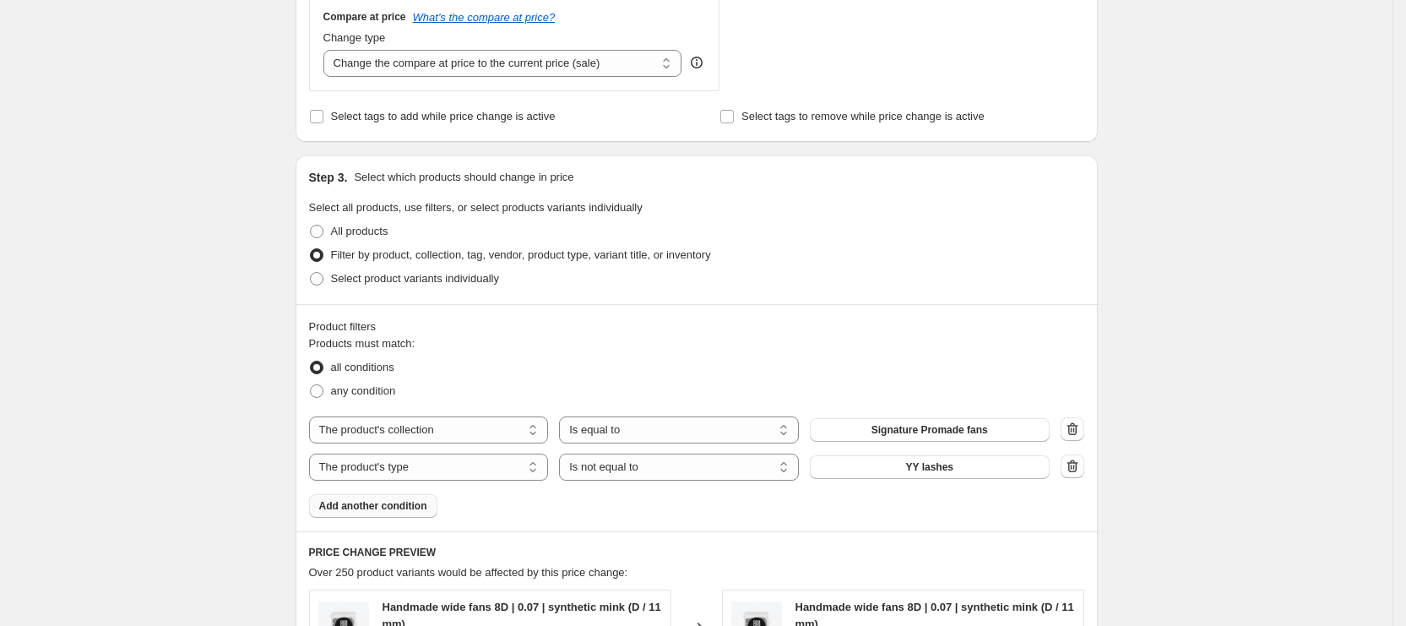
click at [415, 506] on span "Add another condition" at bounding box center [373, 506] width 108 height 14
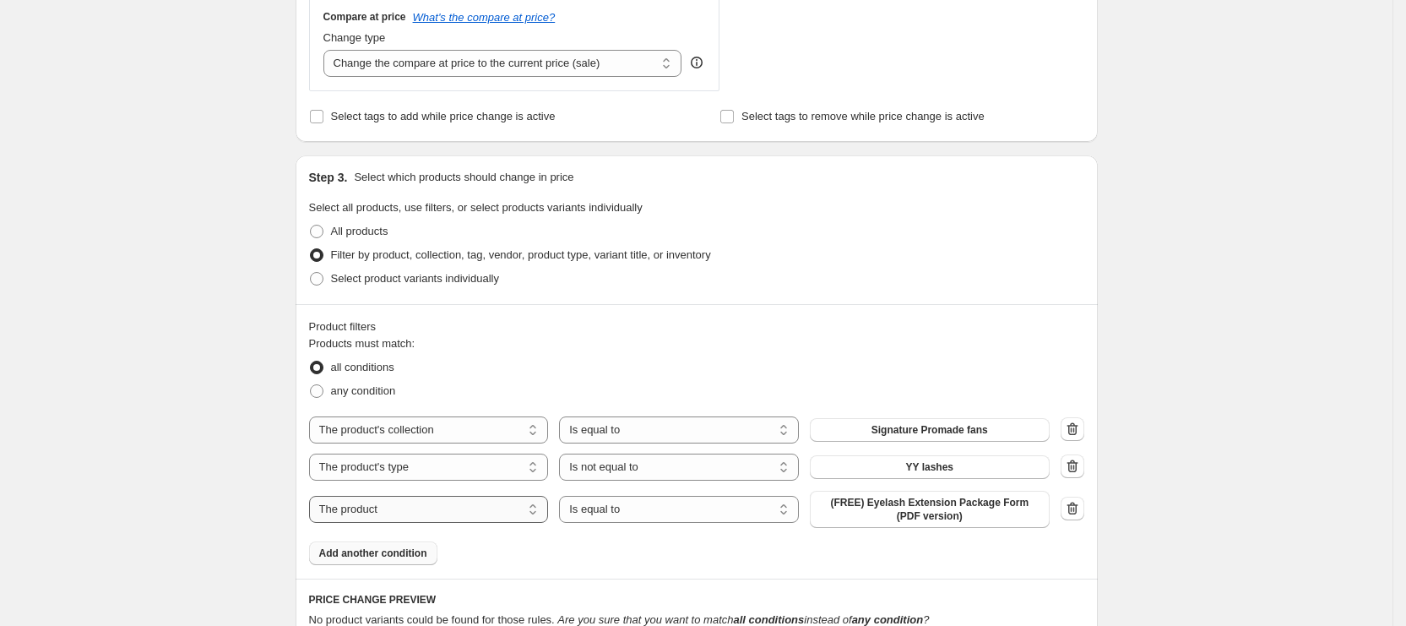
click at [438, 504] on select "The product The product's collection The product's tag The product's vendor The…" at bounding box center [429, 509] width 240 height 27
select select "product_type"
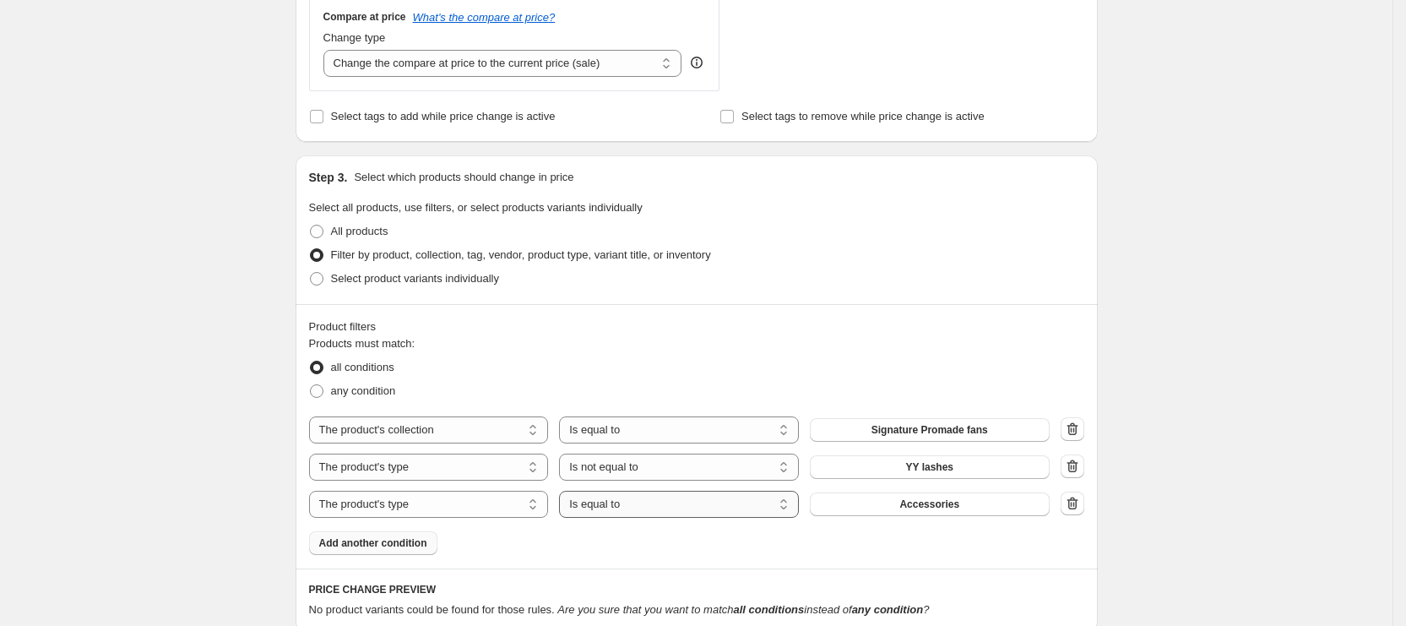
click at [742, 514] on select "Is equal to Is not equal to" at bounding box center [679, 504] width 240 height 27
click at [742, 516] on select "Is equal to Is not equal to" at bounding box center [679, 504] width 240 height 27
select select "not_equal"
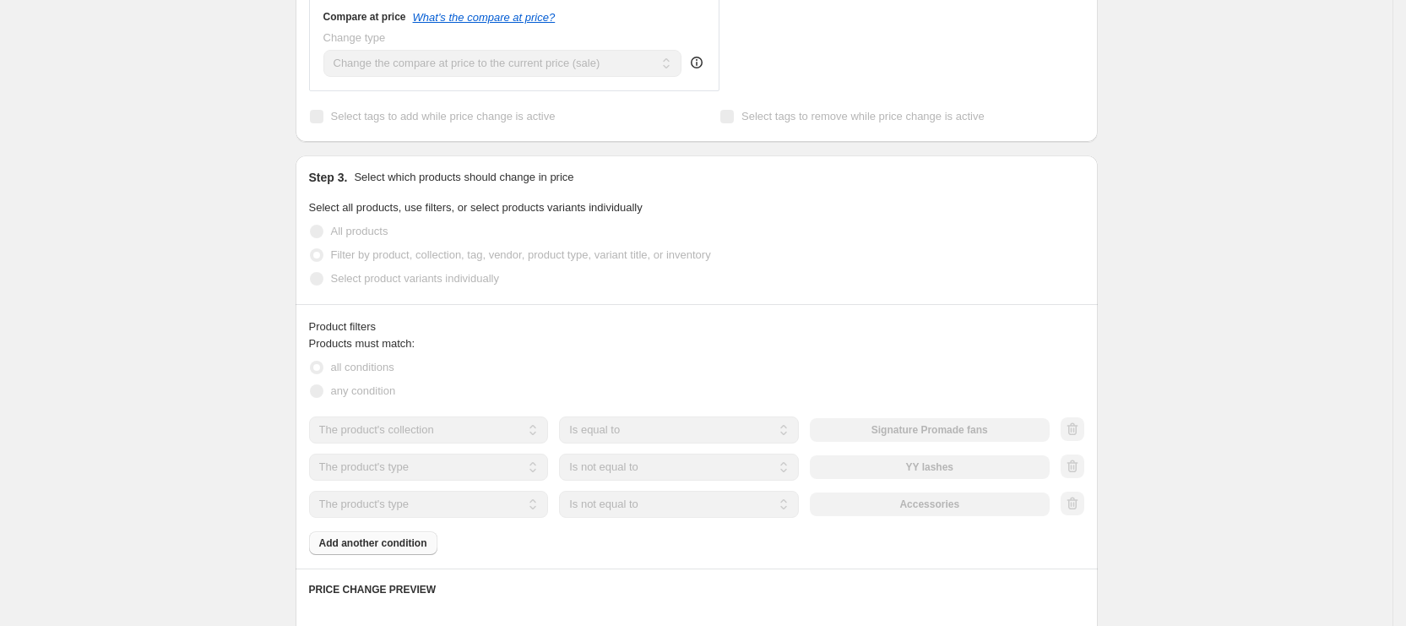
click at [904, 510] on div "Accessories" at bounding box center [930, 504] width 240 height 24
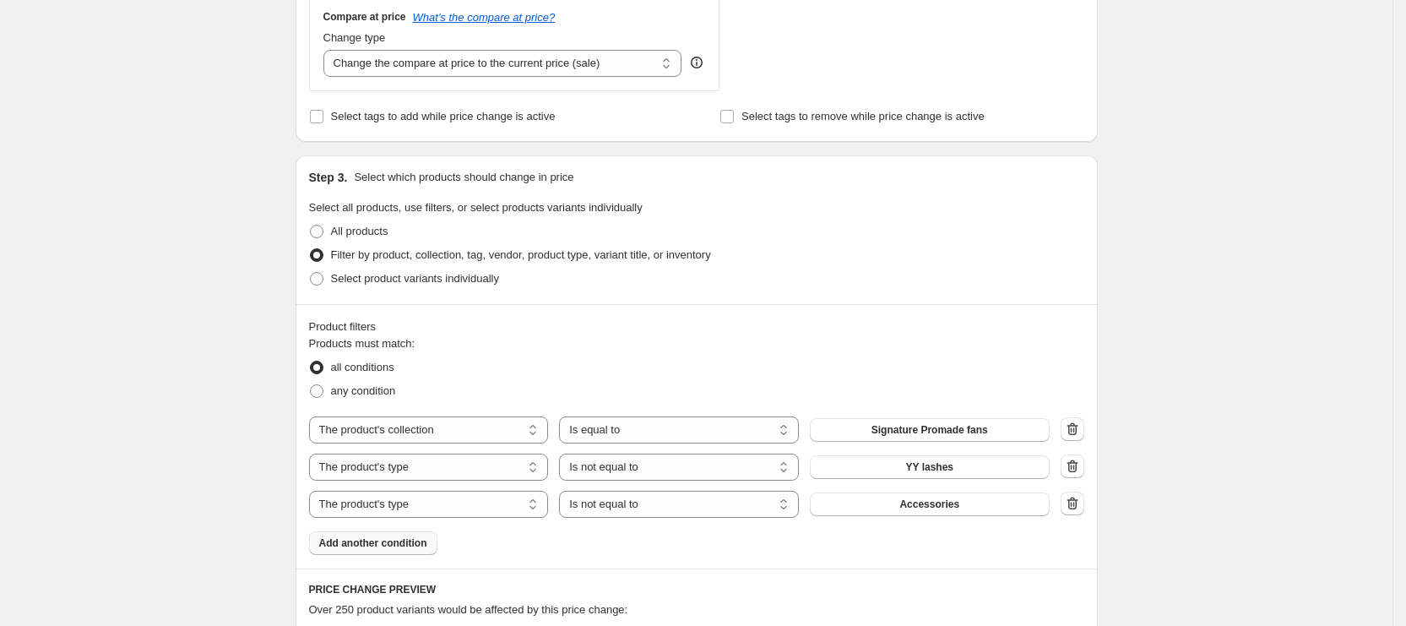
click at [904, 510] on button "Accessories" at bounding box center [930, 504] width 240 height 24
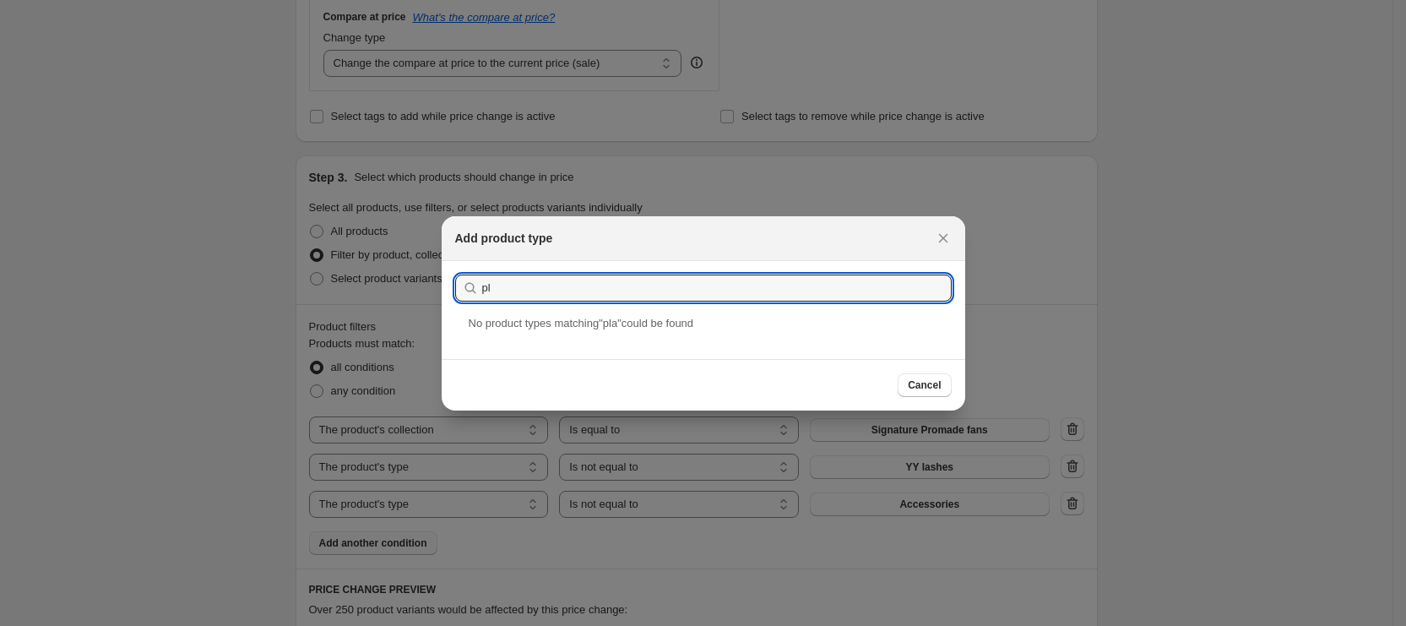
type input "p"
type input "fla"
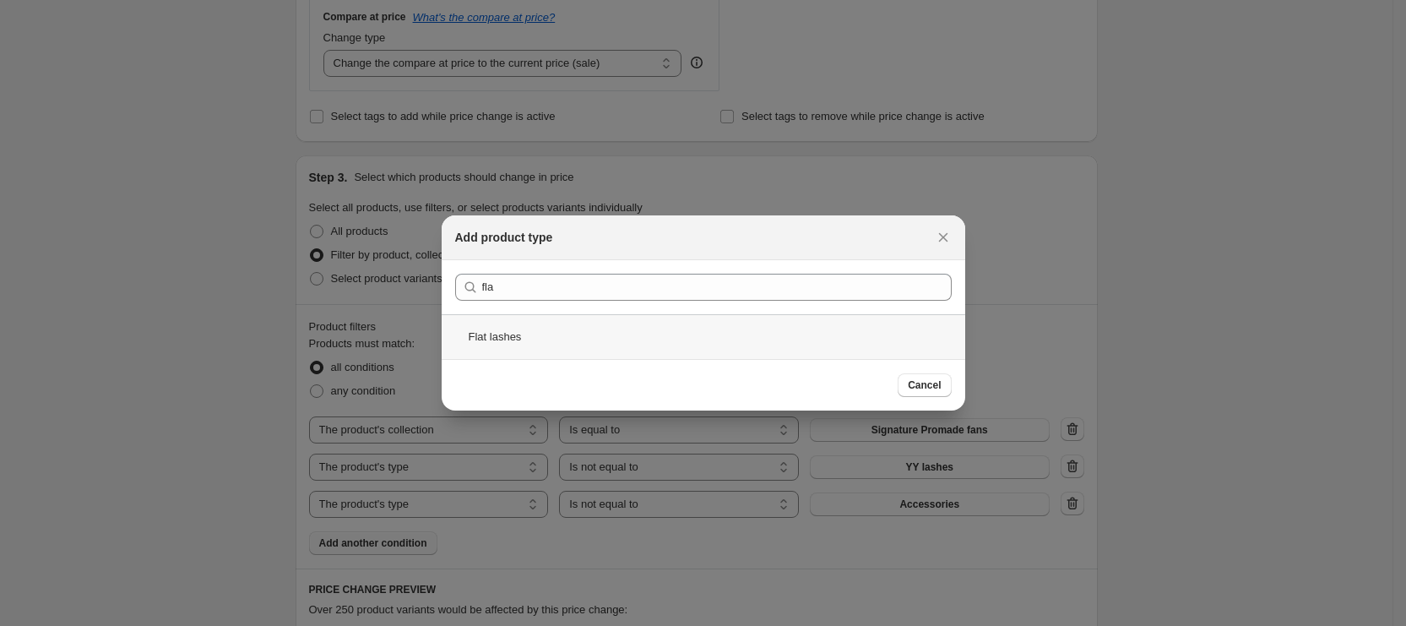
click at [585, 340] on div "Flat lashes" at bounding box center [704, 336] width 524 height 45
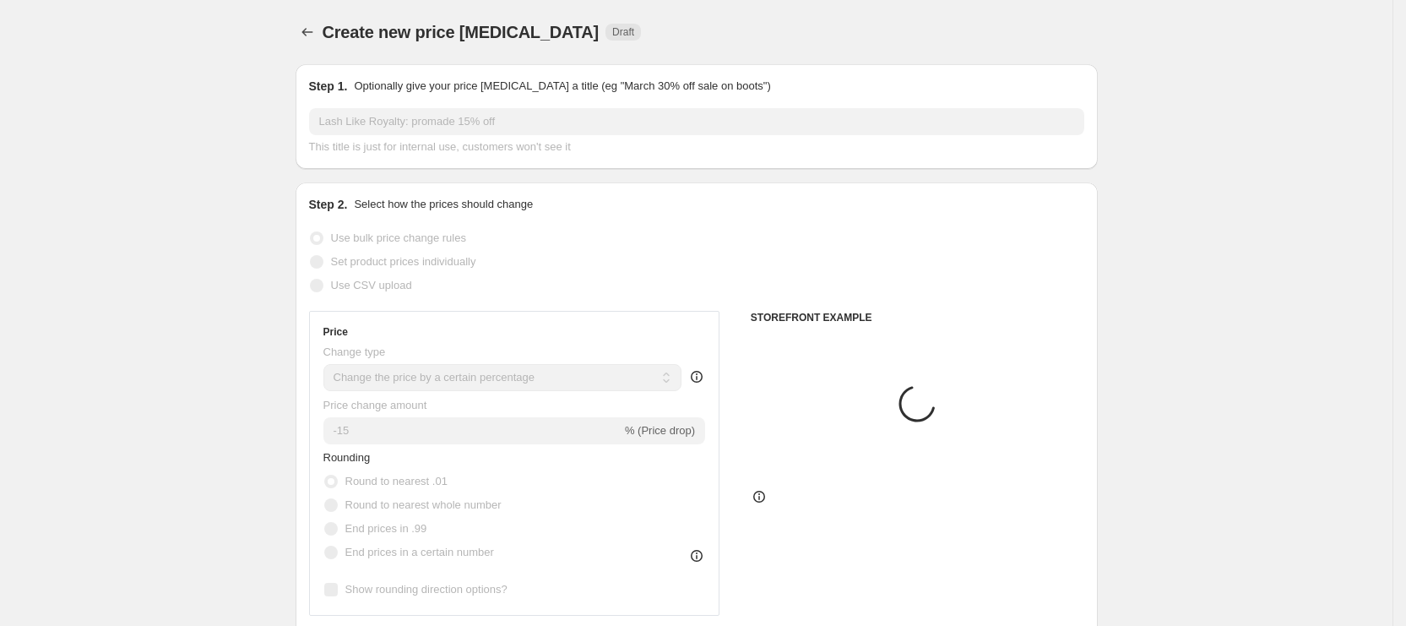
scroll to position [633, 0]
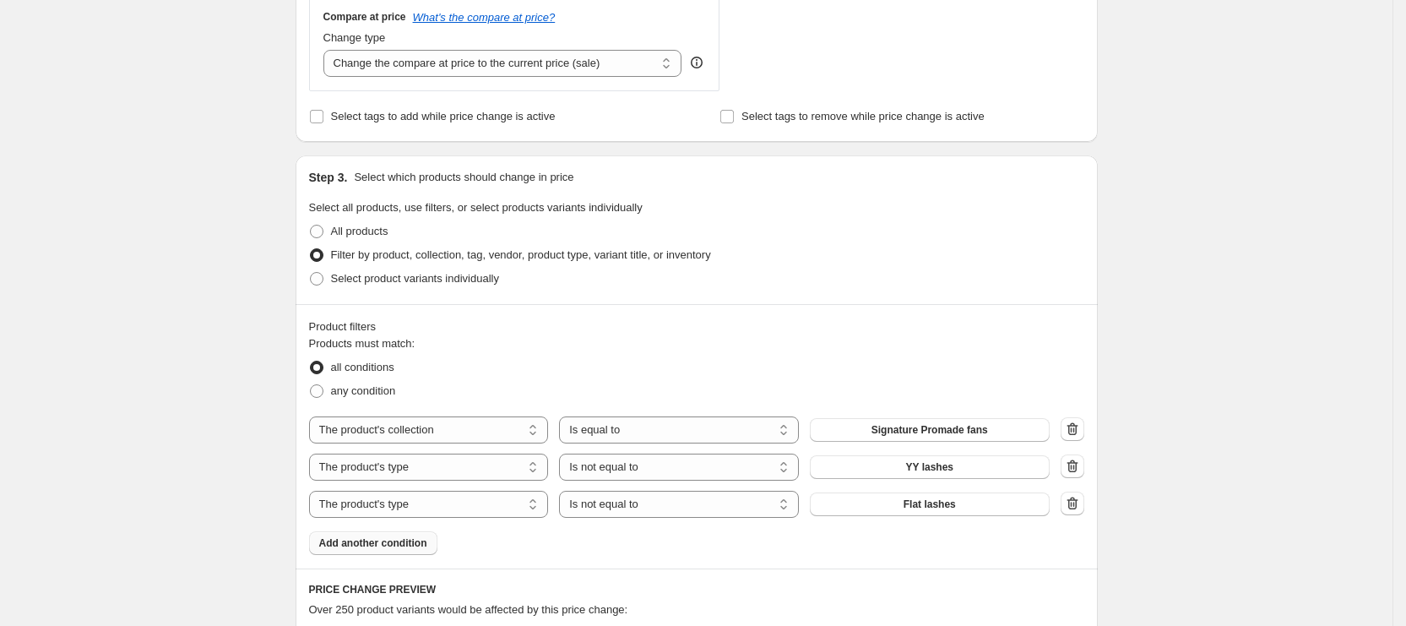
click at [378, 541] on span "Add another condition" at bounding box center [373, 543] width 108 height 14
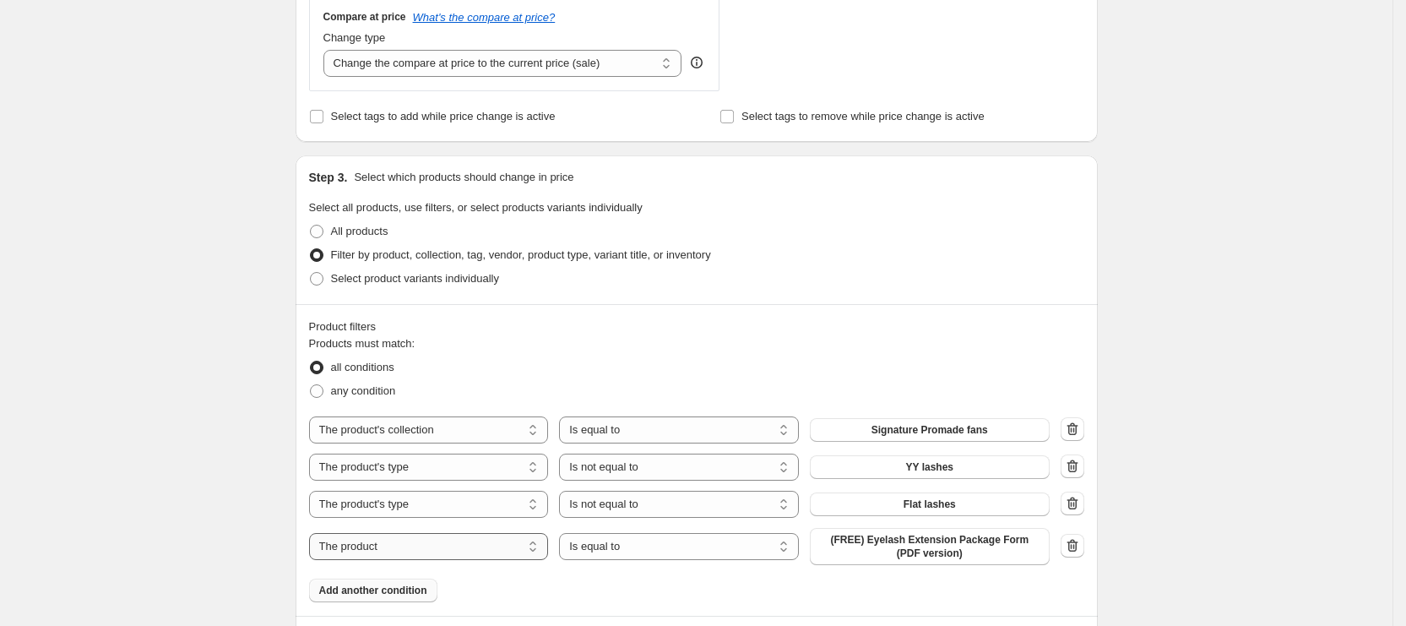
click at [432, 541] on select "The product The product's collection The product's tag The product's vendor The…" at bounding box center [429, 546] width 240 height 27
select select "product_type"
click at [698, 546] on select "Is equal to Is not equal to" at bounding box center [679, 541] width 240 height 27
select select "not_equal"
click at [903, 538] on button "Accessories" at bounding box center [930, 542] width 240 height 24
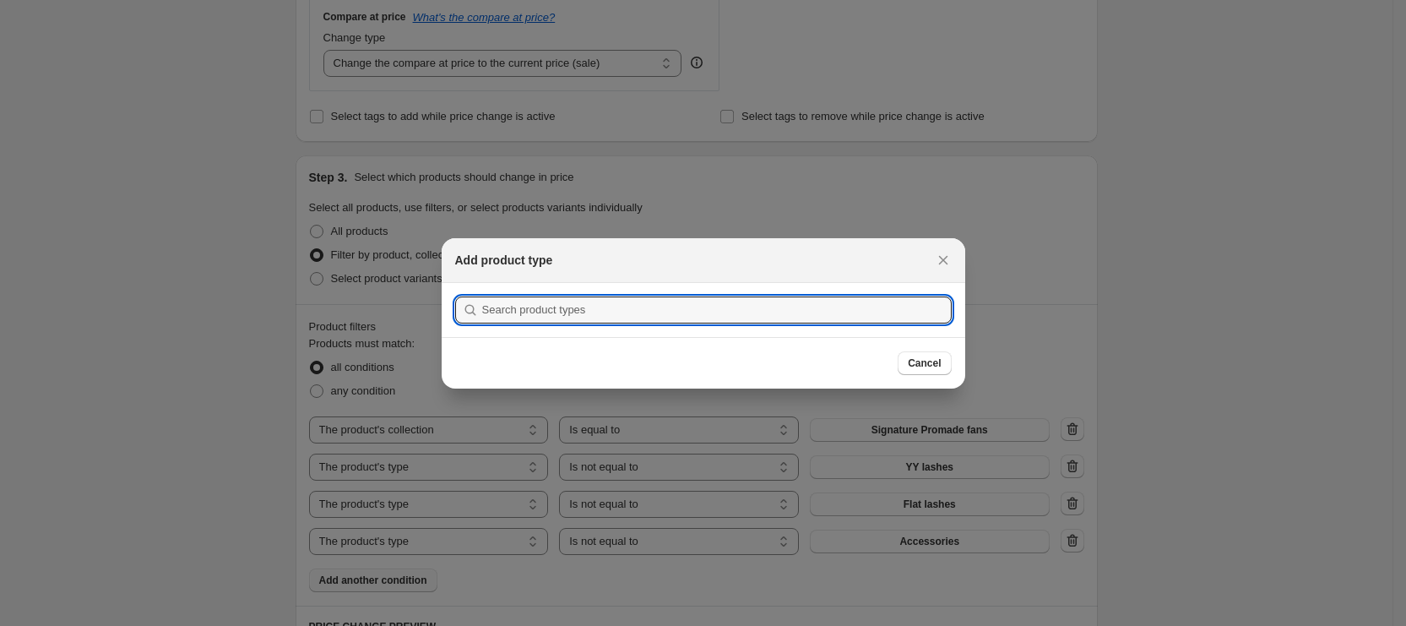
scroll to position [0, 0]
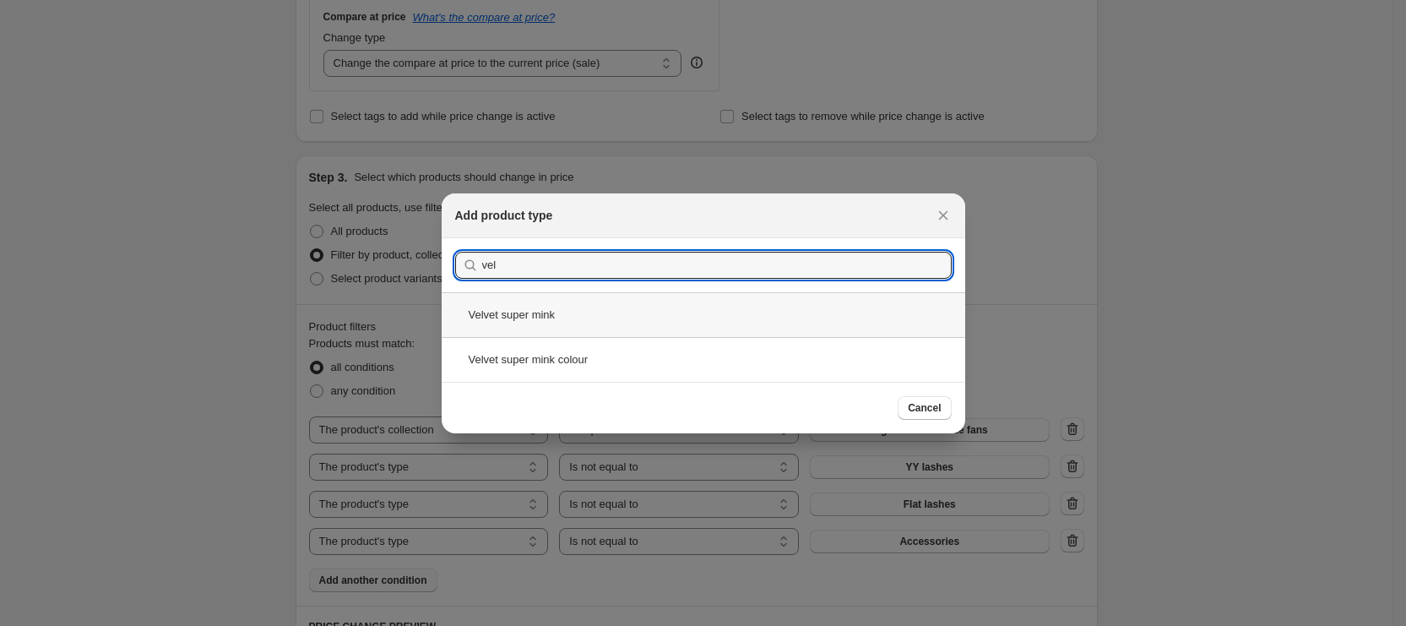
type input "vel"
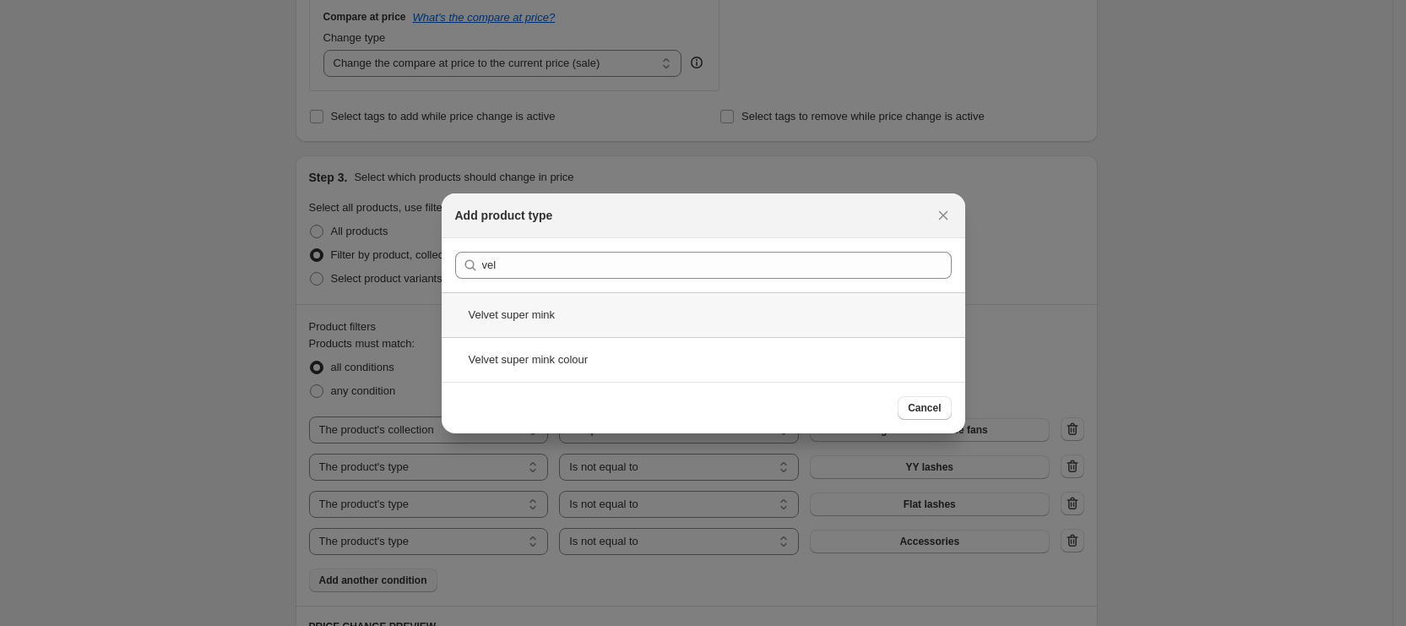
click at [616, 321] on div "Velvet super mink" at bounding box center [704, 314] width 524 height 45
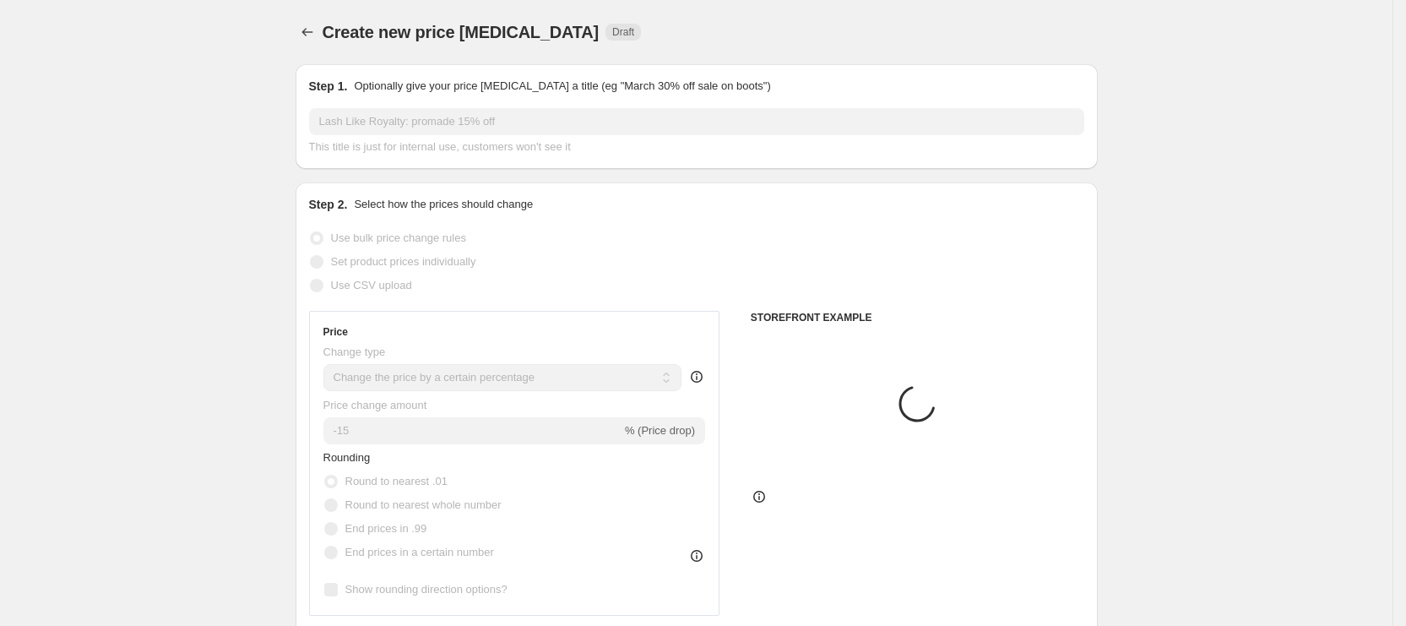
scroll to position [633, 0]
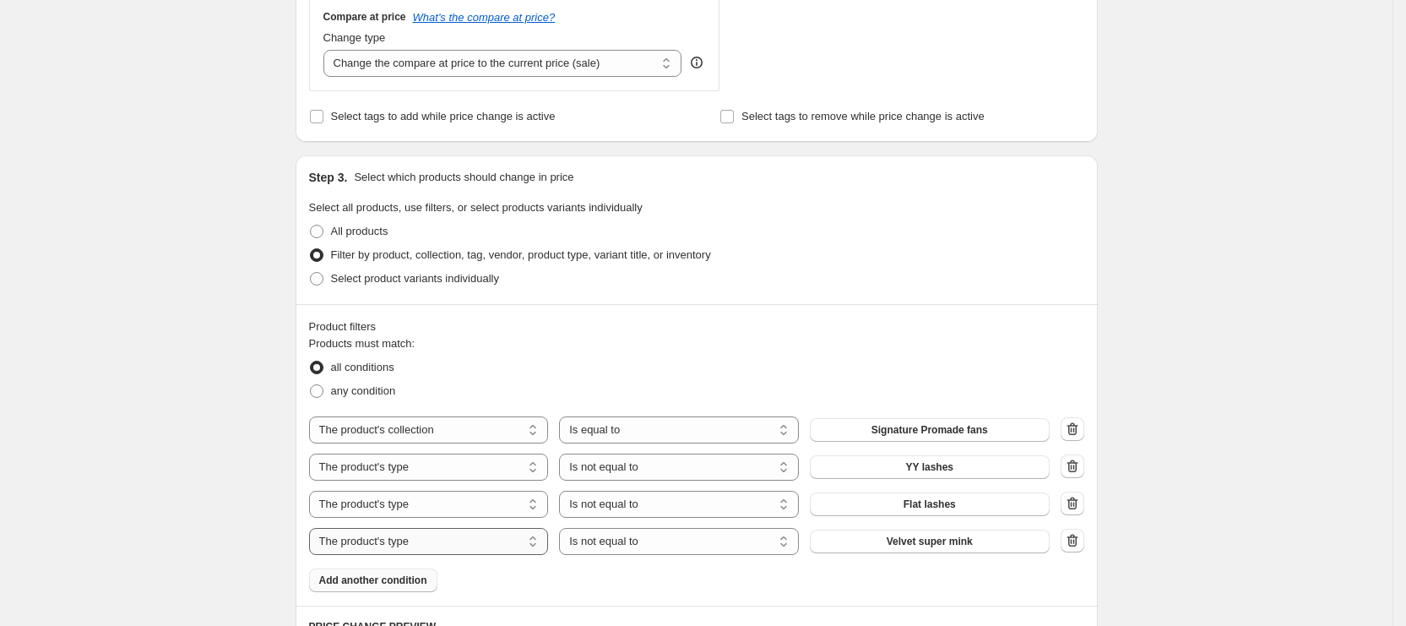
click at [419, 534] on select "The product The product's collection The product's tag The product's vendor The…" at bounding box center [429, 541] width 240 height 27
select select "collection"
click at [883, 530] on button "Accessories for eyelash extensions" at bounding box center [930, 542] width 240 height 24
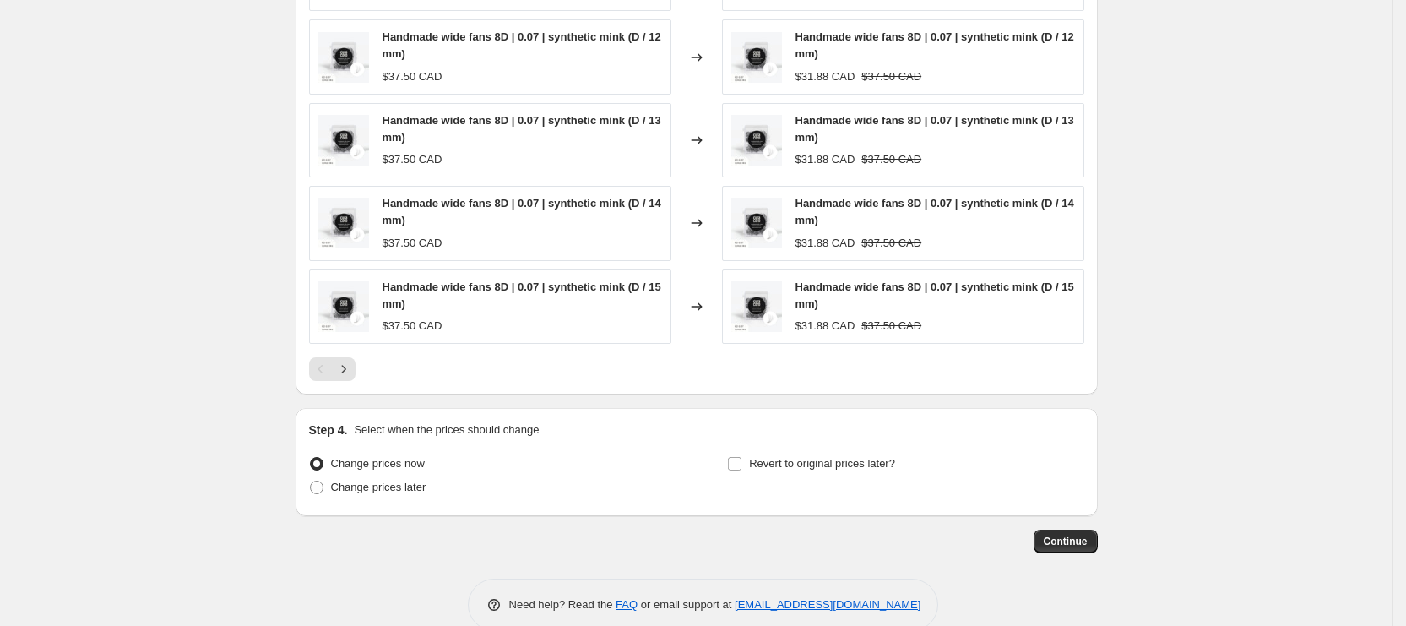
scroll to position [1388, 0]
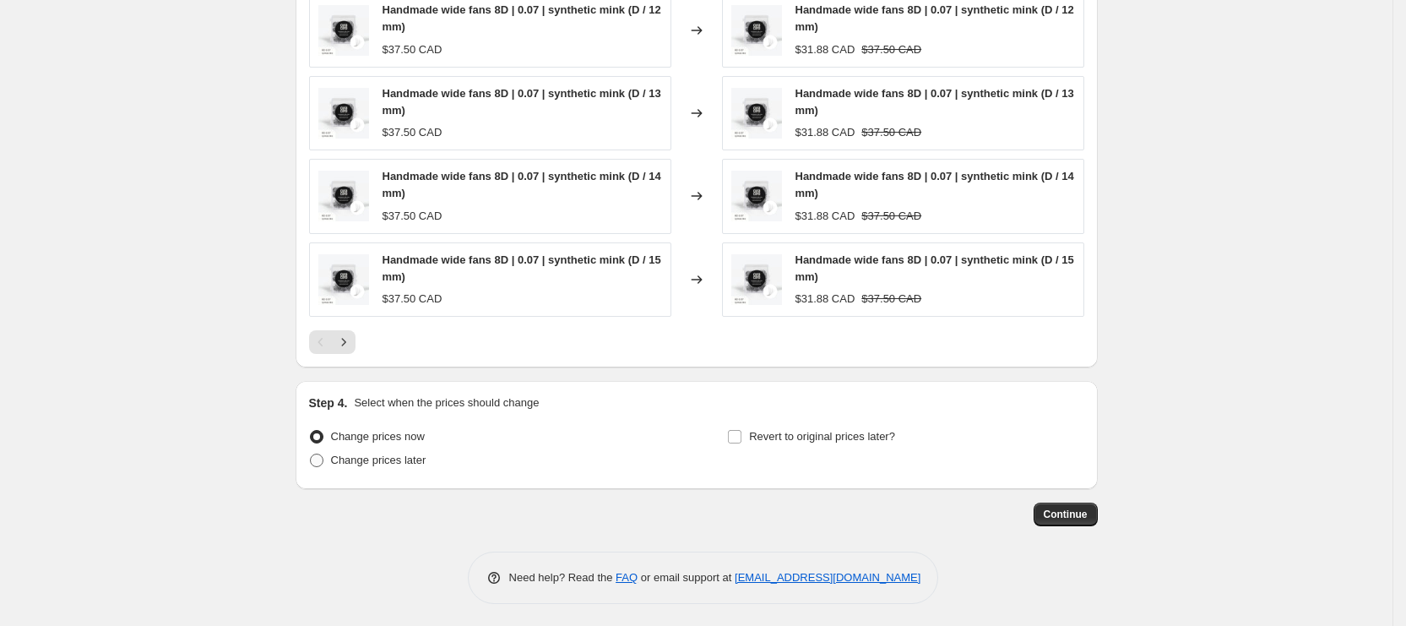
click at [370, 458] on span "Change prices later" at bounding box center [378, 460] width 95 height 13
click at [311, 454] on input "Change prices later" at bounding box center [310, 454] width 1 height 1
radio input "true"
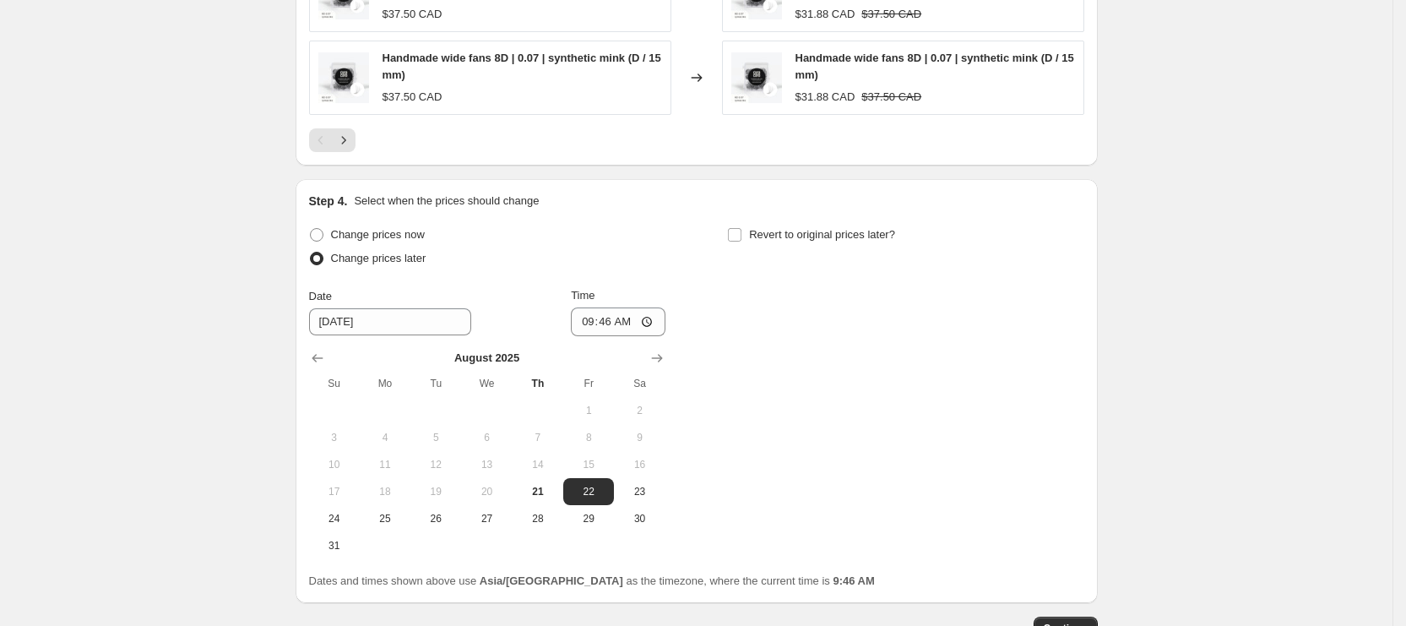
scroll to position [1641, 0]
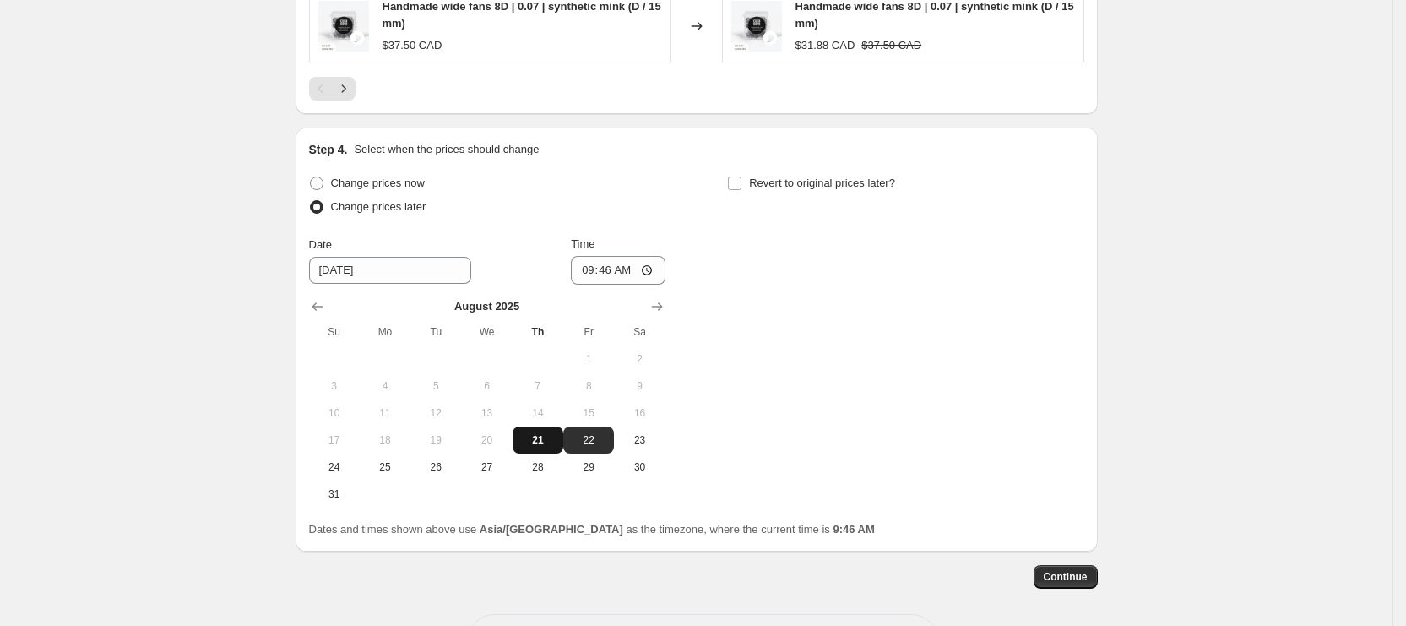
click at [546, 438] on span "21" at bounding box center [537, 440] width 37 height 14
type input "[DATE]"
click at [589, 276] on input "09:46" at bounding box center [618, 270] width 95 height 29
type input "10:45"
click at [780, 180] on span "Revert to original prices later?" at bounding box center [822, 183] width 146 height 13
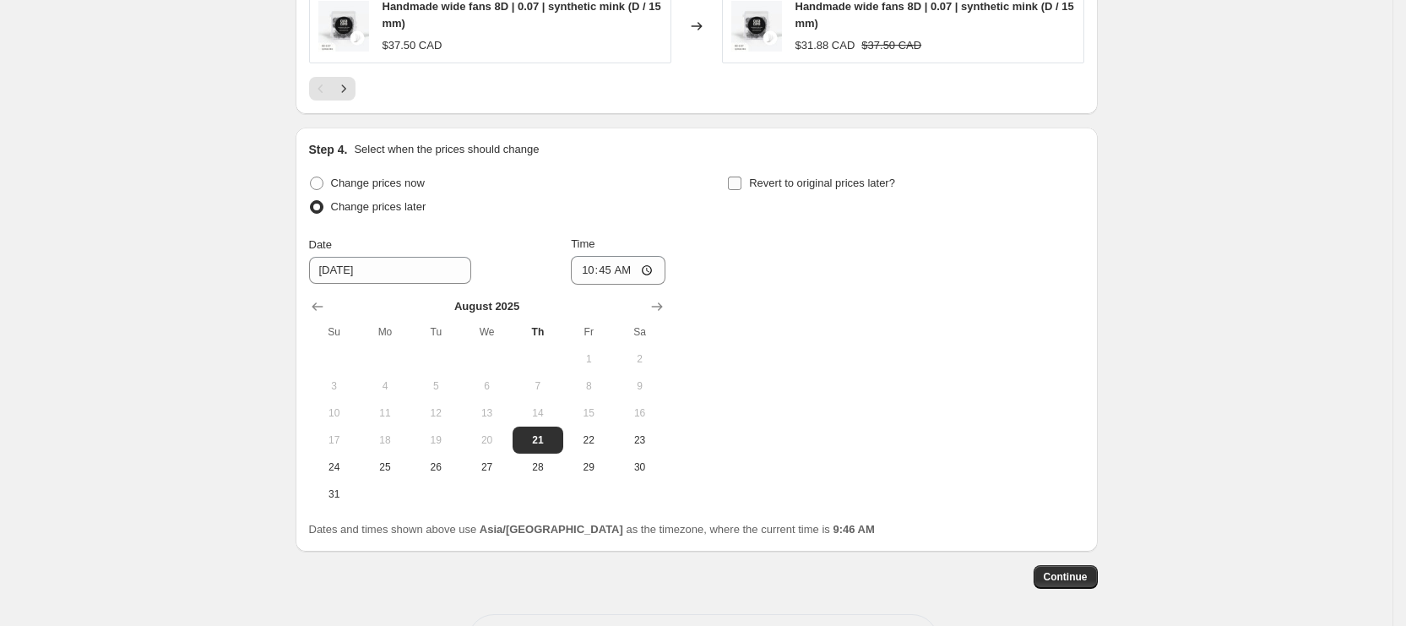
click at [742, 180] on input "Revert to original prices later?" at bounding box center [735, 184] width 14 height 14
checkbox input "true"
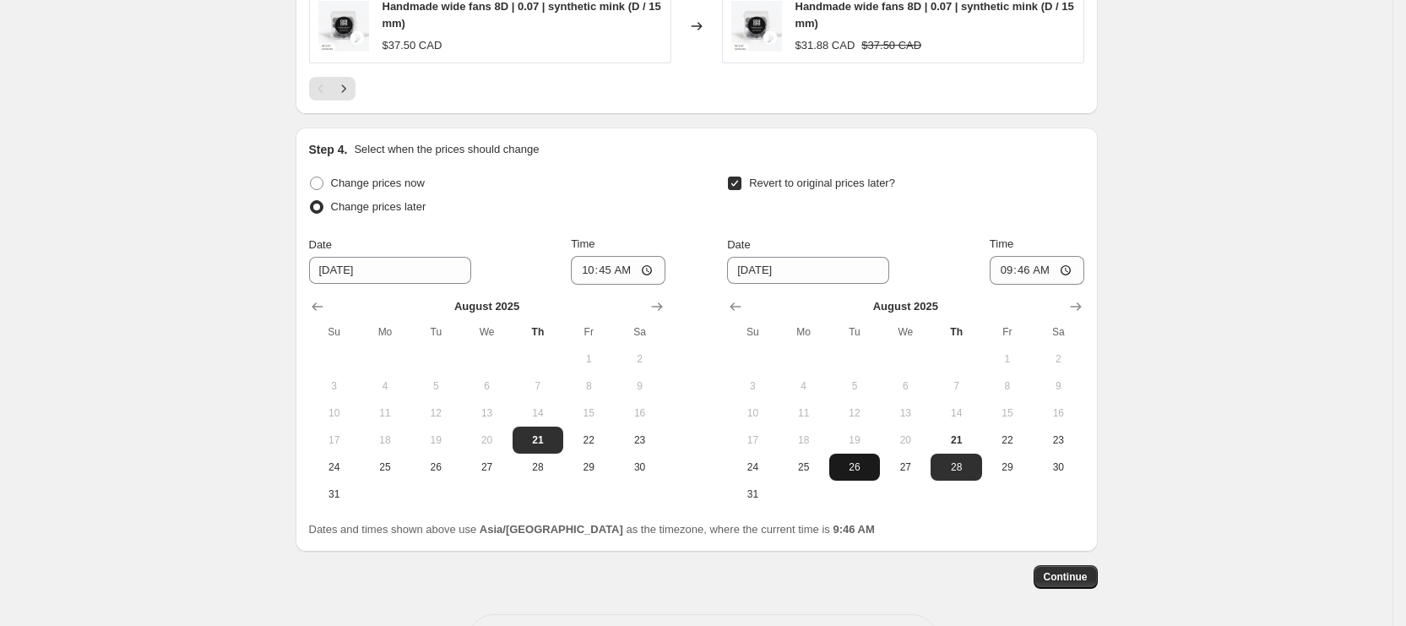
click at [870, 465] on span "26" at bounding box center [854, 467] width 37 height 14
type input "[DATE]"
click at [1009, 270] on input "09:46" at bounding box center [1037, 270] width 95 height 29
click at [1040, 277] on input "02:00" at bounding box center [1037, 270] width 95 height 29
click at [1040, 267] on input "02:00" at bounding box center [1037, 270] width 95 height 29
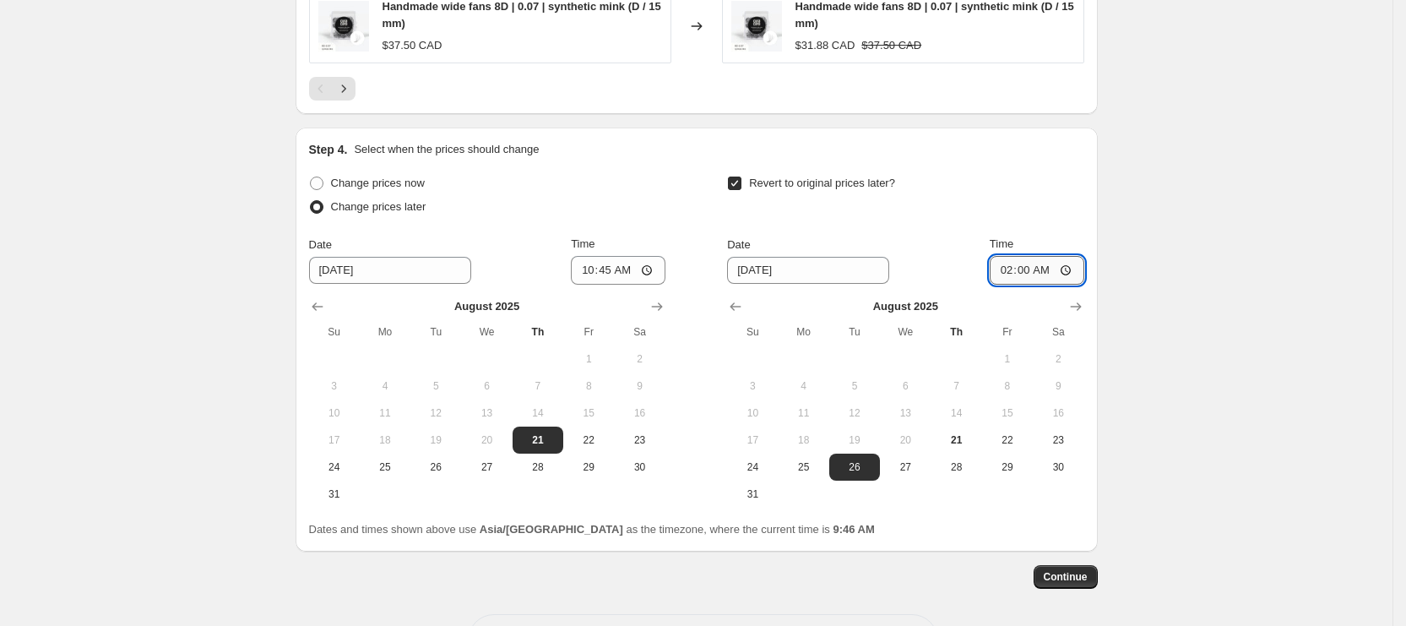
type input "14:00"
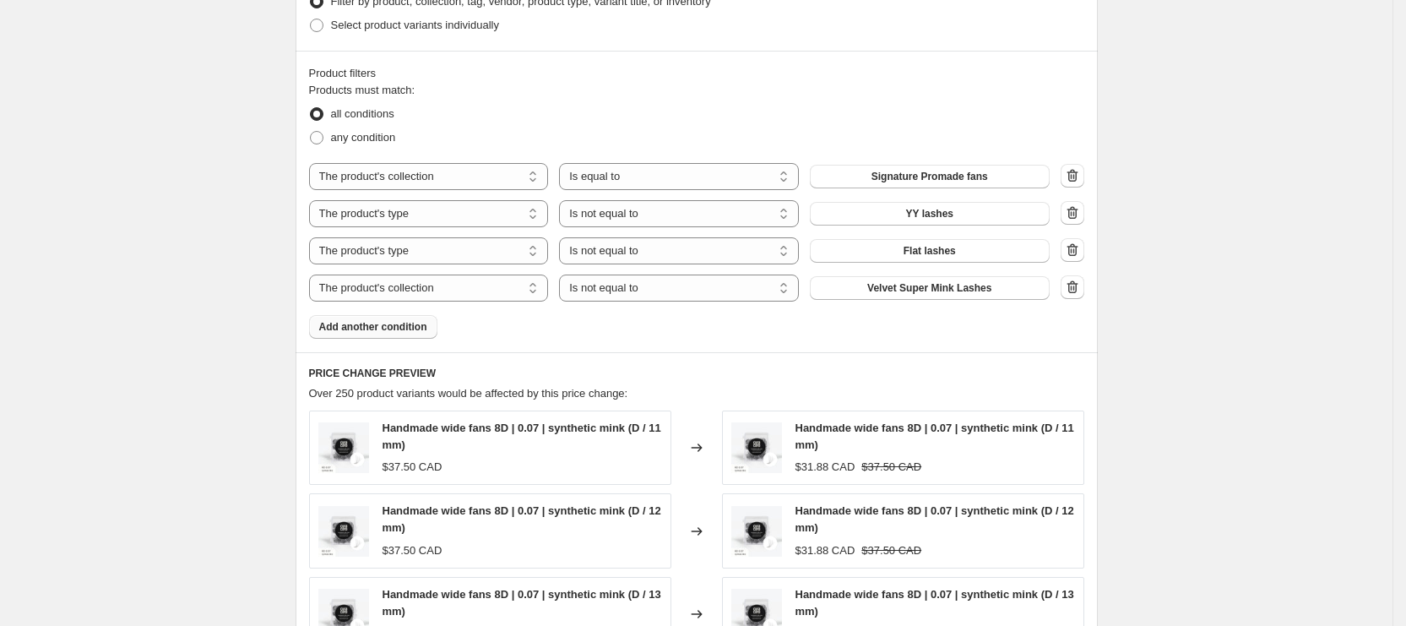
scroll to position [507, 0]
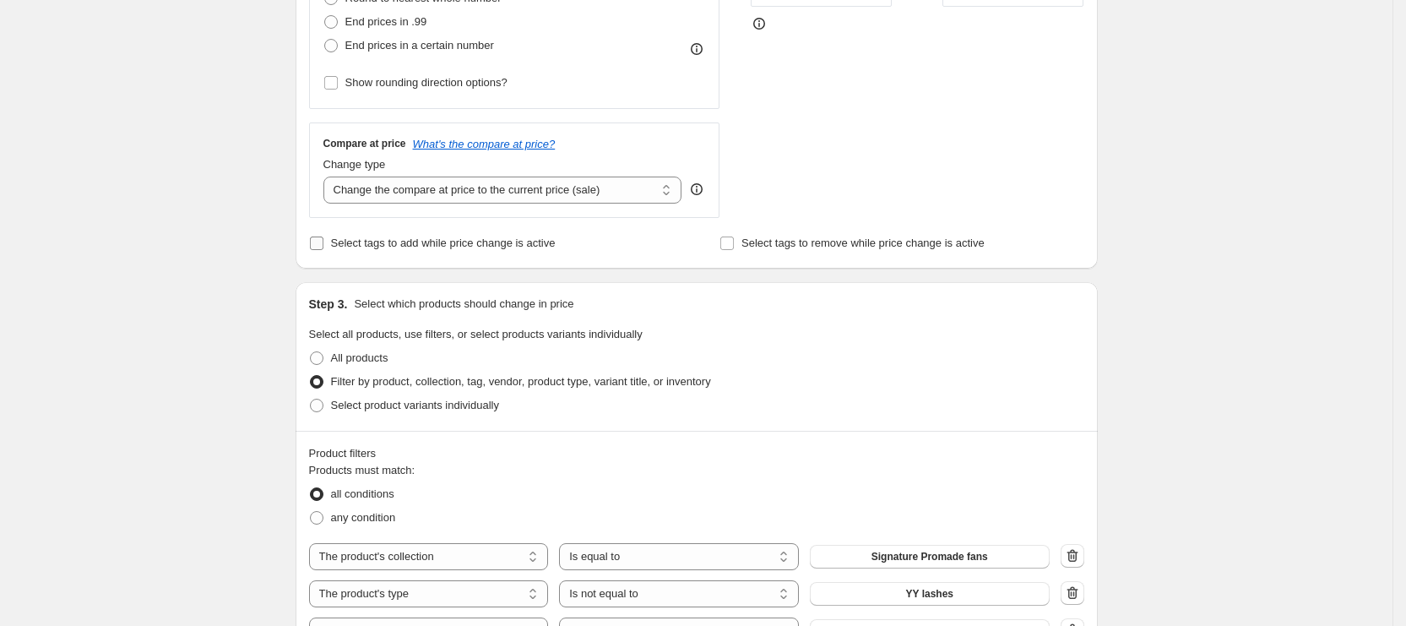
click at [347, 236] on span "Select tags to add while price change is active" at bounding box center [443, 242] width 225 height 13
click at [323, 236] on input "Select tags to add while price change is active" at bounding box center [317, 243] width 14 height 14
checkbox input "true"
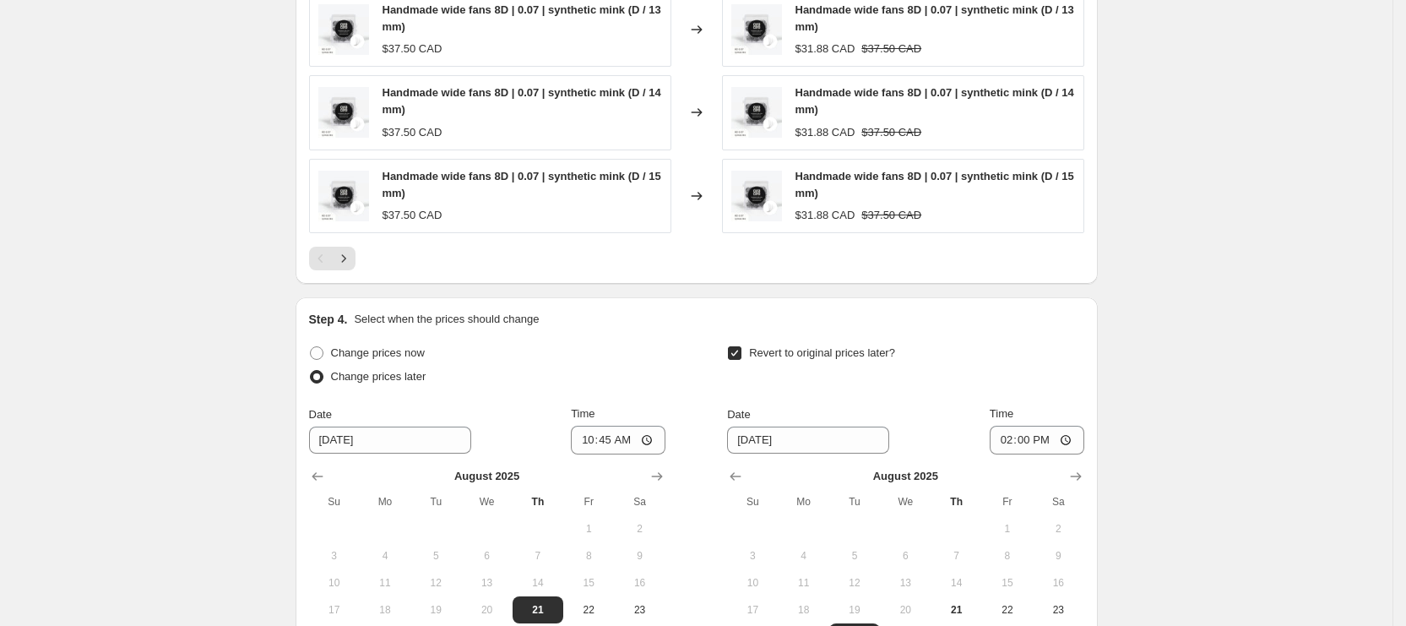
scroll to position [1798, 0]
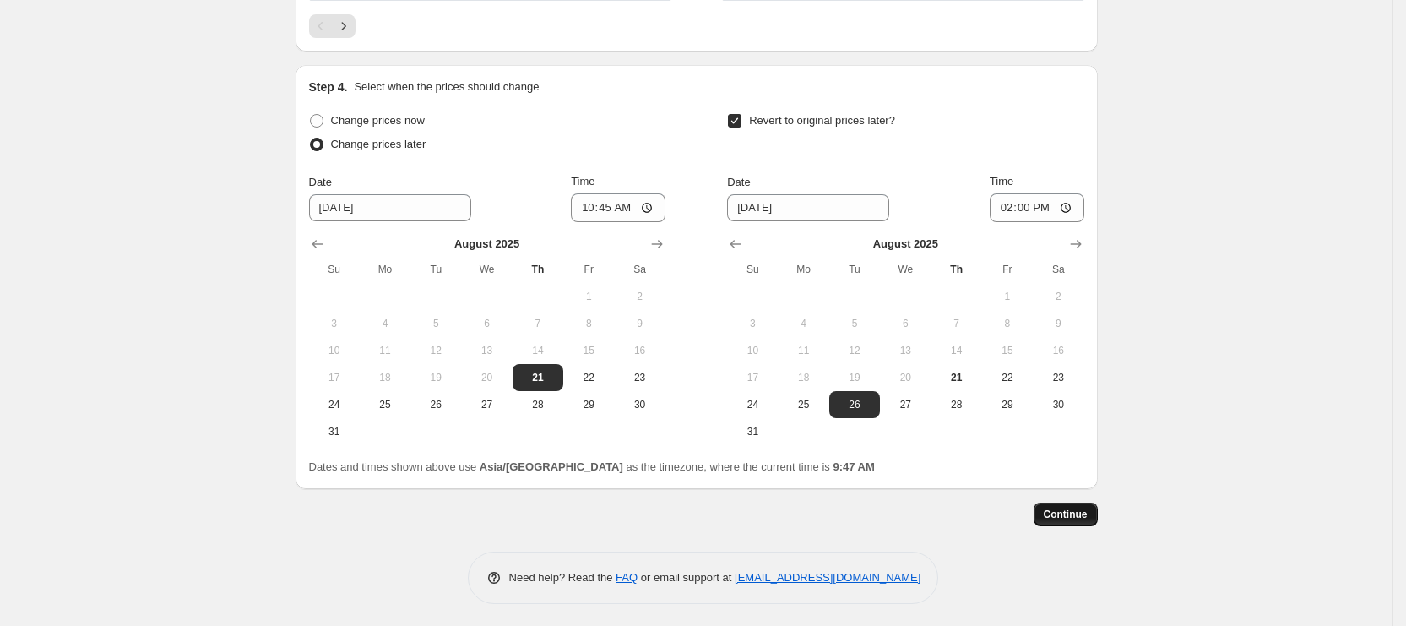
click at [1057, 512] on span "Continue" at bounding box center [1066, 515] width 44 height 14
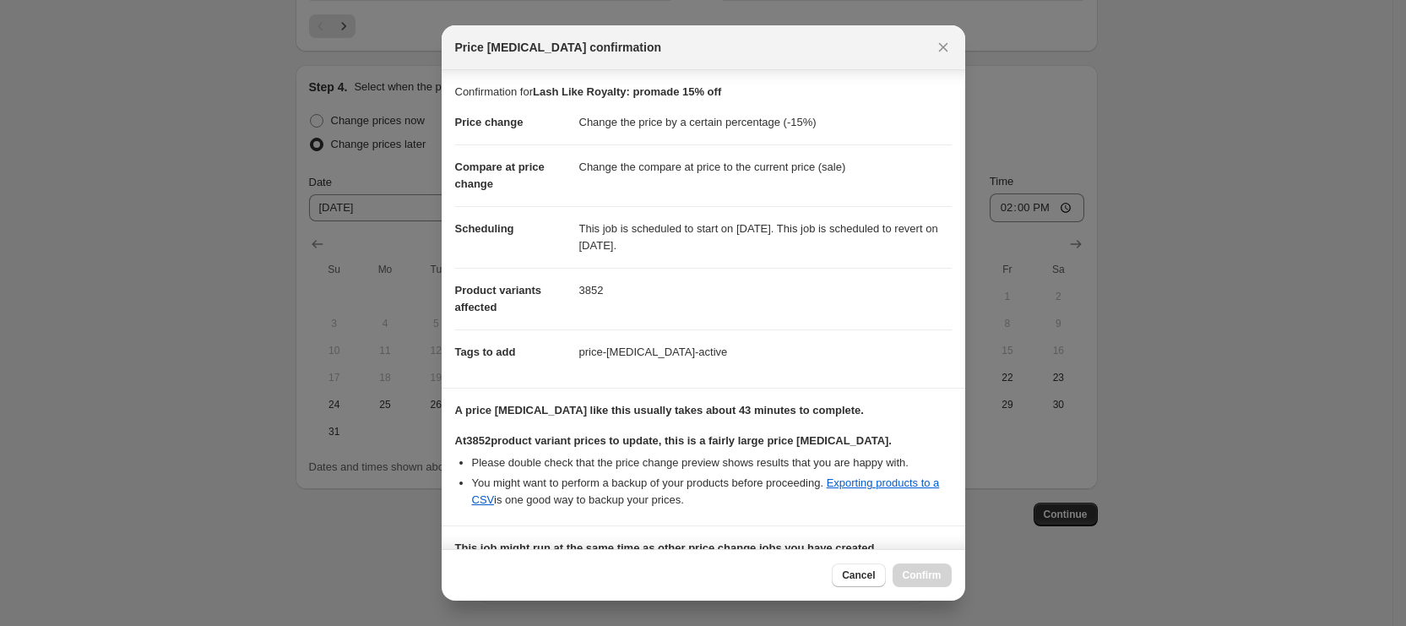
scroll to position [321, 0]
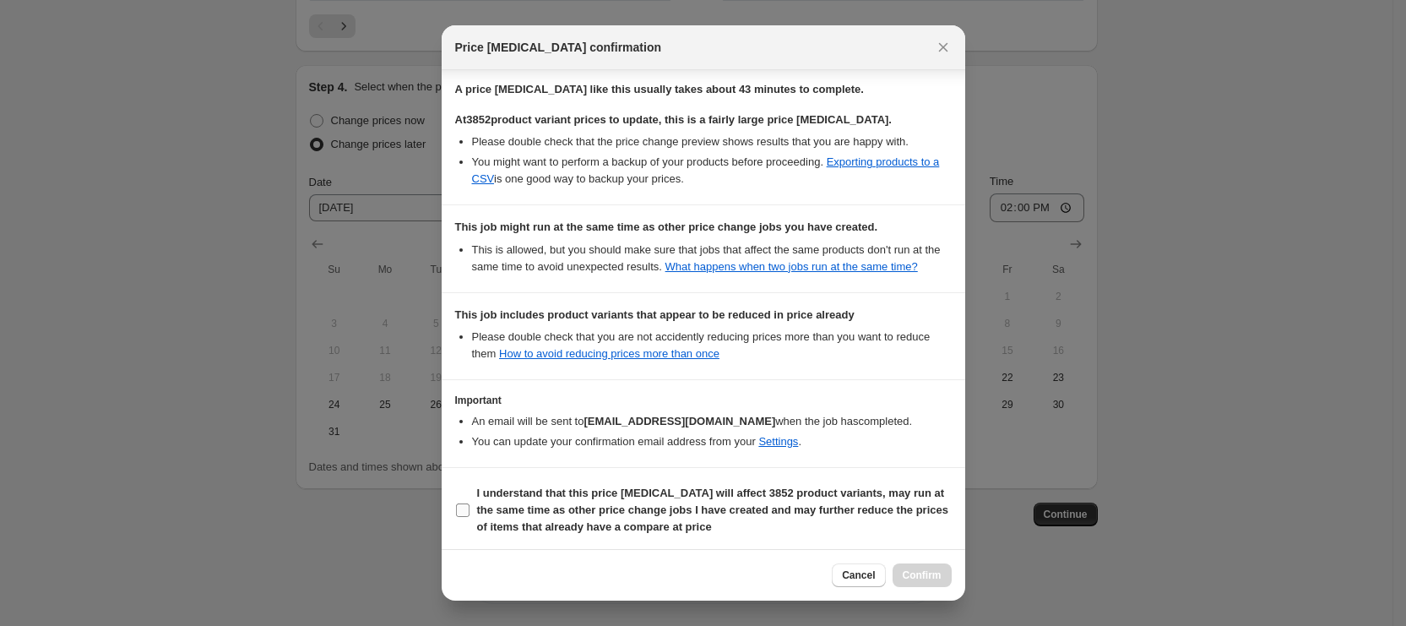
click at [553, 500] on b "I understand that this price [MEDICAL_DATA] will affect 3852 product variants, …" at bounding box center [712, 510] width 471 height 46
click at [470, 503] on input "I understand that this price [MEDICAL_DATA] will affect 3852 product variants, …" at bounding box center [463, 510] width 14 height 14
checkbox input "true"
click at [922, 582] on button "Confirm" at bounding box center [922, 575] width 59 height 24
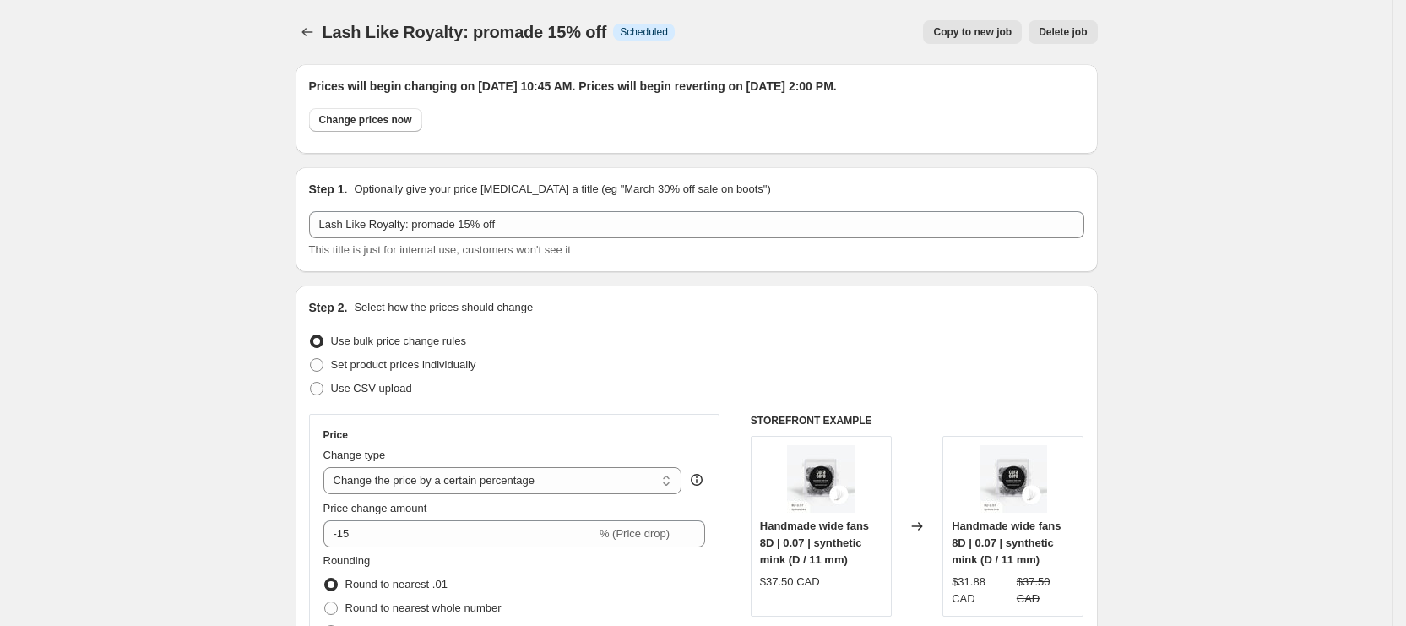
click at [313, 19] on div "Lash Like Royalty: promade 15% off. This page is ready Lash Like Royalty: proma…" at bounding box center [697, 32] width 802 height 64
click at [323, 42] on div at bounding box center [309, 32] width 27 height 24
click at [316, 36] on icon "Price change jobs" at bounding box center [307, 32] width 17 height 17
